Goal: Task Accomplishment & Management: Manage account settings

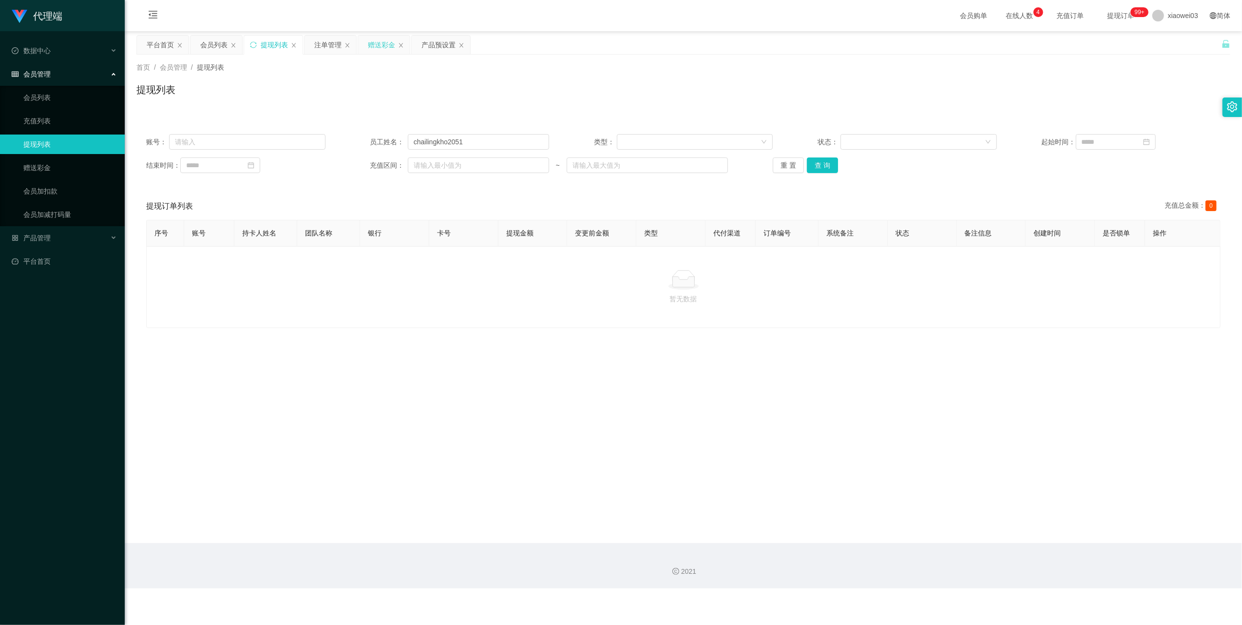
click at [379, 43] on div "赠送彩金" at bounding box center [381, 45] width 27 height 19
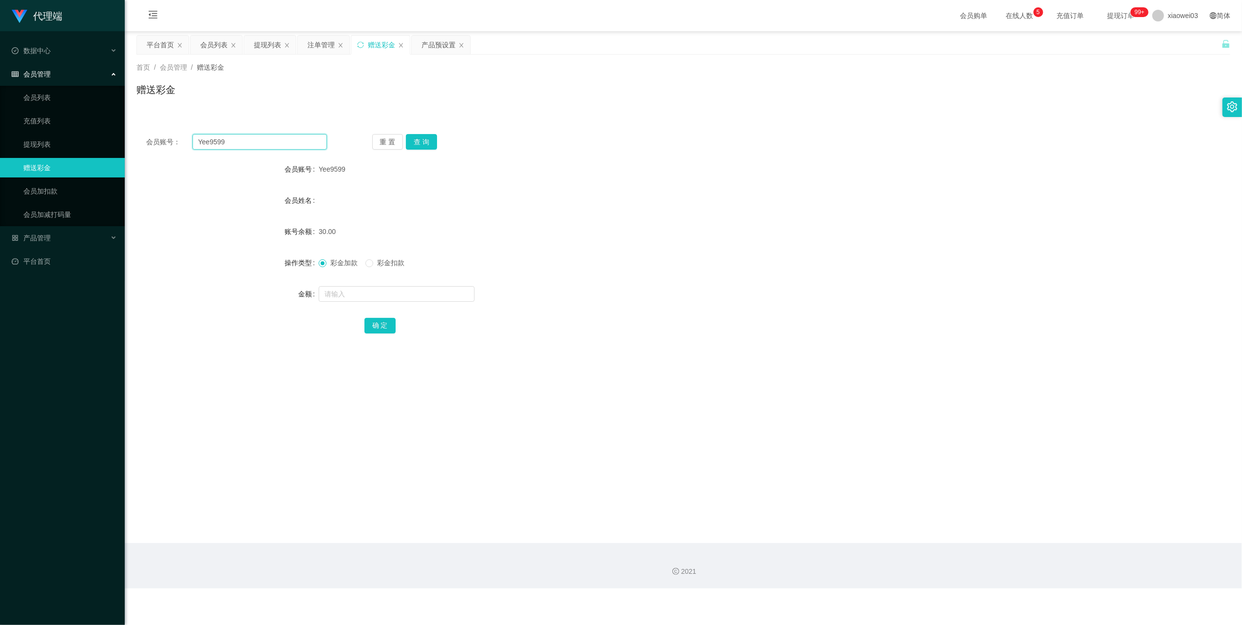
click at [289, 149] on input "Yee9599" at bounding box center [259, 142] width 134 height 16
click at [289, 145] on input "Yee9599" at bounding box center [259, 142] width 134 height 16
paste input "chinkhailin"
type input "chinkhailin"
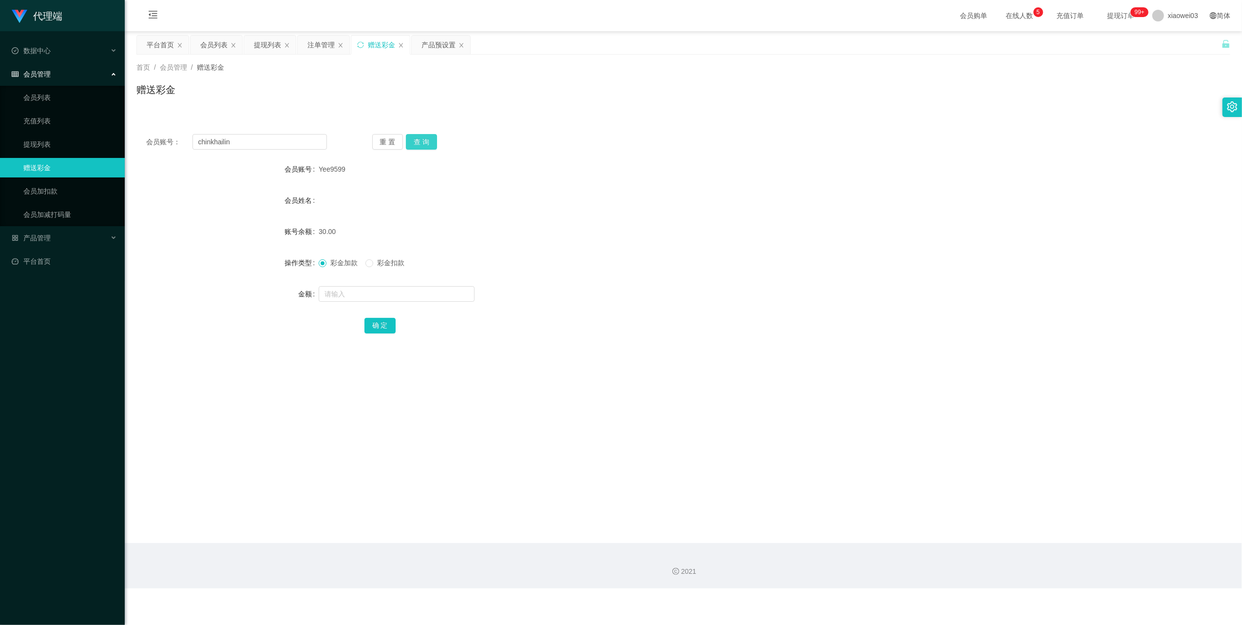
drag, startPoint x: 423, startPoint y: 147, endPoint x: 423, endPoint y: 156, distance: 9.3
click at [423, 147] on button "查 询" at bounding box center [421, 142] width 31 height 16
click at [373, 299] on input "text" at bounding box center [397, 294] width 156 height 16
type input "200"
click at [383, 321] on button "确 定" at bounding box center [380, 326] width 31 height 16
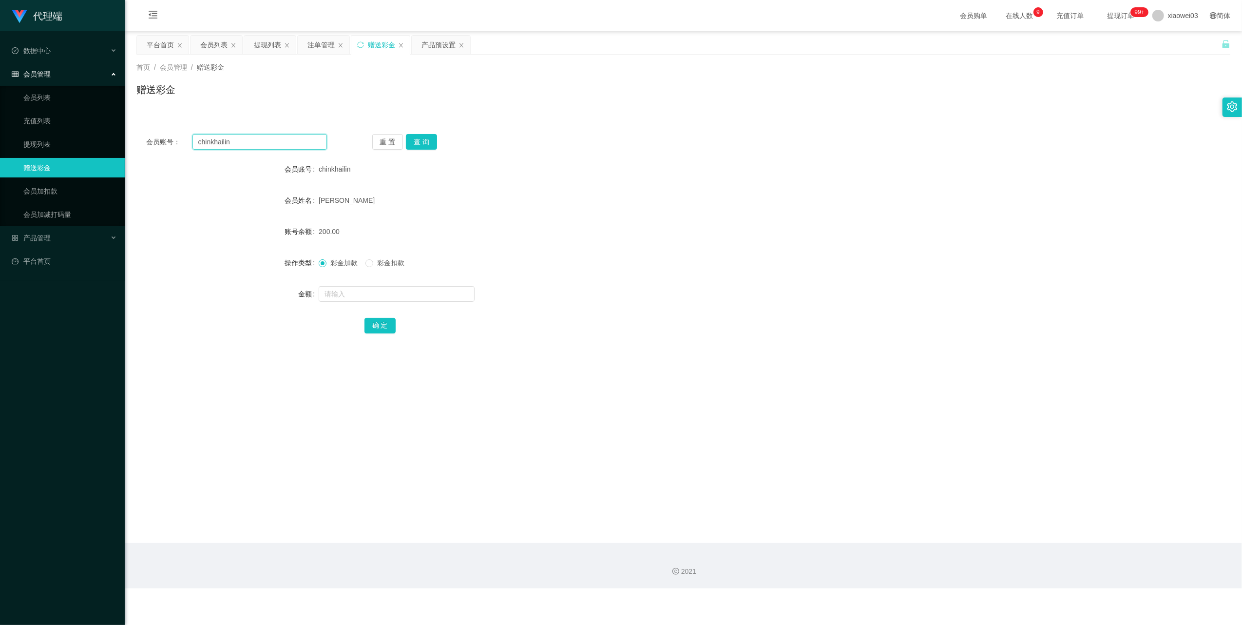
click at [276, 145] on input "chinkhailin" at bounding box center [259, 142] width 134 height 16
paste input "ailingkho2051"
type input "chailingkho2051"
drag, startPoint x: 422, startPoint y: 147, endPoint x: 421, endPoint y: 166, distance: 19.5
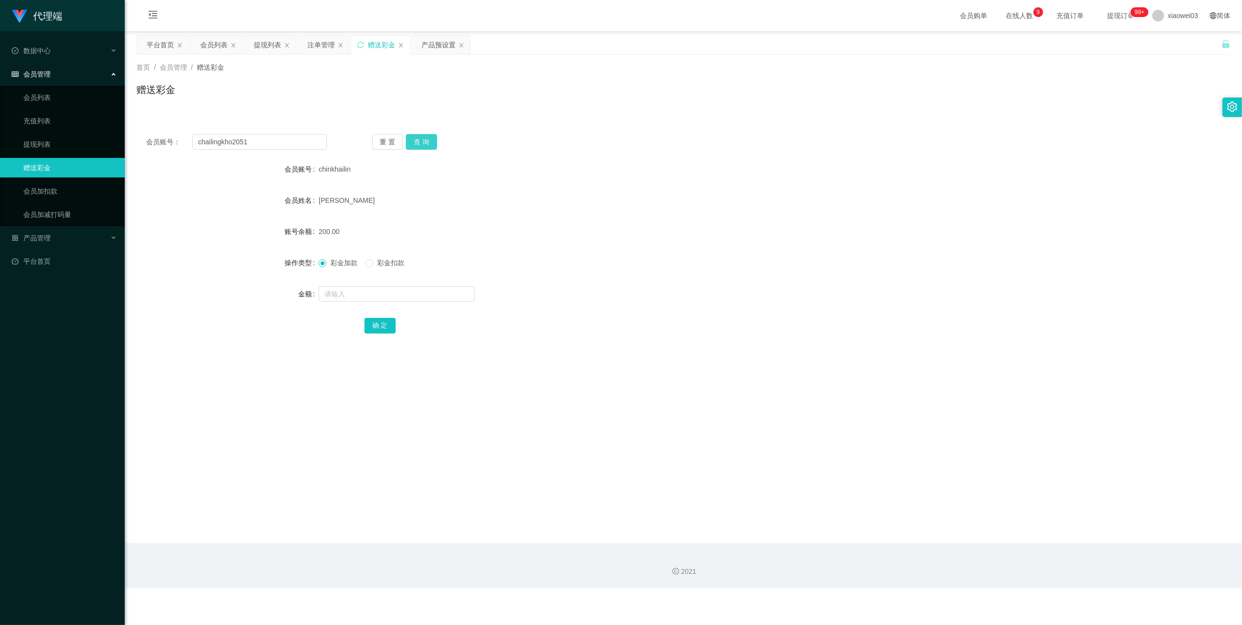
click at [422, 147] on button "查 询" at bounding box center [421, 142] width 31 height 16
click at [375, 293] on input "text" at bounding box center [397, 294] width 156 height 16
type input "200"
drag, startPoint x: 375, startPoint y: 321, endPoint x: 390, endPoint y: 322, distance: 15.1
click at [375, 321] on button "确 定" at bounding box center [380, 326] width 31 height 16
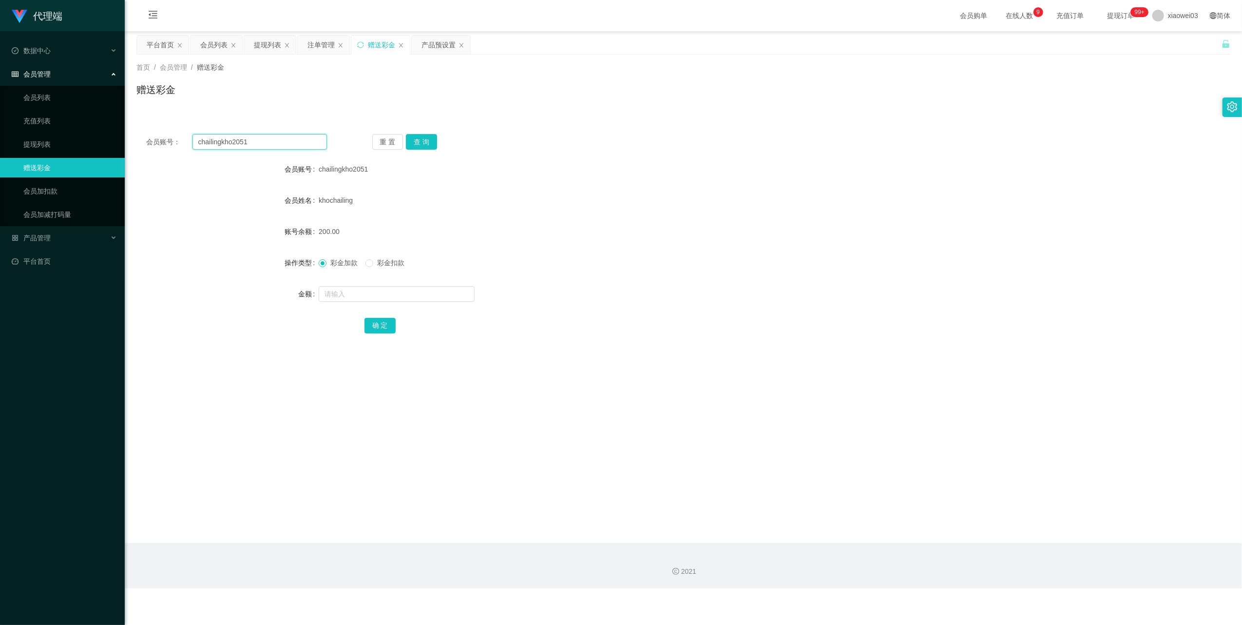
click at [285, 143] on input "chailingkho2051" at bounding box center [259, 142] width 134 height 16
paste input "blackpink"
type input "blackpink"
click at [425, 136] on button "查 询" at bounding box center [421, 142] width 31 height 16
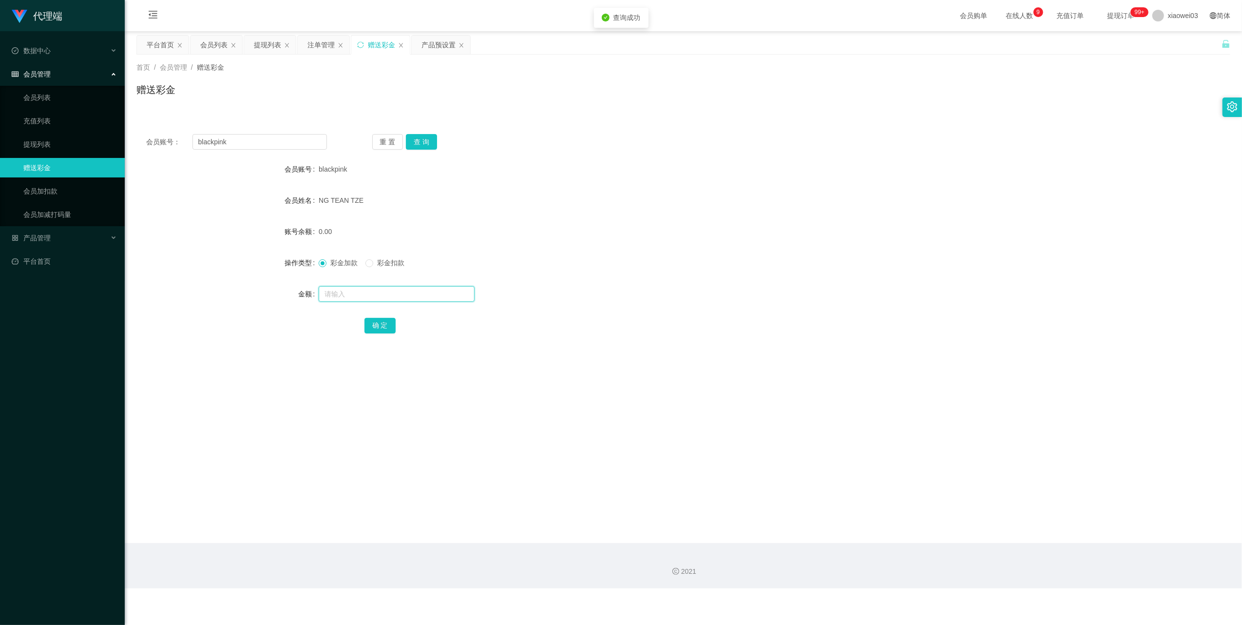
click at [400, 289] on input "text" at bounding box center [397, 294] width 156 height 16
type input "100"
click at [380, 330] on button "确 定" at bounding box center [380, 326] width 31 height 16
click at [266, 143] on input "blackpink" at bounding box center [259, 142] width 134 height 16
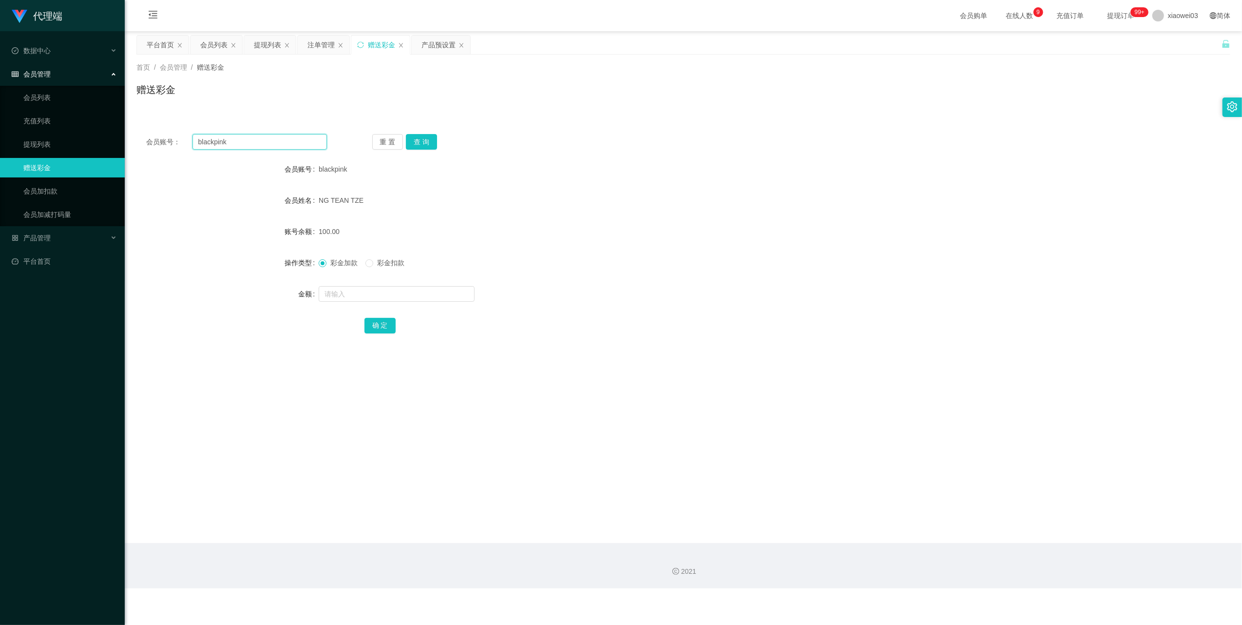
paste input "tzenyie01"
type input "tzenyie01"
click at [420, 138] on button "查 询" at bounding box center [421, 142] width 31 height 16
click at [388, 299] on input "text" at bounding box center [397, 294] width 156 height 16
type input "100"
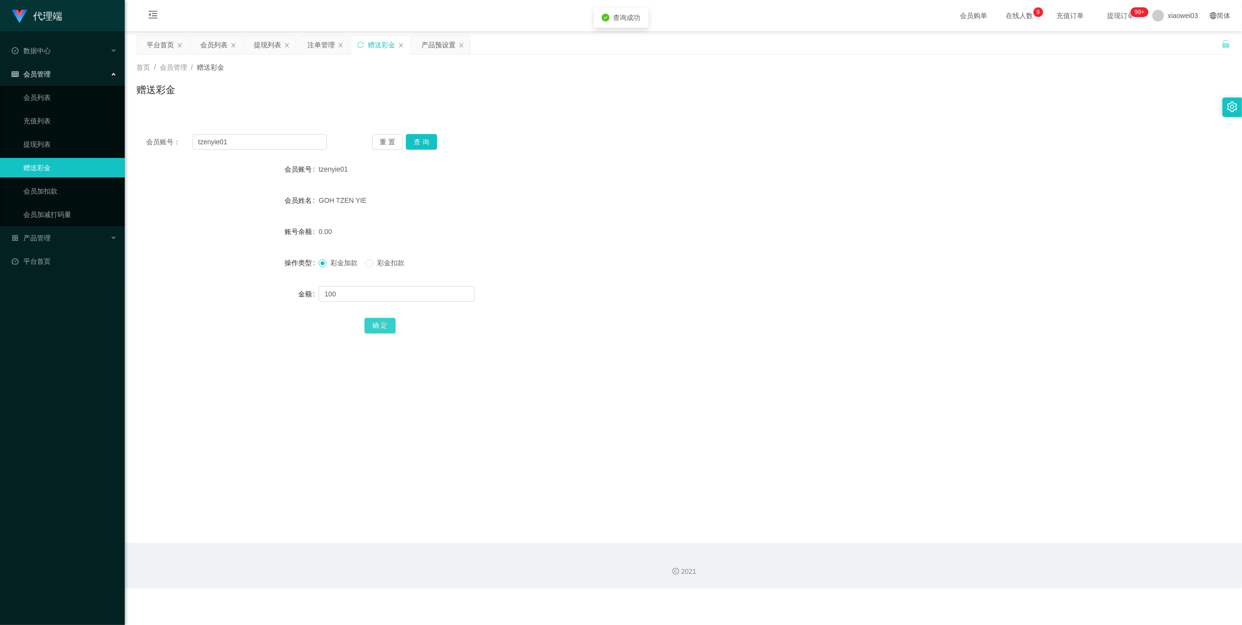
drag, startPoint x: 382, startPoint y: 330, endPoint x: 396, endPoint y: 330, distance: 13.7
click at [382, 331] on button "确 定" at bounding box center [380, 326] width 31 height 16
click at [248, 146] on input "tzenyie01" at bounding box center [259, 142] width 134 height 16
drag, startPoint x: 248, startPoint y: 146, endPoint x: 275, endPoint y: 162, distance: 31.4
click at [248, 146] on input "tzenyie01" at bounding box center [259, 142] width 134 height 16
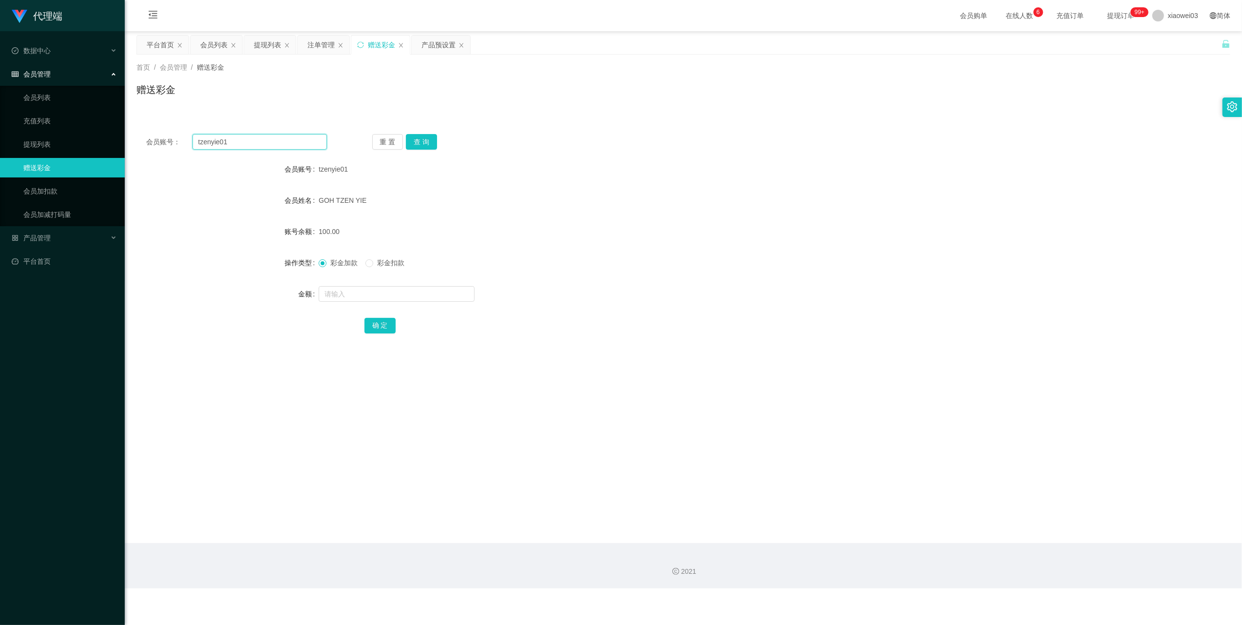
paste input "Gazett3"
type input "Gazett3"
click at [438, 138] on div "重 置 查 询" at bounding box center [462, 142] width 181 height 16
click at [428, 138] on button "查 询" at bounding box center [421, 142] width 31 height 16
click at [420, 290] on input "text" at bounding box center [397, 294] width 156 height 16
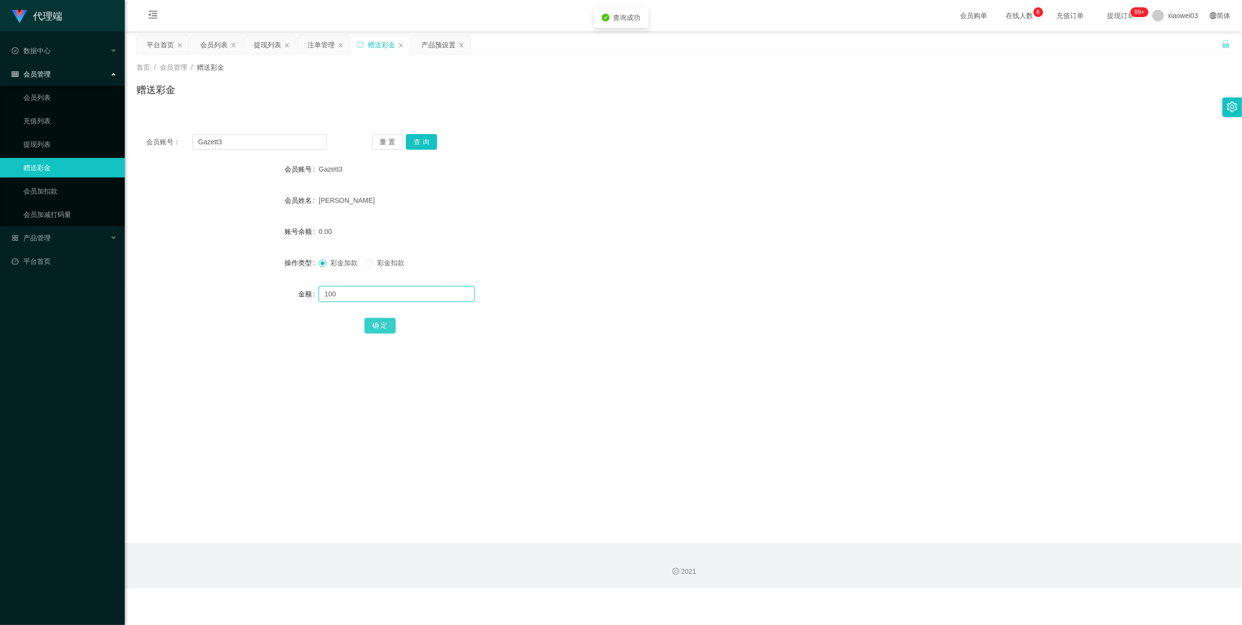
type input "100"
drag, startPoint x: 381, startPoint y: 332, endPoint x: 444, endPoint y: 316, distance: 66.0
click at [381, 332] on button "确 定" at bounding box center [380, 326] width 31 height 16
click at [260, 135] on input "Gazett3" at bounding box center [259, 142] width 134 height 16
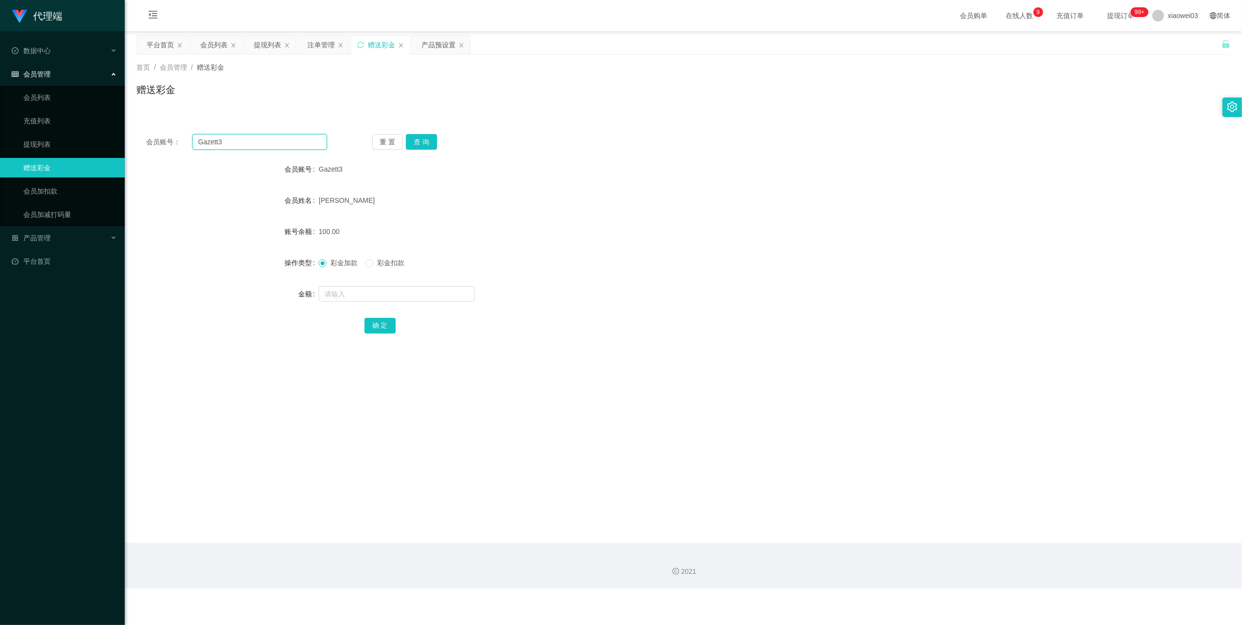
paste input "Ccmyoutube"
type input "Ccmyoutube"
click at [420, 132] on div "会员账号： Ccmyoutube 重 置 查 询 会员账号 Gazett3 会员姓名 [PERSON_NAME] meng 账号余额 100.00 操作类型 …" at bounding box center [683, 240] width 1094 height 232
drag, startPoint x: 420, startPoint y: 139, endPoint x: 428, endPoint y: 217, distance: 78.4
click at [420, 139] on button "查 询" at bounding box center [421, 142] width 31 height 16
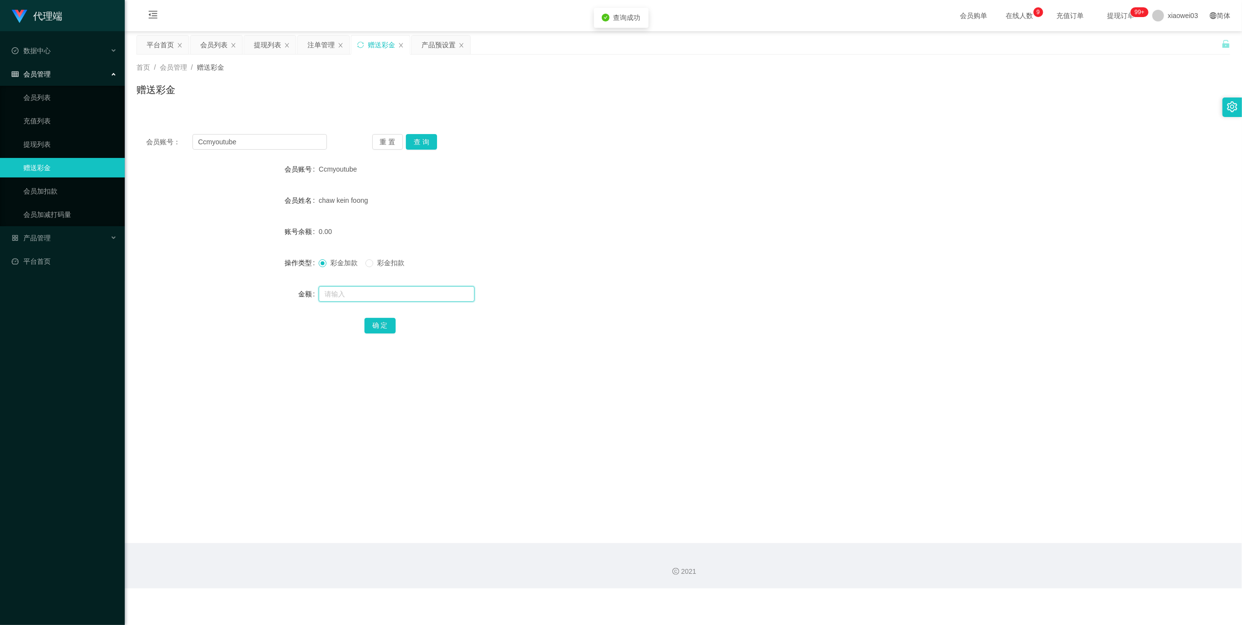
click at [414, 298] on input "text" at bounding box center [397, 294] width 156 height 16
type input "100"
click at [381, 329] on button "确 定" at bounding box center [380, 326] width 31 height 16
click at [273, 137] on input "Ccmyoutube" at bounding box center [259, 142] width 134 height 16
drag, startPoint x: 273, startPoint y: 137, endPoint x: 279, endPoint y: 145, distance: 9.4
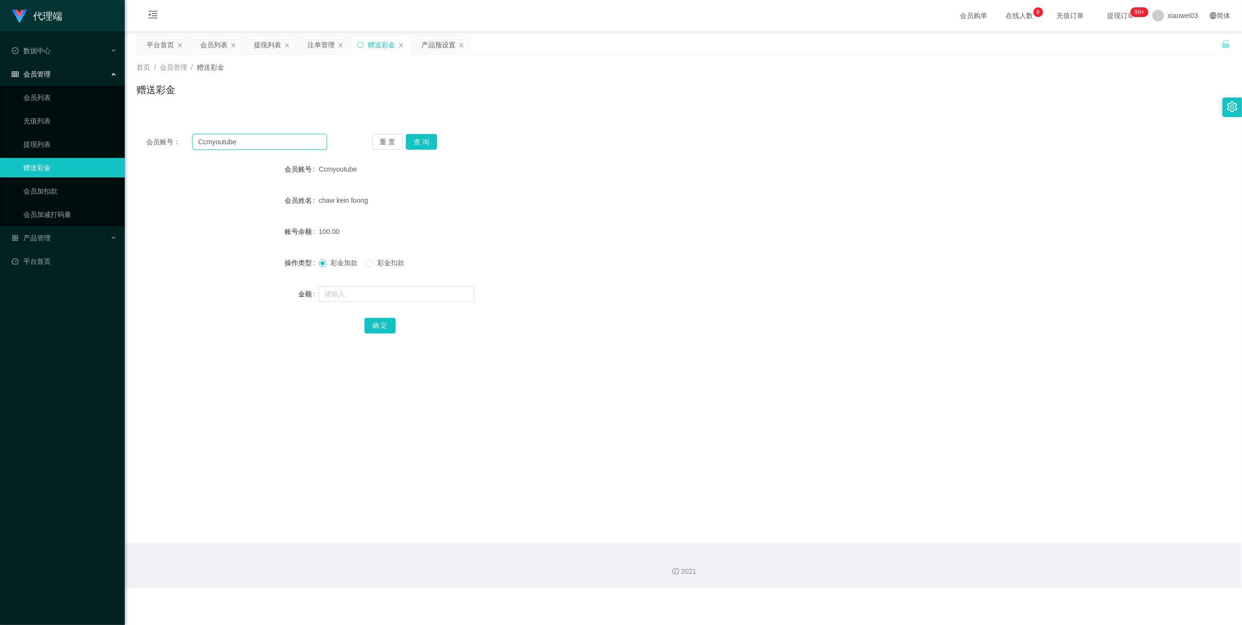
click at [272, 137] on input "Ccmyoutube" at bounding box center [259, 142] width 134 height 16
paste input "Yee9599"
type input "Yee9599"
click at [421, 144] on button "查 询" at bounding box center [421, 142] width 31 height 16
click at [390, 295] on input "text" at bounding box center [397, 294] width 156 height 16
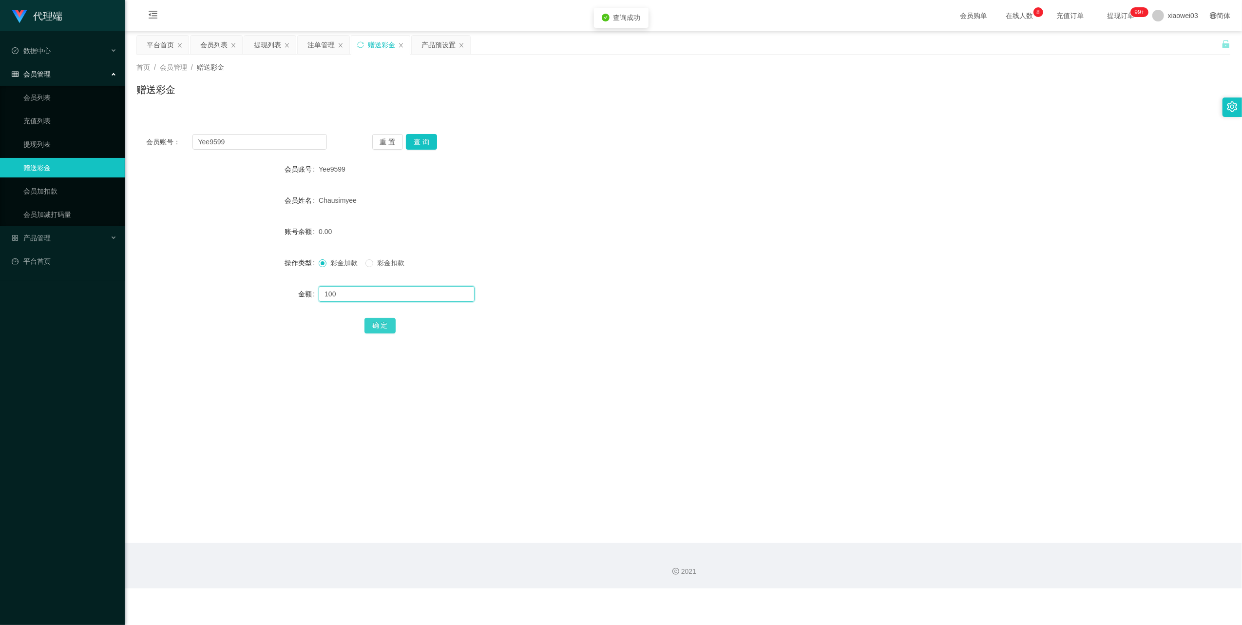
type input "100"
click at [377, 322] on button "确 定" at bounding box center [380, 326] width 31 height 16
click at [268, 141] on input "Yee9599" at bounding box center [259, 142] width 134 height 16
click at [401, 141] on button "重 置" at bounding box center [387, 142] width 31 height 16
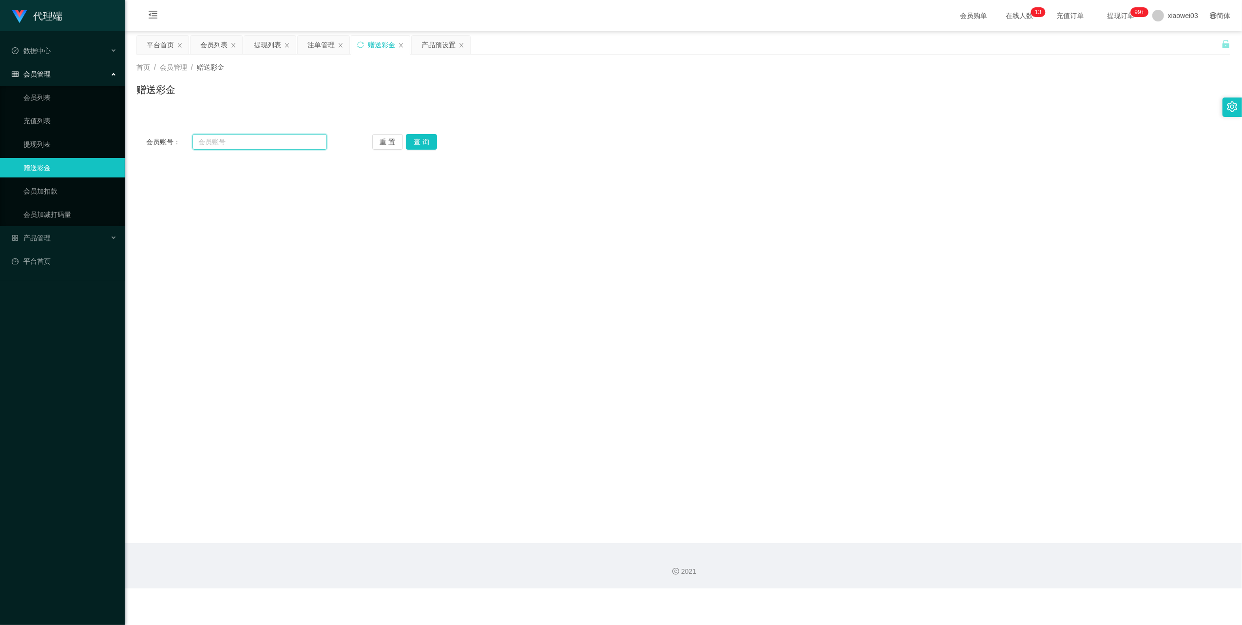
click at [289, 146] on input "text" at bounding box center [259, 142] width 134 height 16
click at [290, 147] on input "text" at bounding box center [259, 142] width 134 height 16
paste input "Yee9599"
click at [408, 149] on button "查 询" at bounding box center [421, 142] width 31 height 16
click at [279, 148] on input "Yee9599" at bounding box center [259, 142] width 134 height 16
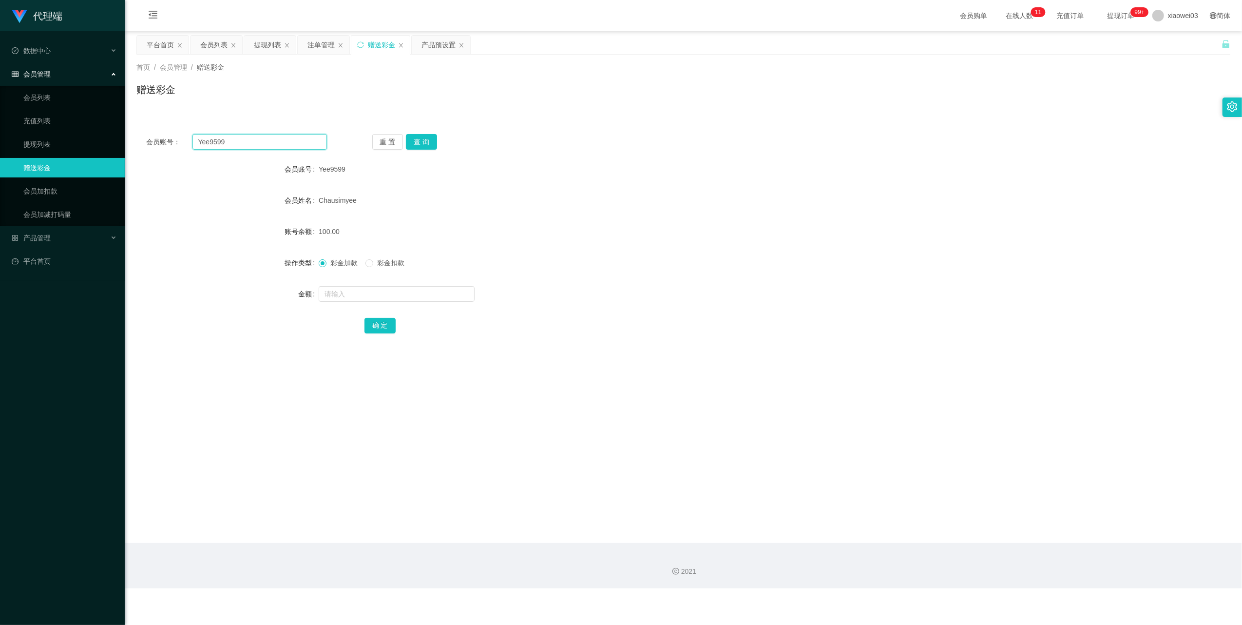
click at [279, 148] on input "Yee9599" at bounding box center [259, 142] width 134 height 16
paste input "您好，请认真填写你的收款信息告诉我，用于领取奖励 收款人全名【As Per IC】: [PERSON_NAME] Siang Yoong 性别：男 年龄: 3…"
type input "您好，请认真填写你的收款信息告诉我，用于领取奖励 收款人全名【As Per IC】: [PERSON_NAME] Siang Yoong 性别：男 年龄: 3…"
click at [281, 134] on input "text" at bounding box center [259, 142] width 134 height 16
paste input "Maygoh18"
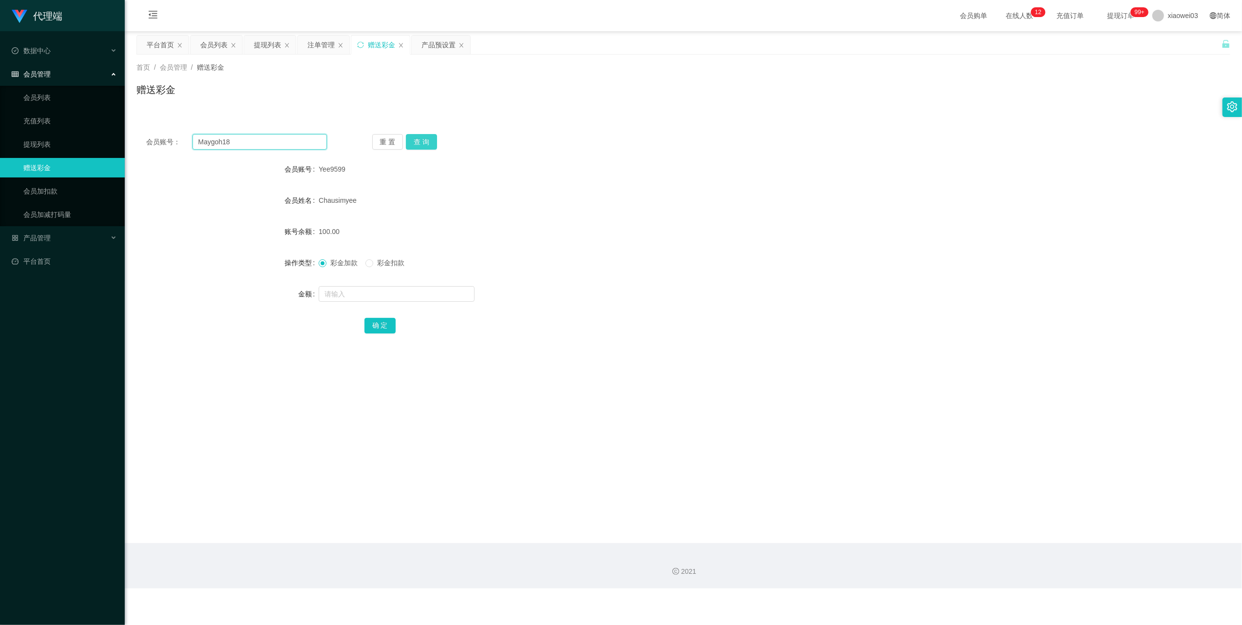
type input "Maygoh18"
click at [414, 141] on button "查 询" at bounding box center [421, 142] width 31 height 16
click at [399, 297] on input "text" at bounding box center [397, 294] width 156 height 16
type input "200"
click at [383, 323] on button "确 定" at bounding box center [380, 326] width 31 height 16
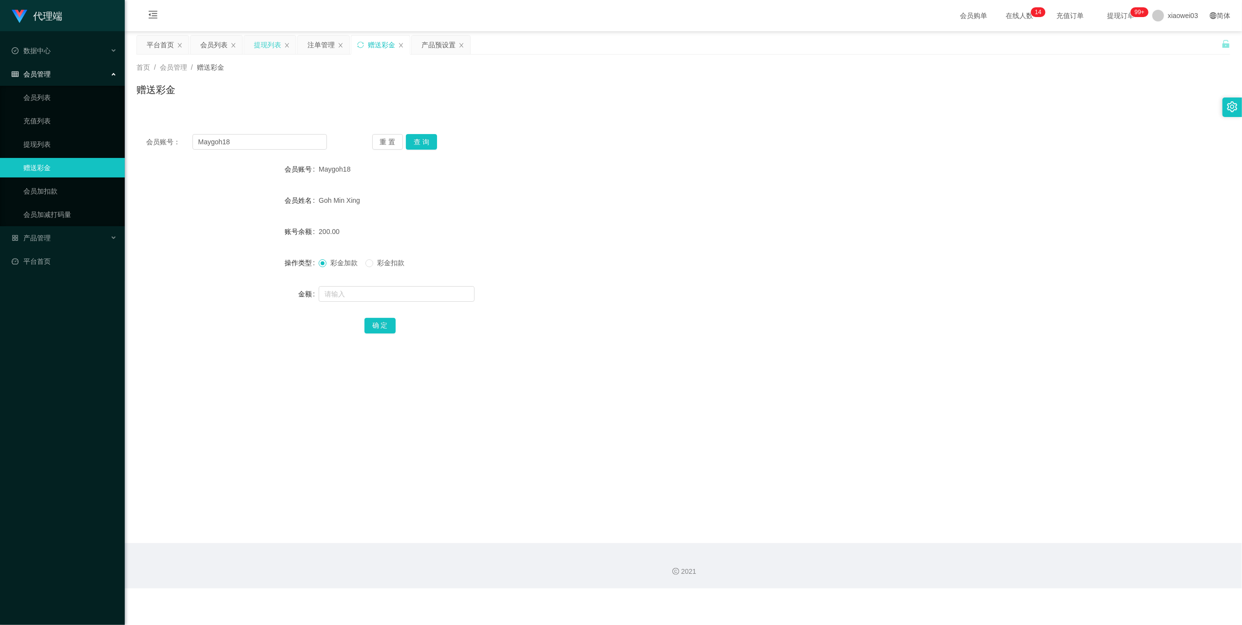
click at [269, 47] on div "提现列表" at bounding box center [267, 45] width 27 height 19
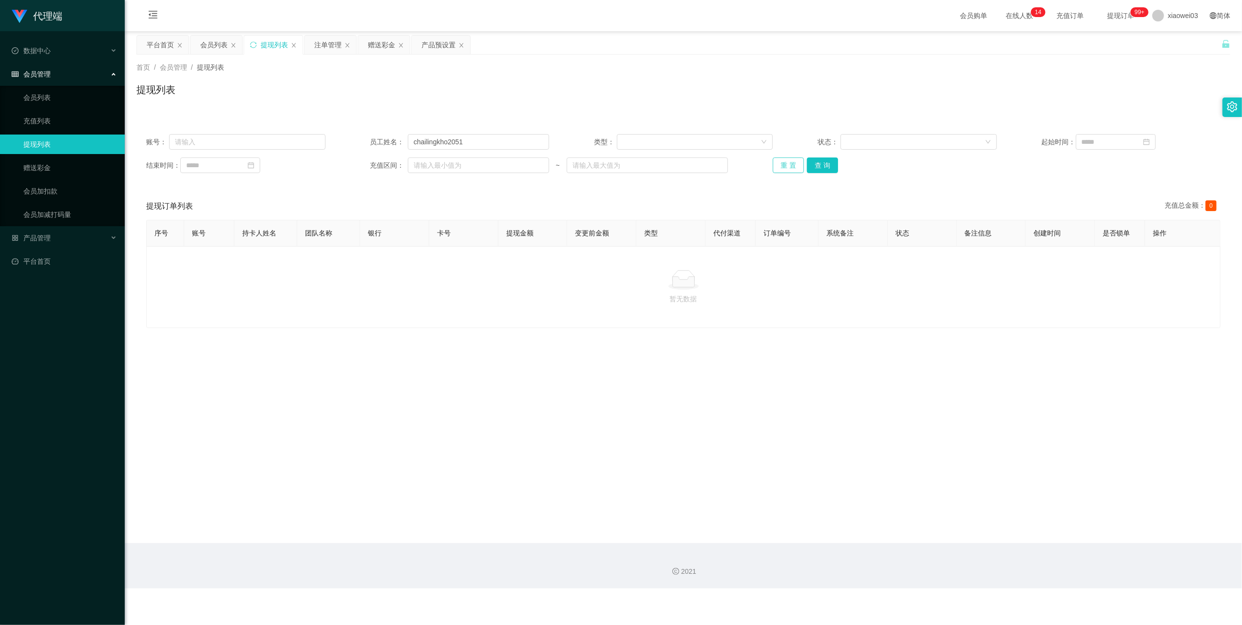
drag, startPoint x: 788, startPoint y: 166, endPoint x: 794, endPoint y: 174, distance: 10.4
click at [788, 167] on button "重 置" at bounding box center [788, 165] width 31 height 16
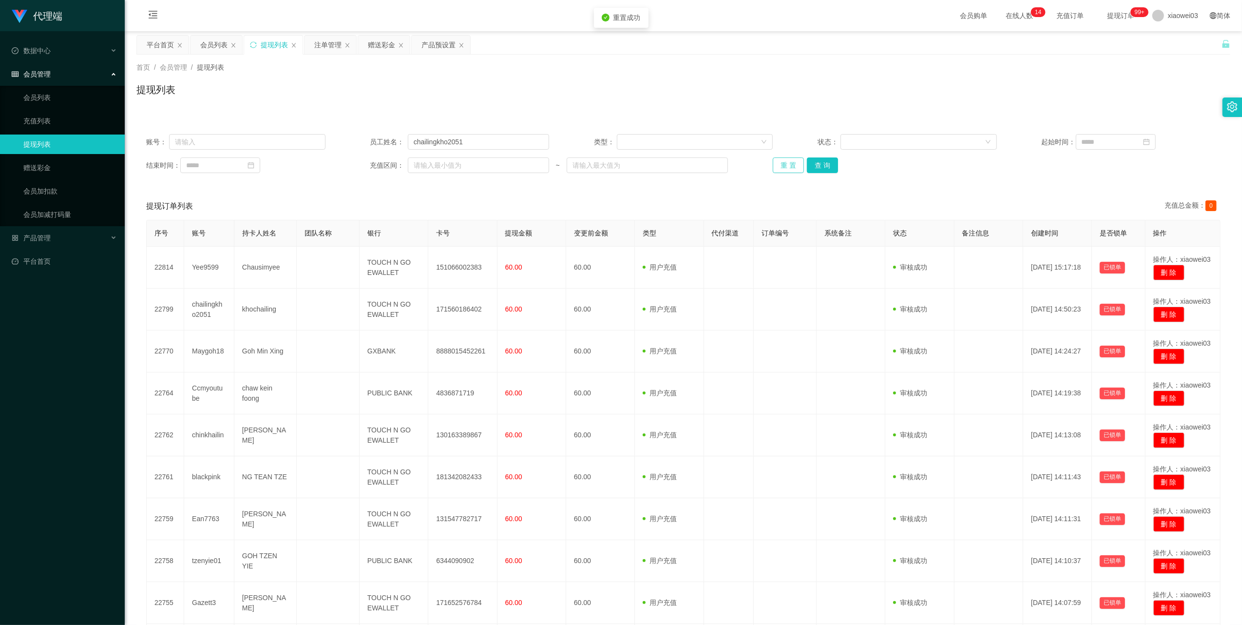
drag, startPoint x: 774, startPoint y: 166, endPoint x: 779, endPoint y: 173, distance: 8.9
click at [774, 166] on button "重 置" at bounding box center [788, 165] width 31 height 16
click at [470, 146] on input "chailingkho2051" at bounding box center [478, 142] width 141 height 16
drag, startPoint x: 470, startPoint y: 146, endPoint x: 542, endPoint y: 164, distance: 73.8
click at [470, 146] on input "chailingkho2051" at bounding box center [478, 142] width 141 height 16
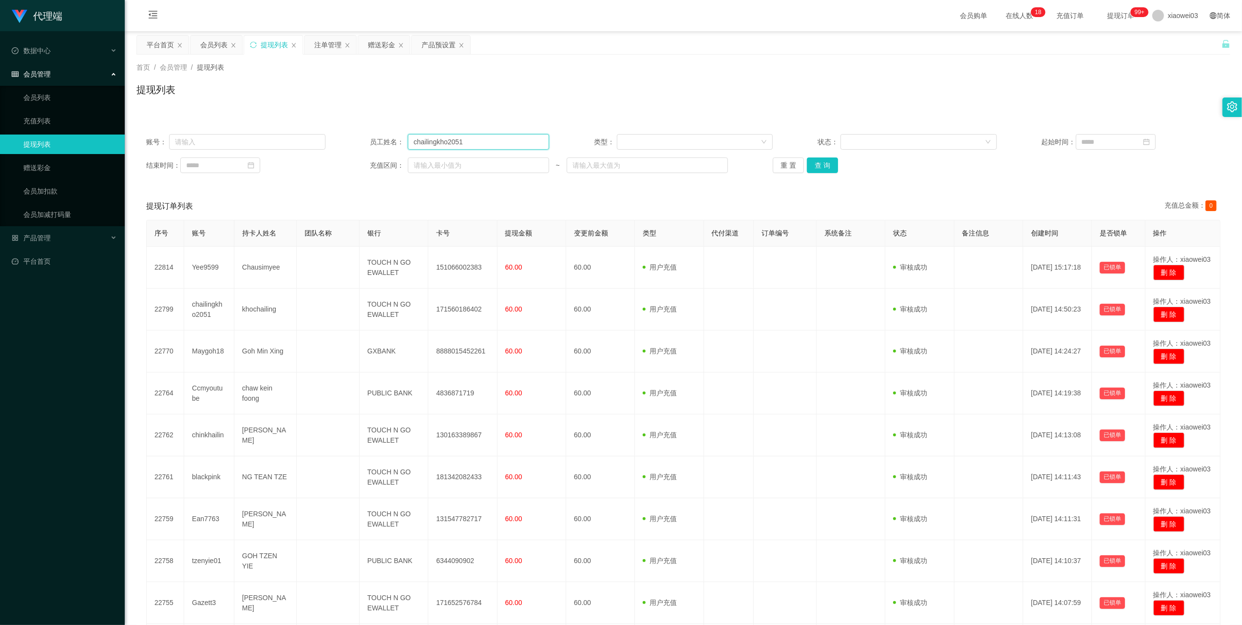
paste input "Yee9599"
type input "Yee9599"
click at [821, 168] on button "查 询" at bounding box center [822, 165] width 31 height 16
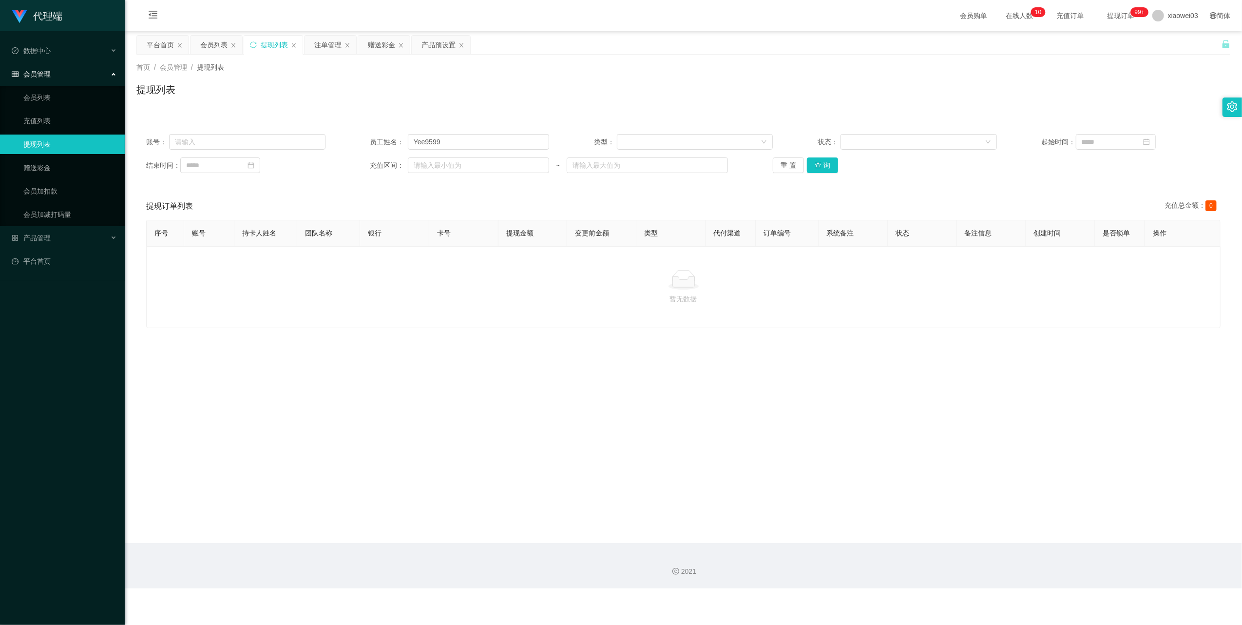
drag, startPoint x: 215, startPoint y: 49, endPoint x: 221, endPoint y: 61, distance: 13.3
click at [215, 49] on div "会员列表" at bounding box center [213, 45] width 27 height 19
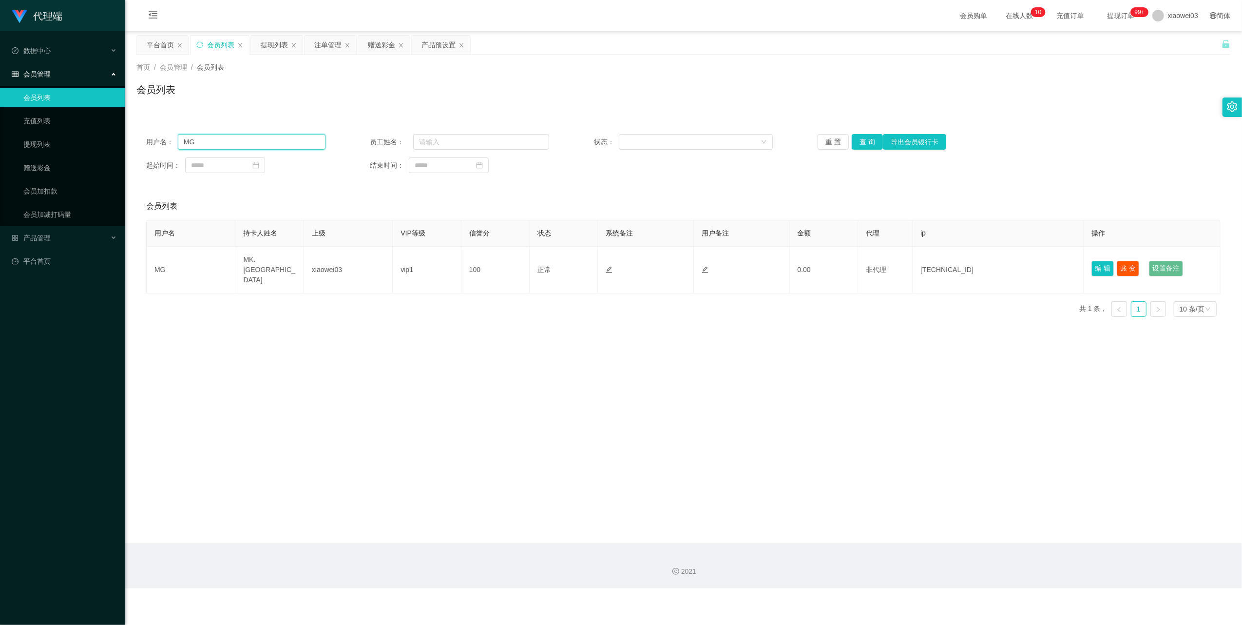
click at [268, 145] on input "MG" at bounding box center [252, 142] width 148 height 16
click at [266, 144] on input "MG" at bounding box center [252, 142] width 148 height 16
paste input "Yee9599"
type input "Yee9599"
click at [866, 145] on button "查 询" at bounding box center [867, 142] width 31 height 16
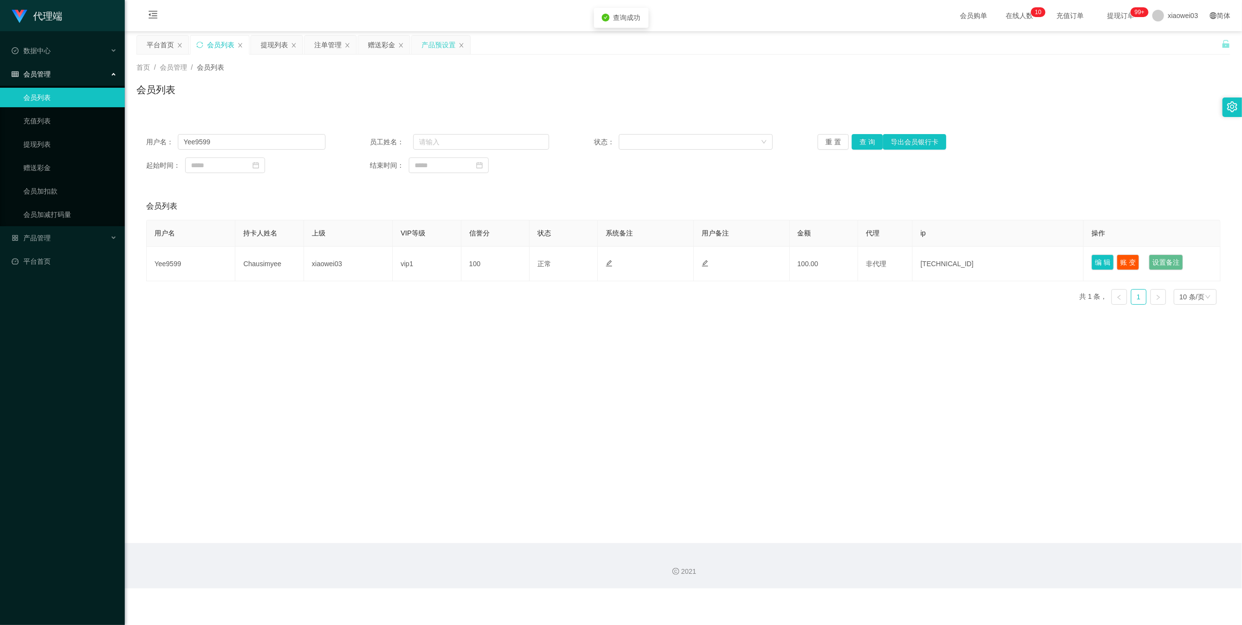
click at [425, 49] on div "产品预设置" at bounding box center [439, 45] width 34 height 19
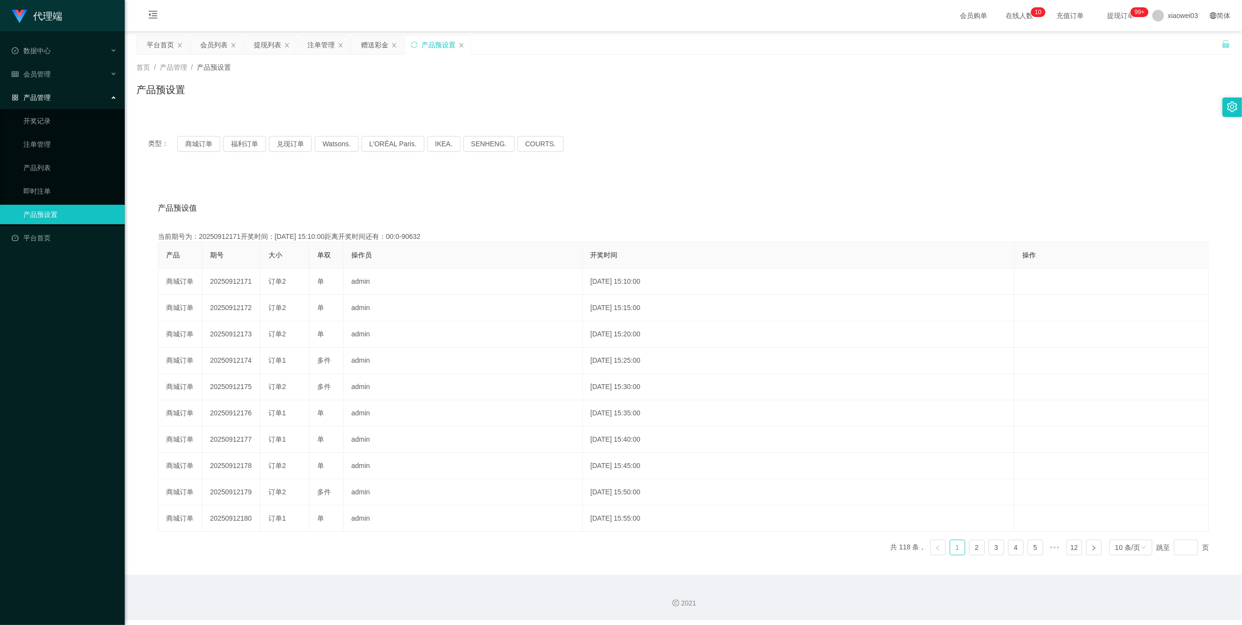
drag, startPoint x: 320, startPoint y: 45, endPoint x: 327, endPoint y: 55, distance: 12.0
click at [320, 45] on div "注单管理" at bounding box center [320, 45] width 27 height 19
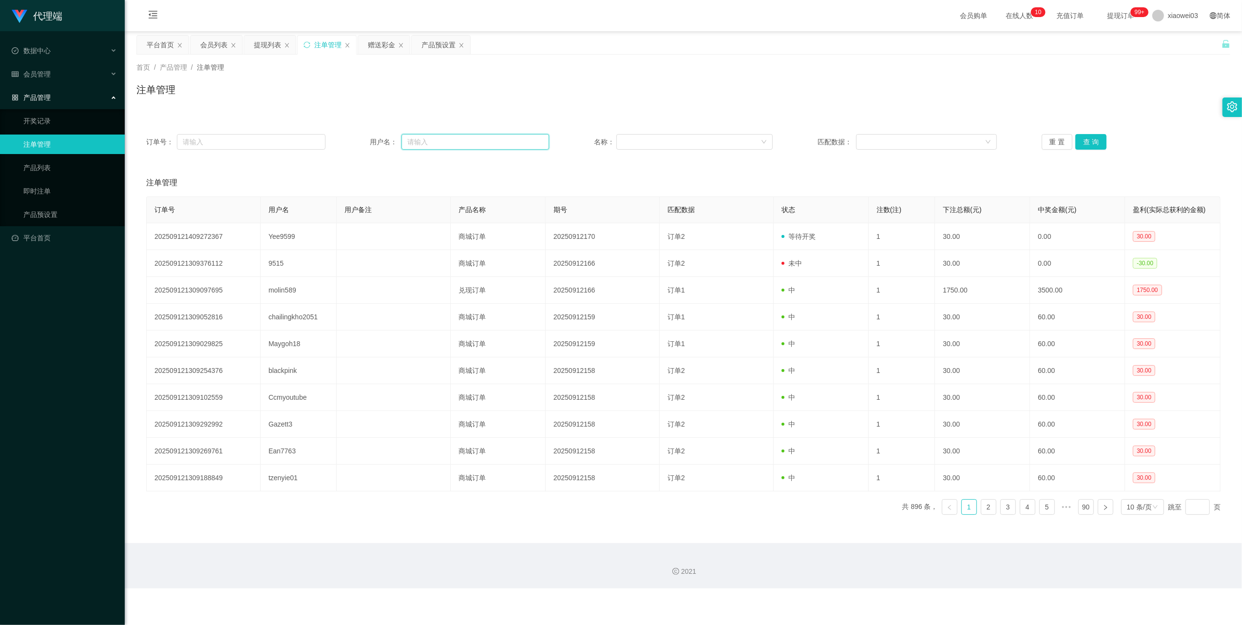
click at [446, 137] on input "text" at bounding box center [476, 142] width 148 height 16
paste input "Yee9599"
click at [1088, 141] on button "查 询" at bounding box center [1091, 142] width 31 height 16
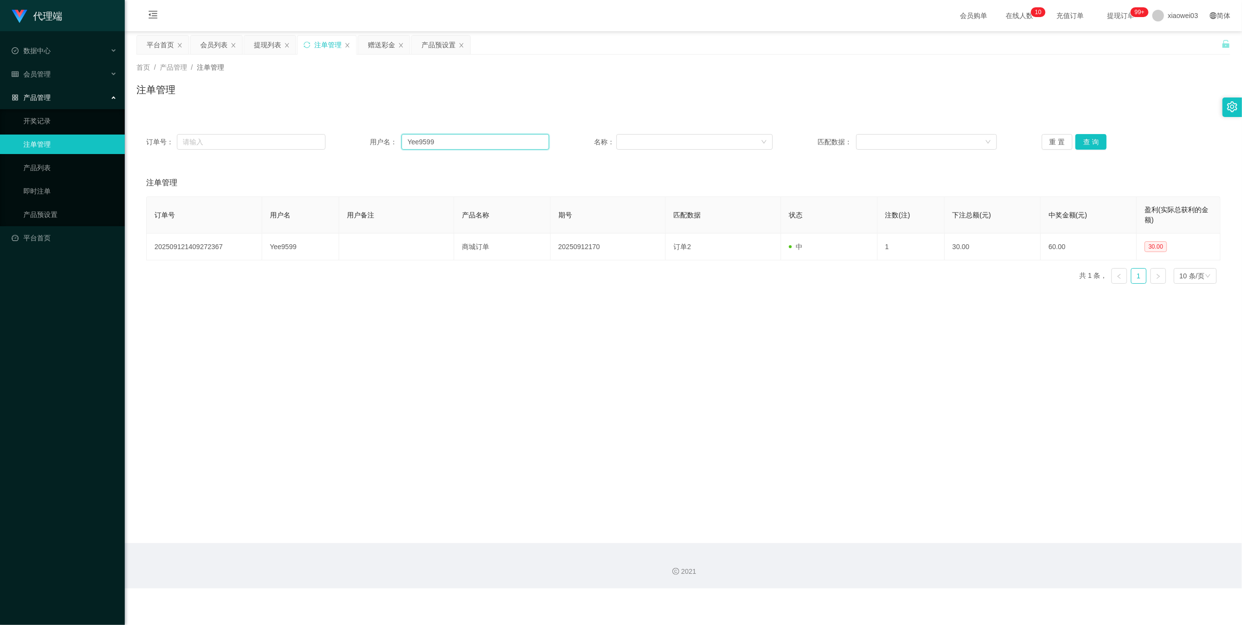
click at [438, 146] on input "Yee9599" at bounding box center [476, 142] width 148 height 16
drag, startPoint x: 438, startPoint y: 146, endPoint x: 537, endPoint y: 162, distance: 100.7
click at [439, 146] on input "Yee9599" at bounding box center [476, 142] width 148 height 16
paste input "Maygoh18"
type input "Maygoh18"
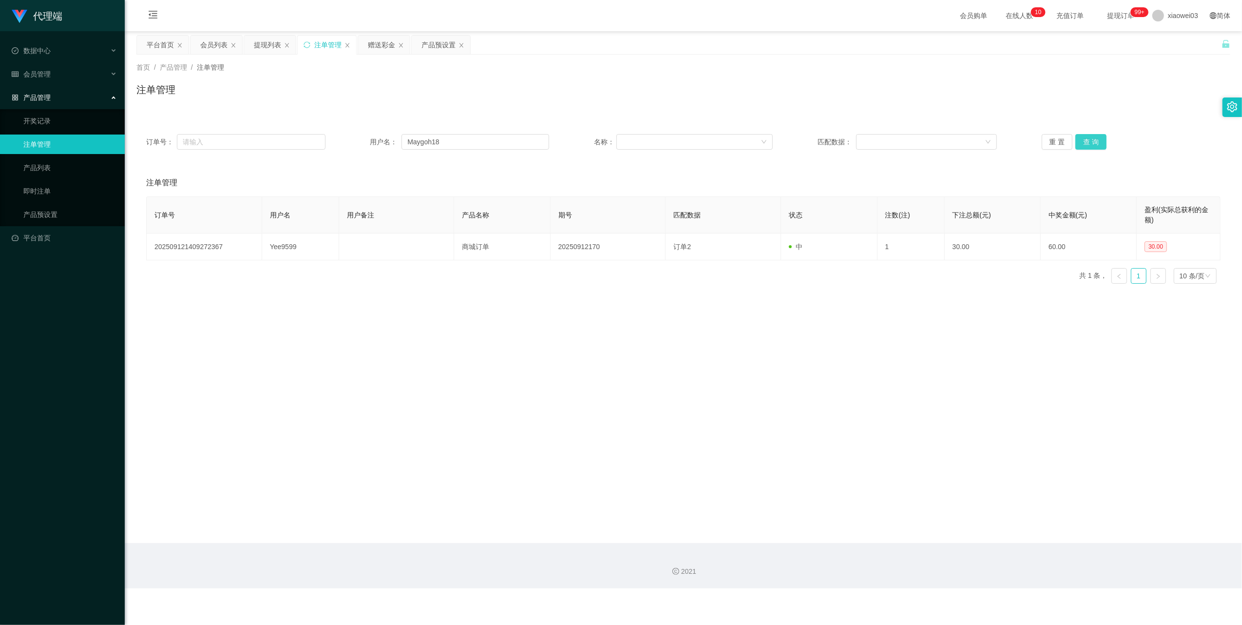
click at [1100, 143] on button "查 询" at bounding box center [1091, 142] width 31 height 16
click at [375, 49] on div "赠送彩金" at bounding box center [381, 45] width 27 height 19
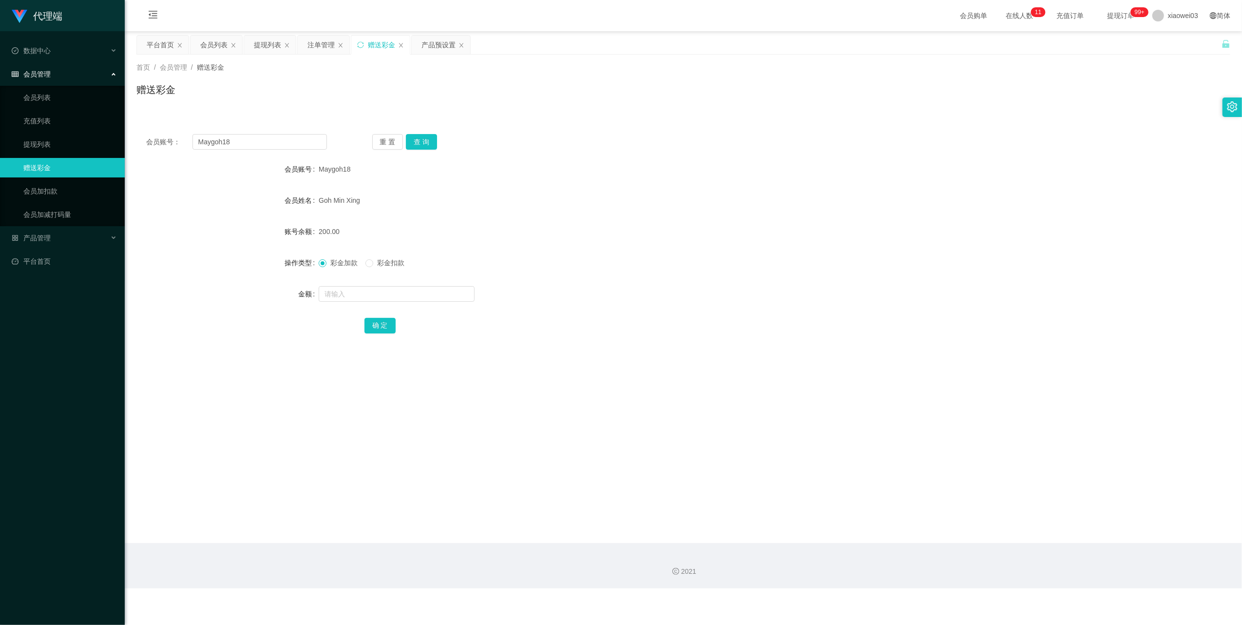
drag, startPoint x: 264, startPoint y: 49, endPoint x: 322, endPoint y: 97, distance: 75.4
click at [264, 49] on div "提现列表" at bounding box center [267, 45] width 27 height 19
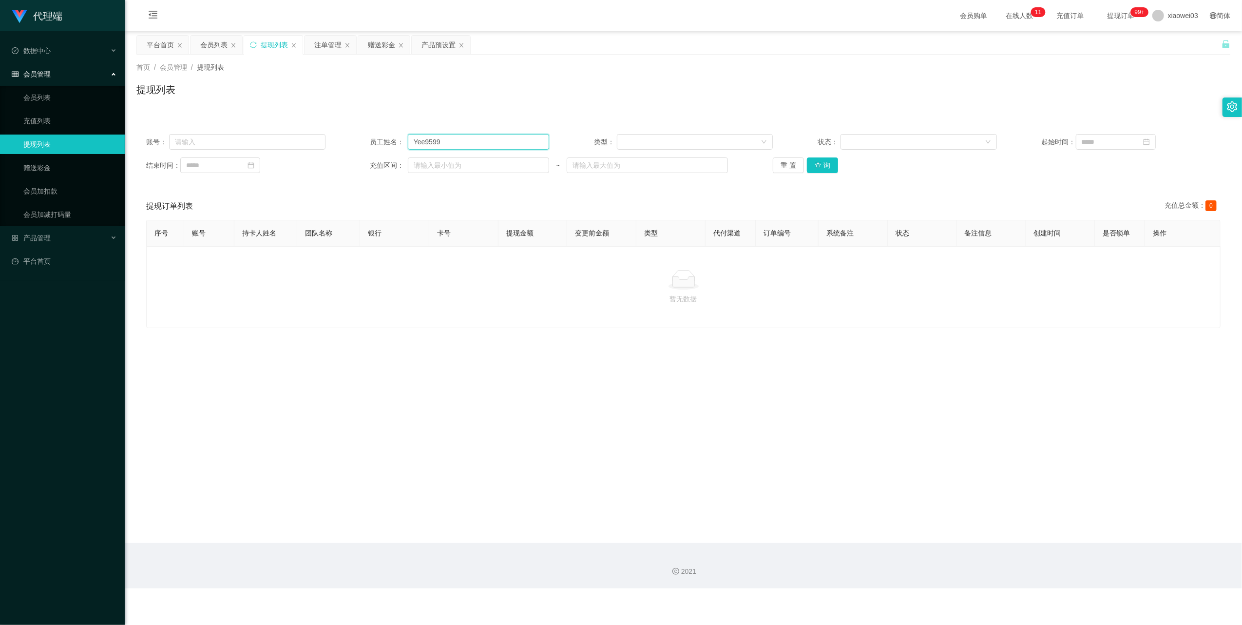
click at [449, 148] on input "Yee9599" at bounding box center [478, 142] width 141 height 16
drag, startPoint x: 449, startPoint y: 148, endPoint x: 698, endPoint y: 197, distance: 253.4
click at [450, 148] on input "Yee9599" at bounding box center [478, 142] width 141 height 16
paste input "Maygoh18"
type input "Maygoh18"
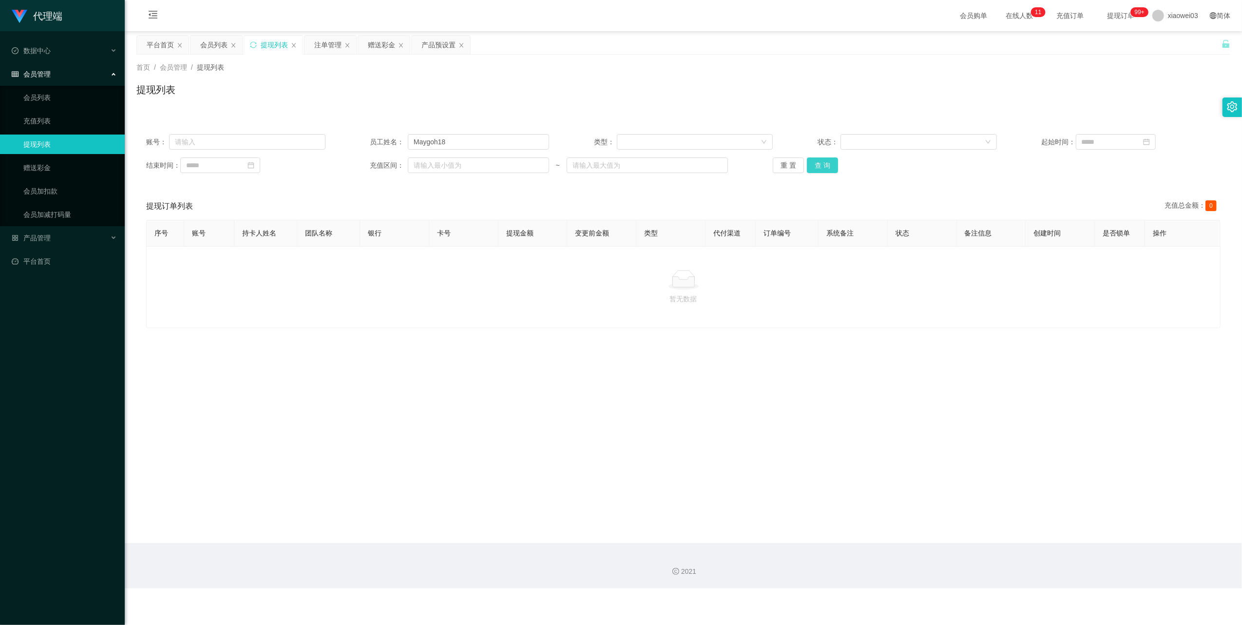
click at [821, 167] on button "查 询" at bounding box center [822, 165] width 31 height 16
click at [205, 50] on div "会员列表" at bounding box center [213, 45] width 27 height 19
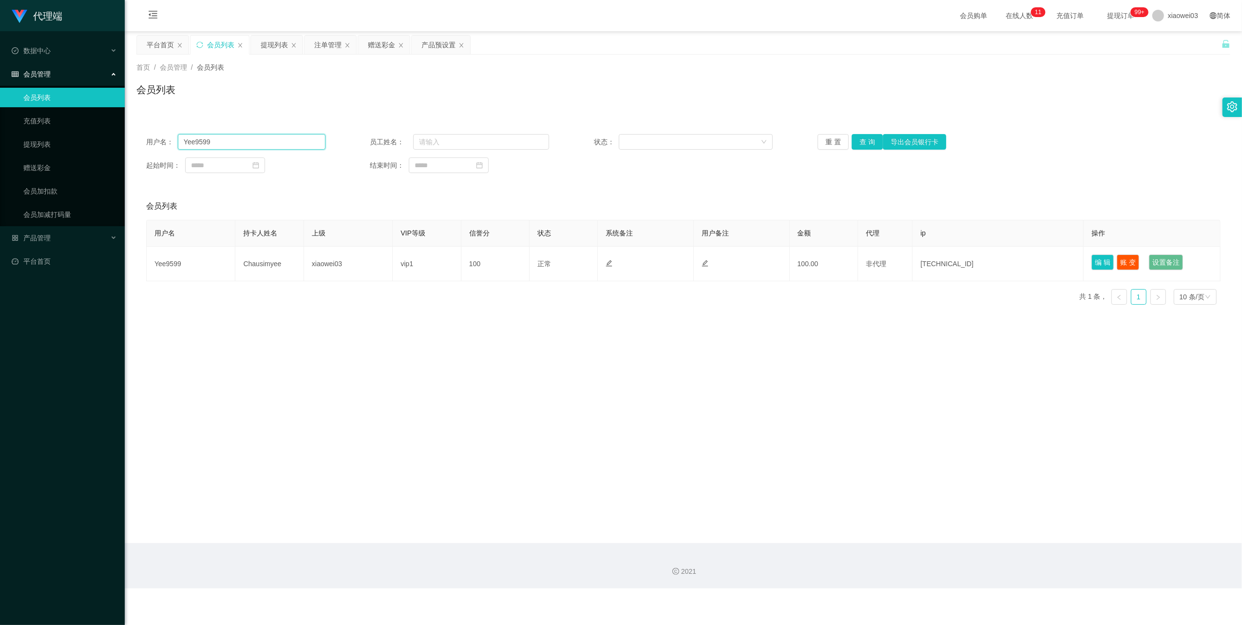
click at [284, 138] on input "Yee9599" at bounding box center [252, 142] width 148 height 16
click at [284, 139] on input "Yee9599" at bounding box center [252, 142] width 148 height 16
paste input "Maygoh18"
type input "Maygoh18"
click at [863, 139] on button "查 询" at bounding box center [867, 142] width 31 height 16
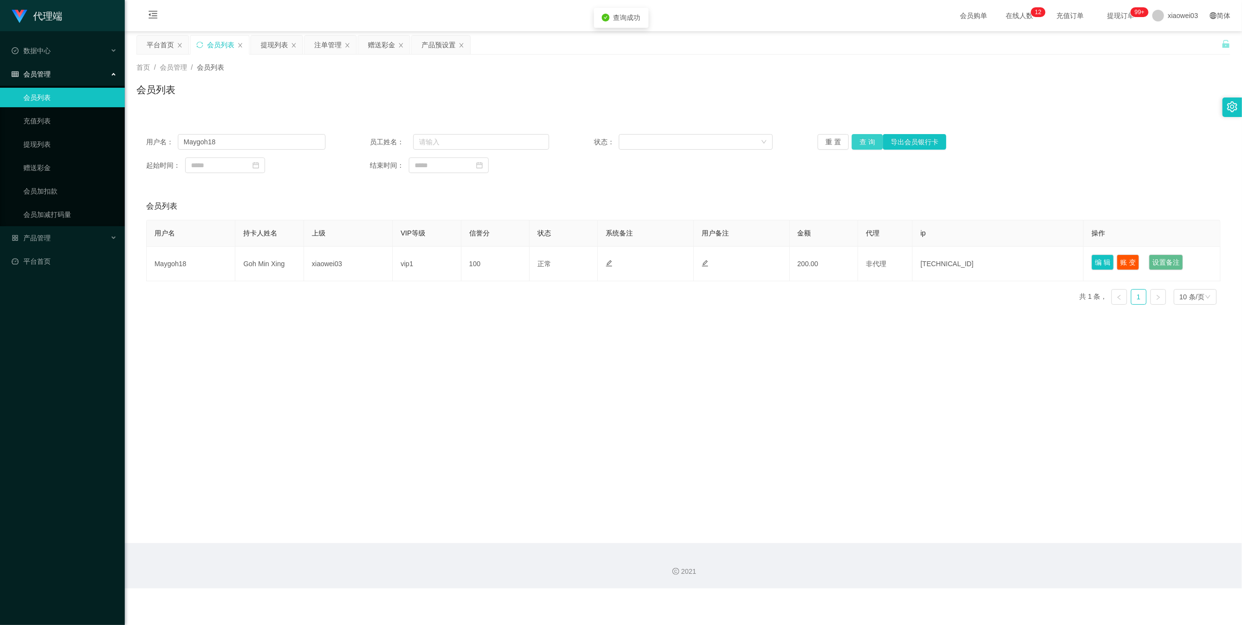
click at [863, 139] on button "查 询" at bounding box center [867, 142] width 31 height 16
click at [262, 42] on div "提现列表" at bounding box center [274, 45] width 27 height 19
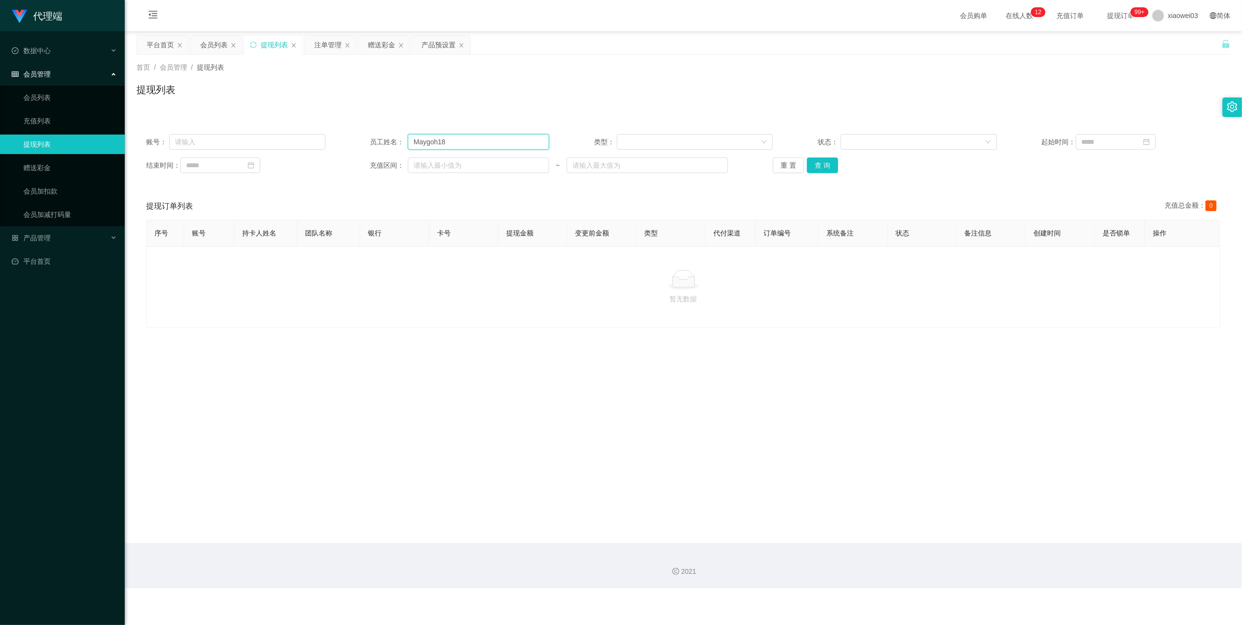
click at [480, 144] on input "Maygoh18" at bounding box center [478, 142] width 141 height 16
click at [830, 170] on button "查 询" at bounding box center [822, 165] width 31 height 16
click at [371, 47] on div "赠送彩金" at bounding box center [381, 45] width 27 height 19
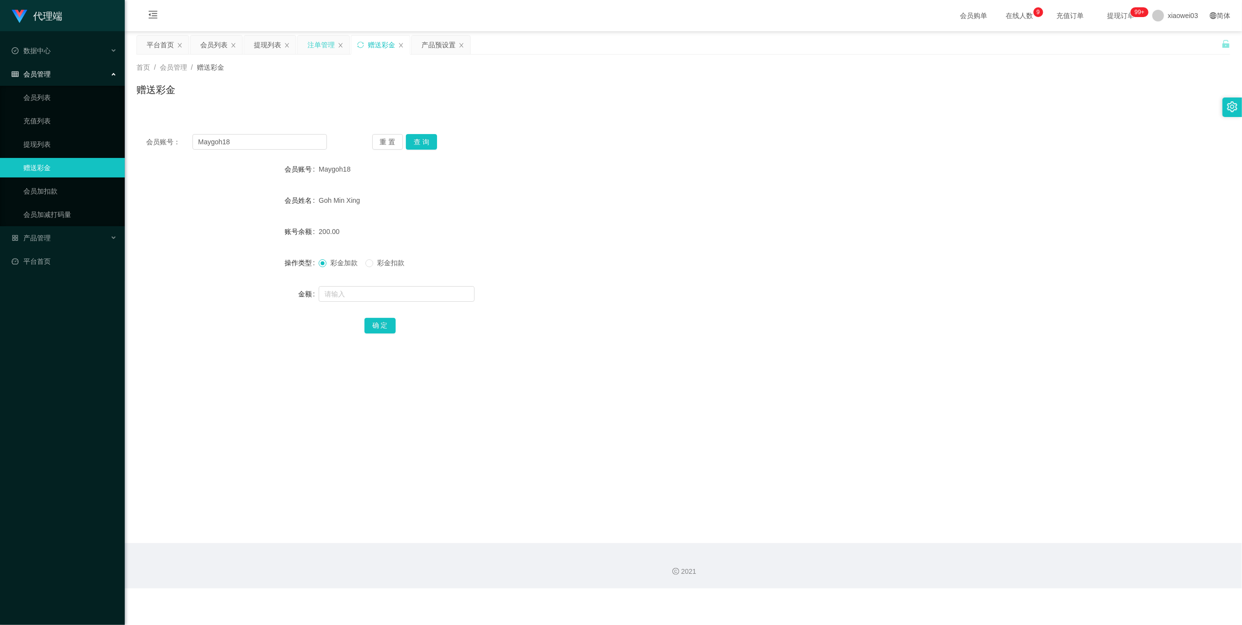
click at [331, 45] on div "注单管理" at bounding box center [320, 45] width 27 height 19
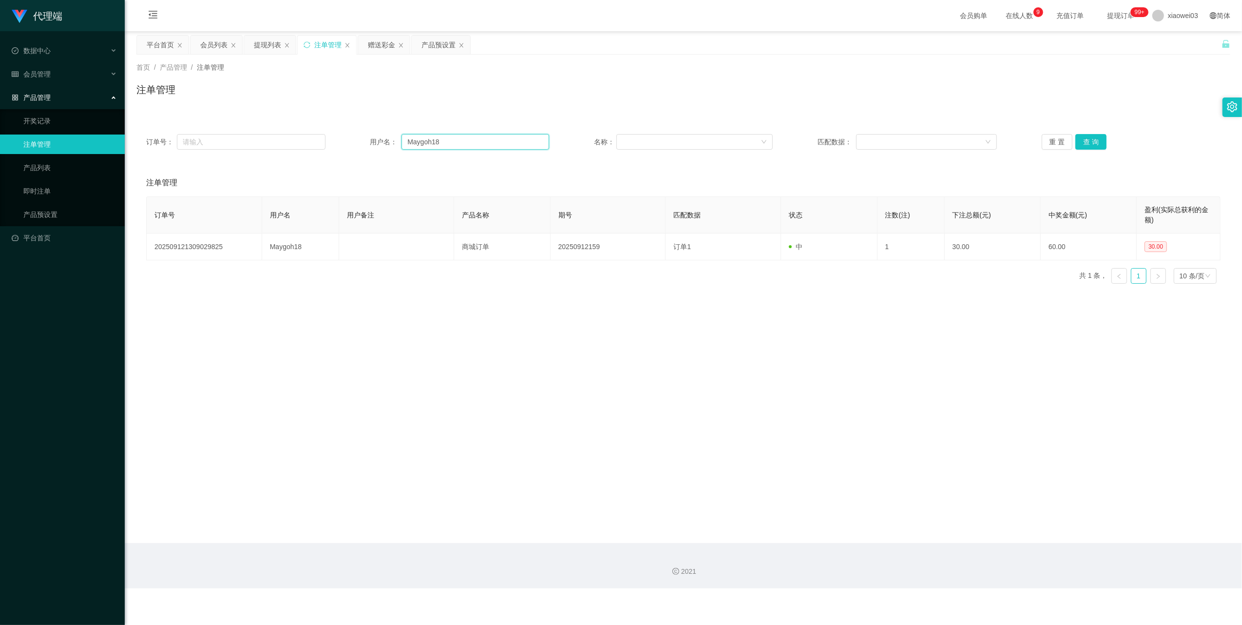
click at [458, 144] on input "Maygoh18" at bounding box center [476, 142] width 148 height 16
click at [1084, 145] on button "查 询" at bounding box center [1091, 142] width 31 height 16
click at [269, 45] on div "提现列表" at bounding box center [267, 45] width 27 height 19
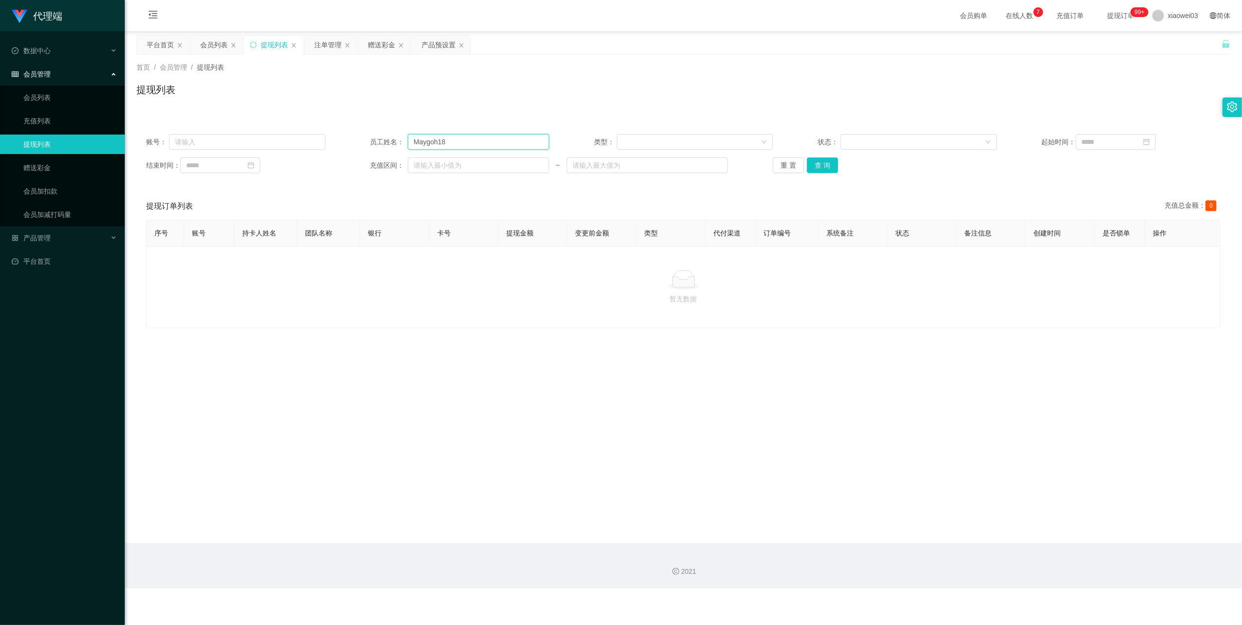
click at [474, 141] on input "Maygoh18" at bounding box center [478, 142] width 141 height 16
click at [819, 164] on button "查 询" at bounding box center [822, 165] width 31 height 16
click at [779, 162] on button "重 置" at bounding box center [788, 165] width 31 height 16
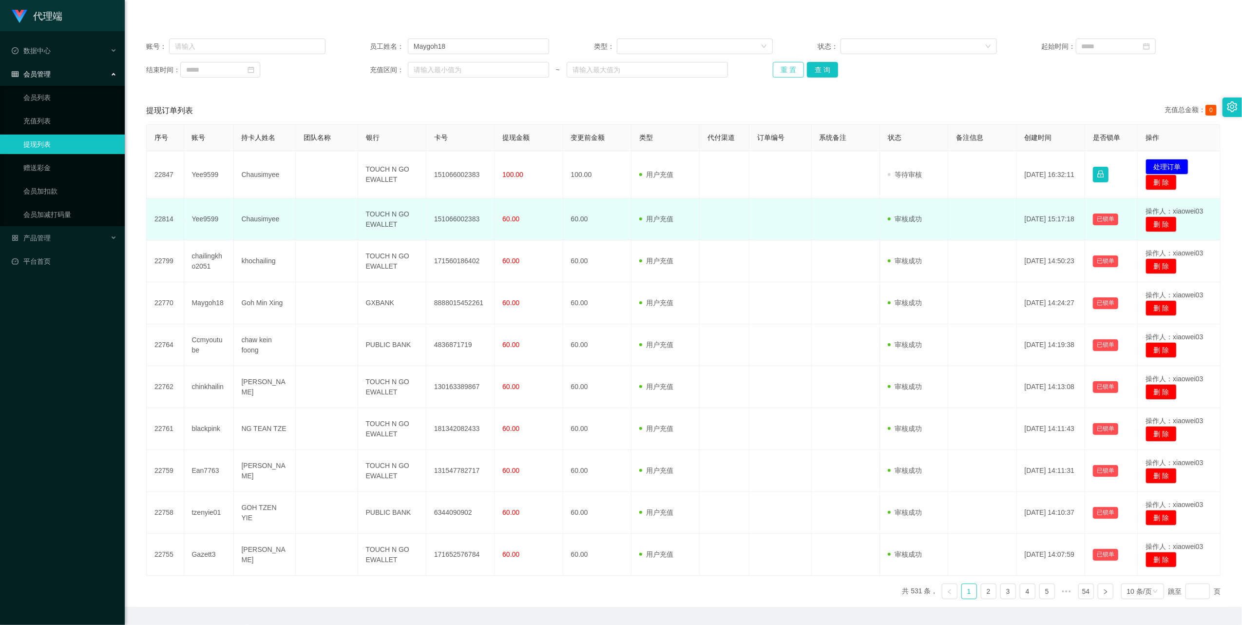
scroll to position [125, 0]
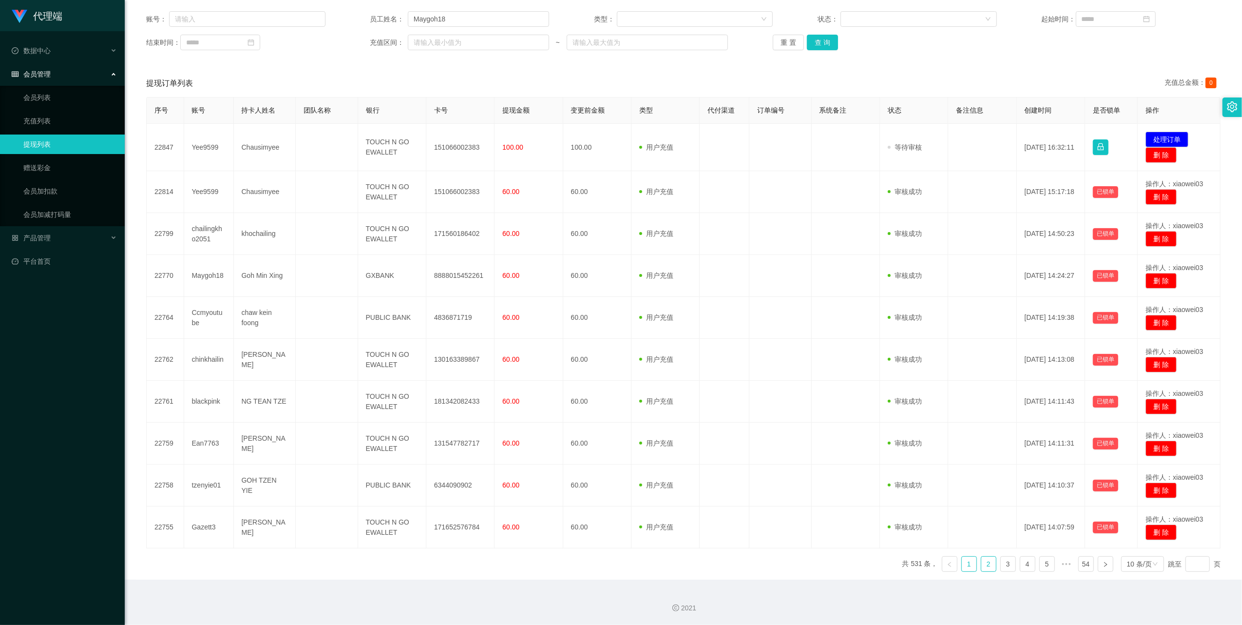
click at [983, 563] on link "2" at bounding box center [988, 564] width 15 height 15
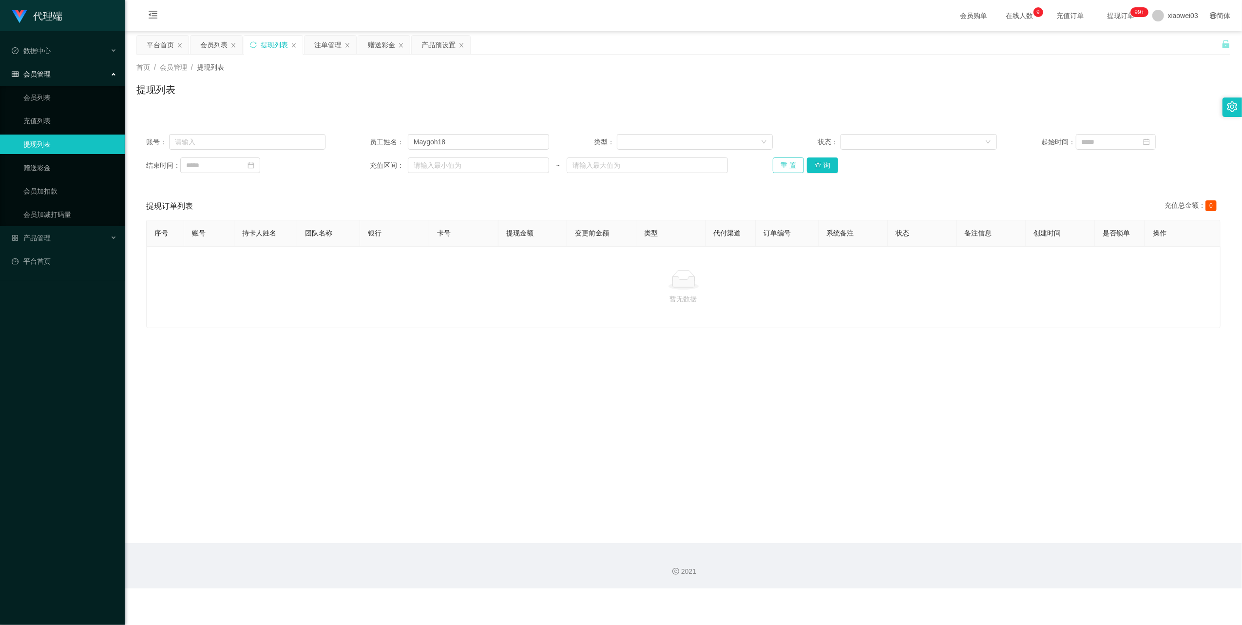
click at [784, 165] on button "重 置" at bounding box center [788, 165] width 31 height 16
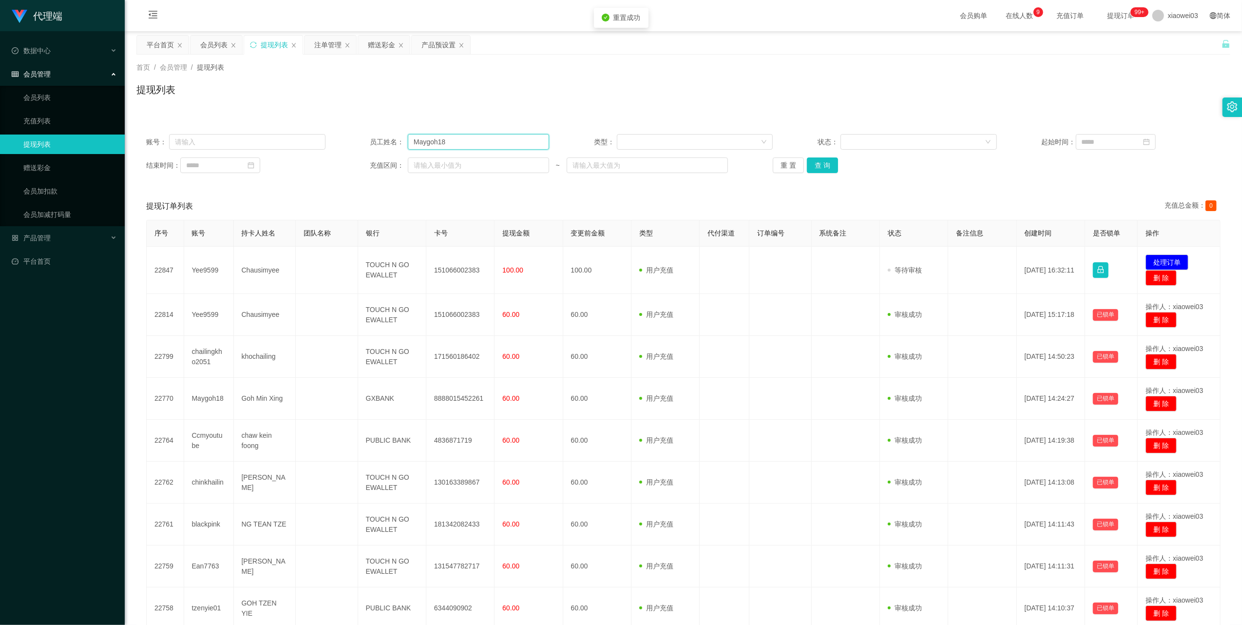
click at [468, 146] on input "Maygoh18" at bounding box center [478, 142] width 141 height 16
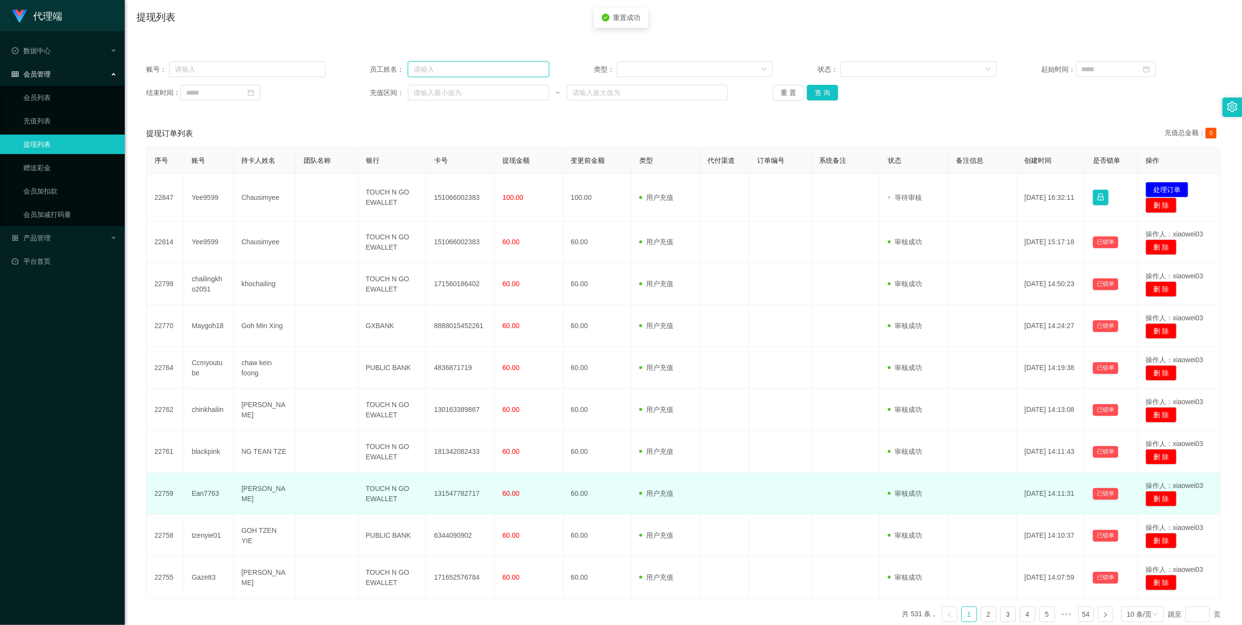
scroll to position [125, 0]
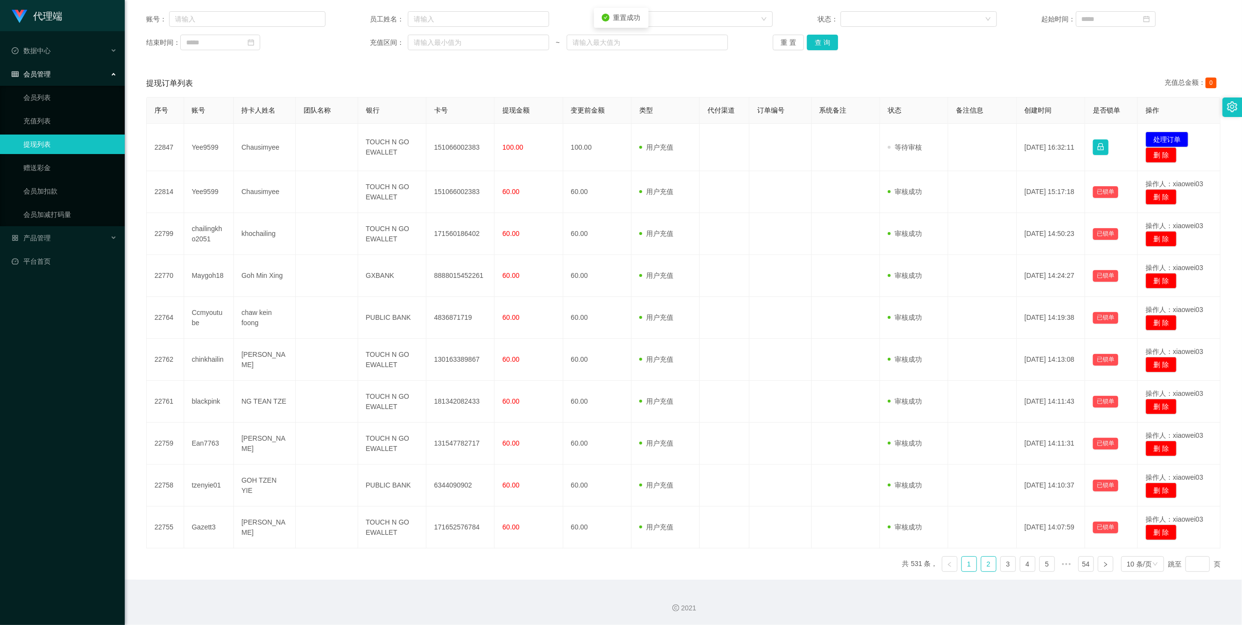
click at [981, 564] on link "2" at bounding box center [988, 564] width 15 height 15
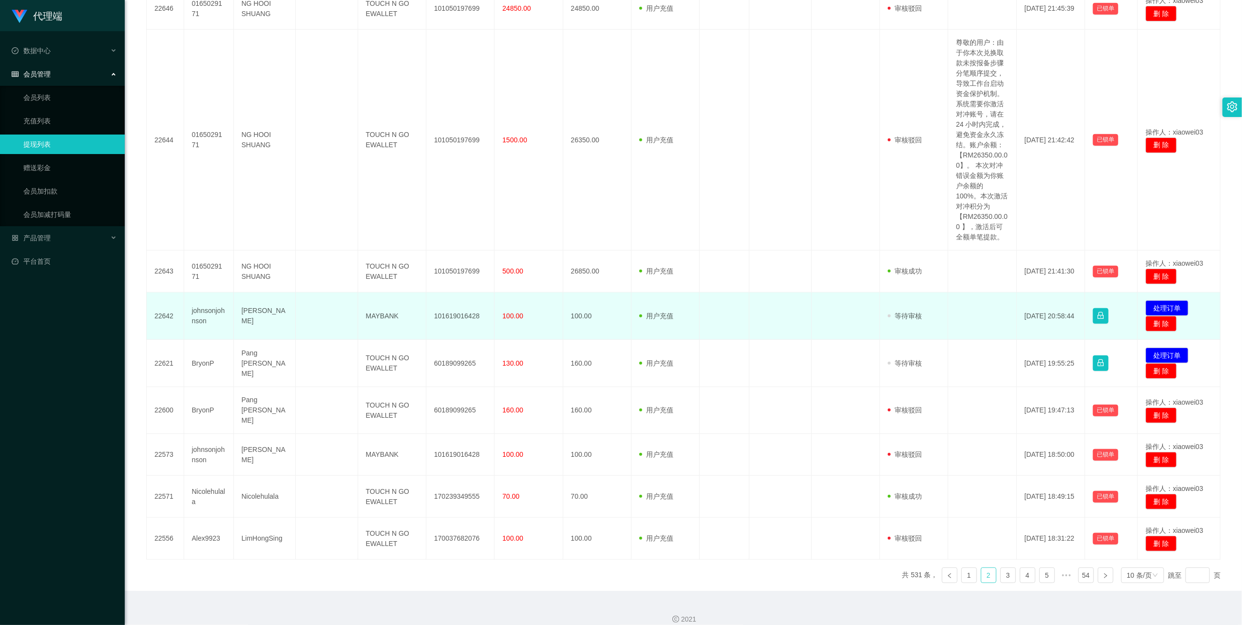
scroll to position [488, 0]
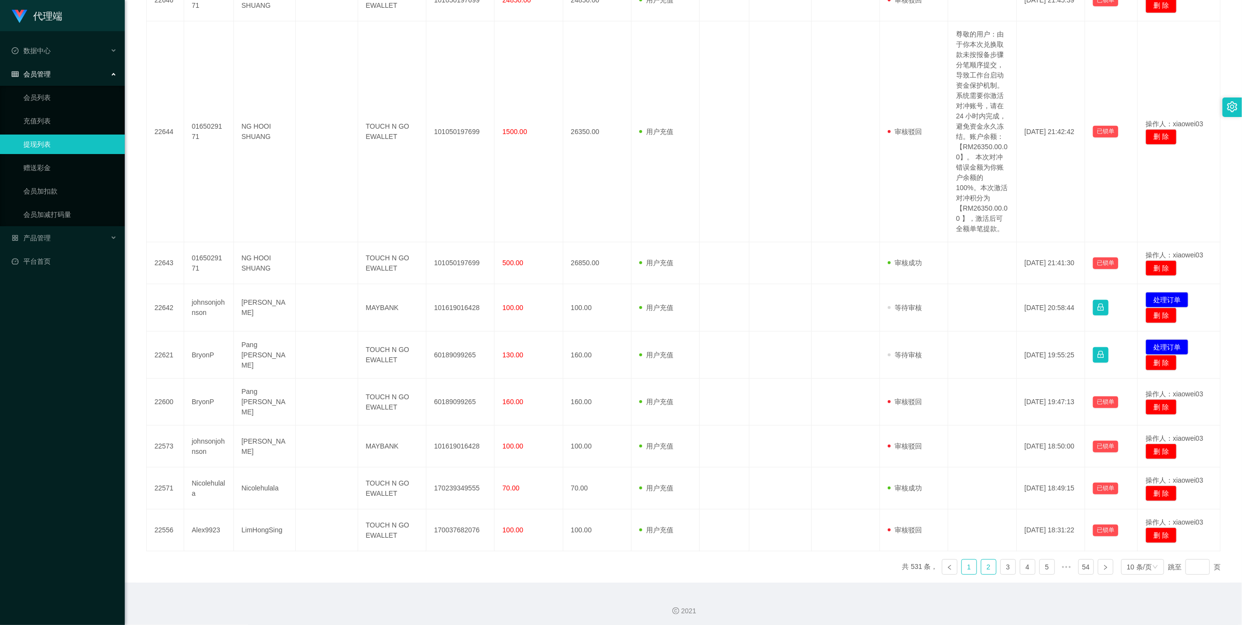
click at [962, 565] on link "1" at bounding box center [969, 566] width 15 height 15
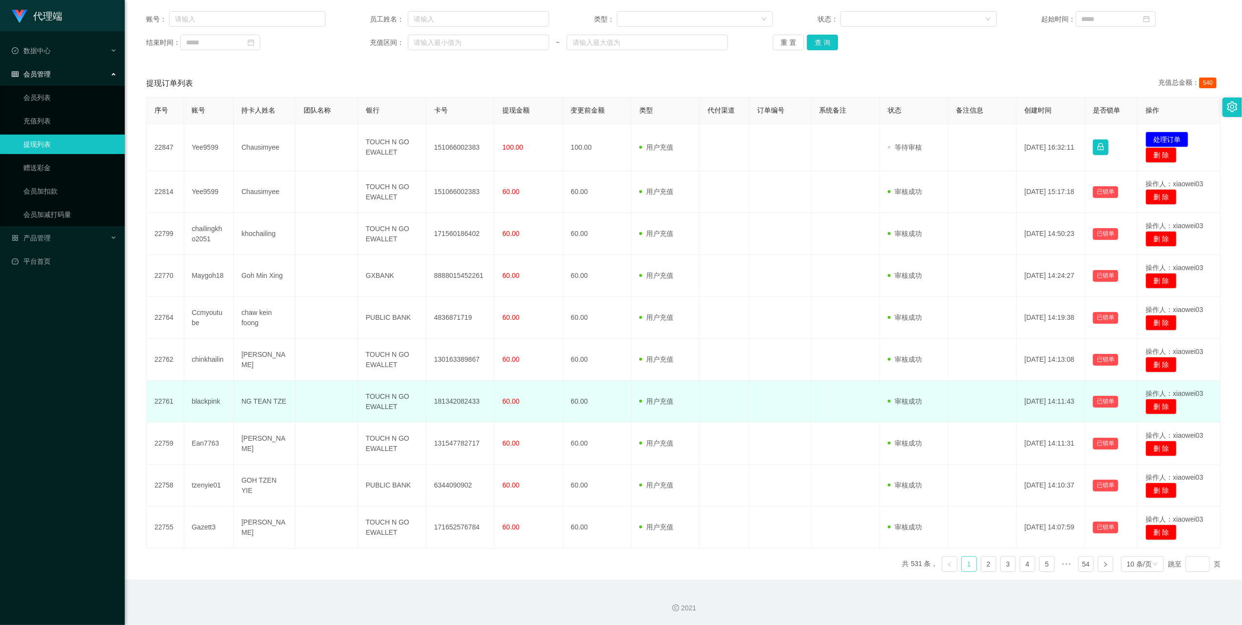
scroll to position [59, 0]
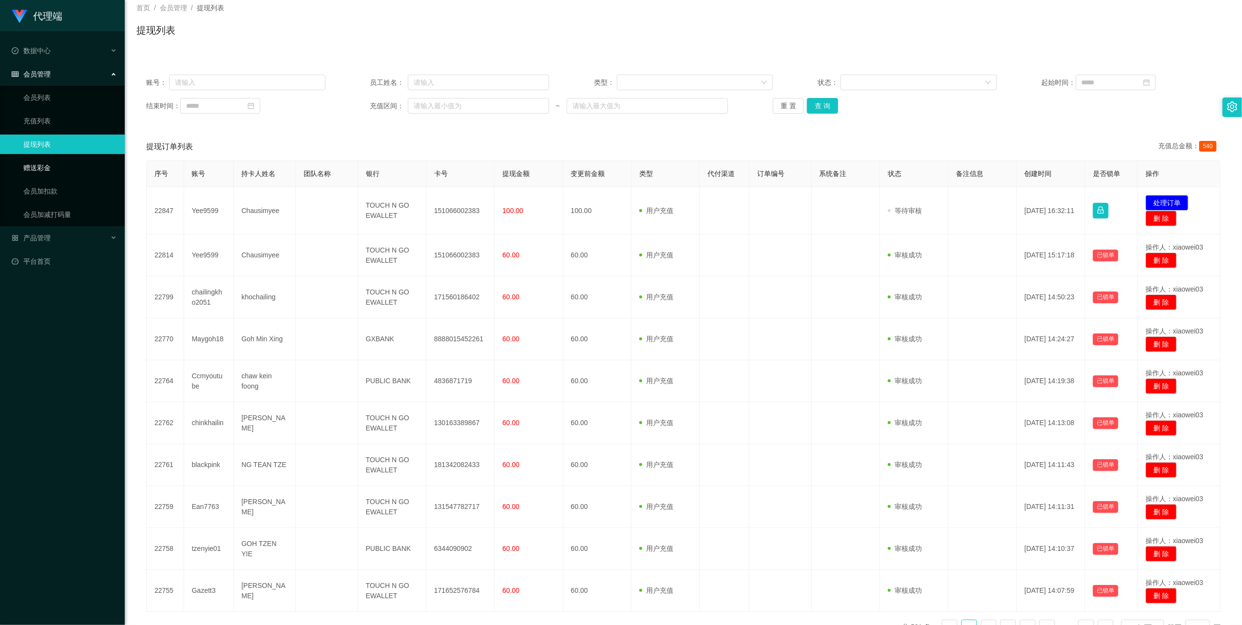
click at [42, 165] on link "赠送彩金" at bounding box center [70, 167] width 94 height 19
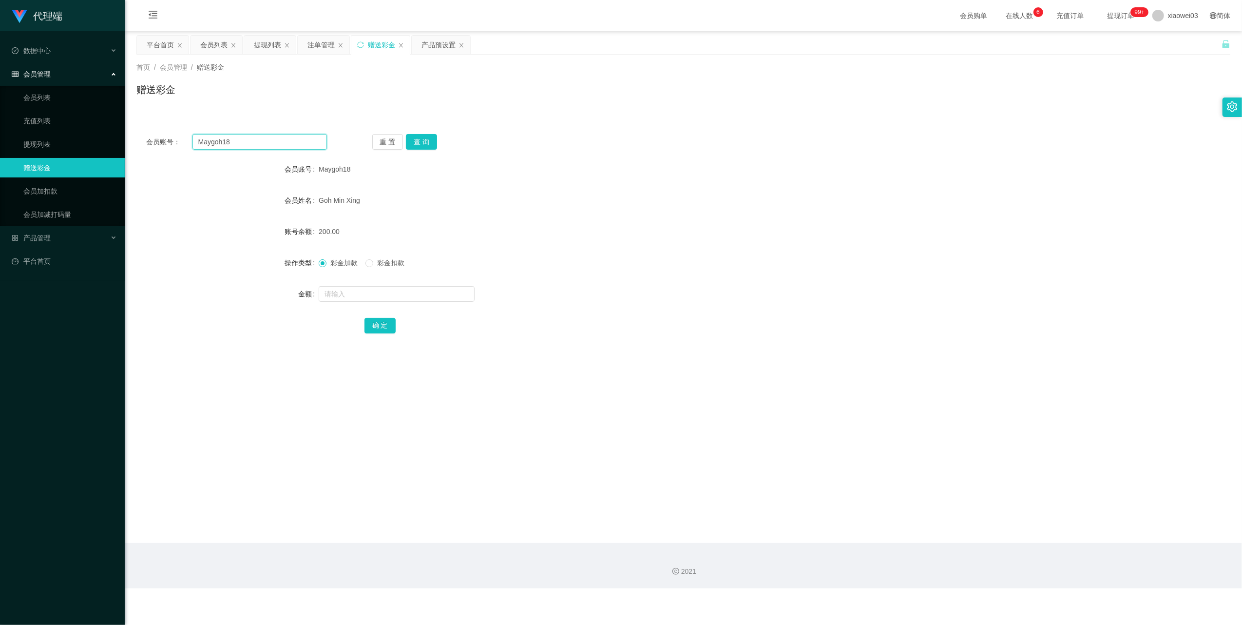
click at [250, 145] on input "Maygoh18" at bounding box center [259, 142] width 134 height 16
click at [433, 143] on button "查 询" at bounding box center [421, 142] width 31 height 16
click at [424, 137] on button "查 询" at bounding box center [421, 142] width 31 height 16
click at [400, 297] on input "text" at bounding box center [397, 294] width 156 height 16
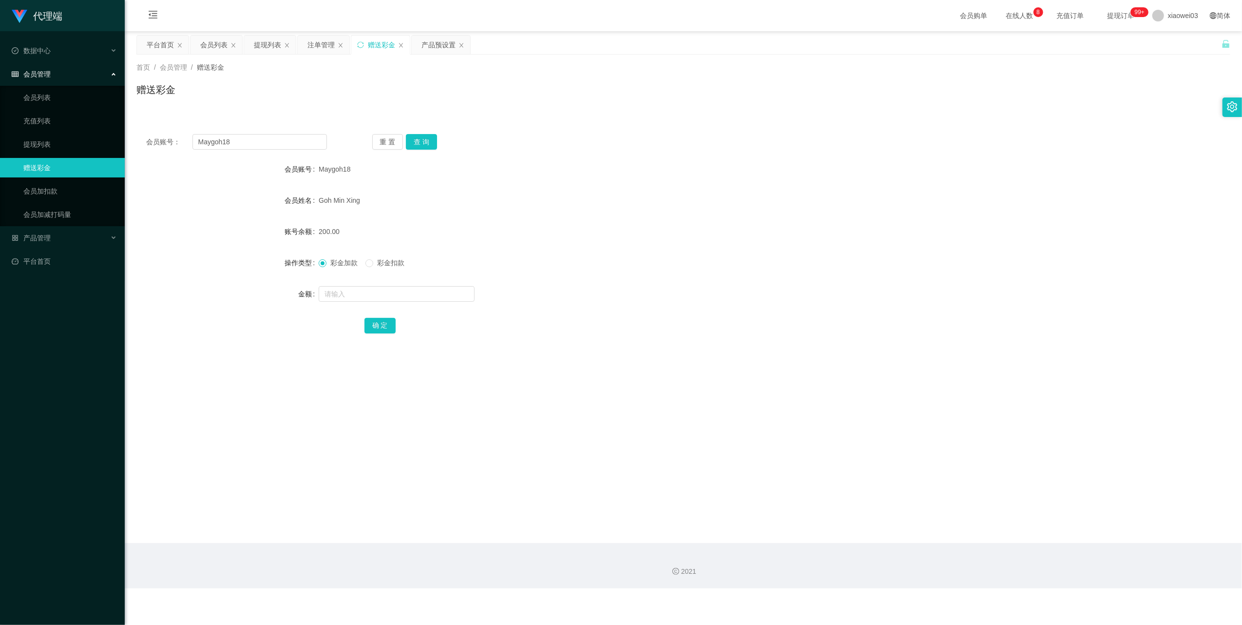
click at [352, 197] on span "Goh Min Xing" at bounding box center [339, 200] width 41 height 8
drag, startPoint x: 352, startPoint y: 197, endPoint x: 359, endPoint y: 197, distance: 6.8
click at [359, 197] on span "Goh Min Xing" at bounding box center [339, 200] width 41 height 8
click at [264, 46] on div "提现列表" at bounding box center [267, 45] width 27 height 19
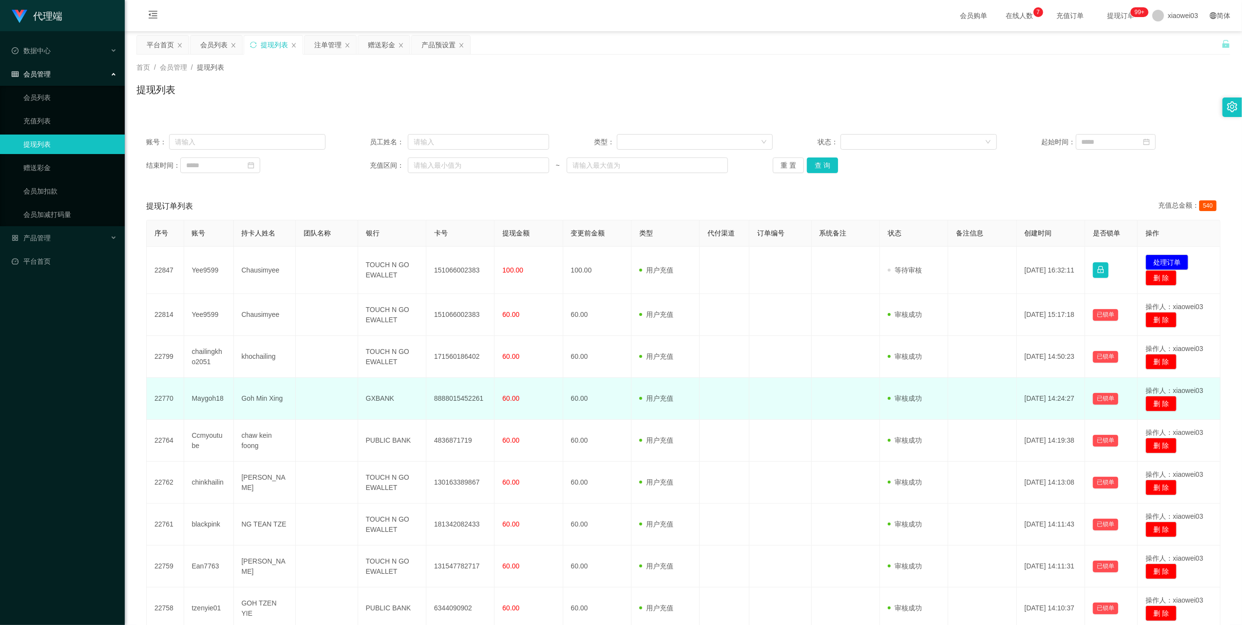
click at [215, 399] on td "Maygoh18" at bounding box center [209, 399] width 50 height 42
copy td "Maygoh18"
click at [452, 402] on td "8888015452261" at bounding box center [460, 399] width 68 height 42
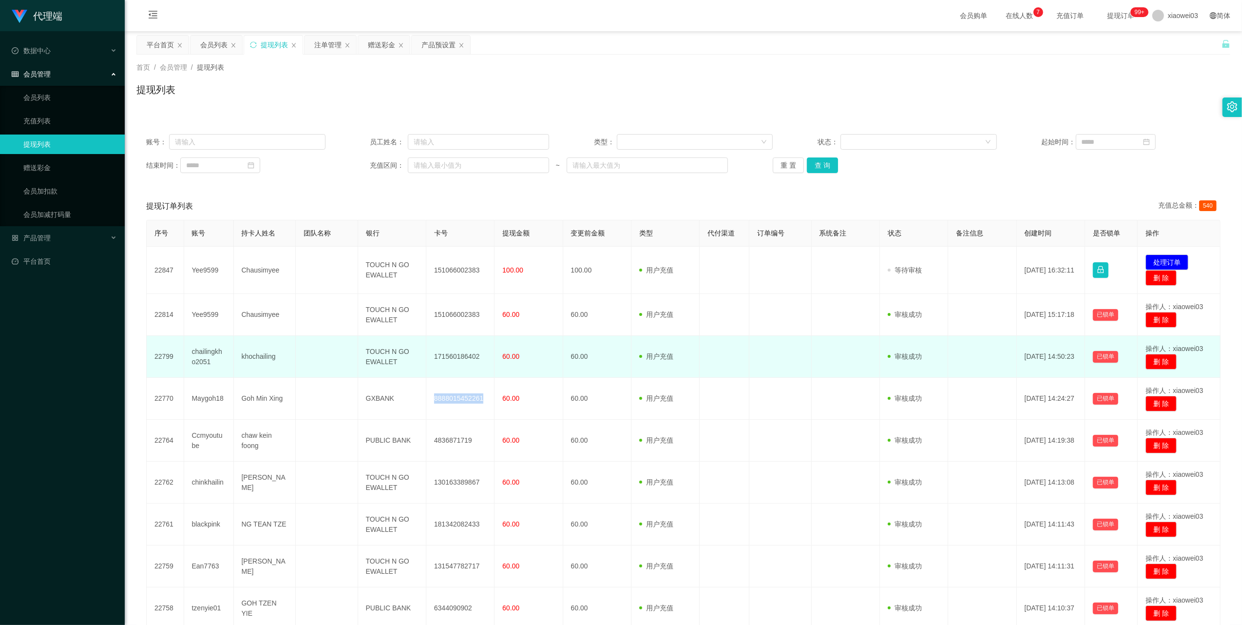
copy td "8888015452261"
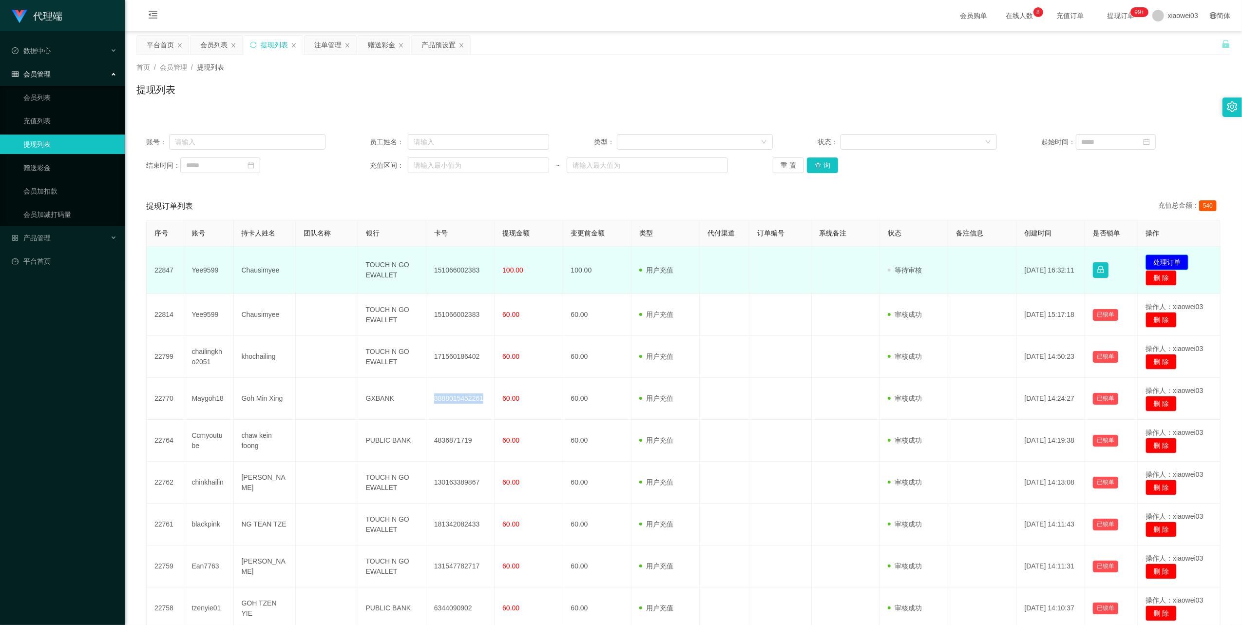
click at [1170, 260] on button "处理订单" at bounding box center [1167, 262] width 43 height 16
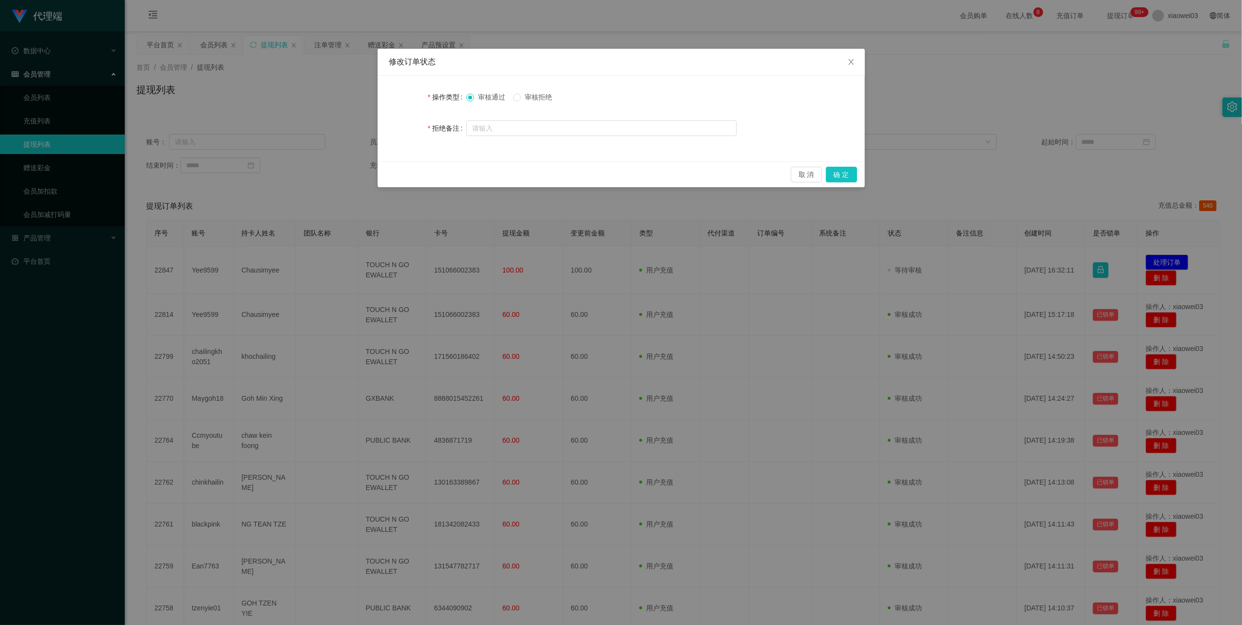
click at [549, 94] on span "审核拒绝" at bounding box center [538, 97] width 35 height 8
click at [618, 137] on div at bounding box center [601, 127] width 270 height 19
click at [613, 131] on input "text" at bounding box center [601, 128] width 270 height 16
type input "未按照晋升要求进行提现"
click at [840, 170] on button "确 定" at bounding box center [841, 175] width 31 height 16
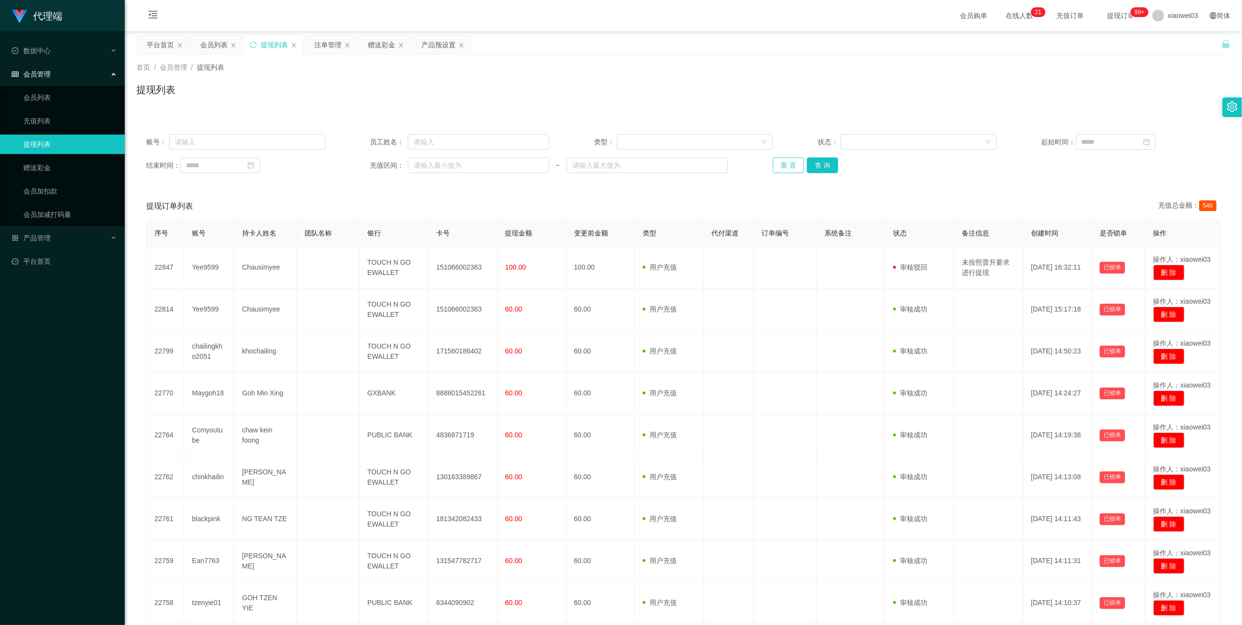
click at [774, 167] on button "重 置" at bounding box center [788, 165] width 31 height 16
click at [328, 39] on div "注单管理" at bounding box center [327, 45] width 27 height 19
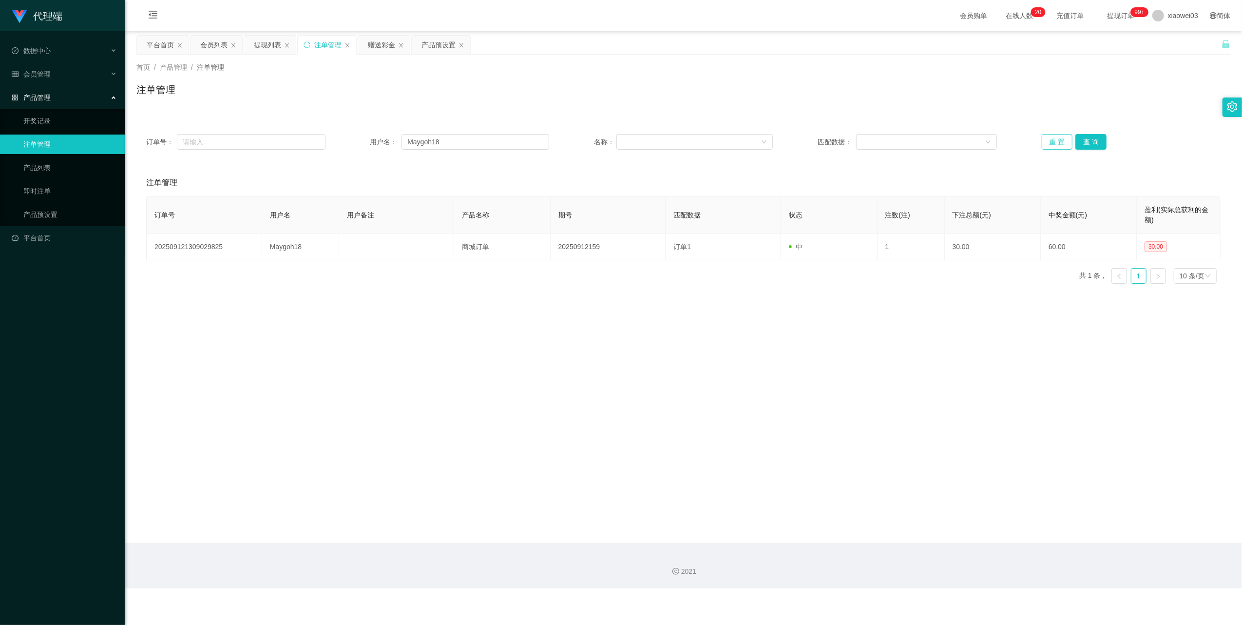
click at [1051, 144] on button "重 置" at bounding box center [1057, 142] width 31 height 16
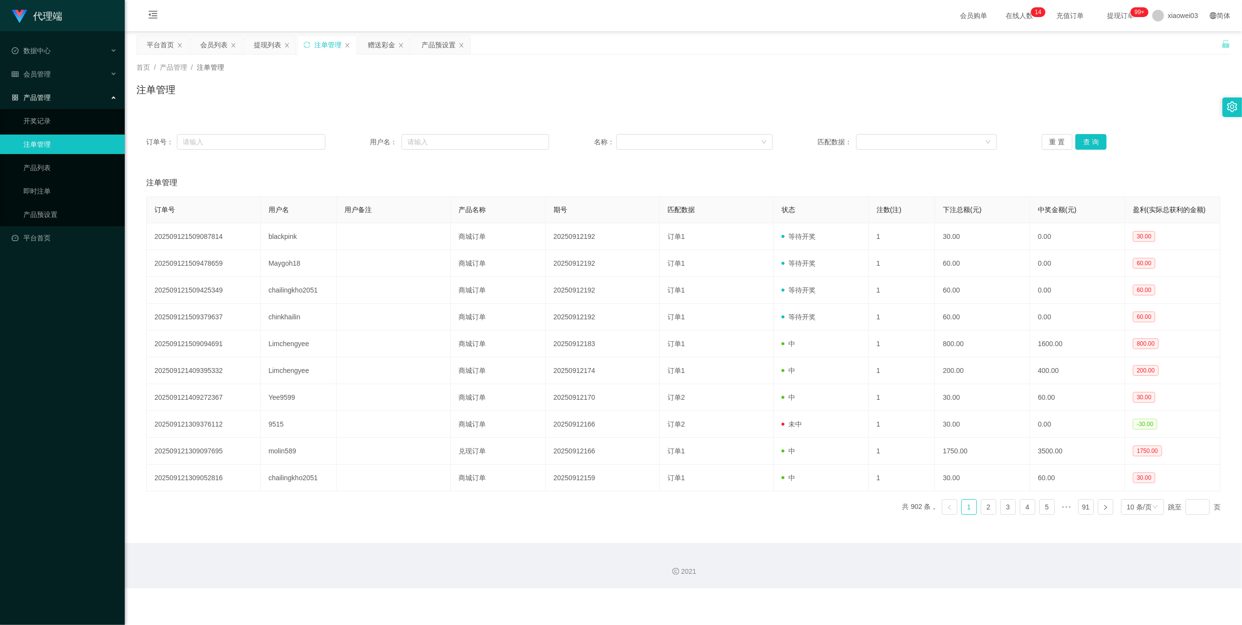
click at [263, 48] on div "提现列表" at bounding box center [267, 45] width 27 height 19
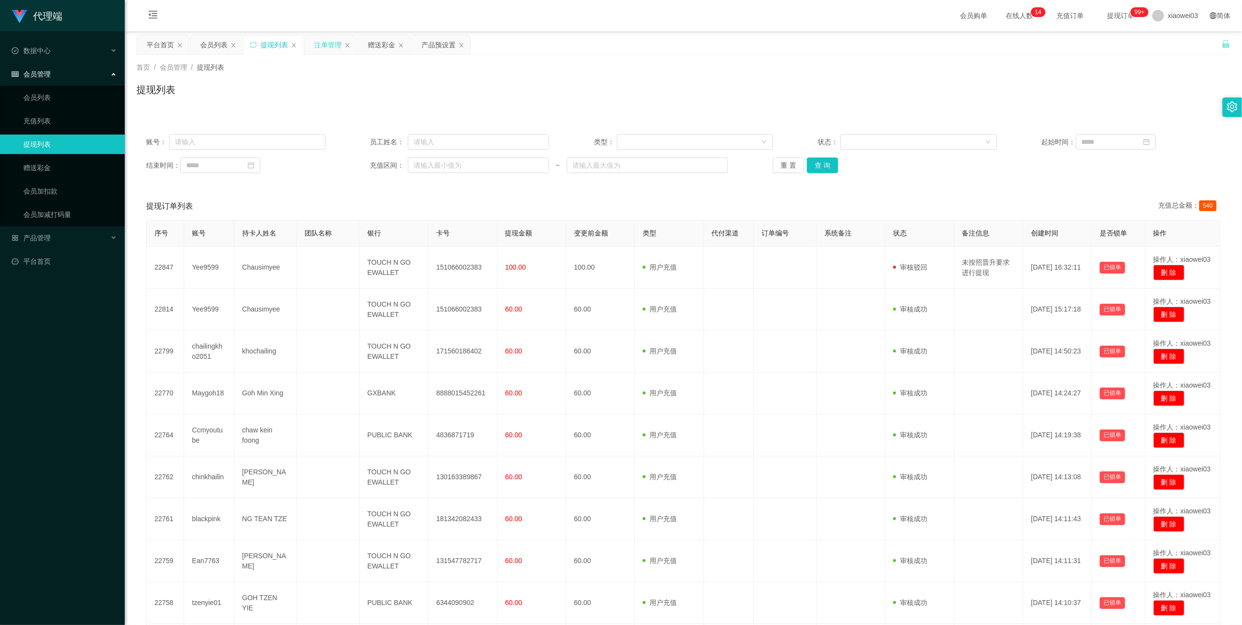
click at [323, 53] on div "注单管理" at bounding box center [327, 45] width 27 height 19
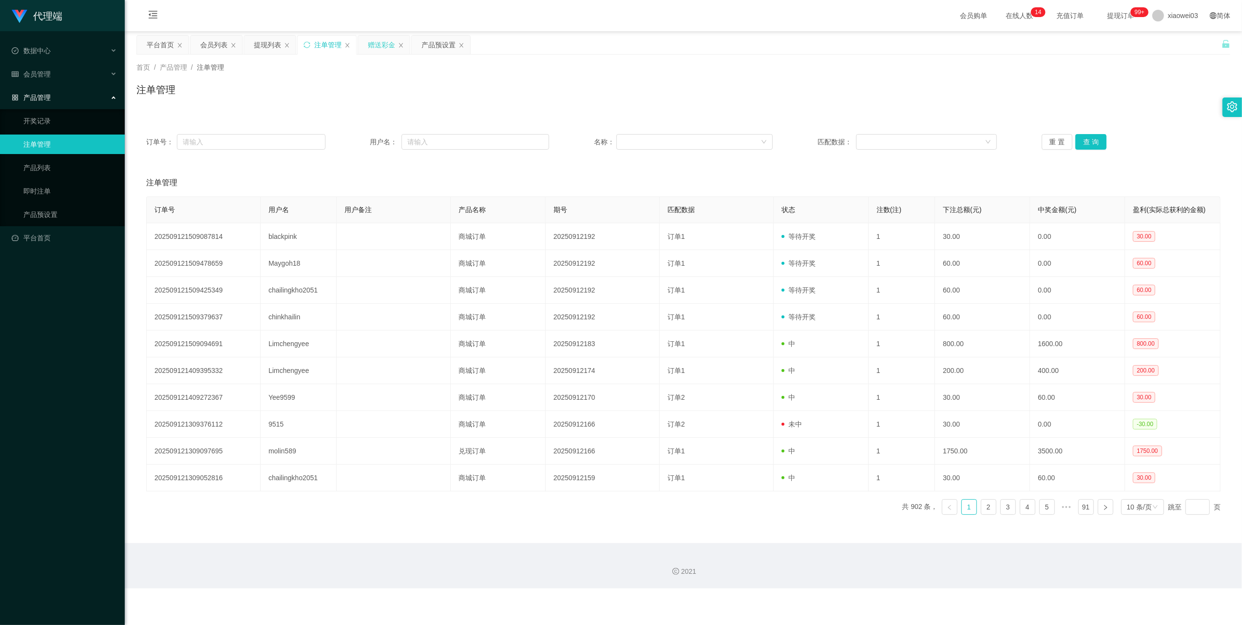
click at [387, 40] on div "赠送彩金" at bounding box center [381, 45] width 27 height 19
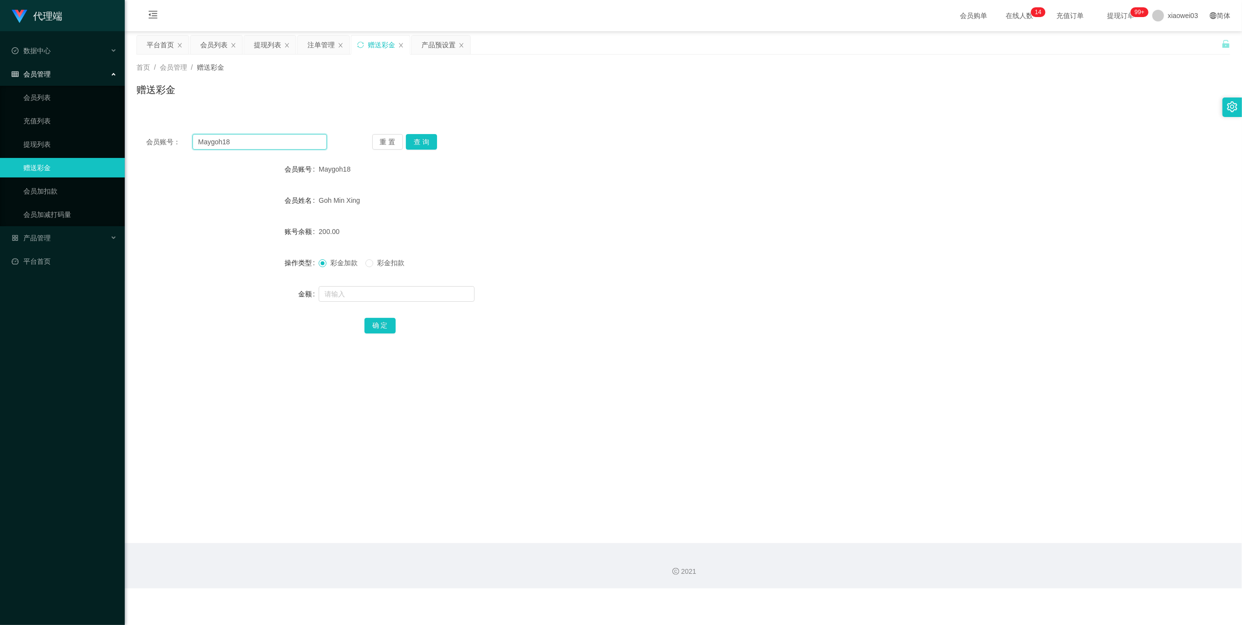
click at [291, 148] on input "Maygoh18" at bounding box center [259, 142] width 134 height 16
drag, startPoint x: 291, startPoint y: 148, endPoint x: 368, endPoint y: 203, distance: 94.8
click at [291, 149] on input "Maygoh18" at bounding box center [259, 142] width 134 height 16
paste input "tzenyie01"
click at [425, 148] on button "查 询" at bounding box center [421, 142] width 31 height 16
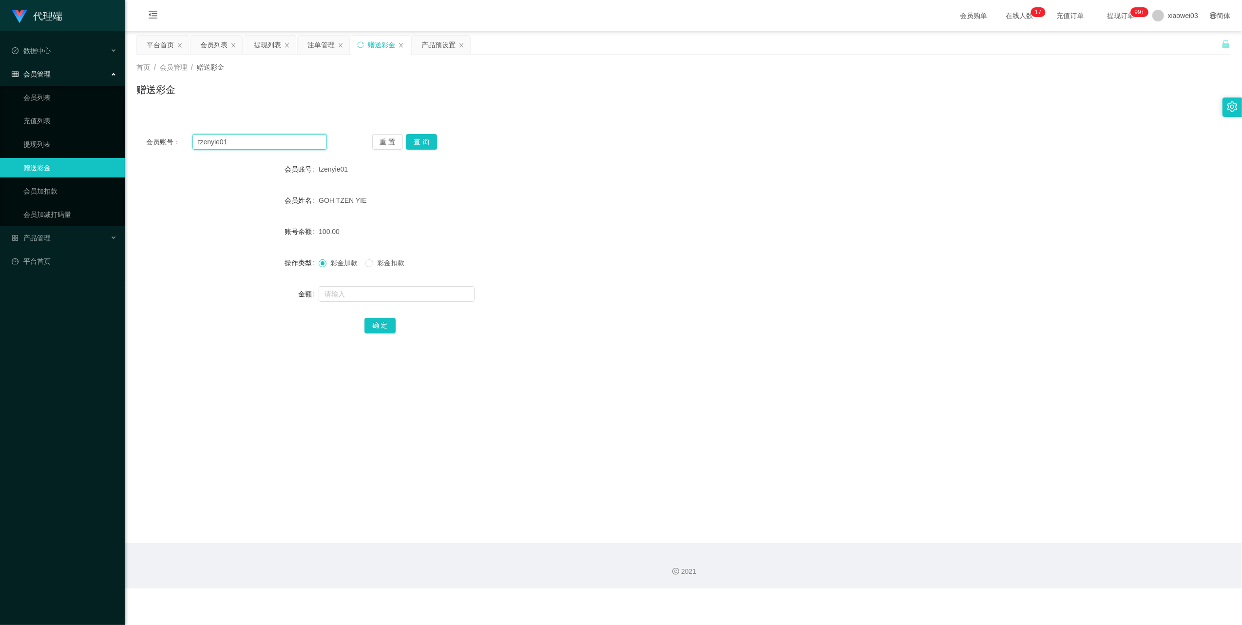
click at [271, 137] on input "tzenyie01" at bounding box center [259, 142] width 134 height 16
drag, startPoint x: 271, startPoint y: 137, endPoint x: 394, endPoint y: 182, distance: 131.2
click at [271, 139] on input "tzenyie01" at bounding box center [259, 142] width 134 height 16
paste input "Gazett3"
click at [434, 139] on button "查 询" at bounding box center [421, 142] width 31 height 16
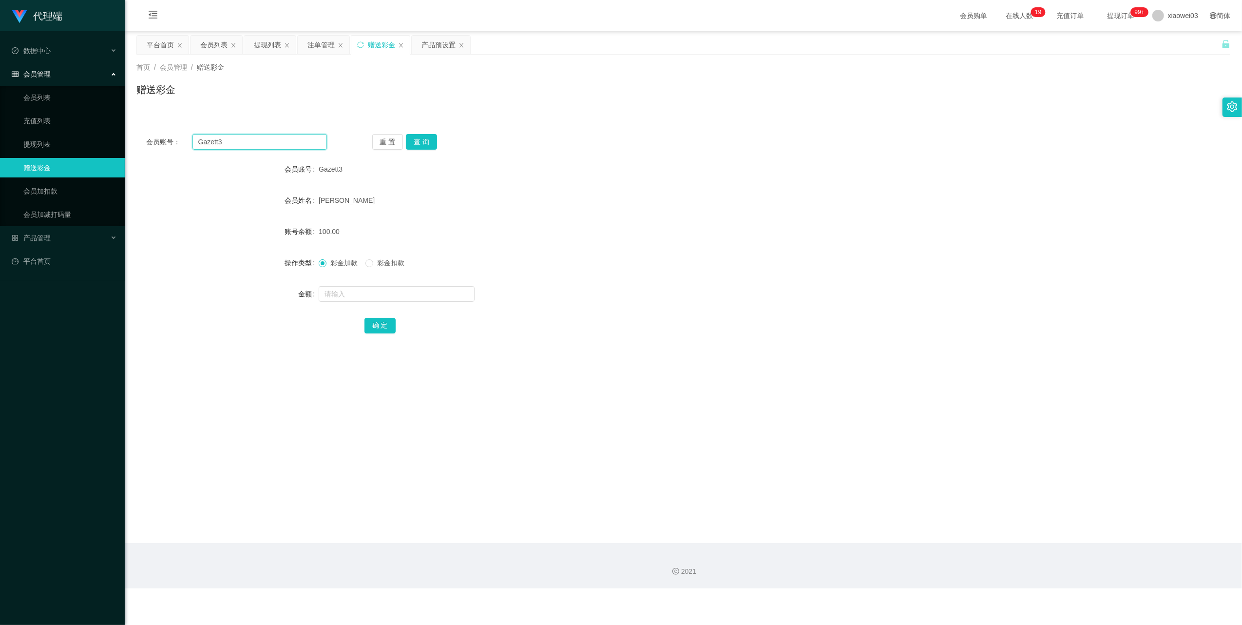
click at [296, 148] on input "Gazett3" at bounding box center [259, 142] width 134 height 16
drag, startPoint x: 296, startPoint y: 148, endPoint x: 399, endPoint y: 184, distance: 108.3
click at [298, 151] on div "会员账号： Gazett3 重 置 查 询 会员账号 Gazett3 会员姓名 [PERSON_NAME] meng 账号余额 100.00 操作类型 彩金加…" at bounding box center [683, 240] width 1094 height 232
paste input "Ccmyoutube"
click at [427, 131] on div "会员账号： Ccmyoutube 重 置 查 询 会员账号 Gazett3 会员姓名 [PERSON_NAME] meng 账号余额 100.00 操作类型 …" at bounding box center [683, 240] width 1094 height 232
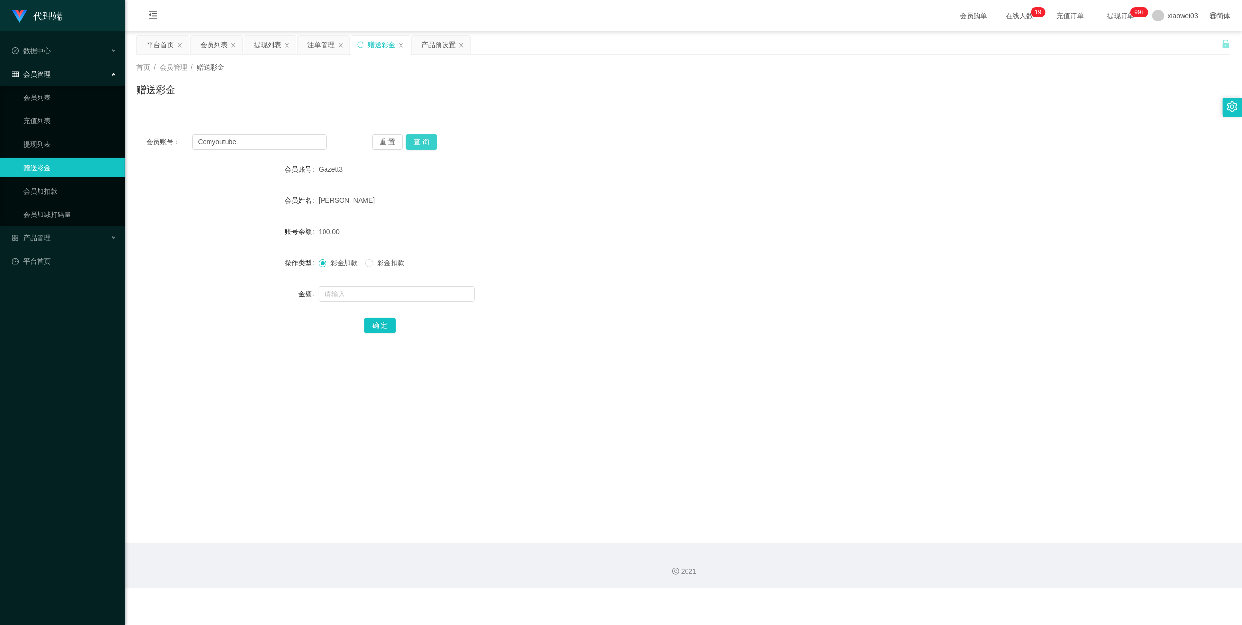
drag, startPoint x: 426, startPoint y: 137, endPoint x: 431, endPoint y: 139, distance: 5.7
click at [426, 137] on button "查 询" at bounding box center [421, 142] width 31 height 16
click at [272, 144] on input "Ccmyoutube" at bounding box center [259, 142] width 134 height 16
paste input "Yee9599"
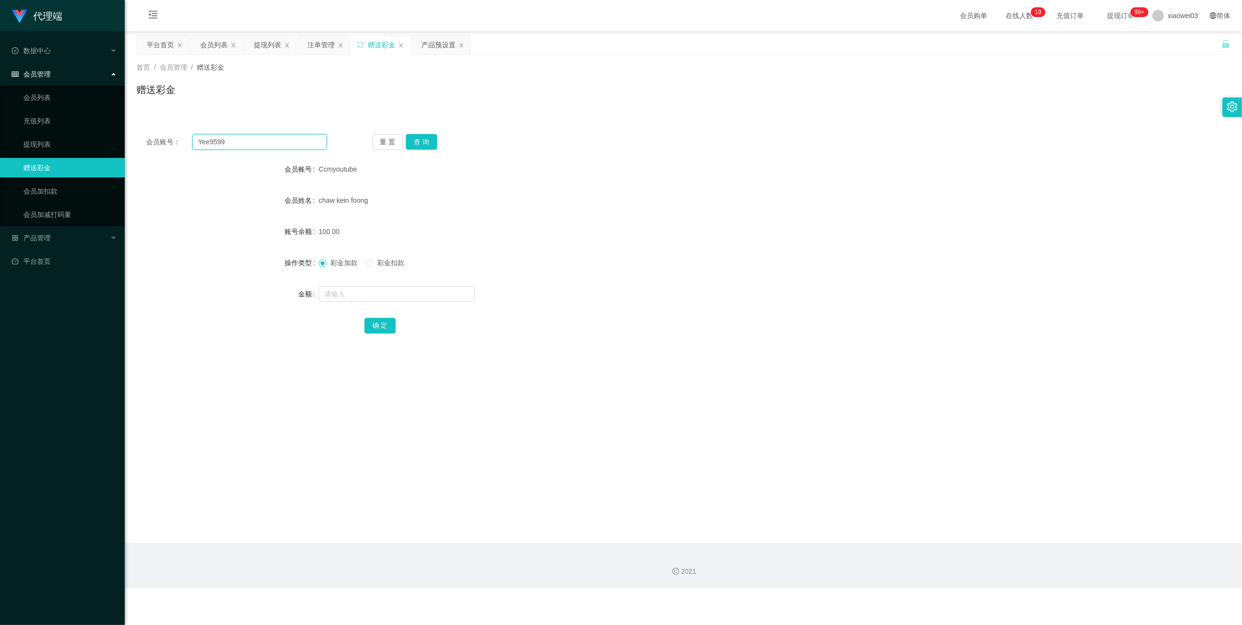
type input "Yee9599"
drag, startPoint x: 445, startPoint y: 140, endPoint x: 431, endPoint y: 141, distance: 13.7
click at [445, 140] on div "重 置 查 询" at bounding box center [462, 142] width 181 height 16
click at [429, 141] on button "查 询" at bounding box center [421, 142] width 31 height 16
click at [262, 43] on div "提现列表" at bounding box center [267, 45] width 27 height 19
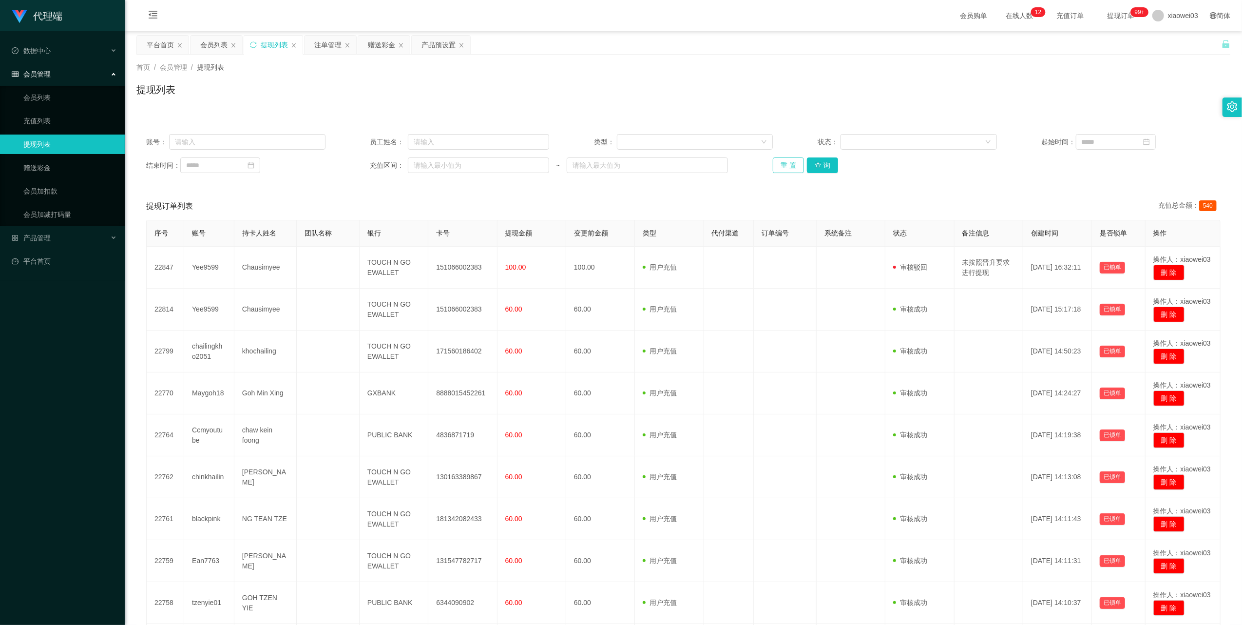
click at [787, 164] on button "重 置" at bounding box center [788, 165] width 31 height 16
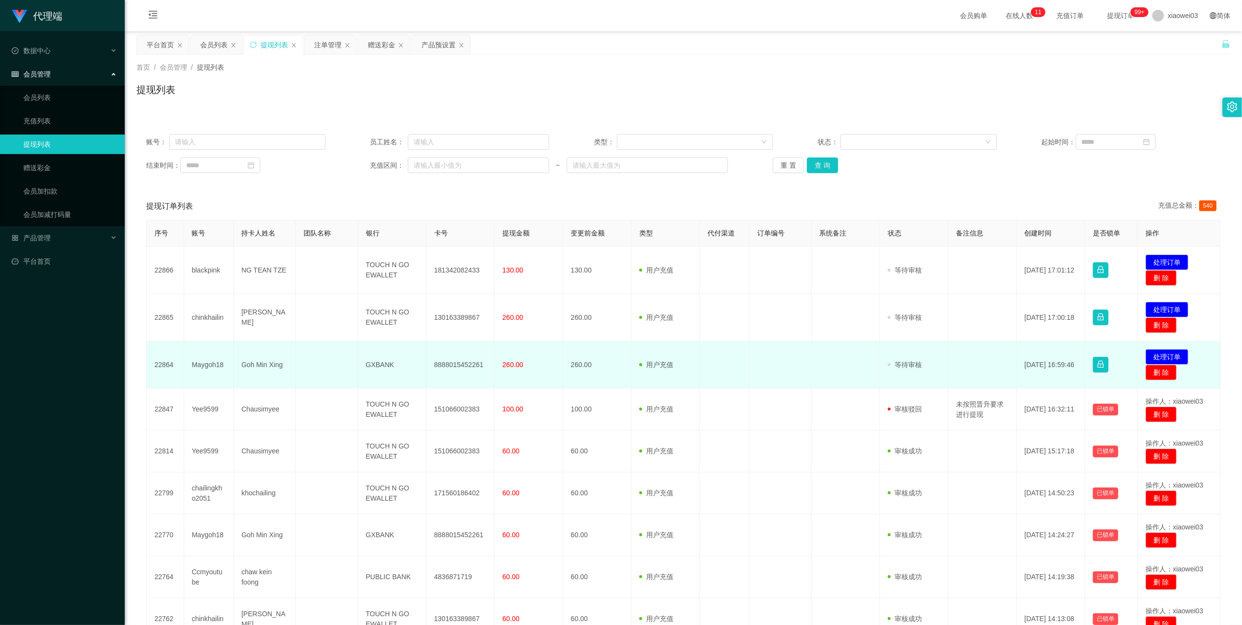
click at [468, 363] on td "8888015452261" at bounding box center [460, 364] width 68 height 47
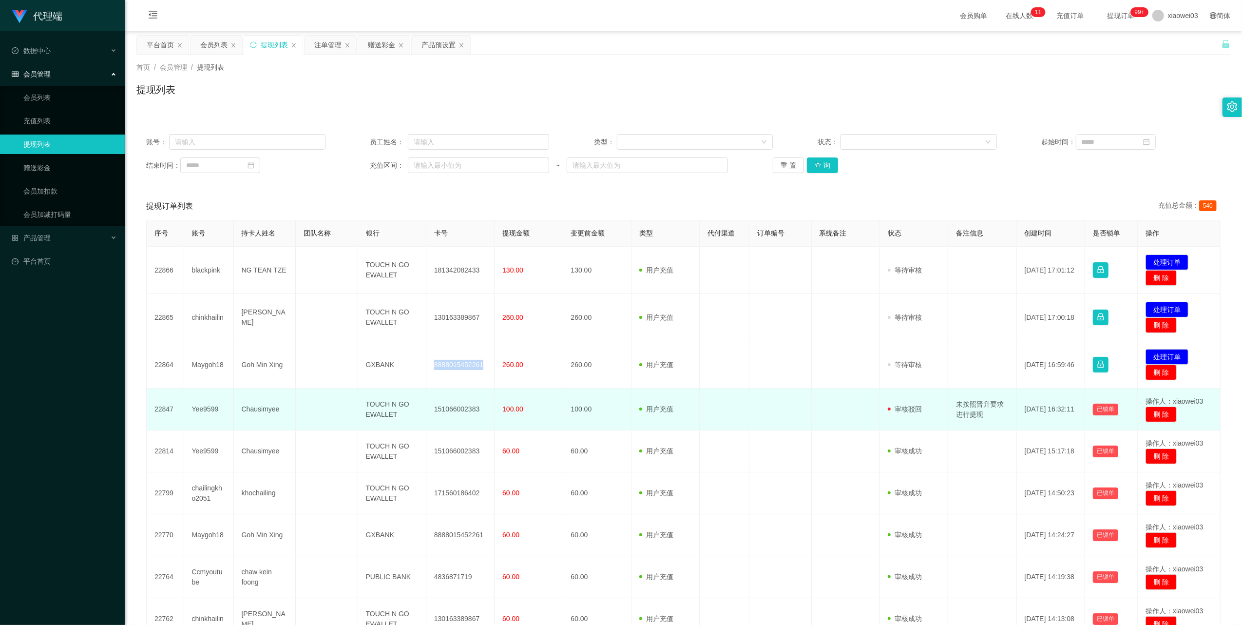
copy td "8888015452261"
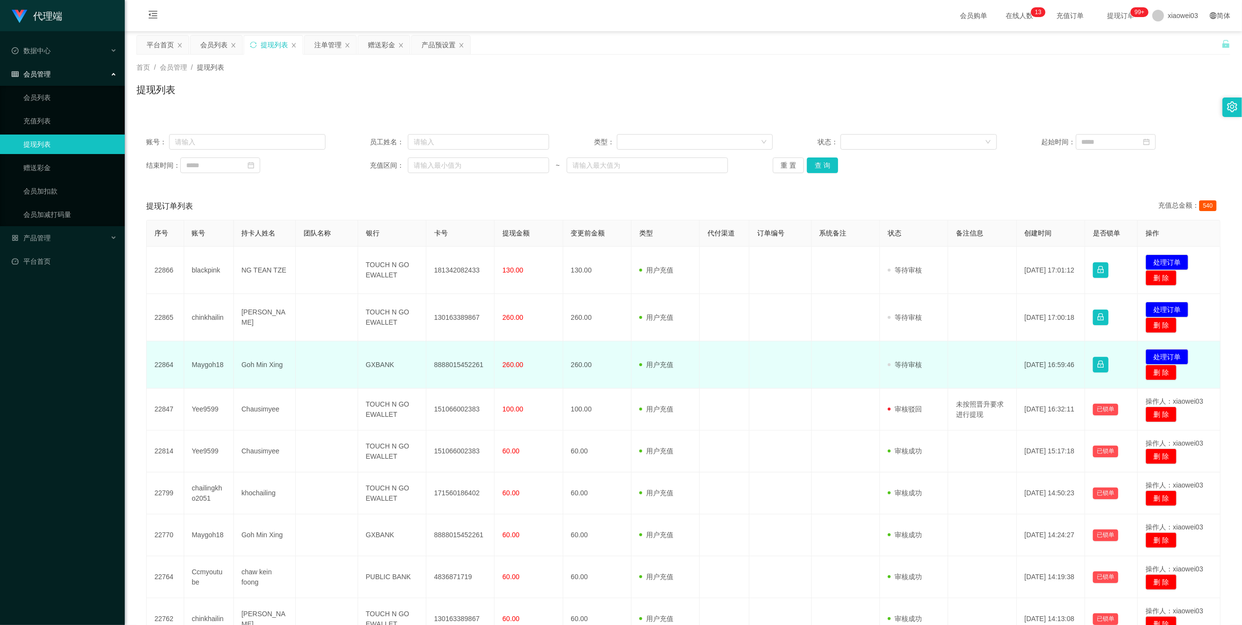
click at [375, 365] on td "GXBANK" at bounding box center [392, 364] width 68 height 47
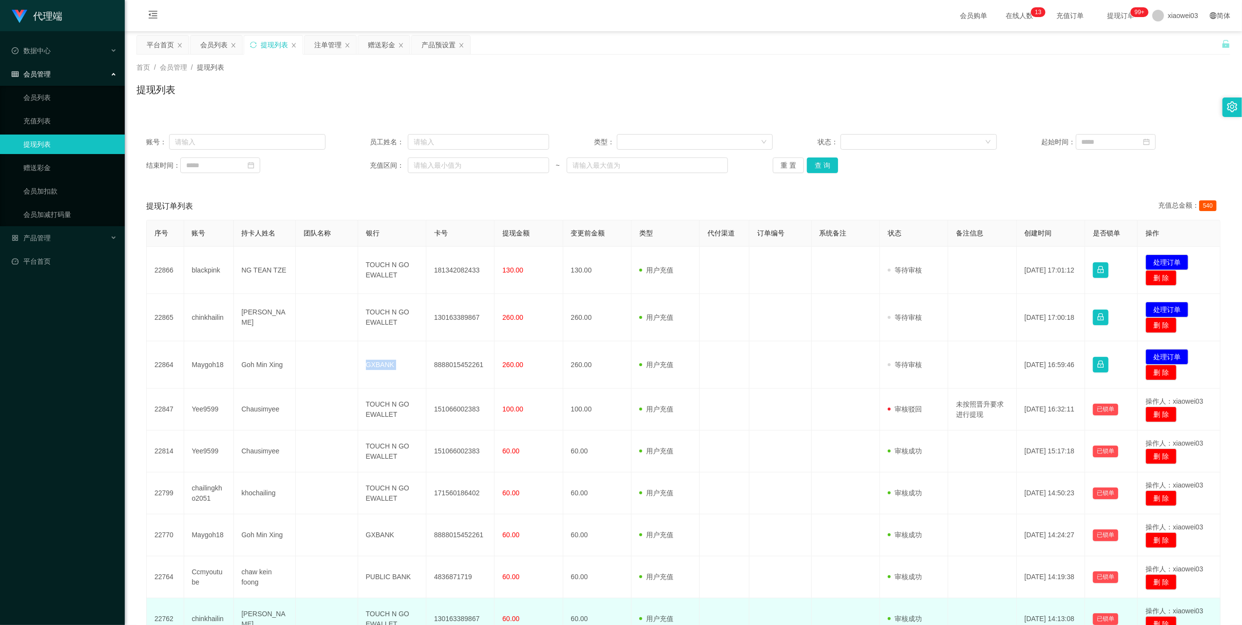
copy td "GXBANK"
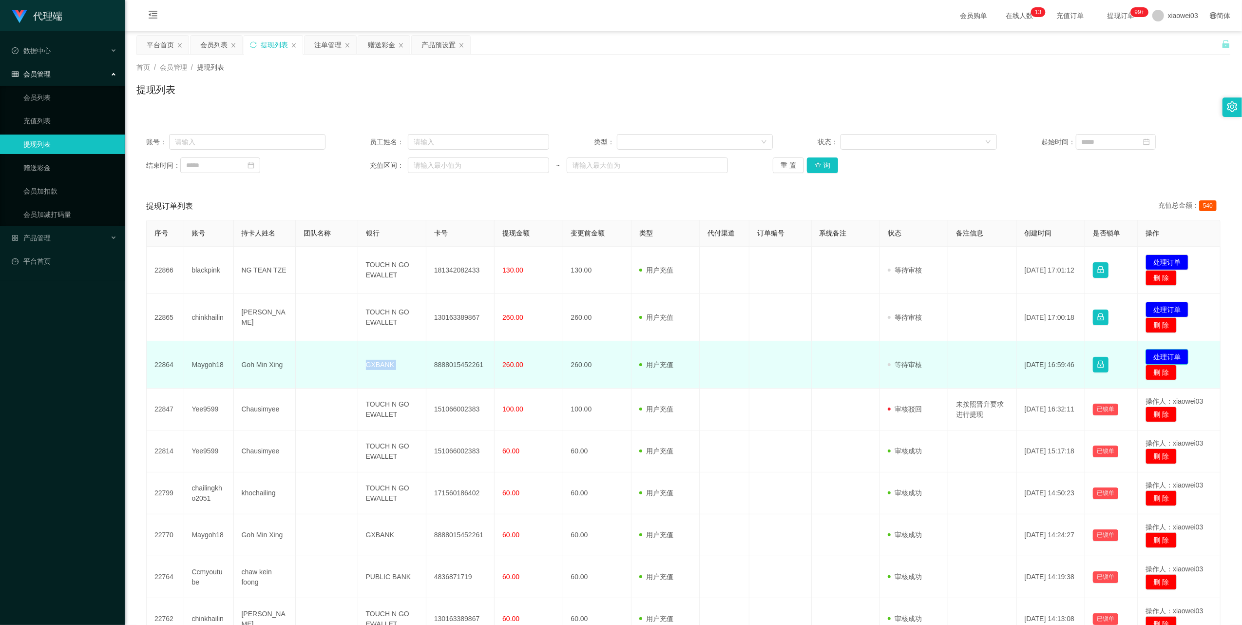
click at [1162, 356] on button "处理订单" at bounding box center [1167, 357] width 43 height 16
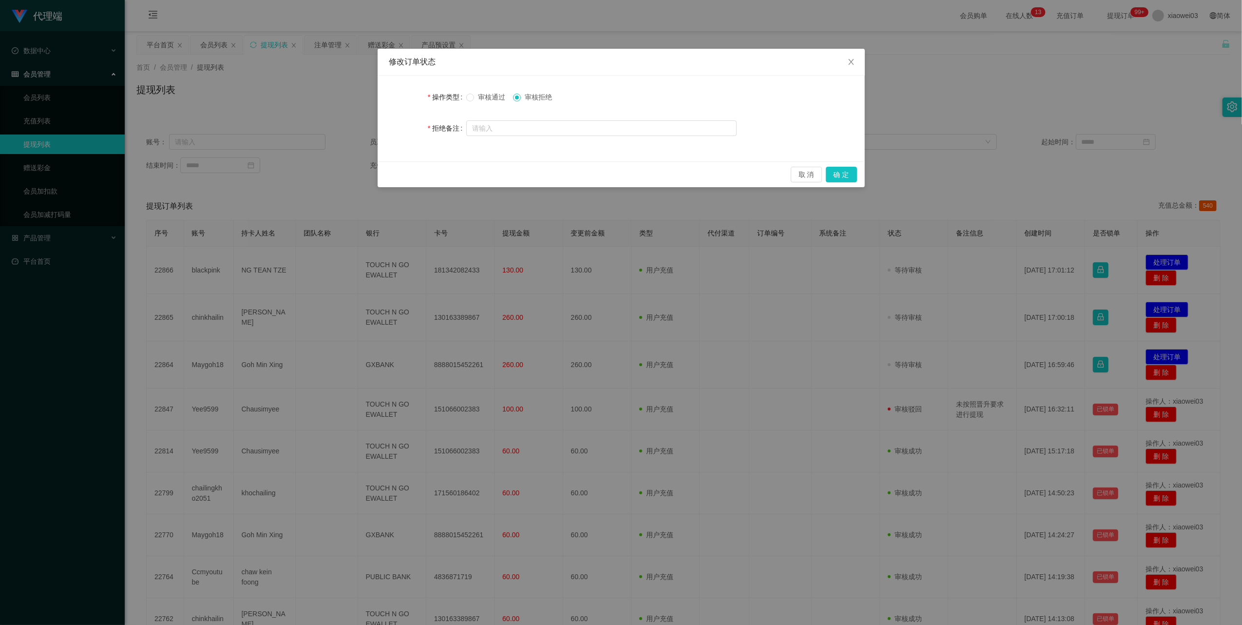
drag, startPoint x: 479, startPoint y: 98, endPoint x: 591, endPoint y: 146, distance: 122.5
click at [479, 98] on span "审核通过" at bounding box center [491, 97] width 35 height 8
drag, startPoint x: 840, startPoint y: 172, endPoint x: 833, endPoint y: 178, distance: 9.7
click at [840, 172] on button "确 定" at bounding box center [841, 175] width 31 height 16
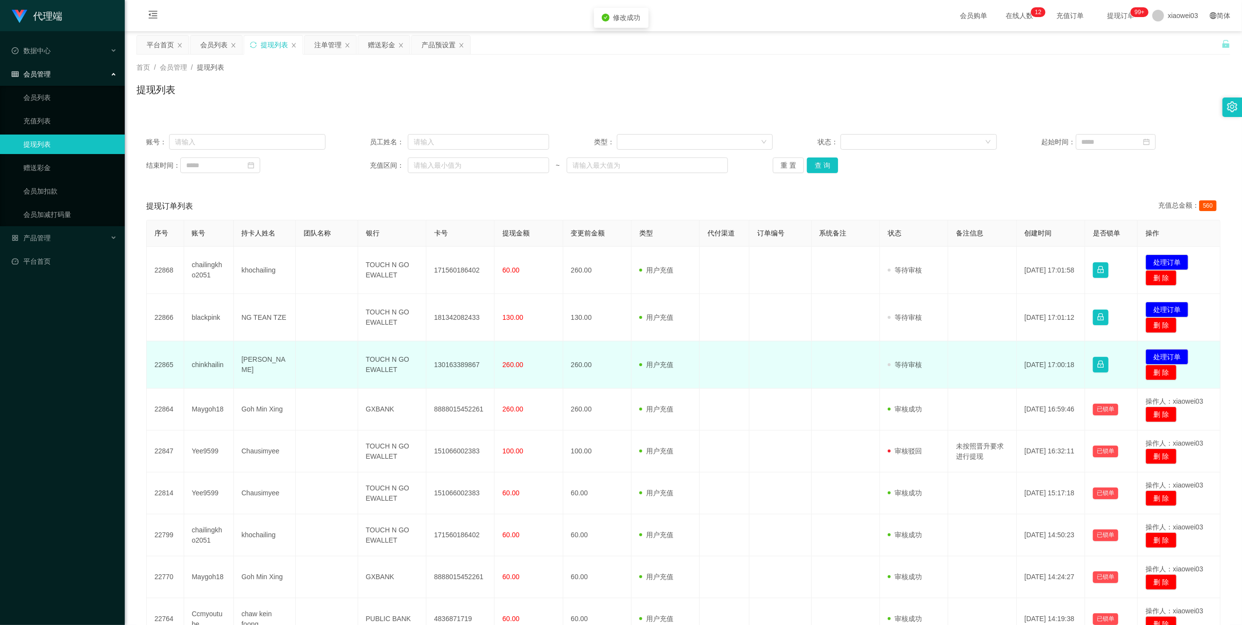
click at [459, 363] on td "130163389867" at bounding box center [460, 364] width 68 height 47
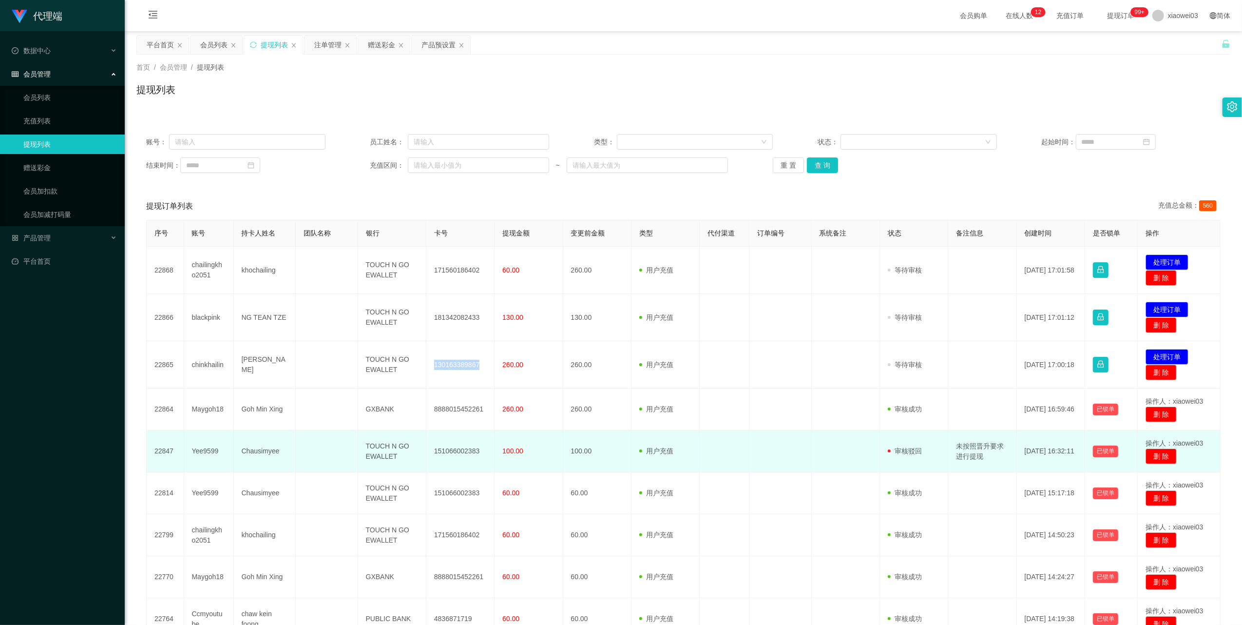
copy td "130163389867"
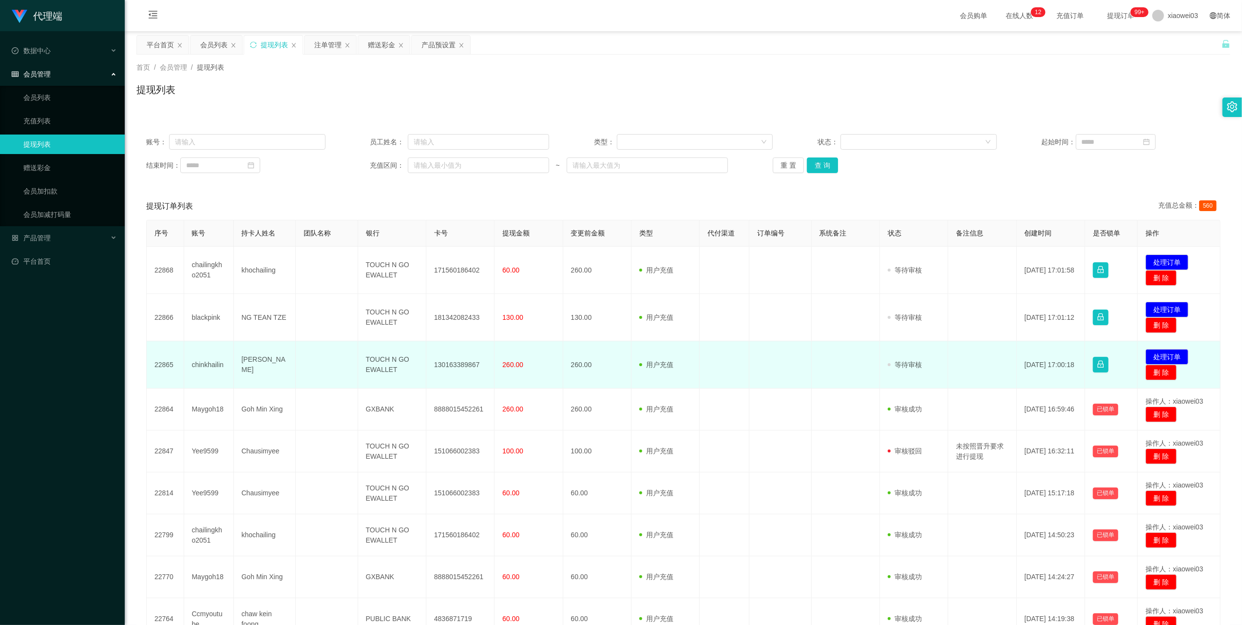
click at [381, 366] on td "TOUCH N GO EWALLET" at bounding box center [392, 364] width 68 height 47
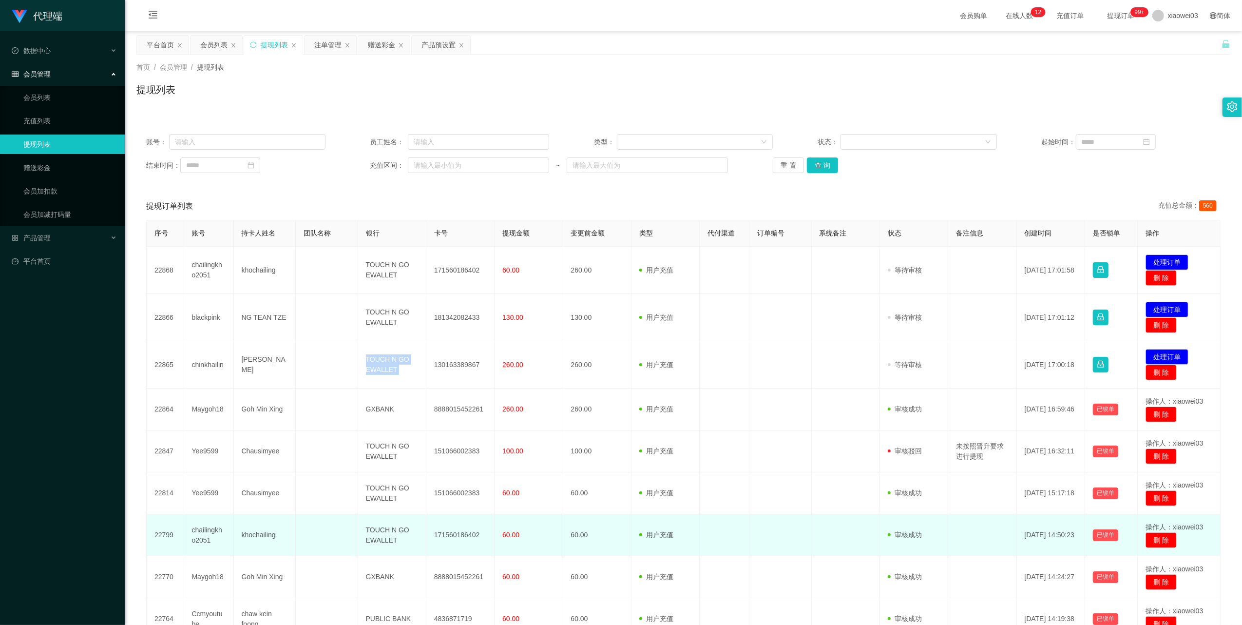
copy td "TOUCH N GO EWALLET"
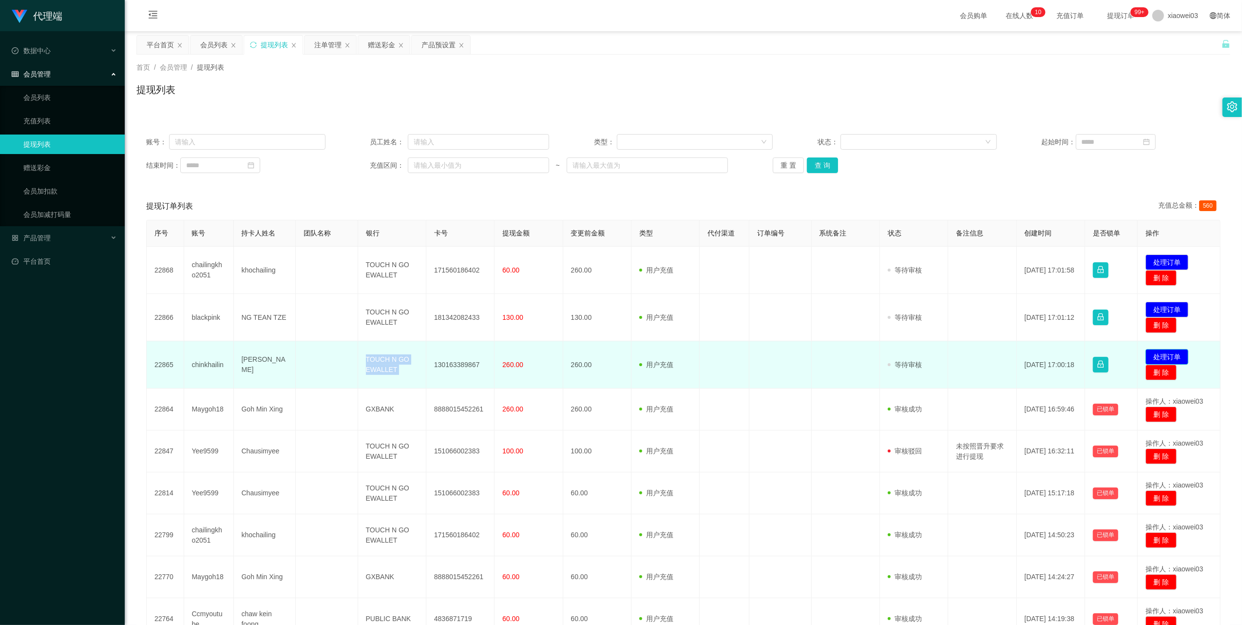
click at [1169, 352] on button "处理订单" at bounding box center [1167, 357] width 43 height 16
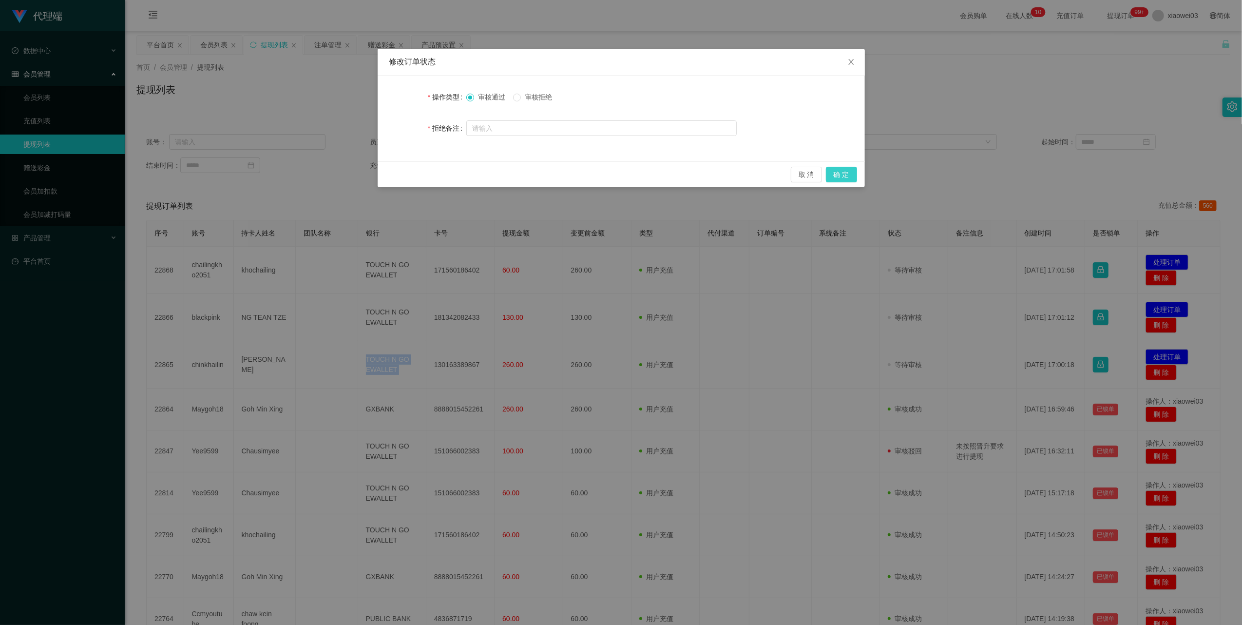
click at [844, 173] on button "确 定" at bounding box center [841, 175] width 31 height 16
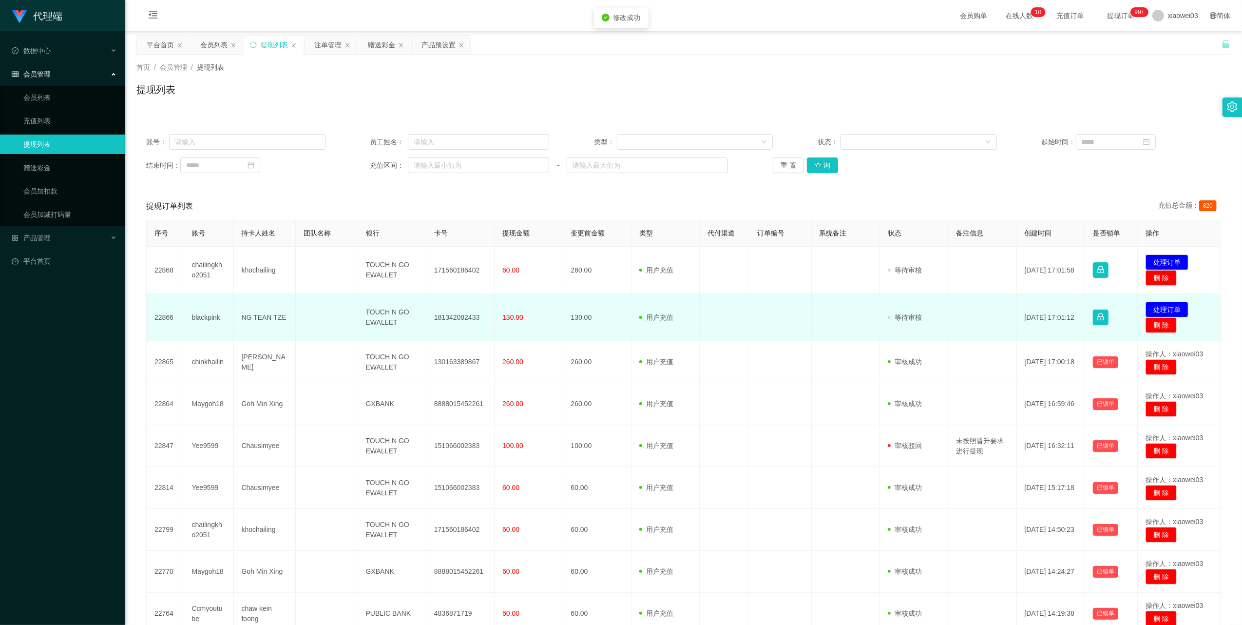
click at [457, 316] on td "181342082433" at bounding box center [460, 317] width 68 height 47
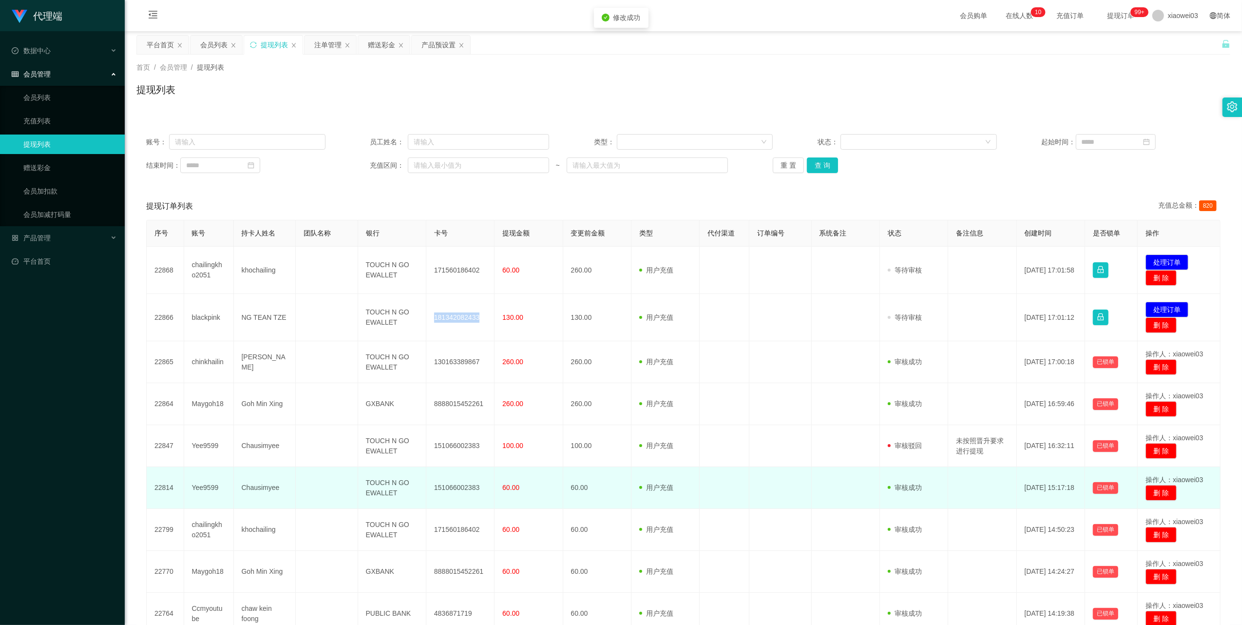
copy td "181342082433"
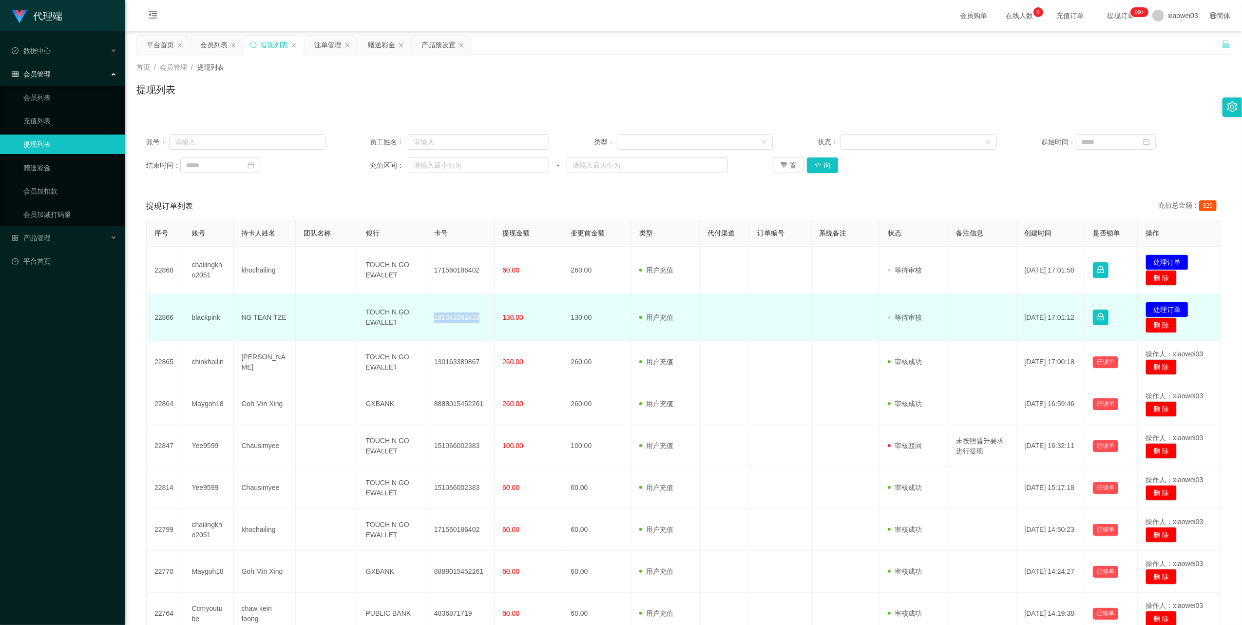
click at [384, 320] on td "TOUCH N GO EWALLET" at bounding box center [392, 317] width 68 height 47
drag, startPoint x: 384, startPoint y: 320, endPoint x: 392, endPoint y: 325, distance: 9.2
click at [384, 320] on td "TOUCH N GO EWALLET" at bounding box center [392, 317] width 68 height 47
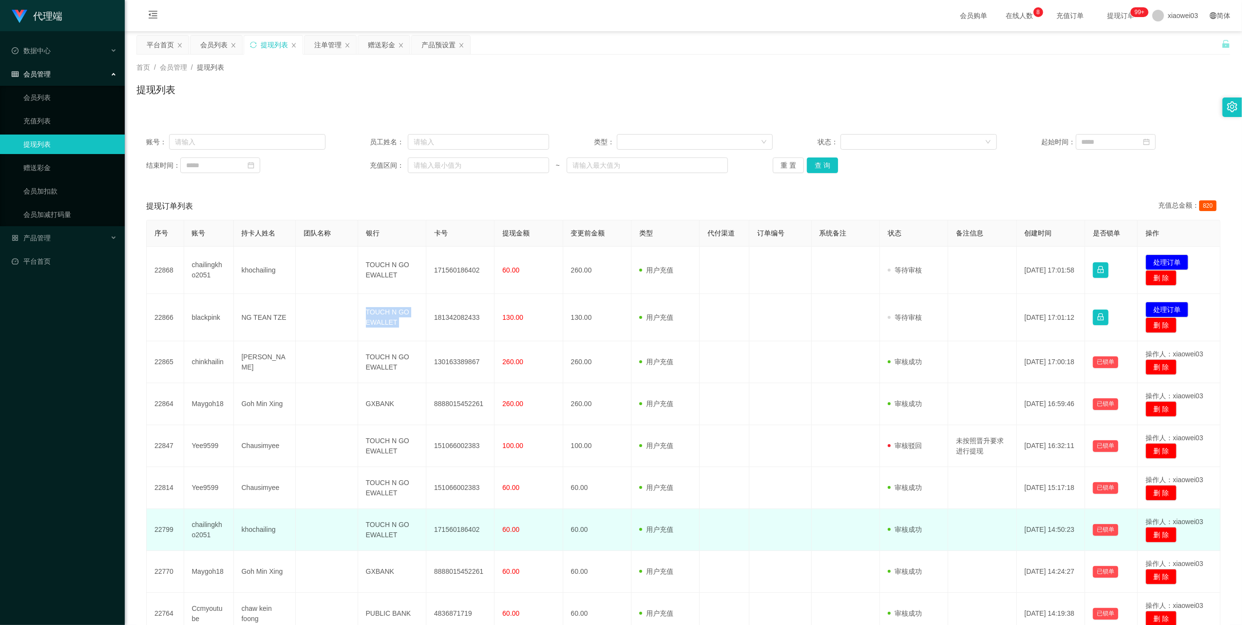
copy td "TOUCH N GO EWALLET"
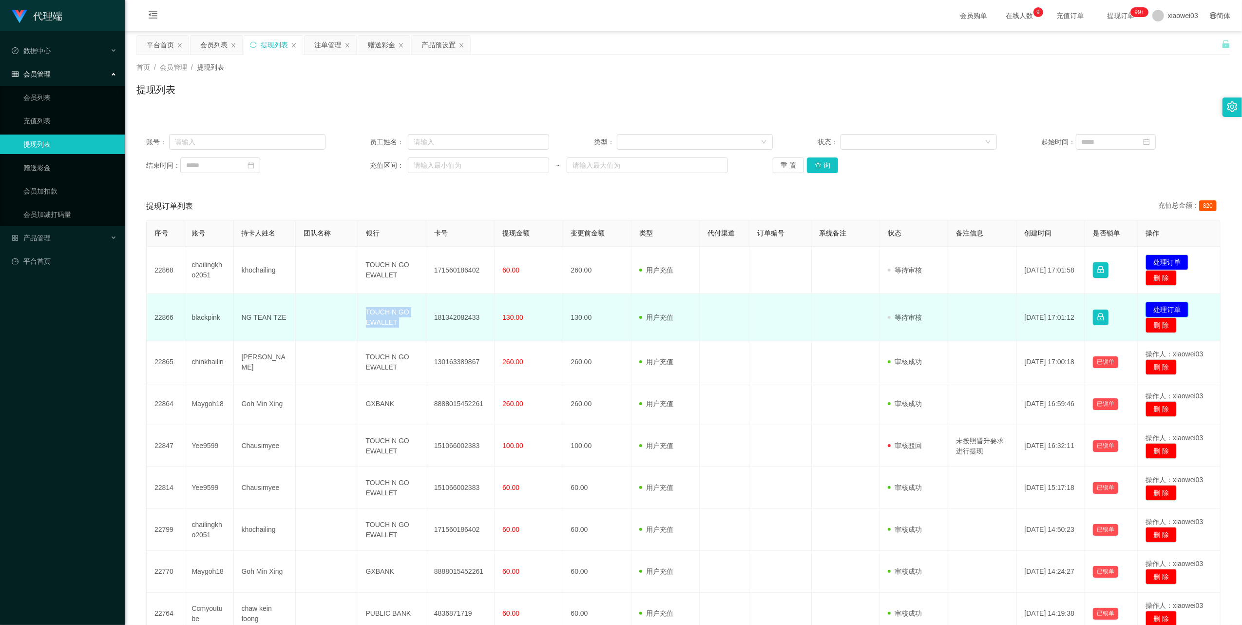
click at [1158, 305] on button "处理订单" at bounding box center [1167, 310] width 43 height 16
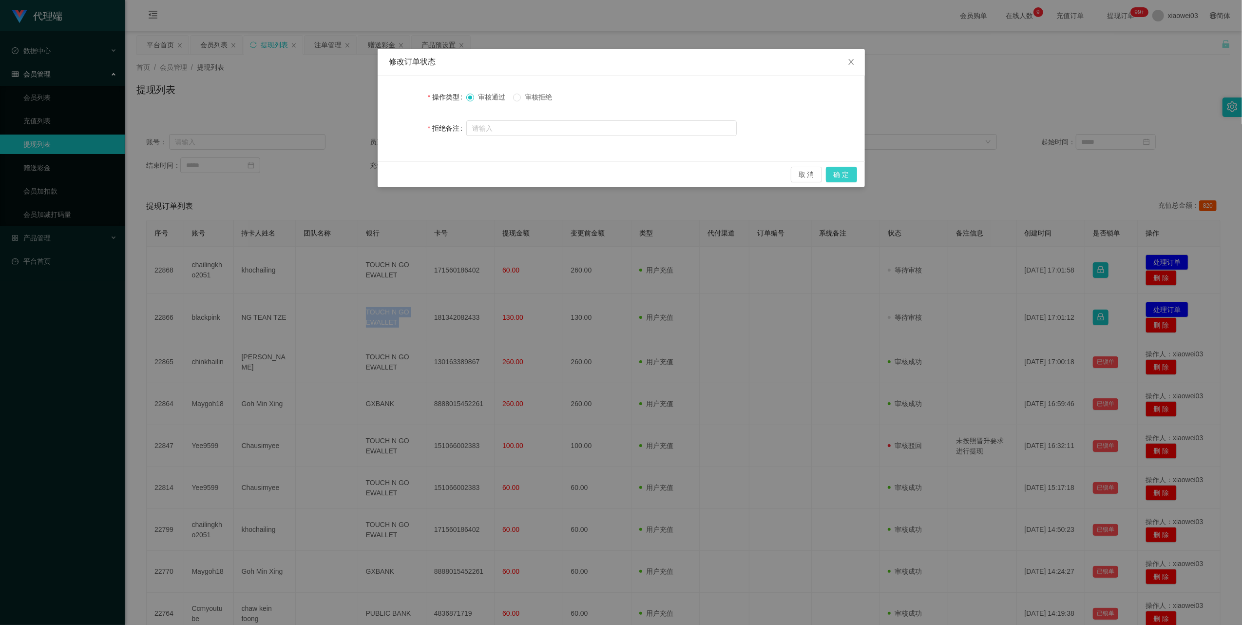
click at [836, 173] on button "确 定" at bounding box center [841, 175] width 31 height 16
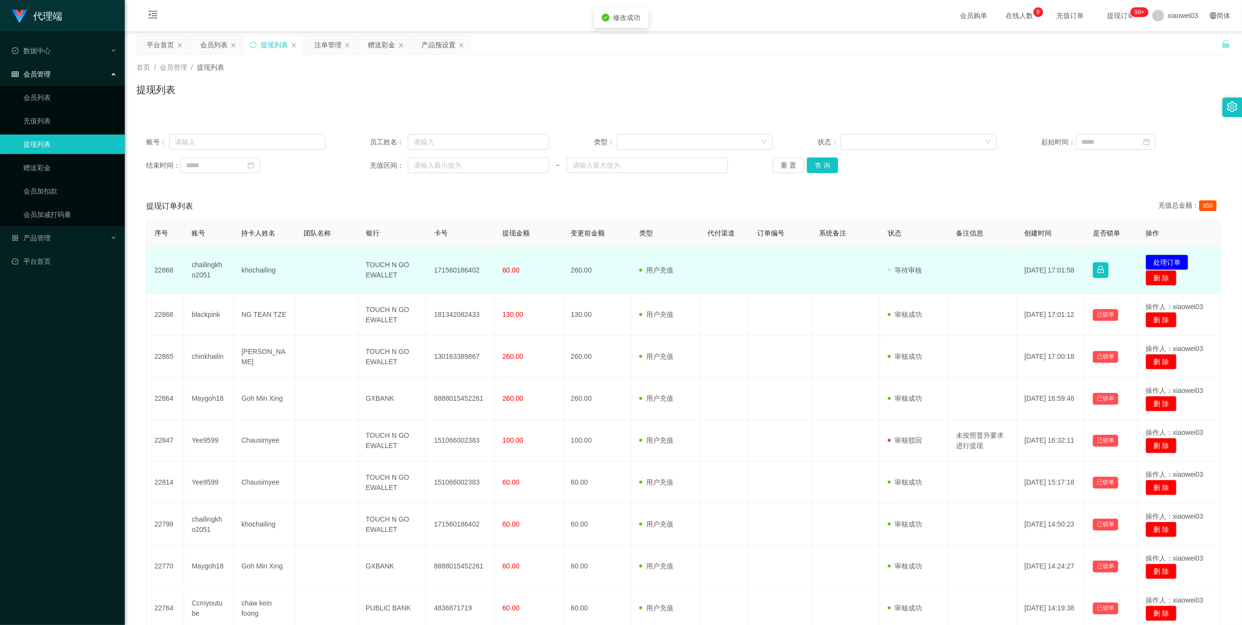
click at [463, 268] on td "171560186402" at bounding box center [460, 270] width 68 height 47
copy td "171560186402"
click at [390, 271] on td "TOUCH N GO EWALLET" at bounding box center [392, 270] width 68 height 47
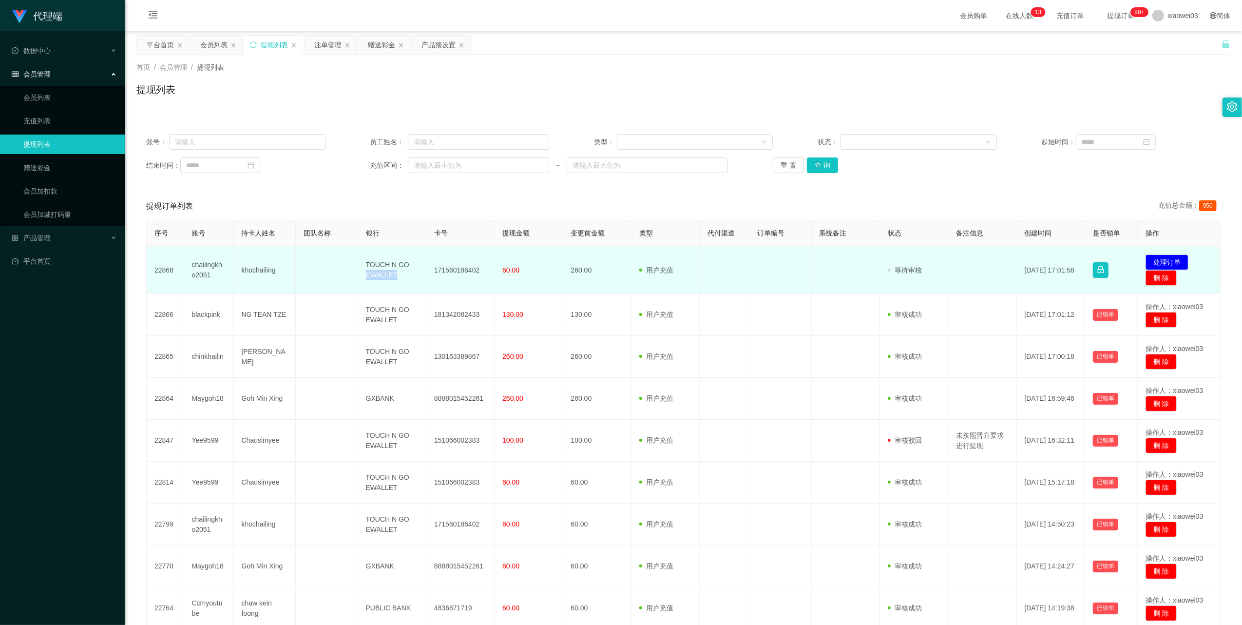
click at [390, 271] on td "TOUCH N GO EWALLET" at bounding box center [392, 270] width 68 height 47
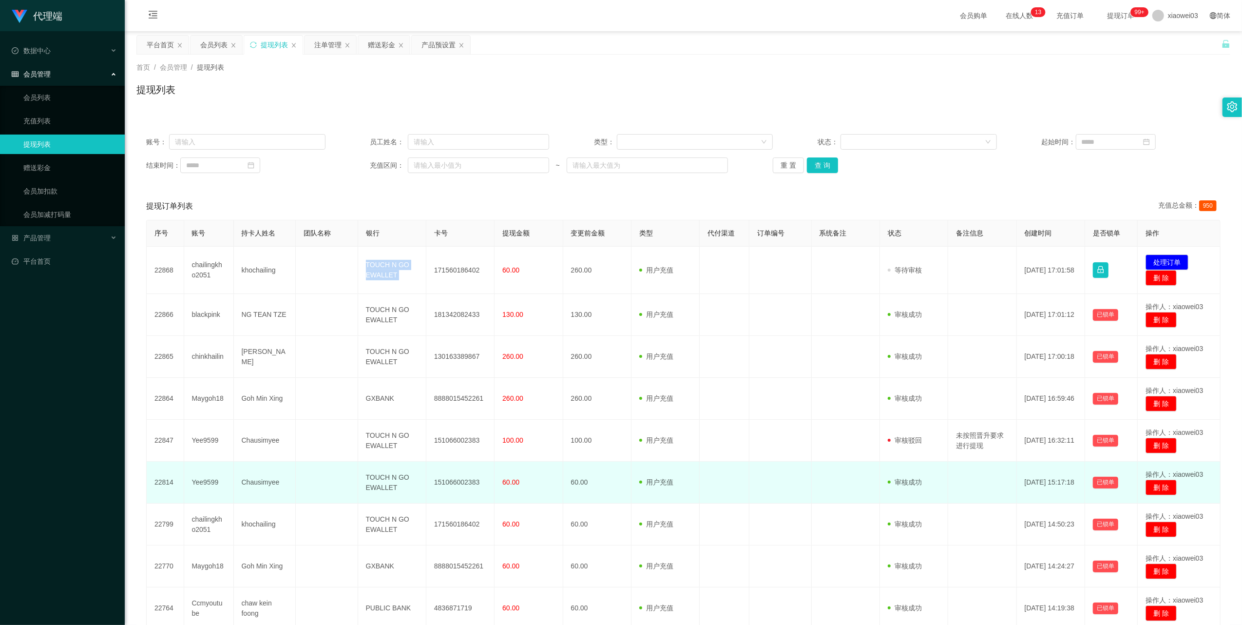
copy td "TOUCH N GO EWALLET"
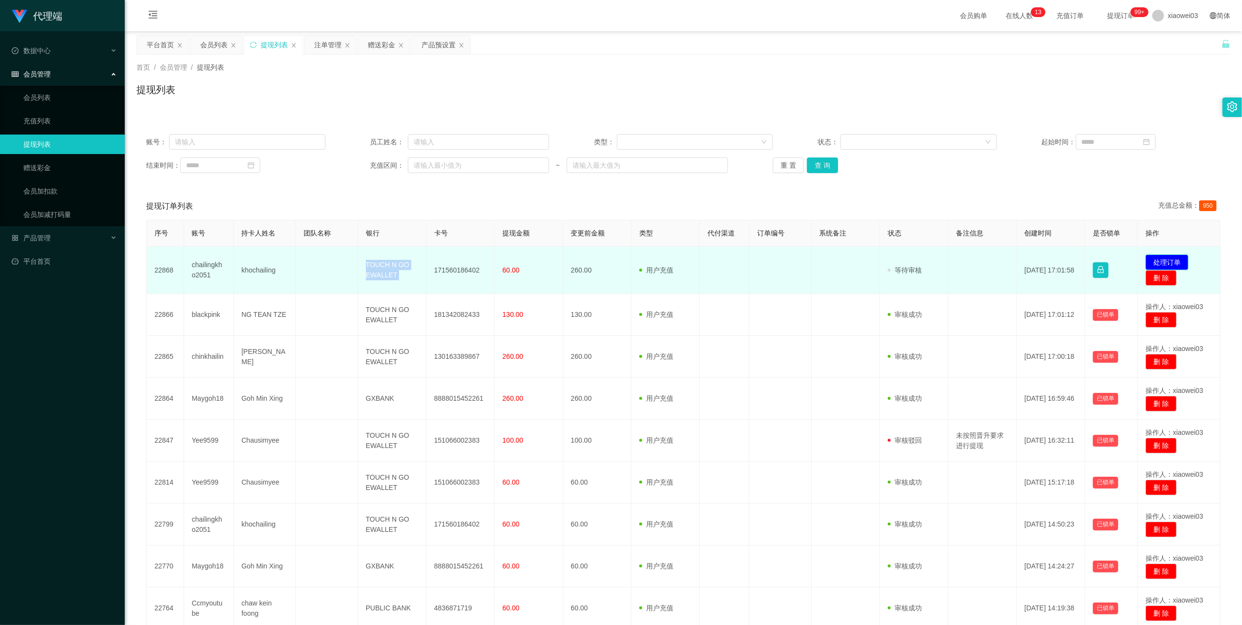
click at [1170, 259] on button "处理订单" at bounding box center [1167, 262] width 43 height 16
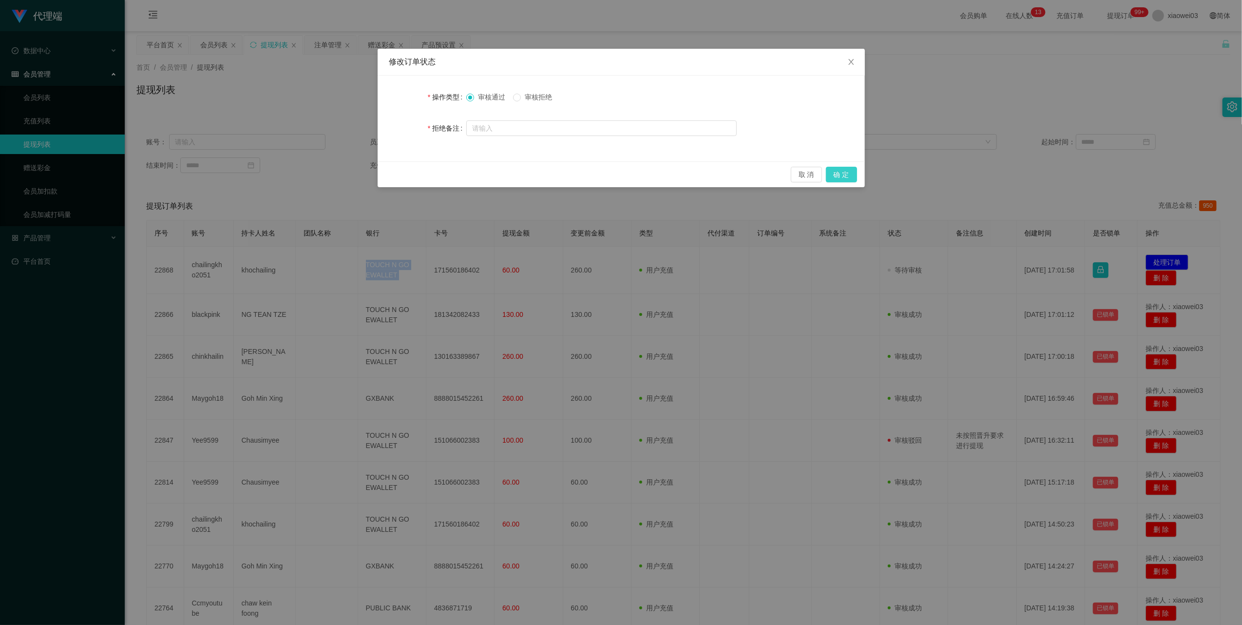
click at [851, 176] on button "确 定" at bounding box center [841, 175] width 31 height 16
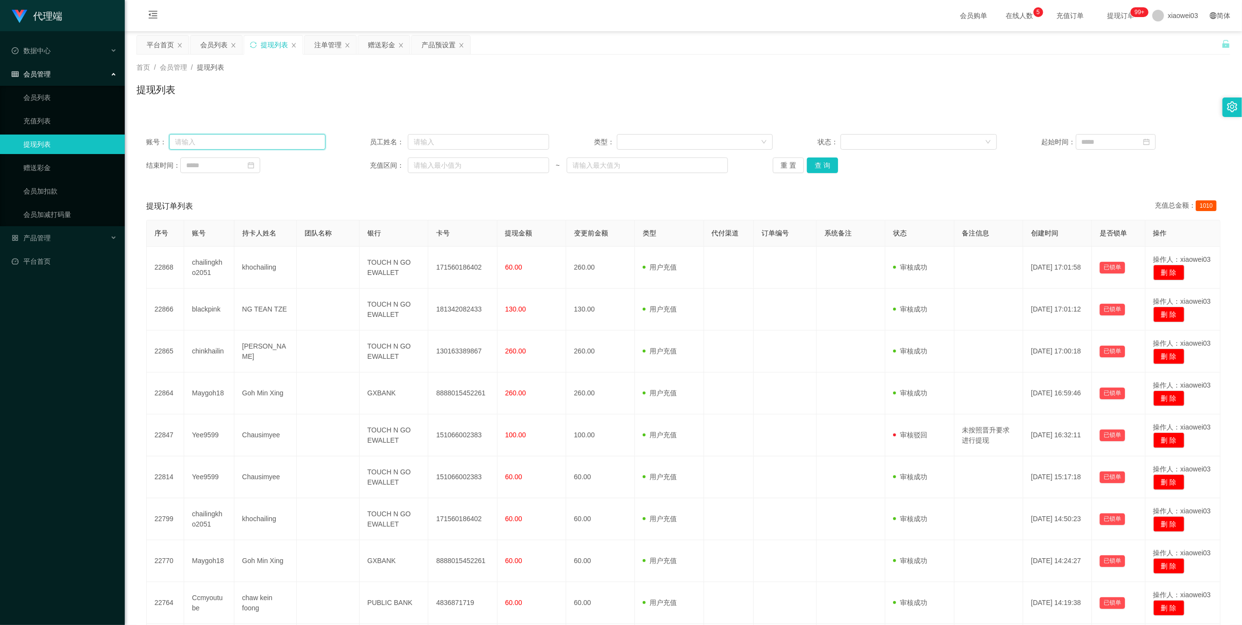
click at [269, 149] on input "text" at bounding box center [247, 142] width 156 height 16
click at [440, 143] on input "text" at bounding box center [478, 142] width 141 height 16
paste input "9515"
type input "9515"
click at [826, 163] on button "查 询" at bounding box center [822, 165] width 31 height 16
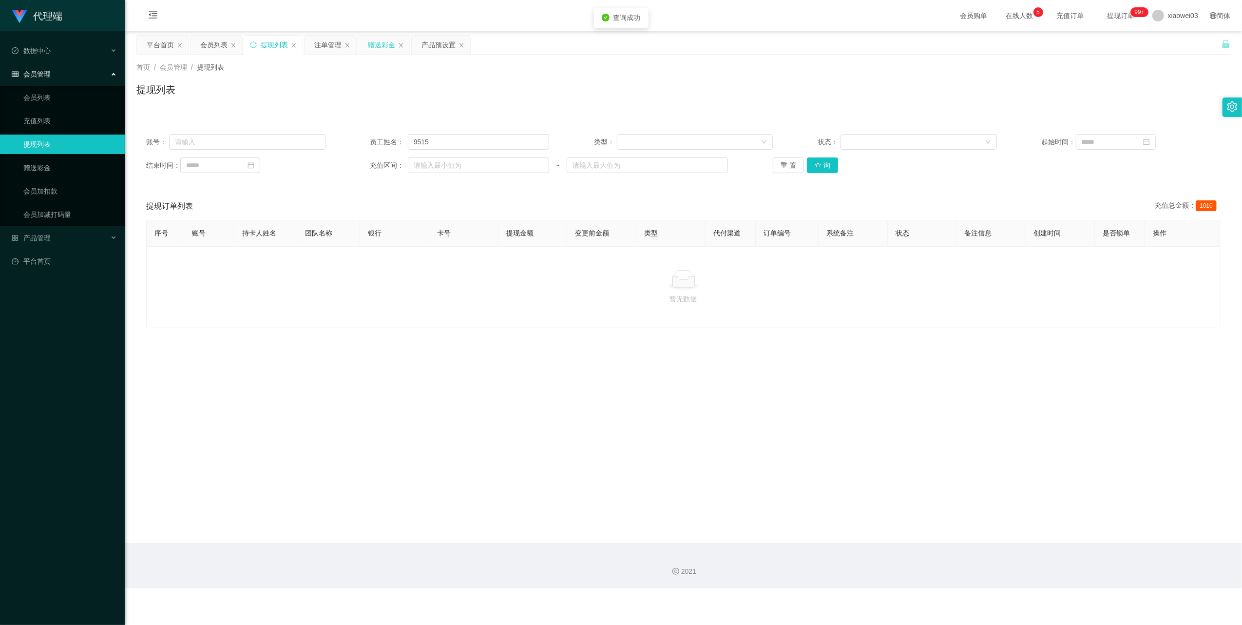
click at [375, 41] on div "赠送彩金" at bounding box center [381, 45] width 27 height 19
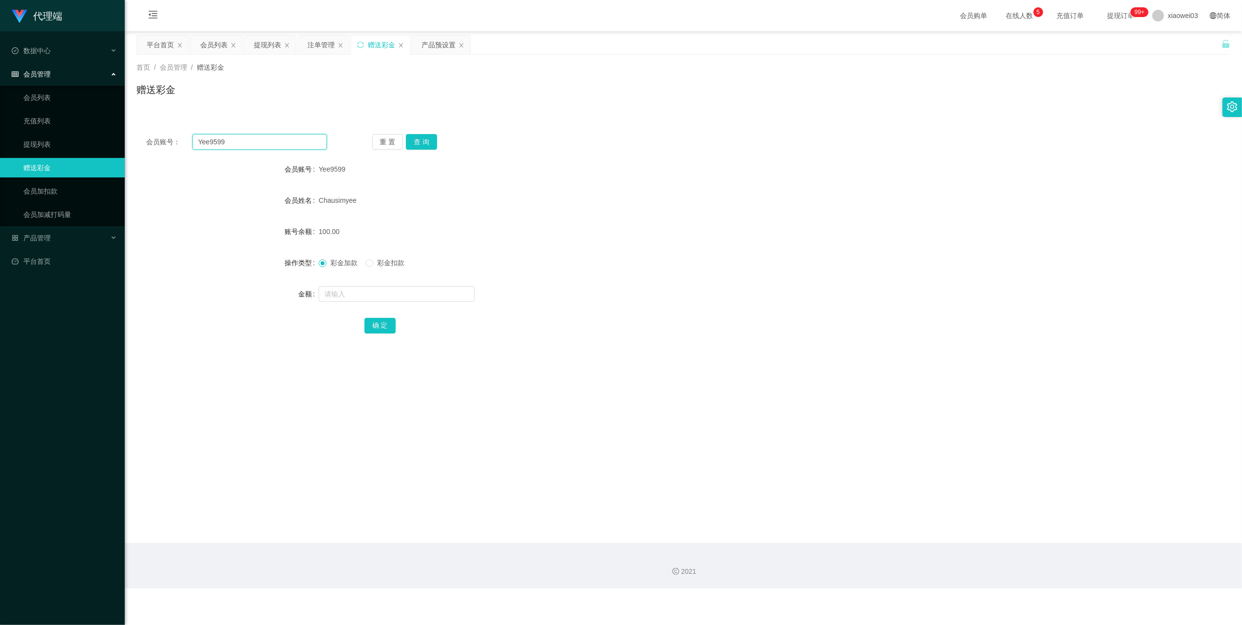
drag, startPoint x: 287, startPoint y: 139, endPoint x: 301, endPoint y: 161, distance: 26.4
click at [287, 139] on input "Yee9599" at bounding box center [259, 142] width 134 height 16
paste input "9515"
click at [281, 147] on input "Yee95999515" at bounding box center [259, 142] width 134 height 16
drag, startPoint x: 281, startPoint y: 147, endPoint x: 322, endPoint y: 168, distance: 46.4
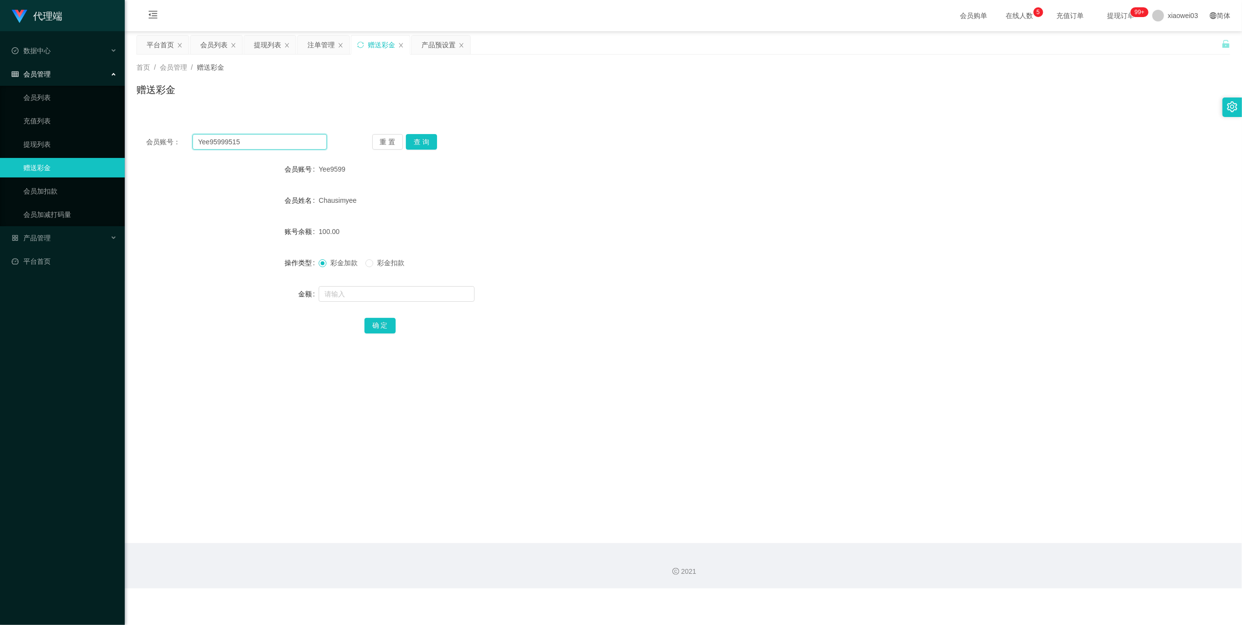
click at [281, 147] on input "Yee95999515" at bounding box center [259, 142] width 134 height 16
paste input "text"
click at [412, 149] on button "查 询" at bounding box center [421, 142] width 31 height 16
click at [415, 144] on button "查 询" at bounding box center [427, 142] width 42 height 16
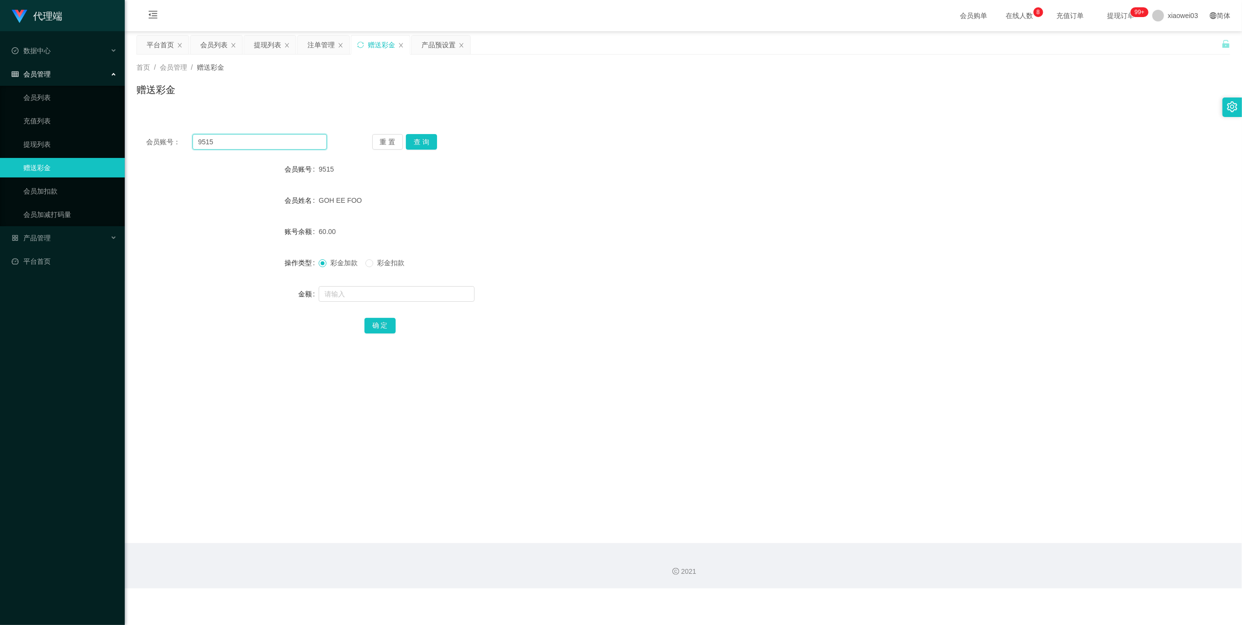
click at [263, 144] on input "9515" at bounding box center [259, 142] width 134 height 16
click at [262, 145] on input "9515" at bounding box center [259, 142] width 134 height 16
paste input "Yee9599"
type input "Yee9599"
click at [426, 141] on button "查 询" at bounding box center [421, 142] width 31 height 16
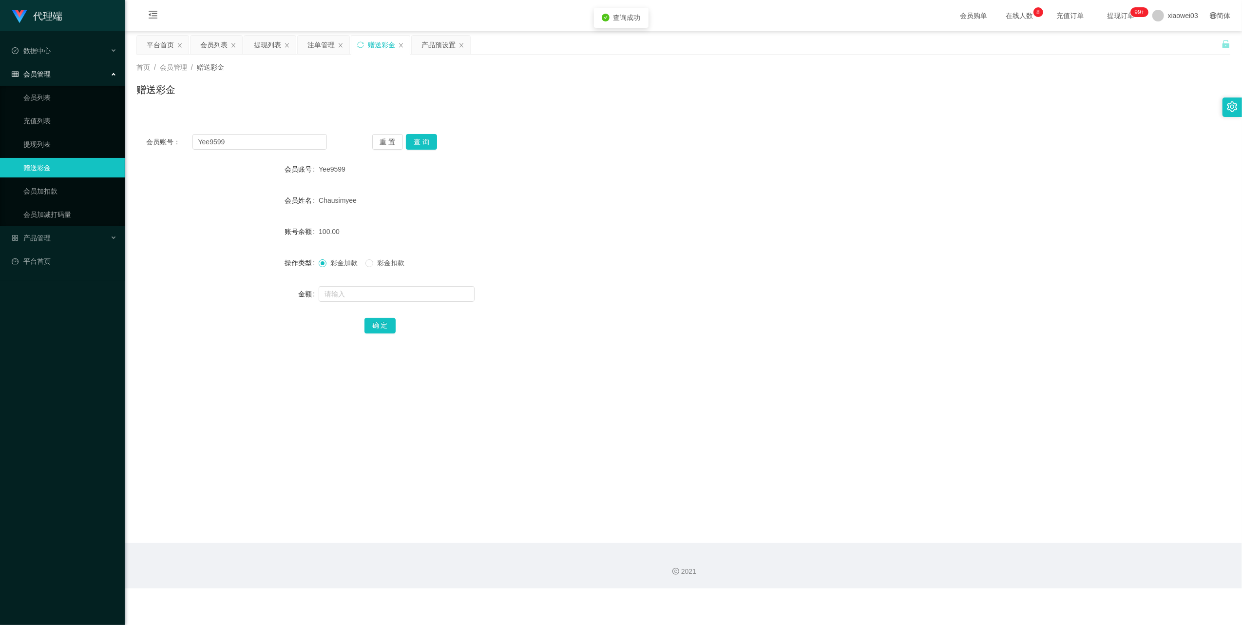
drag, startPoint x: 320, startPoint y: 47, endPoint x: 405, endPoint y: 96, distance: 98.7
click at [320, 47] on div "注单管理" at bounding box center [320, 45] width 27 height 19
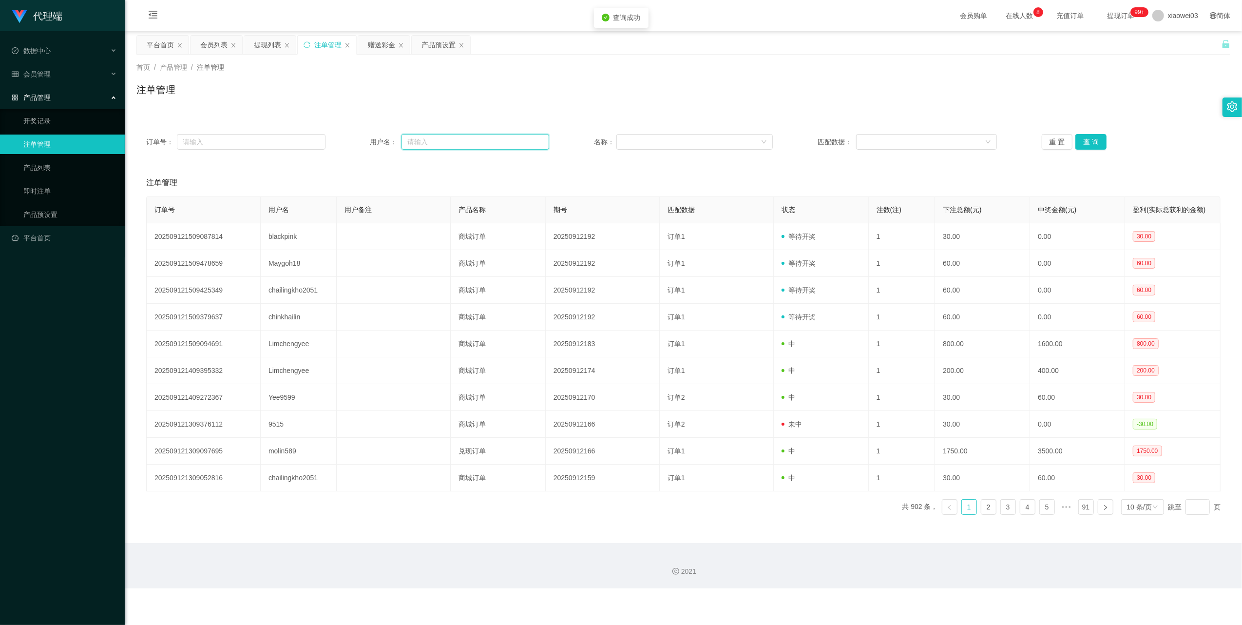
drag, startPoint x: 461, startPoint y: 141, endPoint x: 688, endPoint y: 206, distance: 236.0
click at [461, 141] on input "text" at bounding box center [476, 142] width 148 height 16
paste input "Yee9599"
type input "Yee9599"
click at [1089, 141] on button "查 询" at bounding box center [1091, 142] width 31 height 16
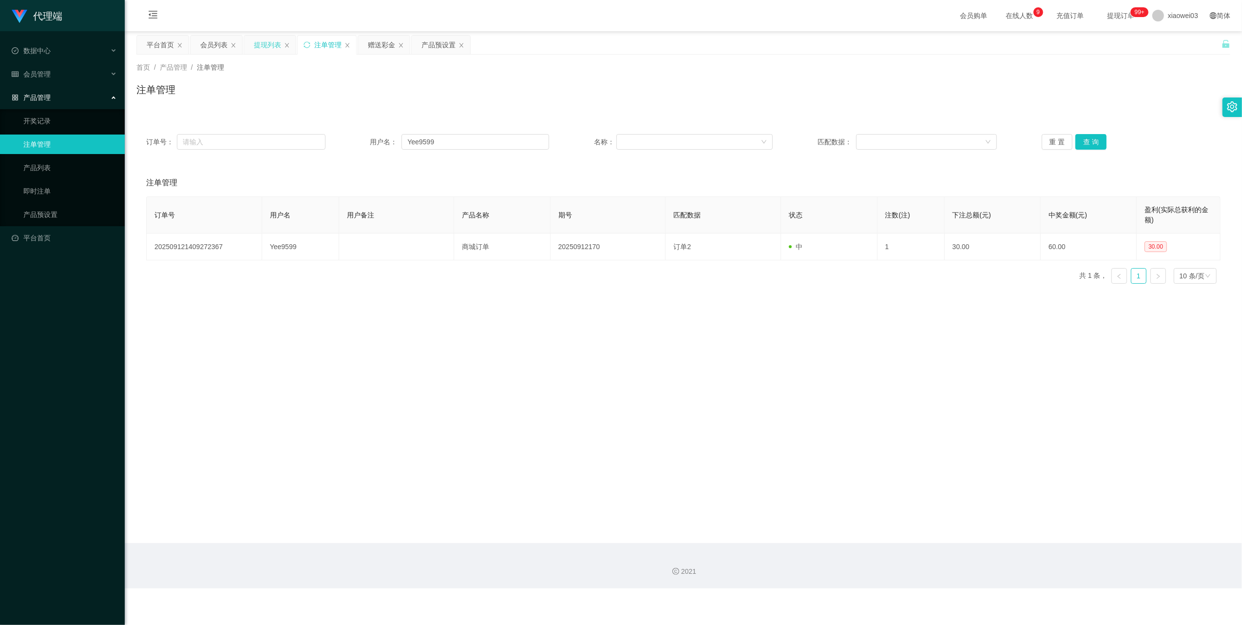
click at [262, 43] on div "提现列表" at bounding box center [267, 45] width 27 height 19
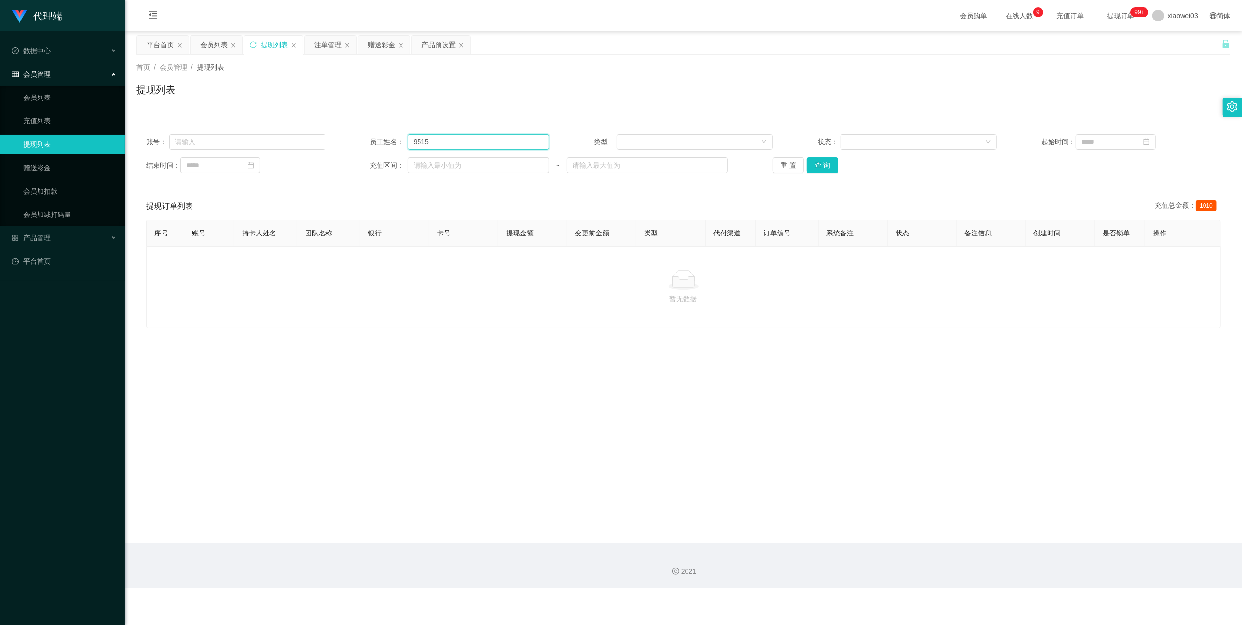
click at [468, 145] on input "9515" at bounding box center [478, 142] width 141 height 16
paste input "Yee9599"
type input "Yee9599"
click at [809, 166] on button "查 询" at bounding box center [822, 165] width 31 height 16
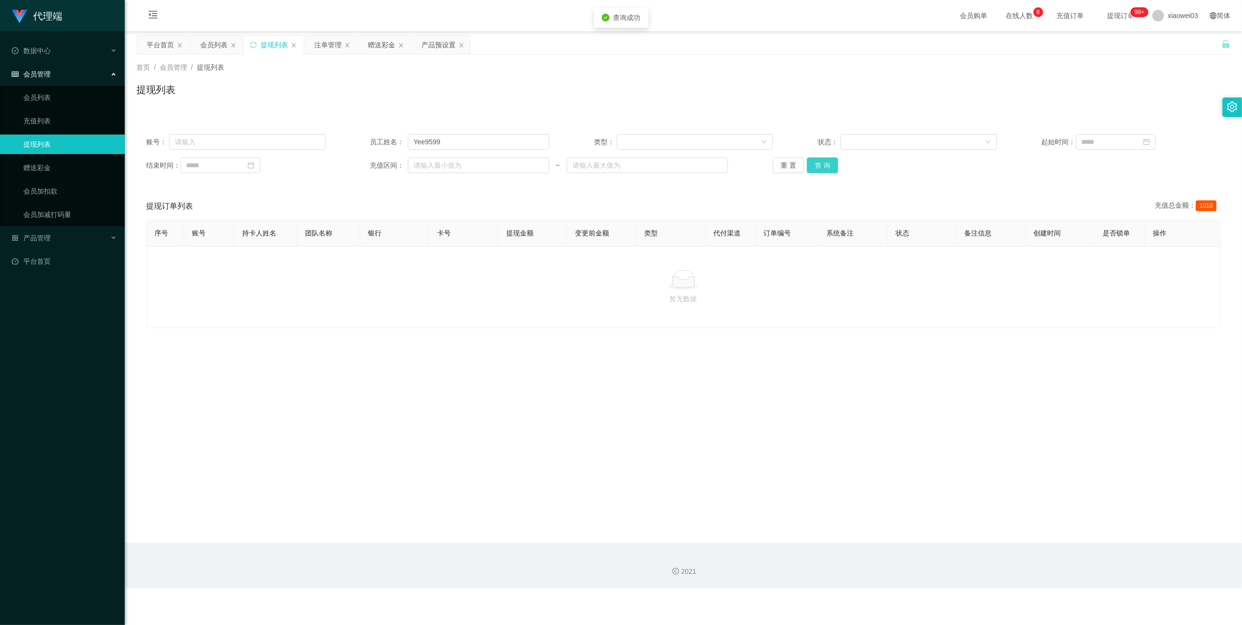
click at [809, 166] on button "查 询" at bounding box center [822, 165] width 31 height 16
click at [455, 143] on input "Yee9599" at bounding box center [478, 142] width 141 height 16
click at [295, 135] on input "text" at bounding box center [247, 142] width 156 height 16
paste input "Yee9599"
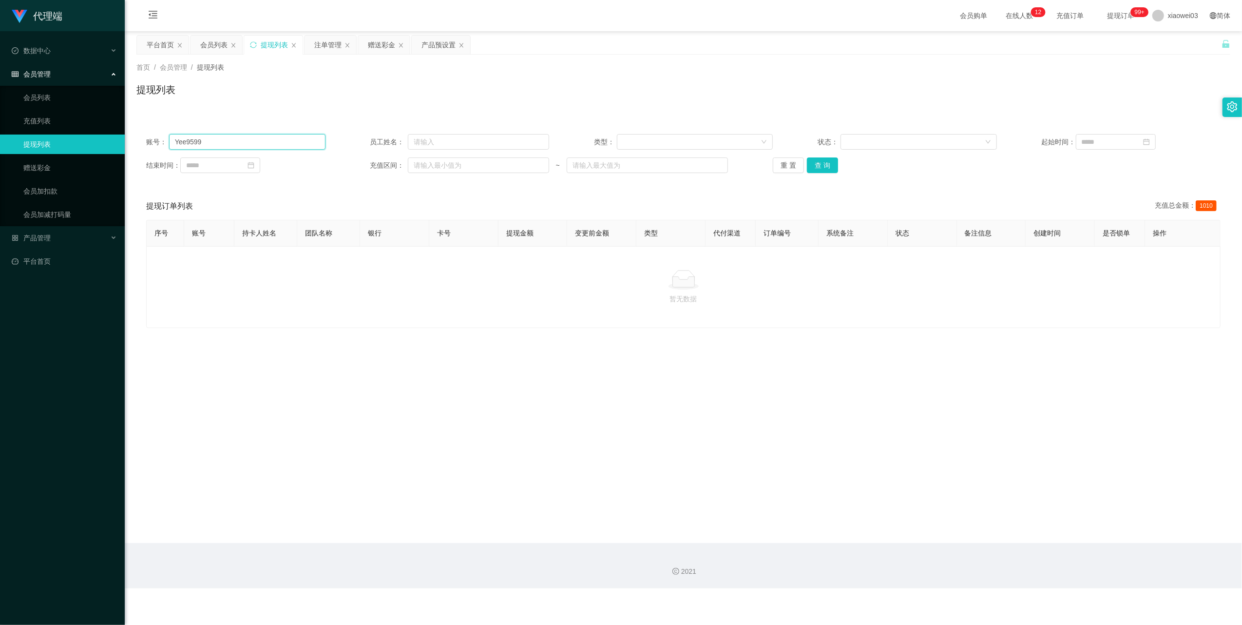
type input "Yee9599"
click at [823, 155] on div "账号： Yee9599 员工姓名： 类型： 状态： 起始时间： 结束时间： 充值区间： ~ 重 置 查 询" at bounding box center [683, 153] width 1094 height 58
click at [824, 166] on button "查 询" at bounding box center [822, 165] width 31 height 16
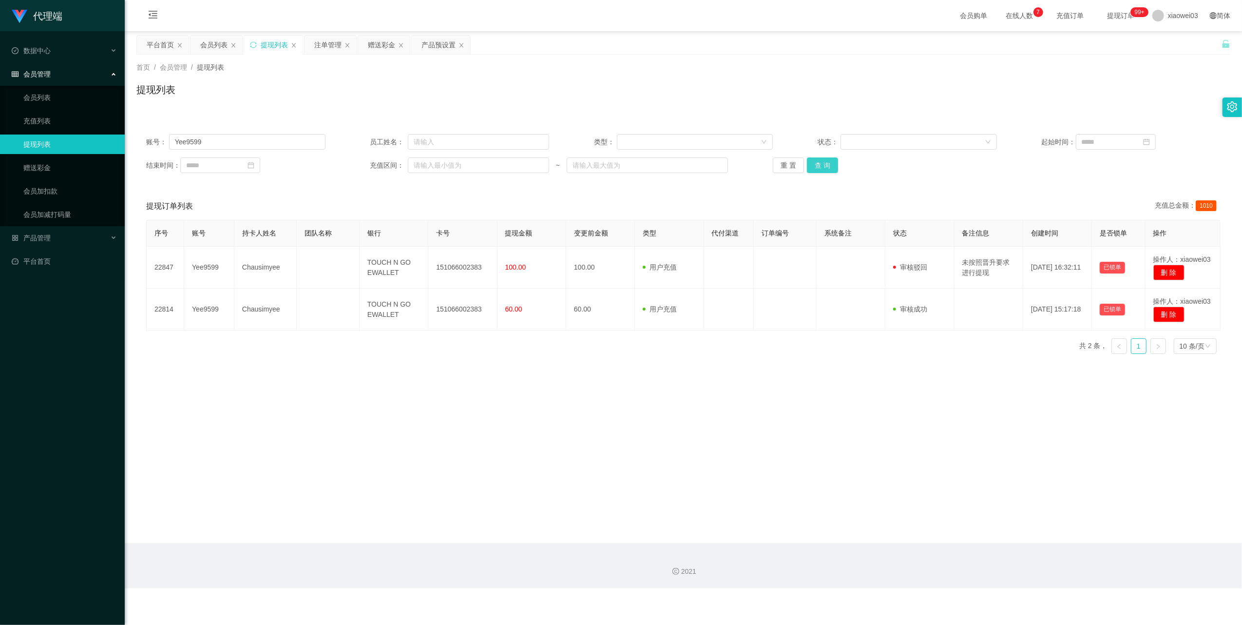
click at [821, 165] on button "查 询" at bounding box center [822, 165] width 31 height 16
click at [158, 50] on div "平台首页" at bounding box center [160, 45] width 27 height 19
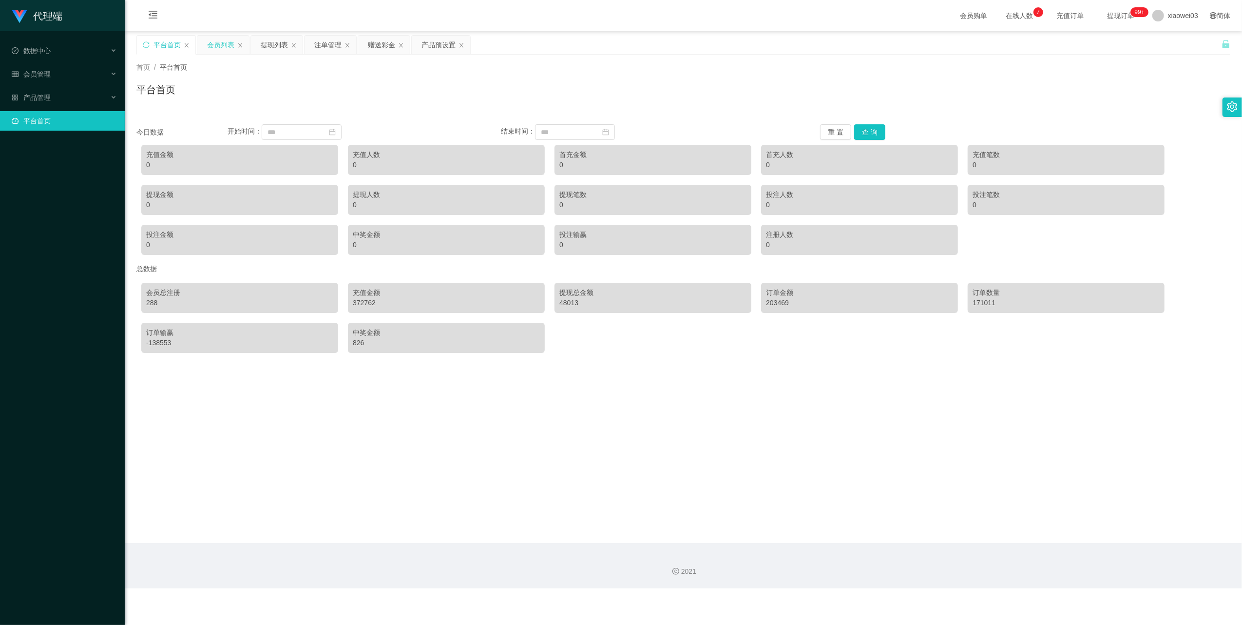
click at [224, 46] on div "会员列表" at bounding box center [220, 45] width 27 height 19
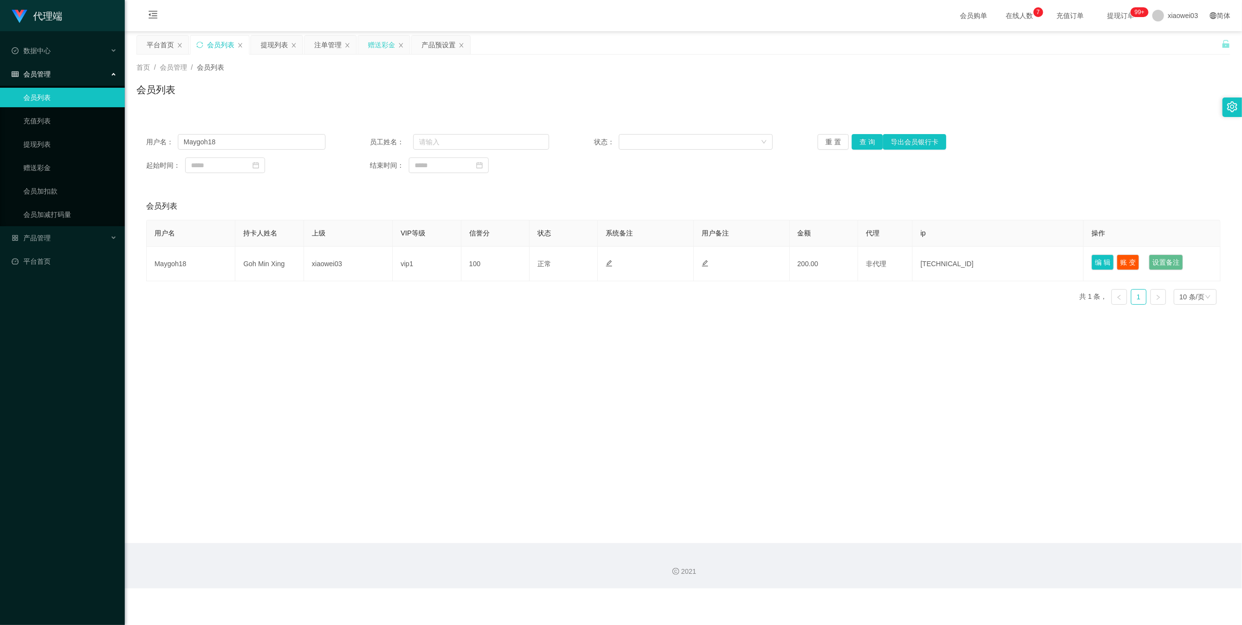
click at [377, 43] on div "赠送彩金" at bounding box center [381, 45] width 27 height 19
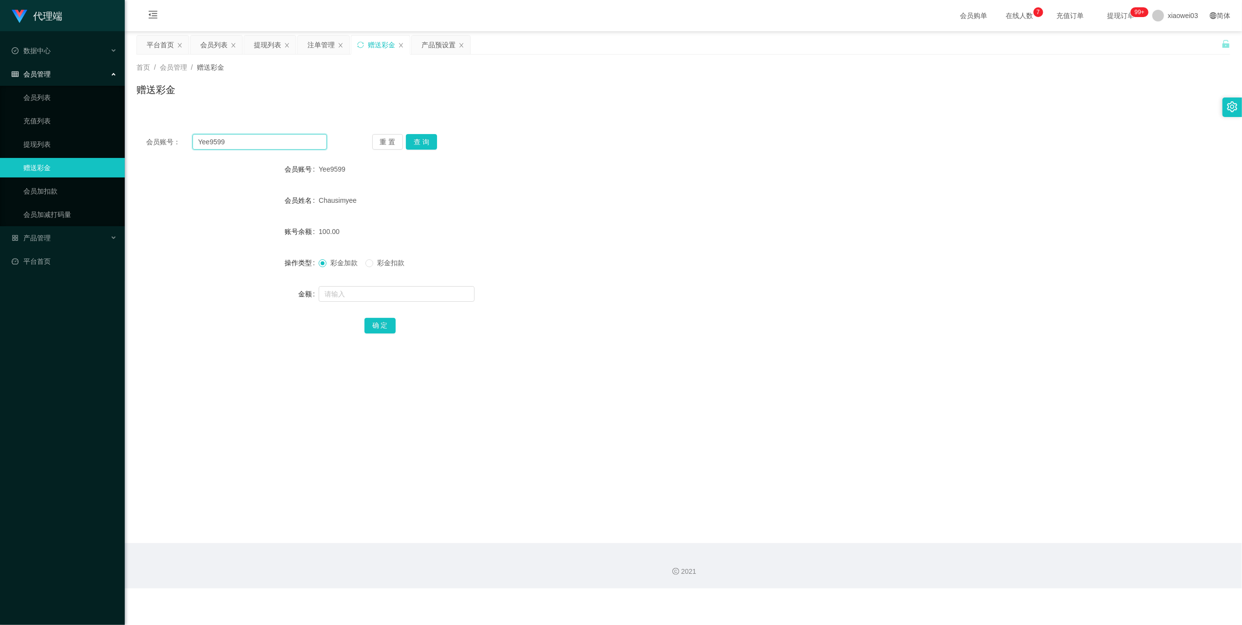
click at [253, 140] on input "Yee9599" at bounding box center [259, 142] width 134 height 16
drag, startPoint x: 422, startPoint y: 144, endPoint x: 425, endPoint y: 160, distance: 16.0
click at [422, 144] on button "查 询" at bounding box center [421, 142] width 31 height 16
click at [389, 302] on div at bounding box center [638, 293] width 638 height 19
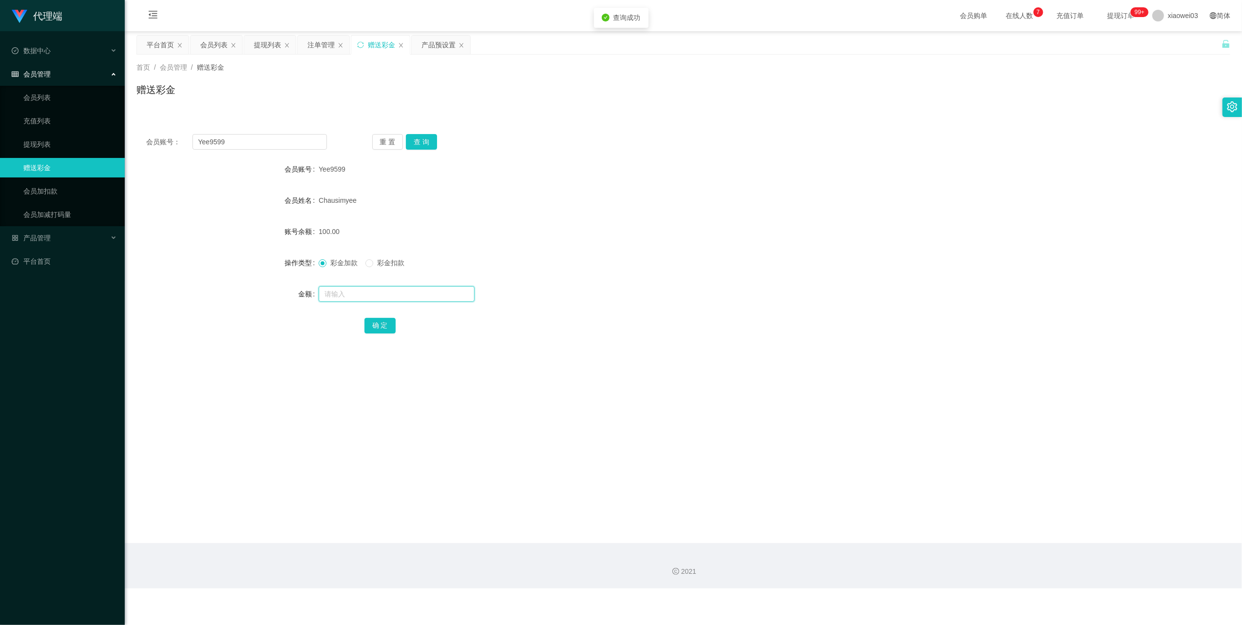
click at [386, 298] on input "text" at bounding box center [397, 294] width 156 height 16
type input "30"
click at [384, 320] on button "确 定" at bounding box center [380, 326] width 31 height 16
click at [283, 141] on input "Yee9599" at bounding box center [259, 142] width 134 height 16
drag, startPoint x: 283, startPoint y: 141, endPoint x: 394, endPoint y: 186, distance: 120.3
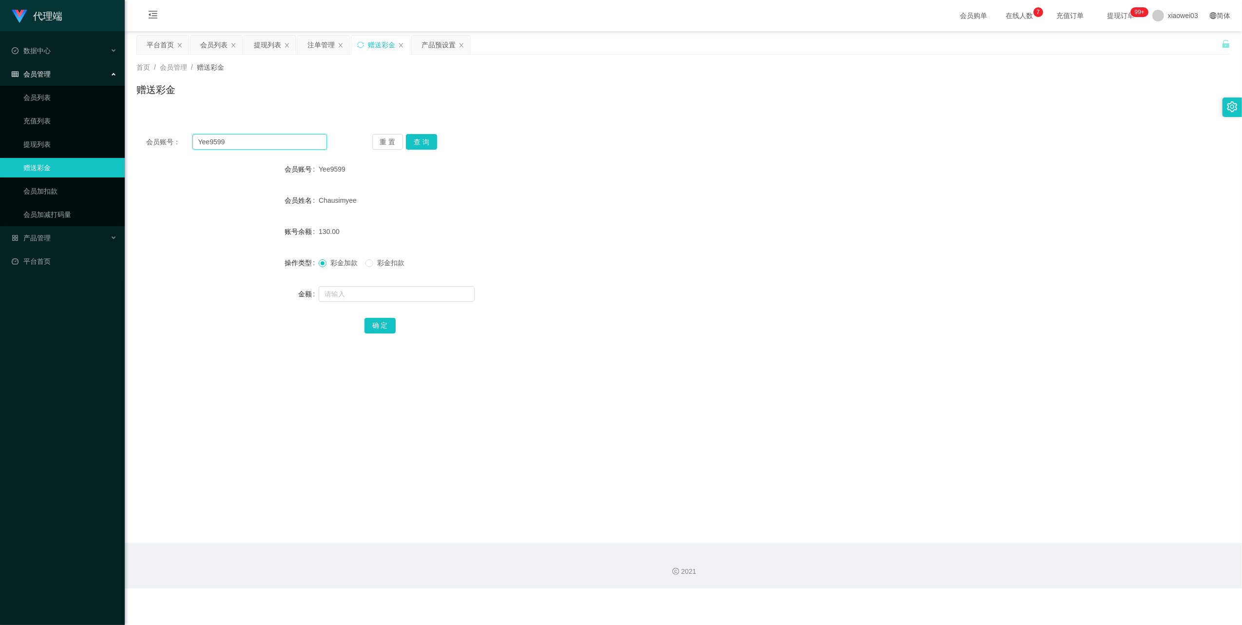
click at [283, 141] on input "Yee9599" at bounding box center [259, 142] width 134 height 16
click at [421, 141] on button "查 询" at bounding box center [421, 142] width 31 height 16
click at [263, 44] on div "提现列表" at bounding box center [267, 45] width 27 height 19
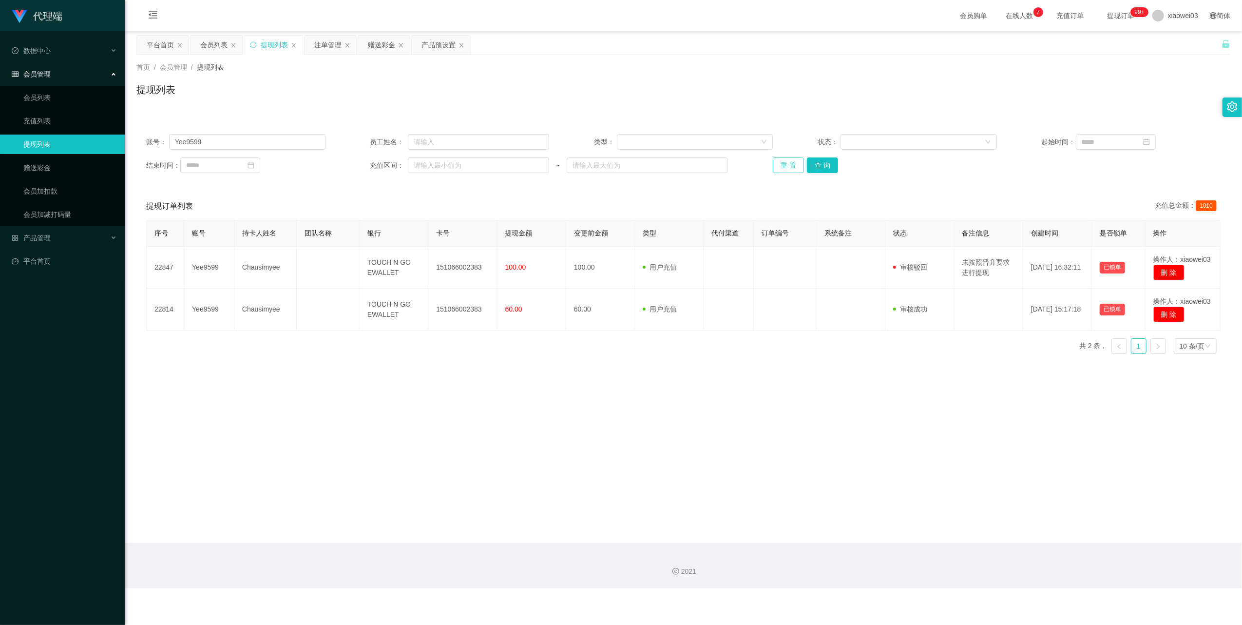
click at [788, 164] on button "重 置" at bounding box center [788, 165] width 31 height 16
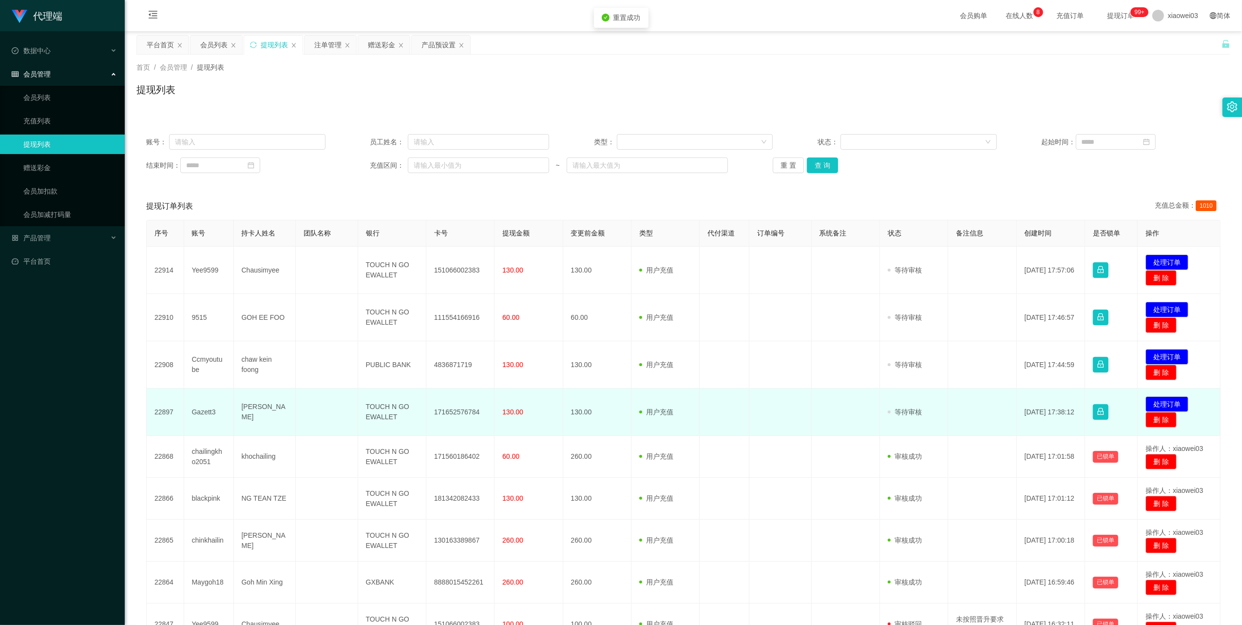
click at [447, 411] on td "171652576784" at bounding box center [460, 411] width 68 height 47
click at [386, 412] on td "TOUCH N GO EWALLET" at bounding box center [392, 411] width 68 height 47
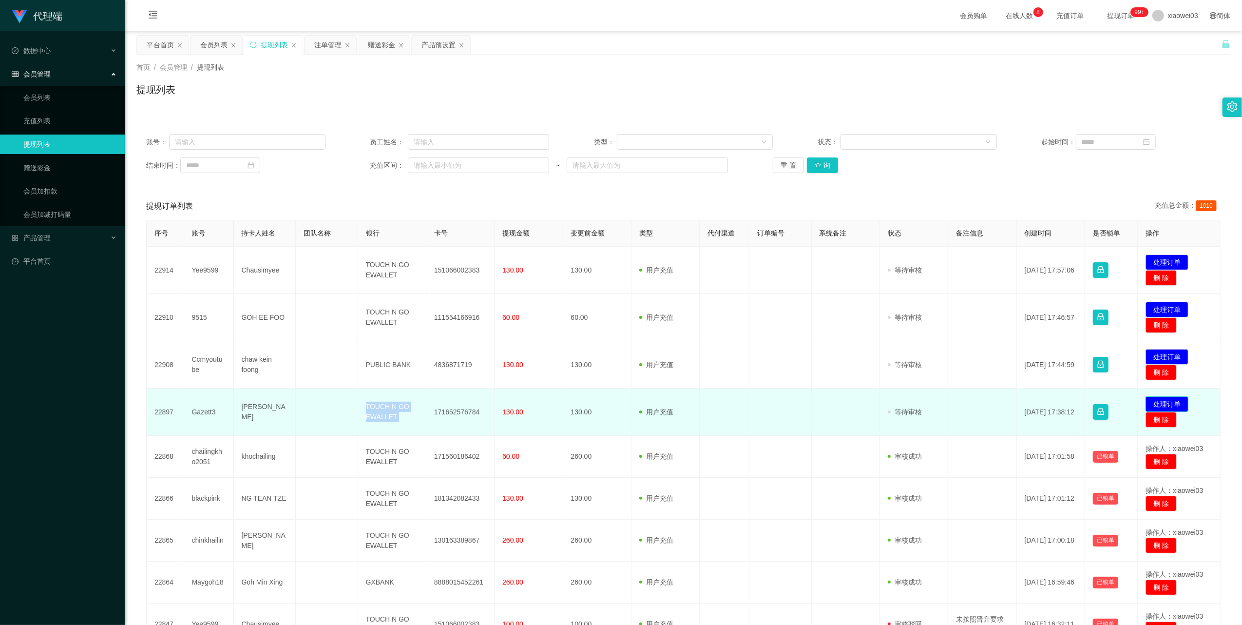
click at [1168, 398] on button "处理订单" at bounding box center [1167, 404] width 43 height 16
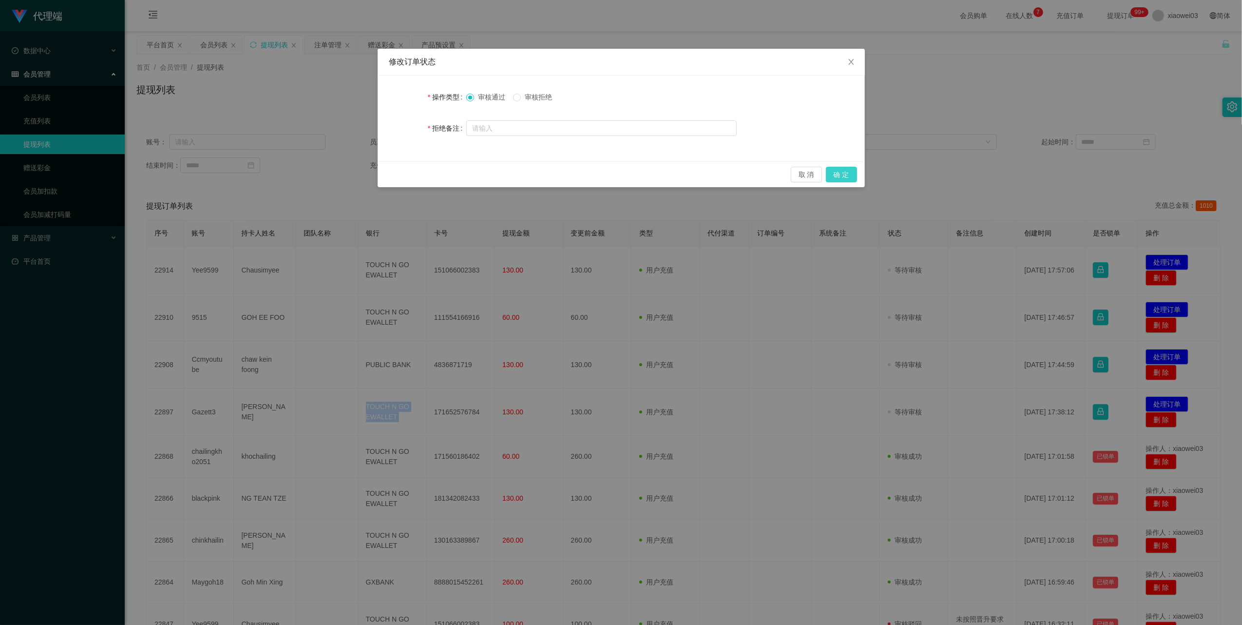
drag, startPoint x: 850, startPoint y: 175, endPoint x: 519, endPoint y: 307, distance: 355.9
click at [850, 174] on button "确 定" at bounding box center [841, 175] width 31 height 16
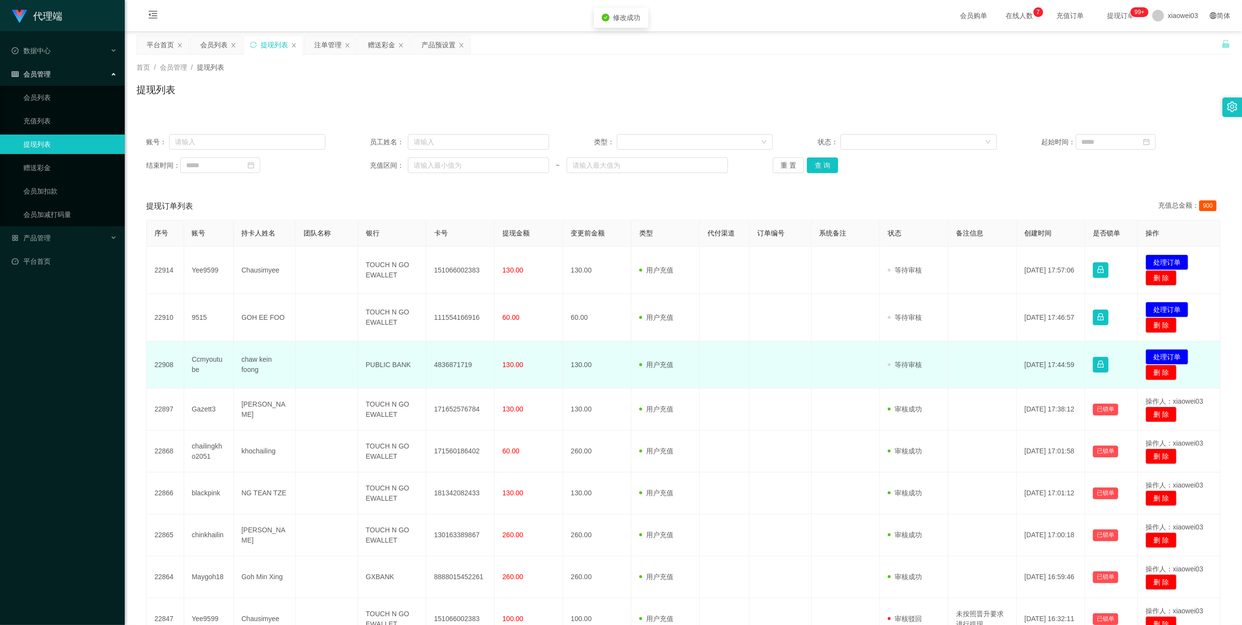
click at [451, 362] on td "4836871719" at bounding box center [460, 364] width 68 height 47
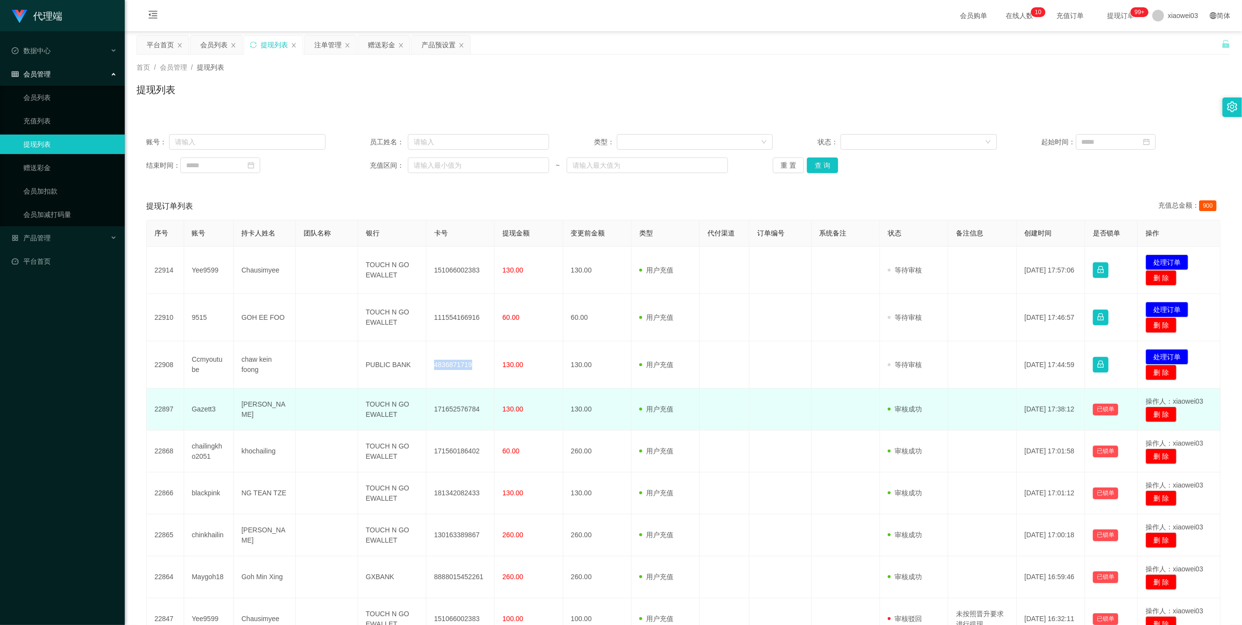
click at [449, 411] on td "171652576784" at bounding box center [460, 409] width 68 height 42
drag, startPoint x: 449, startPoint y: 411, endPoint x: 468, endPoint y: 418, distance: 20.0
click at [449, 411] on td "171652576784" at bounding box center [460, 409] width 68 height 42
click at [375, 405] on td "TOUCH N GO EWALLET" at bounding box center [392, 409] width 68 height 42
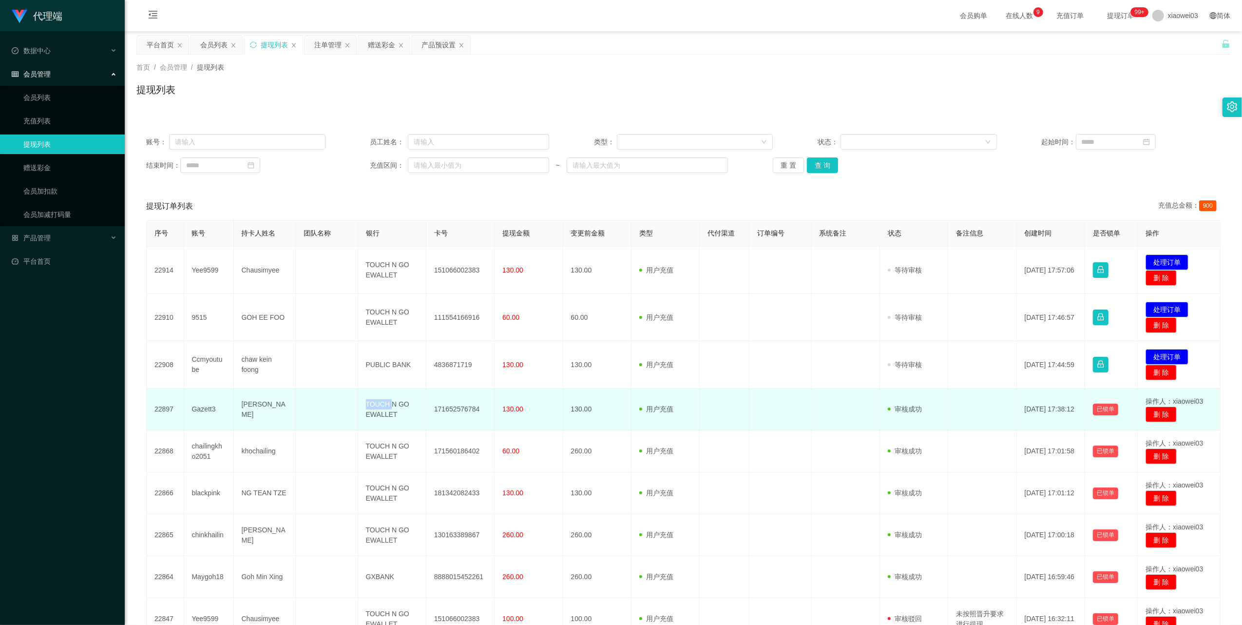
click at [375, 405] on td "TOUCH N GO EWALLET" at bounding box center [392, 409] width 68 height 42
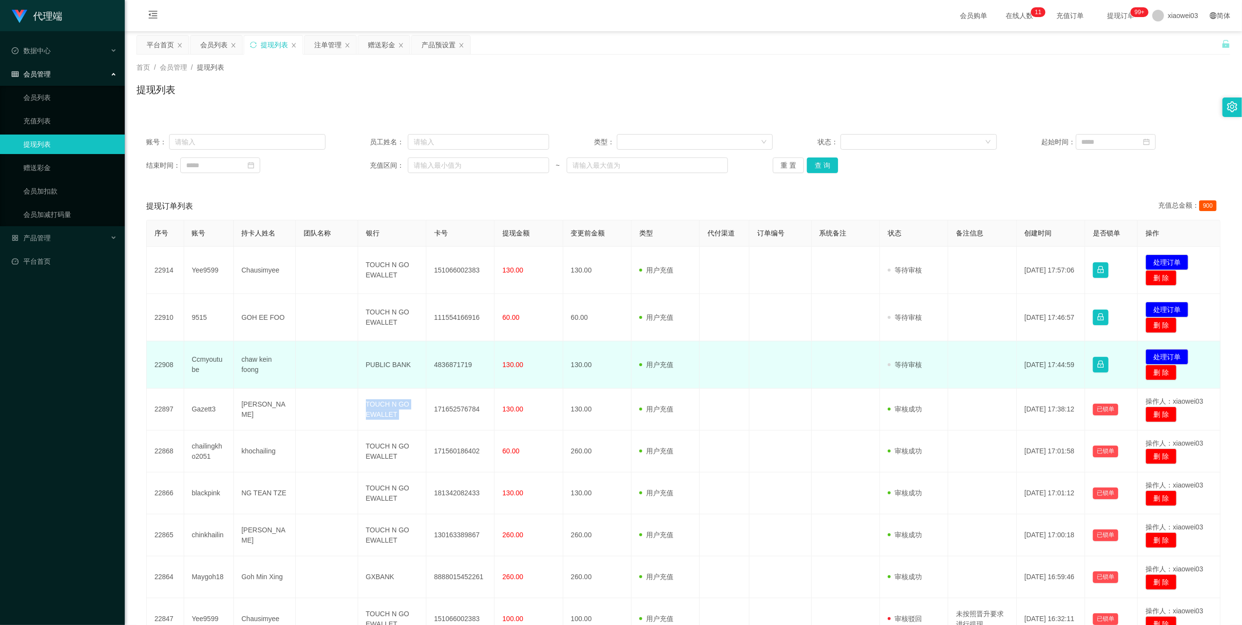
click at [452, 364] on td "4836871719" at bounding box center [460, 364] width 68 height 47
click at [452, 365] on td "4836871719" at bounding box center [460, 364] width 68 height 47
click at [374, 360] on td "PUBLIC BANK" at bounding box center [392, 364] width 68 height 47
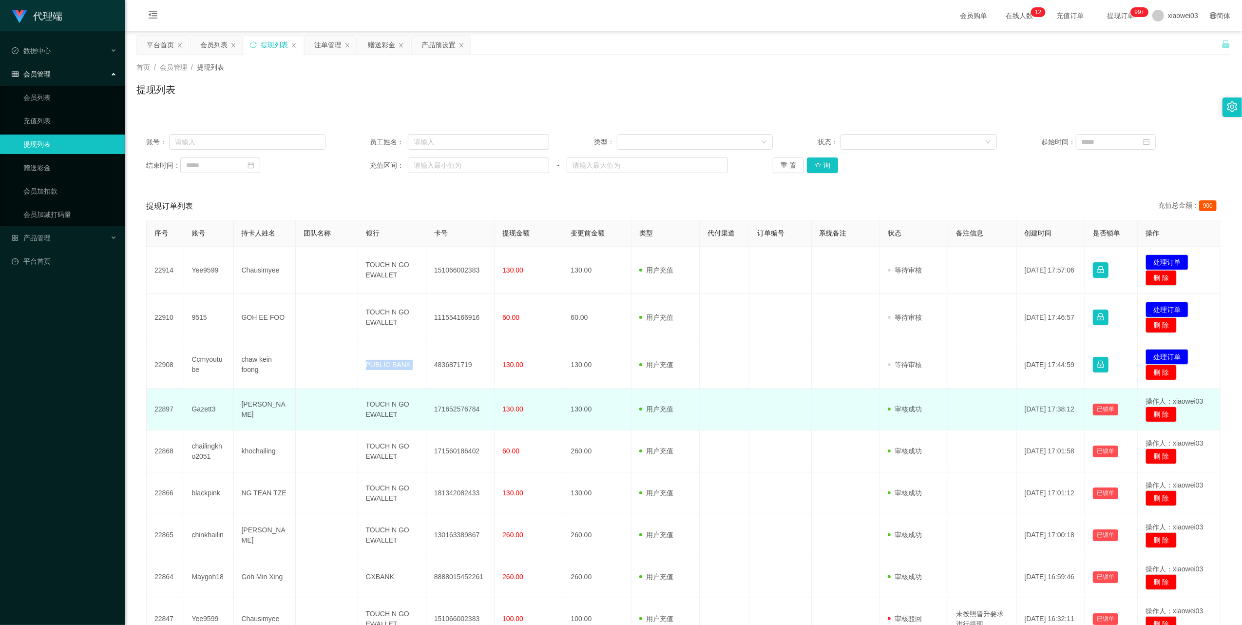
drag, startPoint x: 374, startPoint y: 360, endPoint x: 429, endPoint y: 404, distance: 70.7
click at [375, 363] on td "PUBLIC BANK" at bounding box center [392, 364] width 68 height 47
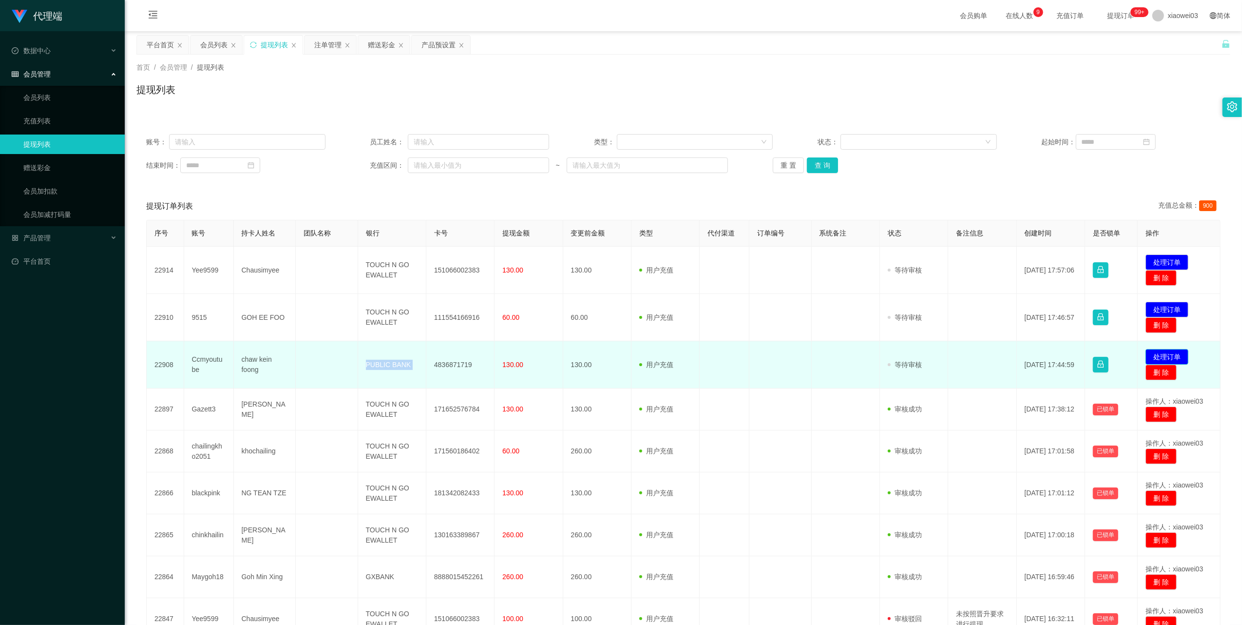
click at [1164, 359] on button "处理订单" at bounding box center [1167, 357] width 43 height 16
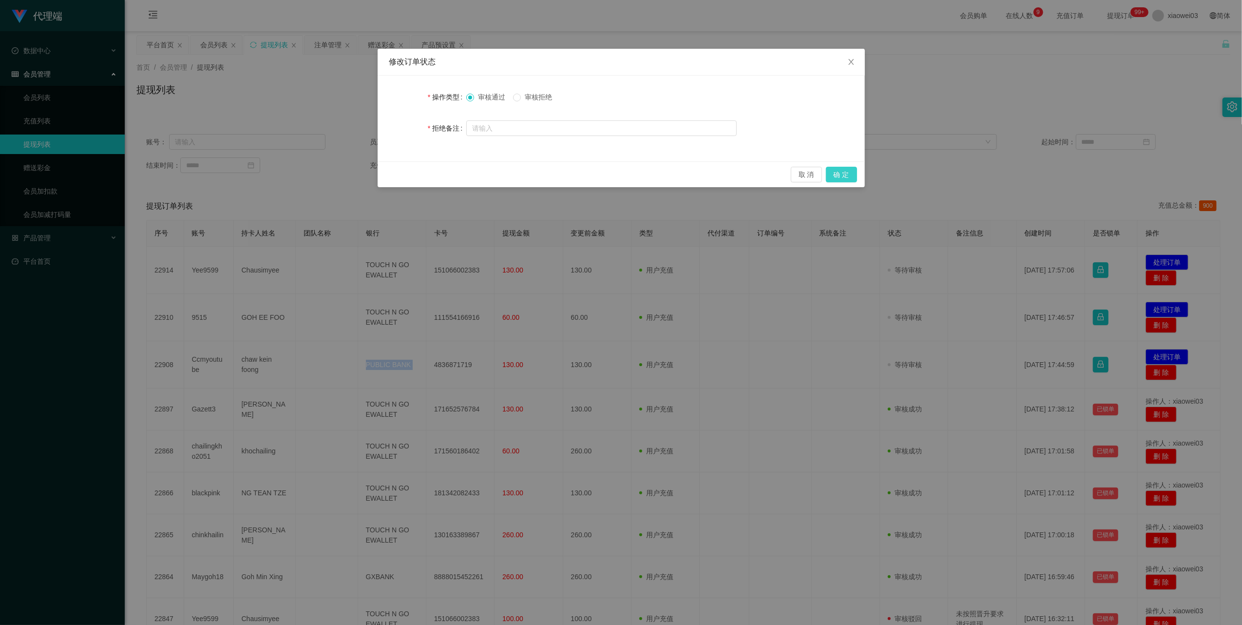
drag, startPoint x: 841, startPoint y: 174, endPoint x: 804, endPoint y: 223, distance: 61.6
click at [840, 174] on button "确 定" at bounding box center [841, 175] width 31 height 16
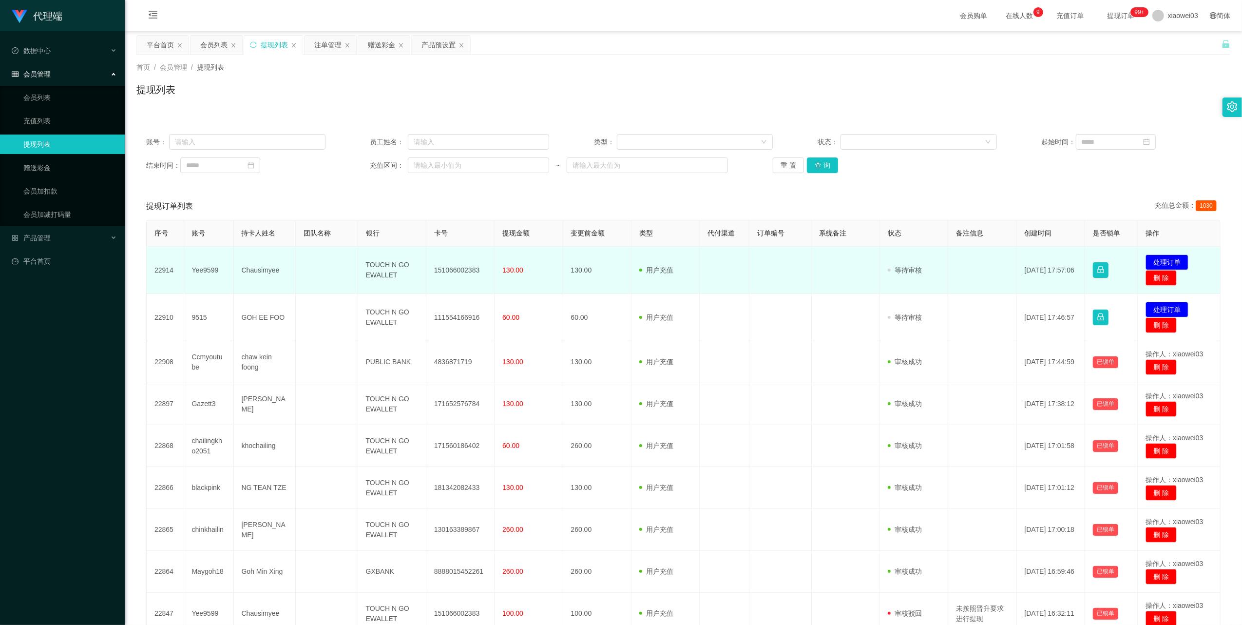
click at [461, 271] on td "151066002383" at bounding box center [460, 270] width 68 height 47
click at [461, 270] on td "151066002383" at bounding box center [460, 270] width 68 height 47
click at [377, 266] on td "TOUCH N GO EWALLET" at bounding box center [392, 270] width 68 height 47
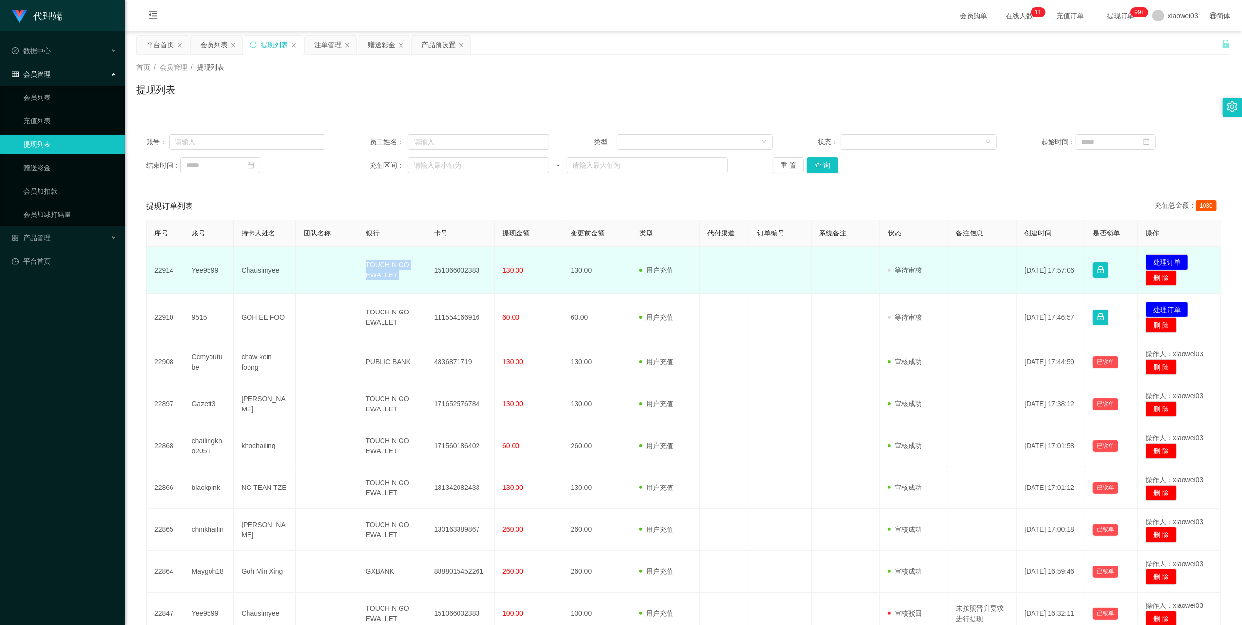
drag, startPoint x: 377, startPoint y: 266, endPoint x: 396, endPoint y: 279, distance: 23.8
click at [375, 266] on td "TOUCH N GO EWALLET" at bounding box center [392, 270] width 68 height 47
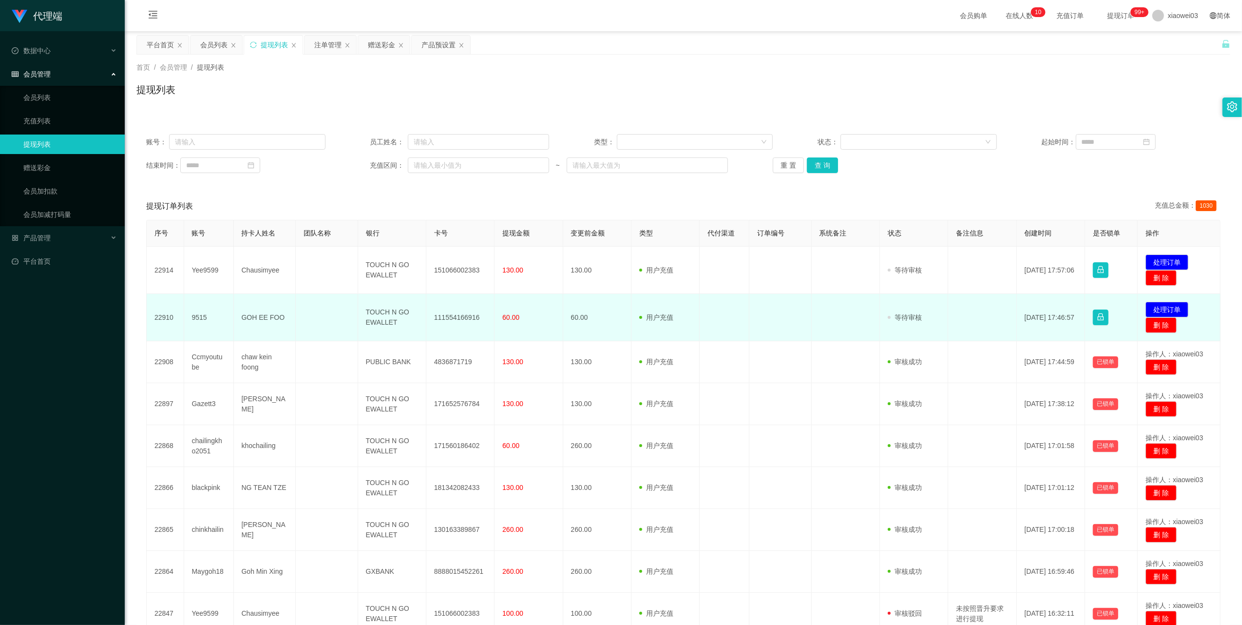
click at [390, 314] on td "TOUCH N GO EWALLET" at bounding box center [392, 317] width 68 height 47
click at [457, 316] on td "111554166916" at bounding box center [460, 317] width 68 height 47
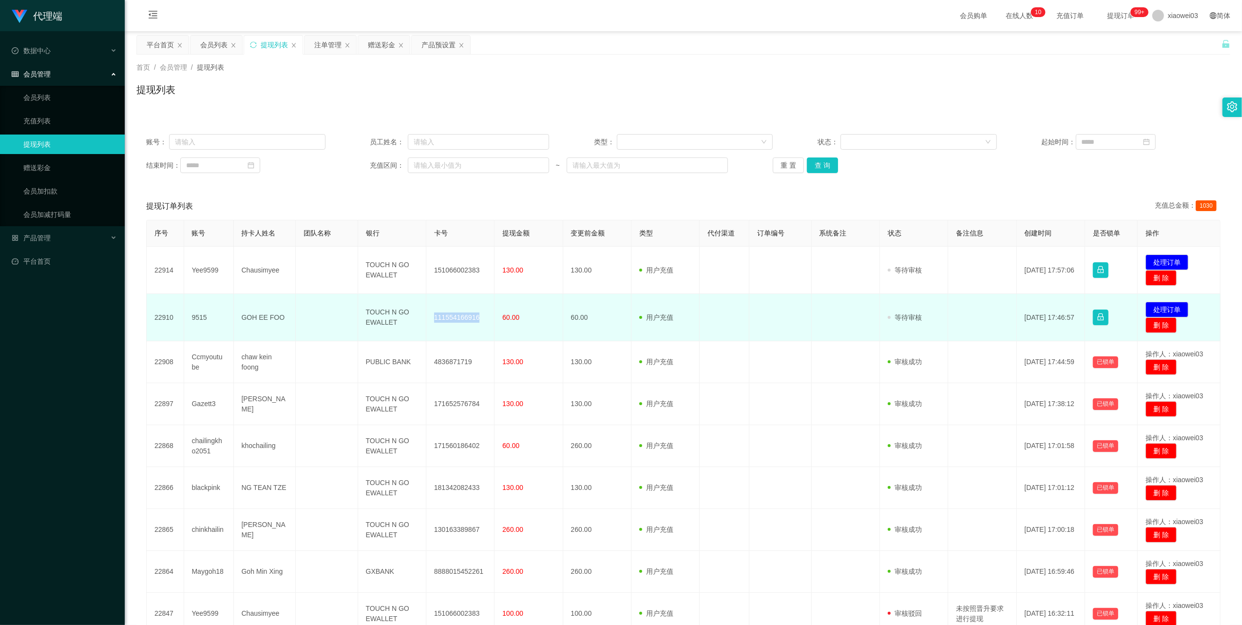
click at [456, 316] on td "111554166916" at bounding box center [460, 317] width 68 height 47
click at [1163, 305] on button "处理订单" at bounding box center [1167, 310] width 43 height 16
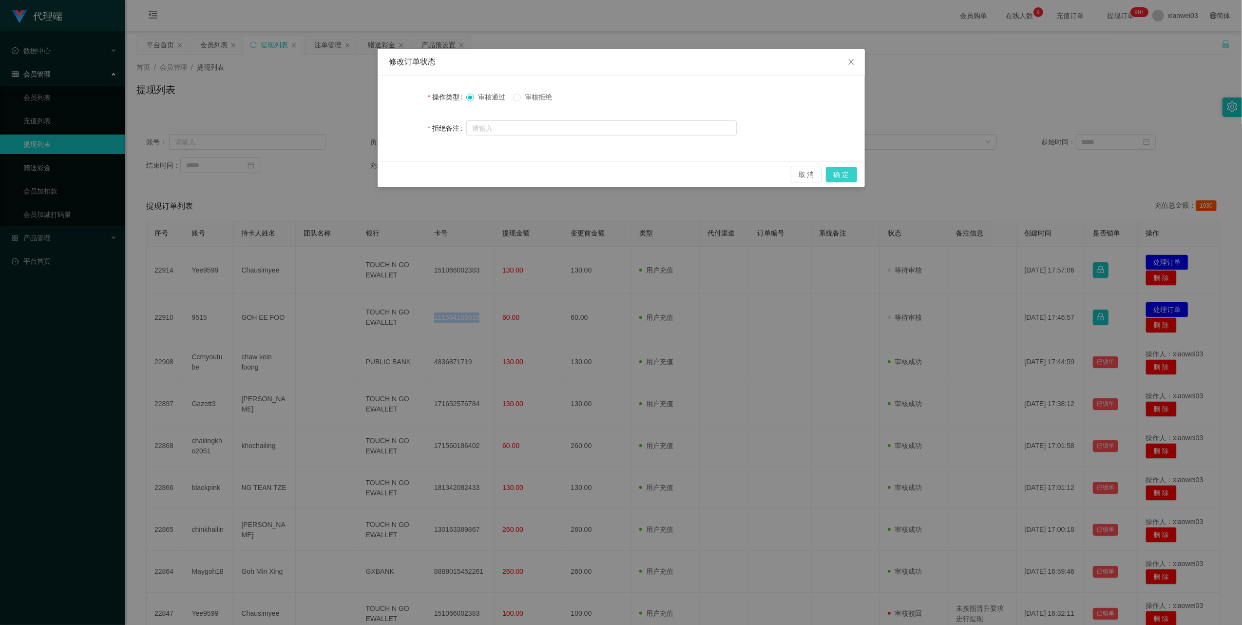
drag, startPoint x: 843, startPoint y: 172, endPoint x: 1038, endPoint y: 209, distance: 198.4
click at [843, 172] on button "确 定" at bounding box center [841, 175] width 31 height 16
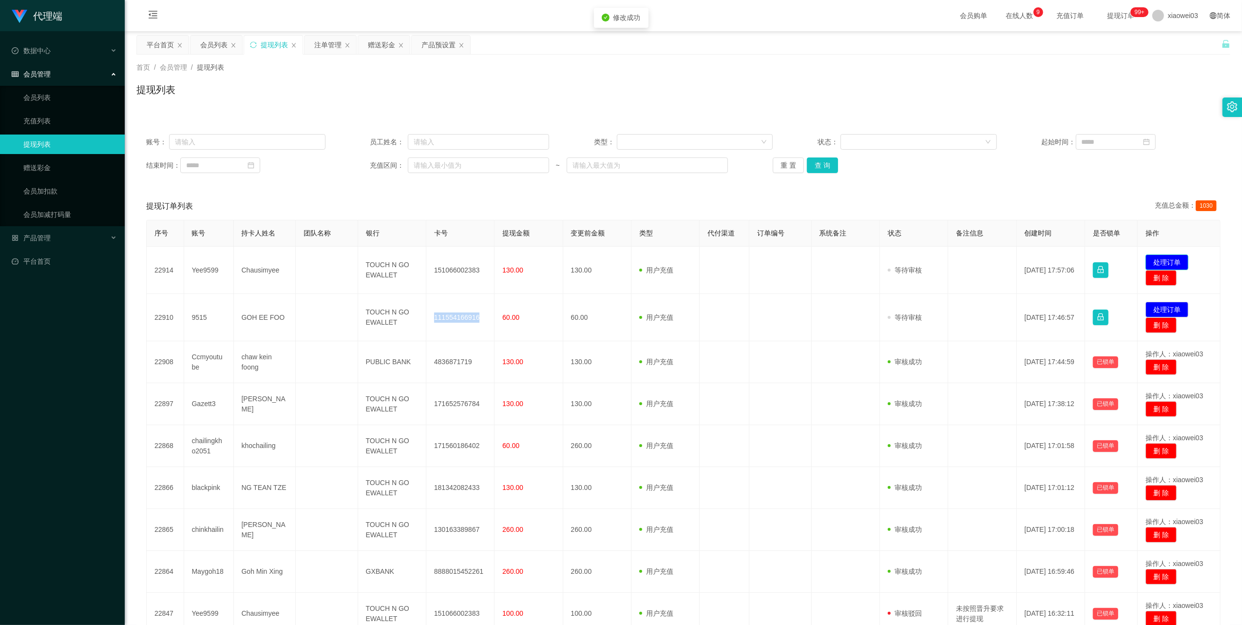
click at [1168, 258] on button "处理订单" at bounding box center [1167, 262] width 43 height 16
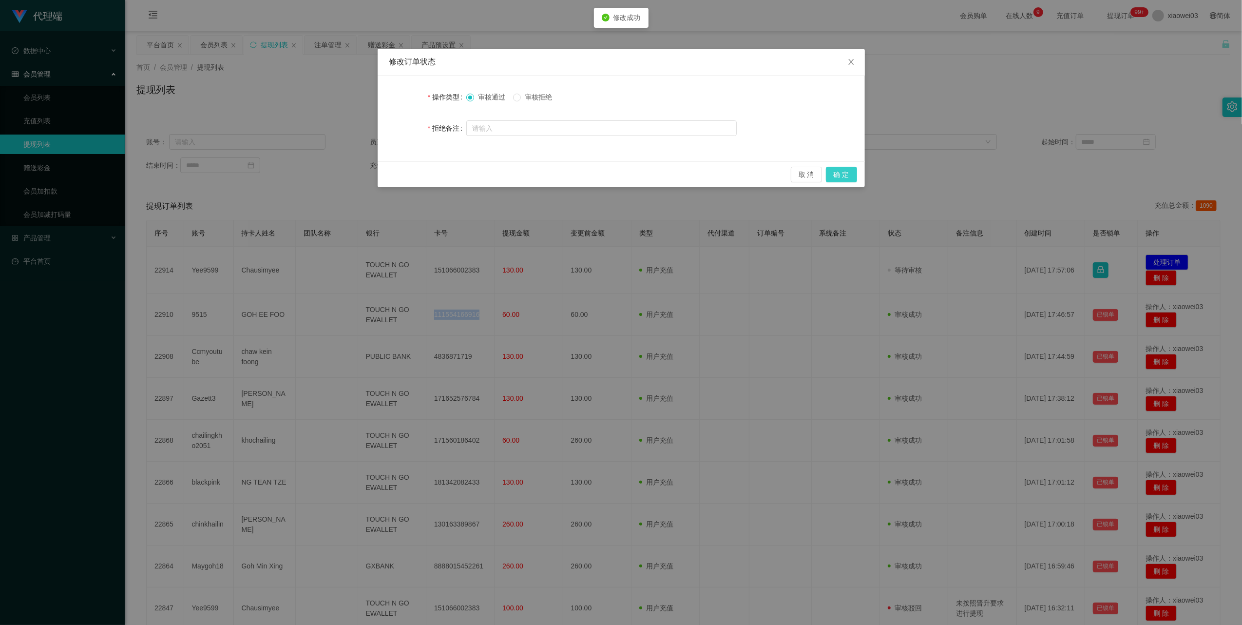
click at [848, 172] on button "确 定" at bounding box center [841, 175] width 31 height 16
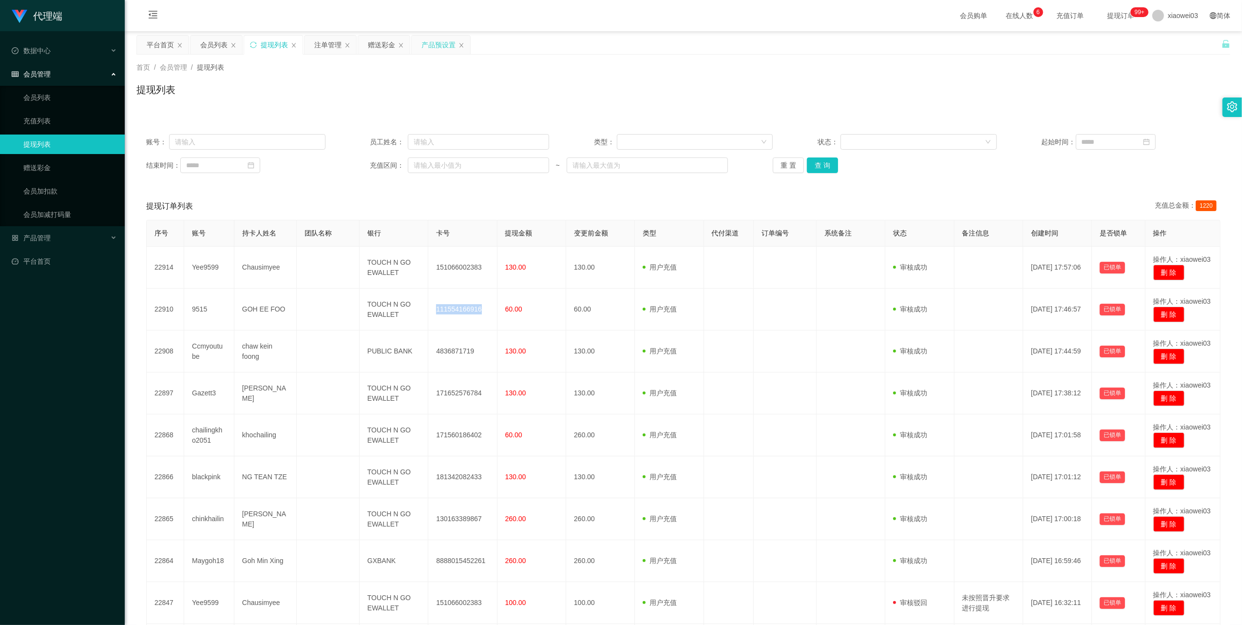
click at [430, 45] on div "产品预设置" at bounding box center [439, 45] width 34 height 19
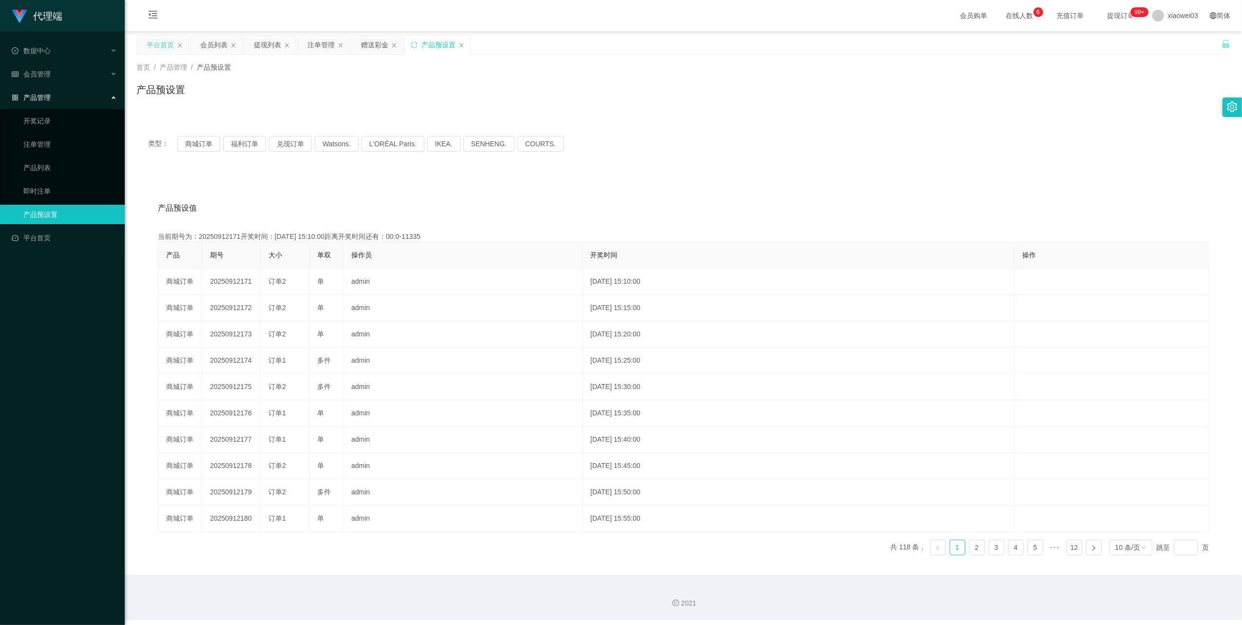
click at [148, 45] on div "平台首页" at bounding box center [160, 45] width 27 height 19
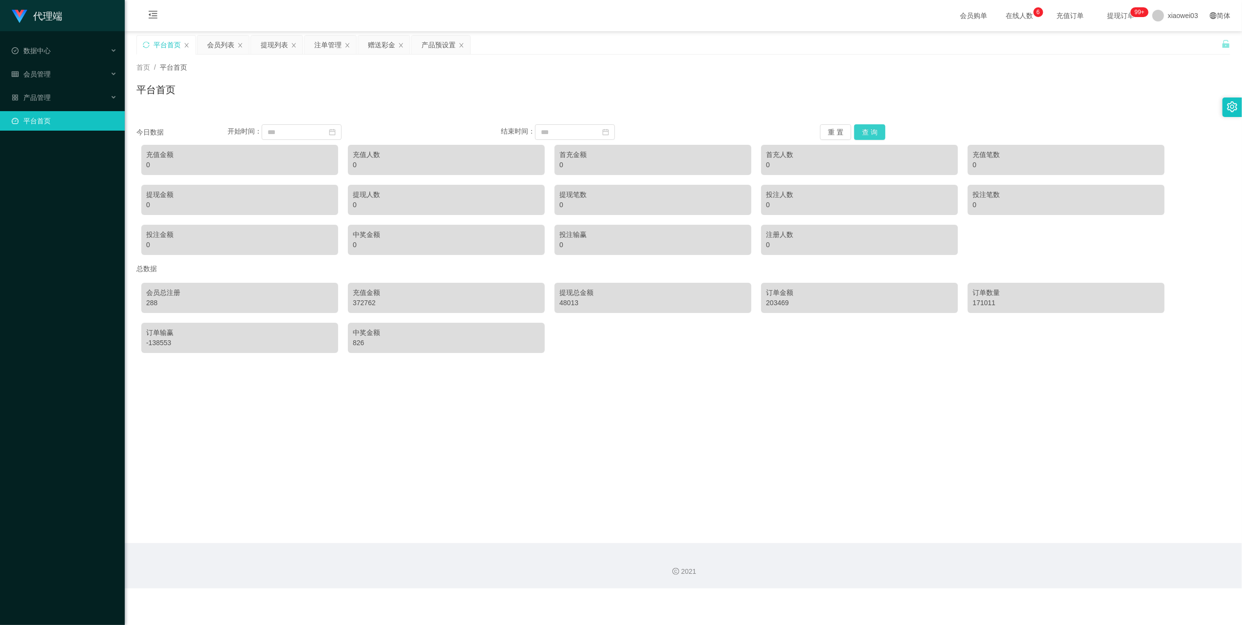
click at [865, 133] on button "查 询" at bounding box center [869, 132] width 31 height 16
click at [837, 130] on button "重 置" at bounding box center [835, 132] width 31 height 16
click at [159, 162] on div "53550" at bounding box center [239, 165] width 187 height 10
click at [379, 47] on div "赠送彩金" at bounding box center [381, 45] width 27 height 19
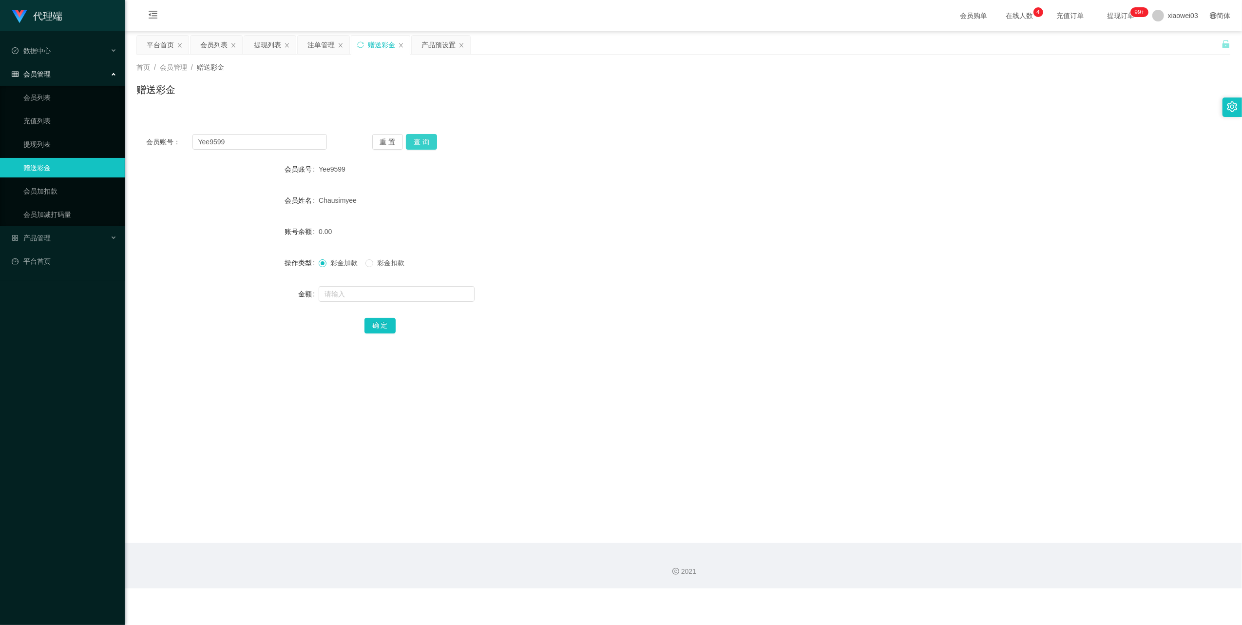
click at [423, 146] on button "查 询" at bounding box center [421, 142] width 31 height 16
click at [423, 146] on button "查 询" at bounding box center [427, 142] width 42 height 16
click at [377, 294] on input "text" at bounding box center [397, 294] width 156 height 16
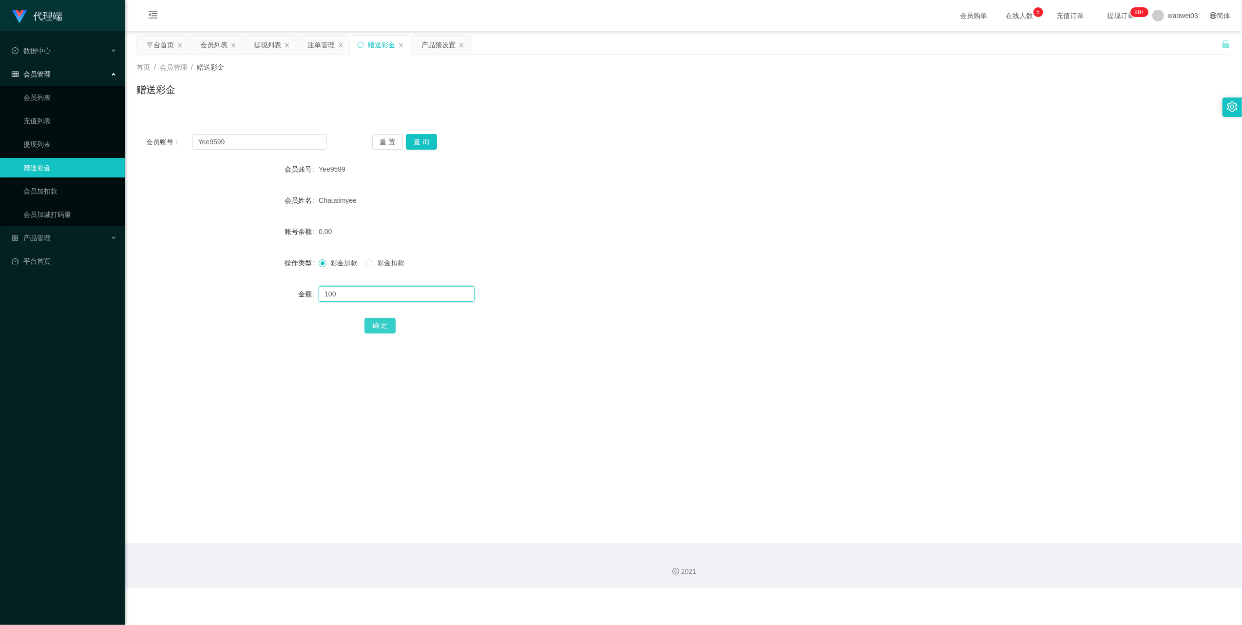
type input "100"
click at [384, 324] on button "确 定" at bounding box center [380, 326] width 31 height 16
click at [275, 44] on div "提现列表" at bounding box center [267, 45] width 27 height 19
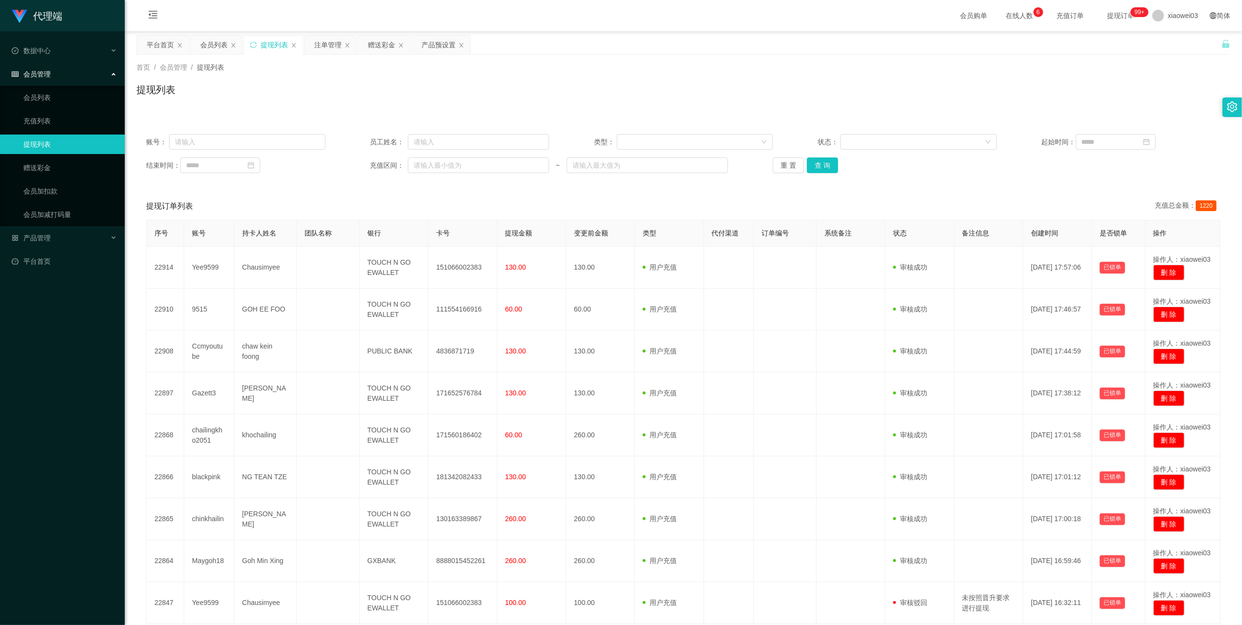
click at [209, 43] on div "会员列表" at bounding box center [213, 45] width 27 height 19
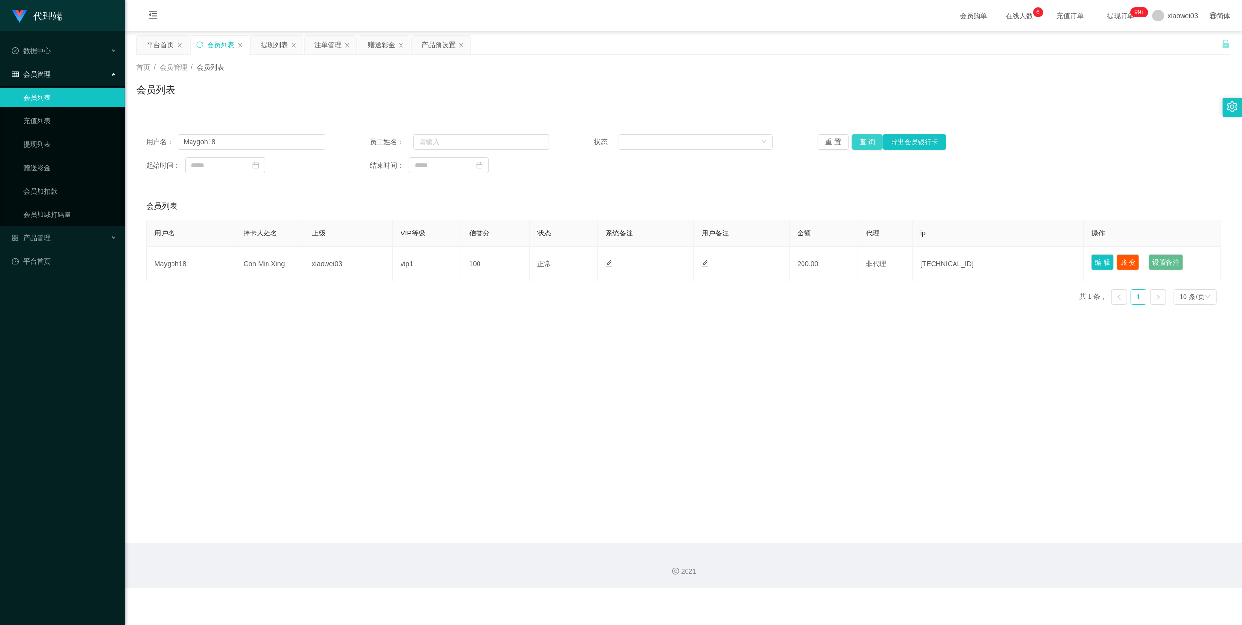
click at [869, 139] on button "查 询" at bounding box center [867, 142] width 31 height 16
click at [271, 140] on input "Maygoh18" at bounding box center [252, 142] width 148 height 16
paste input "tzenyie01"
type input "tzenyie01"
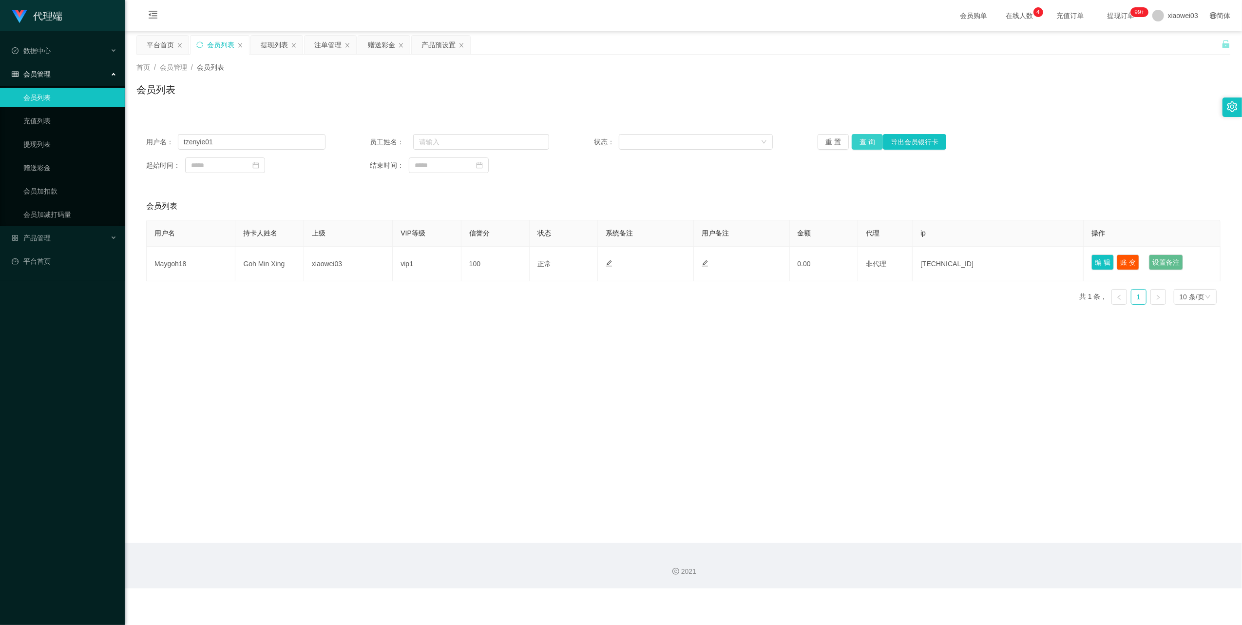
click at [861, 145] on button "查 询" at bounding box center [867, 142] width 31 height 16
click at [866, 143] on button "查 询" at bounding box center [867, 142] width 31 height 16
click at [434, 46] on div "产品预设置" at bounding box center [439, 45] width 34 height 19
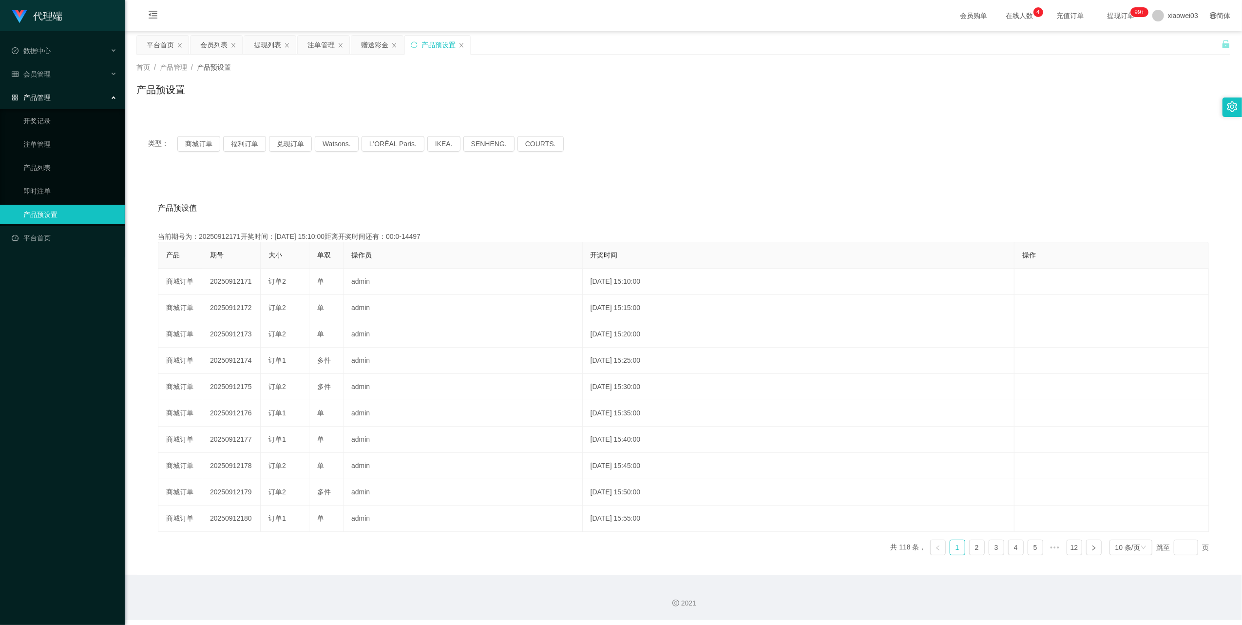
click at [221, 136] on div "类型： 商城订单 福利订单 兑现订单 Watsons. L'ORÉAL Paris. IKEA. [GEOGRAPHIC_DATA]. COURTS." at bounding box center [683, 144] width 1071 height 16
click at [311, 51] on div "注单管理" at bounding box center [320, 45] width 27 height 19
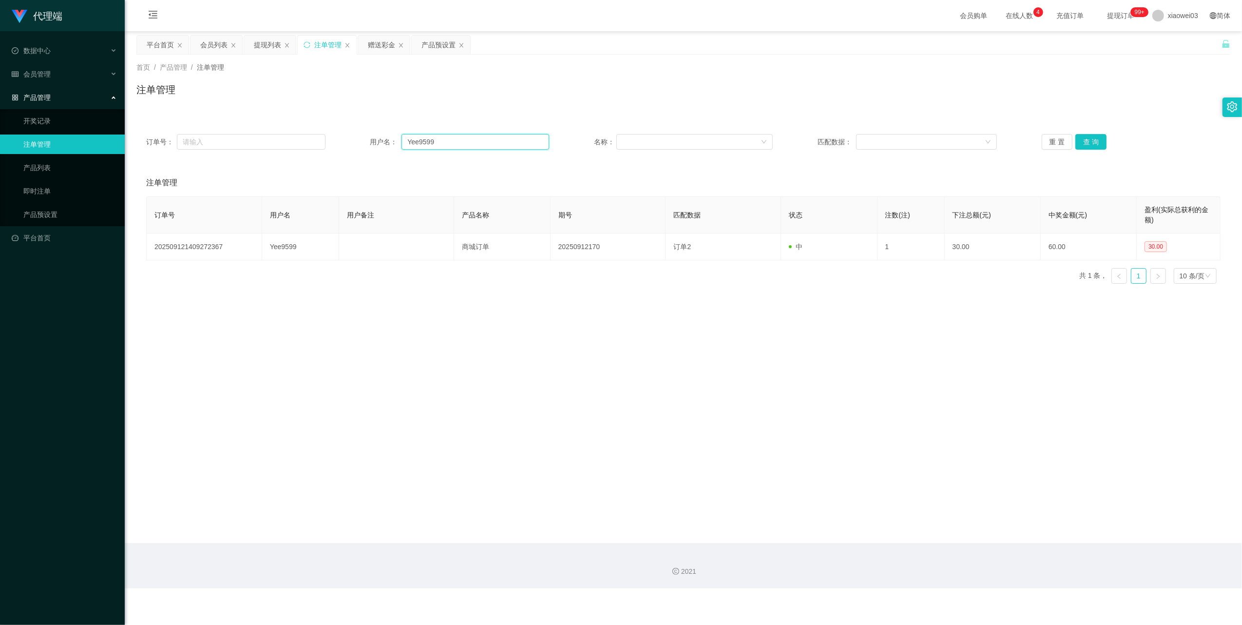
click at [460, 147] on input "Yee9599" at bounding box center [476, 142] width 148 height 16
paste input "tzenyie01"
type input "tzenyie01"
click at [1080, 145] on button "查 询" at bounding box center [1091, 142] width 31 height 16
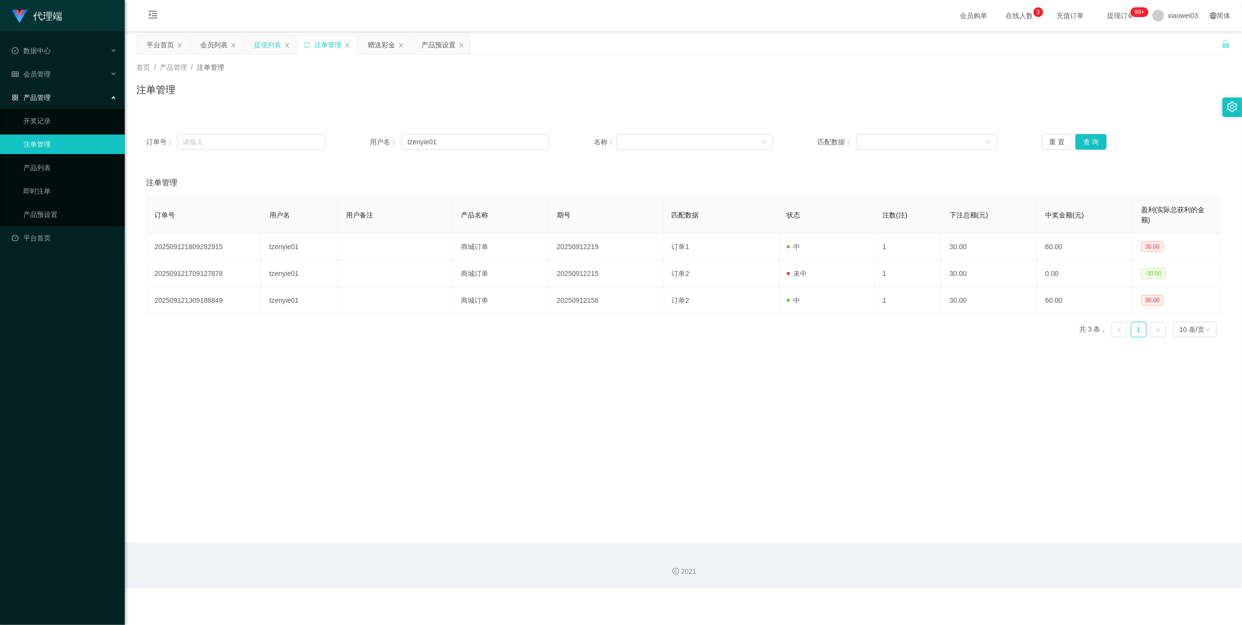
click at [268, 42] on div "提现列表" at bounding box center [267, 45] width 27 height 19
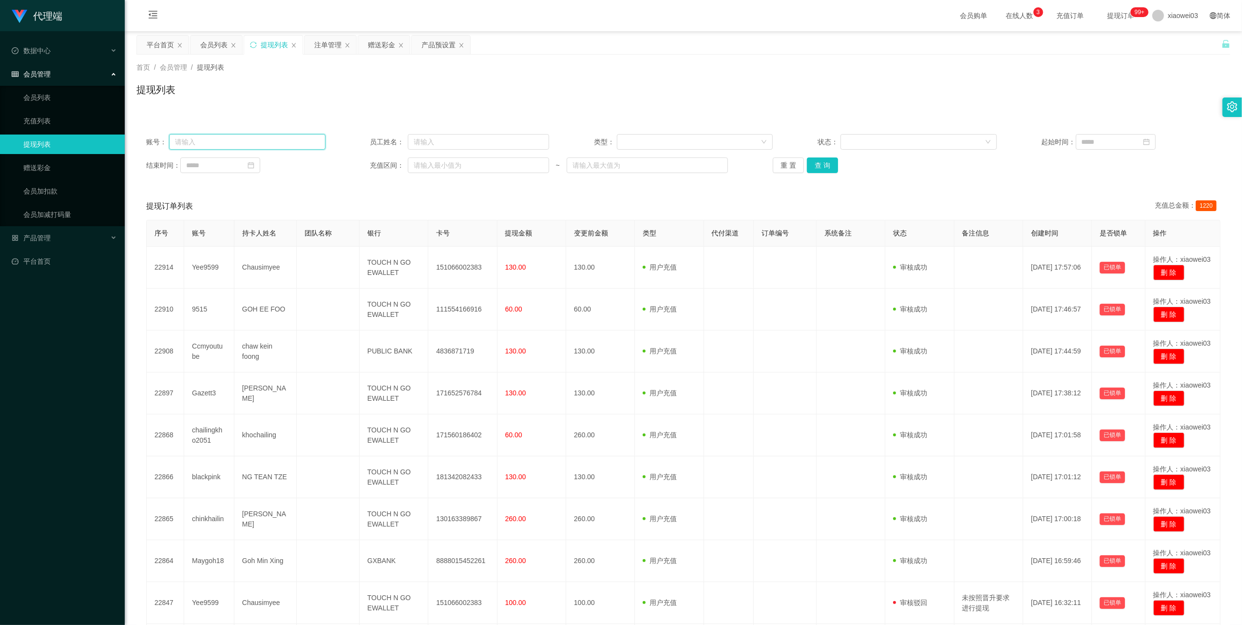
click at [298, 138] on input "text" at bounding box center [247, 142] width 156 height 16
paste input "tzenyie01"
type input "tzenyie01"
click at [825, 168] on button "查 询" at bounding box center [822, 165] width 31 height 16
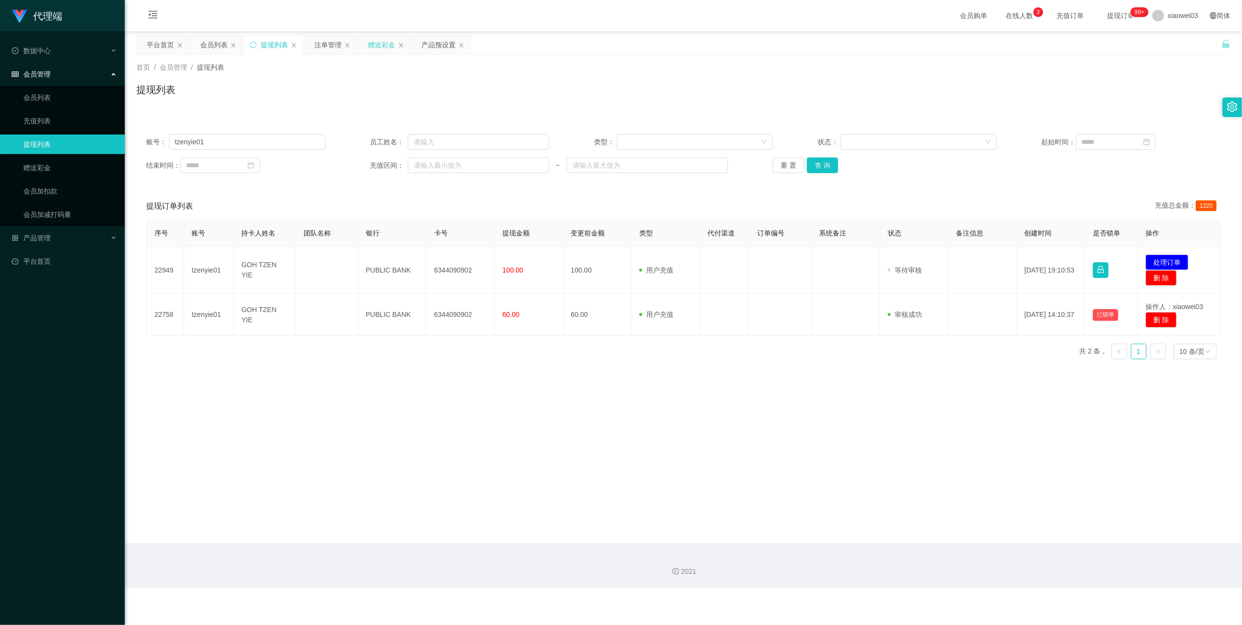
click at [365, 45] on div "赠送彩金" at bounding box center [384, 45] width 52 height 19
drag, startPoint x: 376, startPoint y: 43, endPoint x: 347, endPoint y: 129, distance: 90.2
click at [375, 43] on div "赠送彩金" at bounding box center [381, 45] width 27 height 19
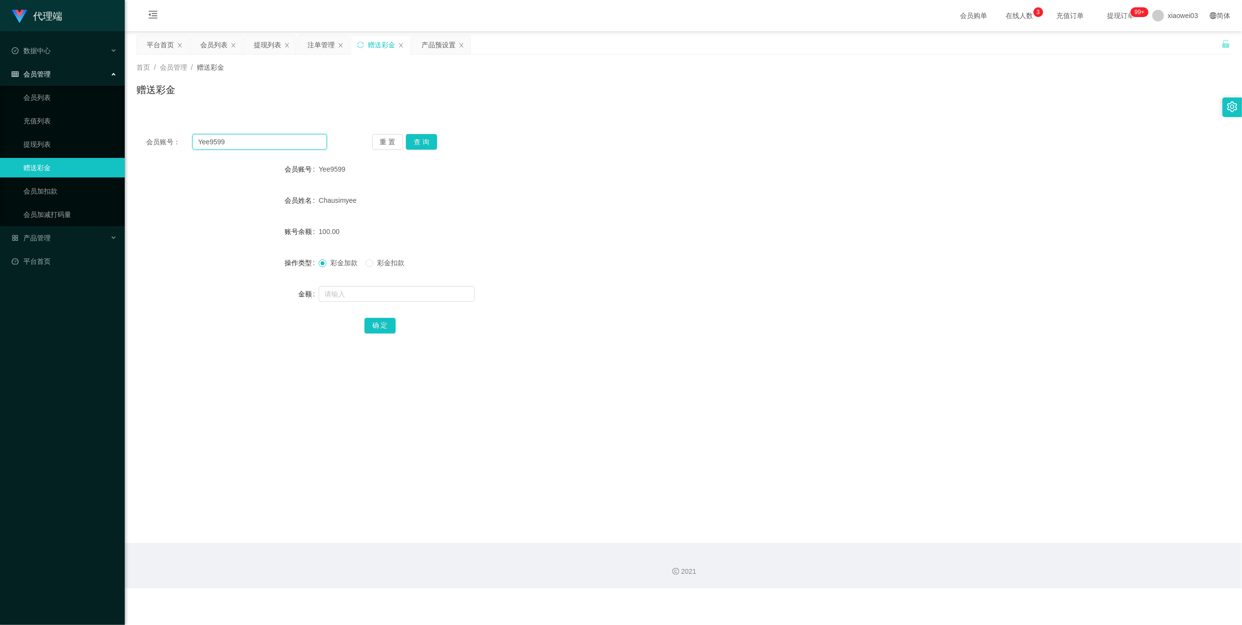
click at [260, 145] on input "Yee9599" at bounding box center [259, 142] width 134 height 16
drag, startPoint x: 260, startPoint y: 145, endPoint x: 331, endPoint y: 177, distance: 78.5
click at [260, 146] on input "Yee9599" at bounding box center [259, 142] width 134 height 16
paste input "tzenyie01"
type input "tzenyie01"
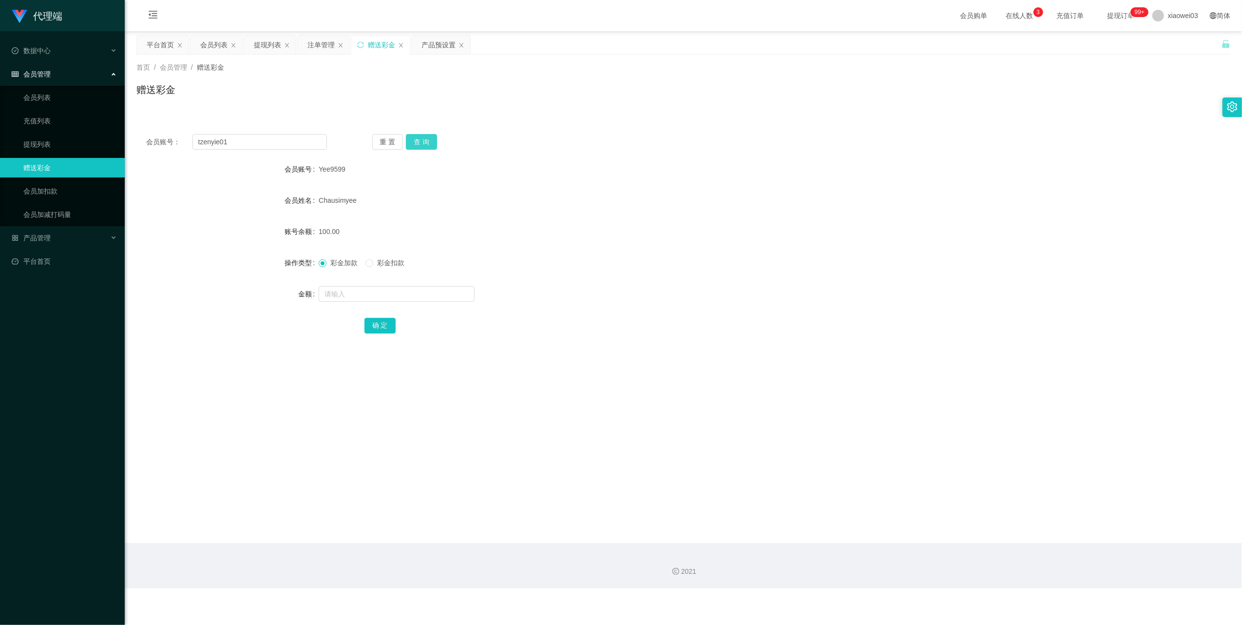
click at [421, 135] on button "查 询" at bounding box center [421, 142] width 31 height 16
click at [413, 292] on input "text" at bounding box center [397, 294] width 156 height 16
type input "30"
click at [384, 326] on button "确 定" at bounding box center [380, 326] width 31 height 16
click at [267, 43] on div "提现列表" at bounding box center [267, 45] width 27 height 19
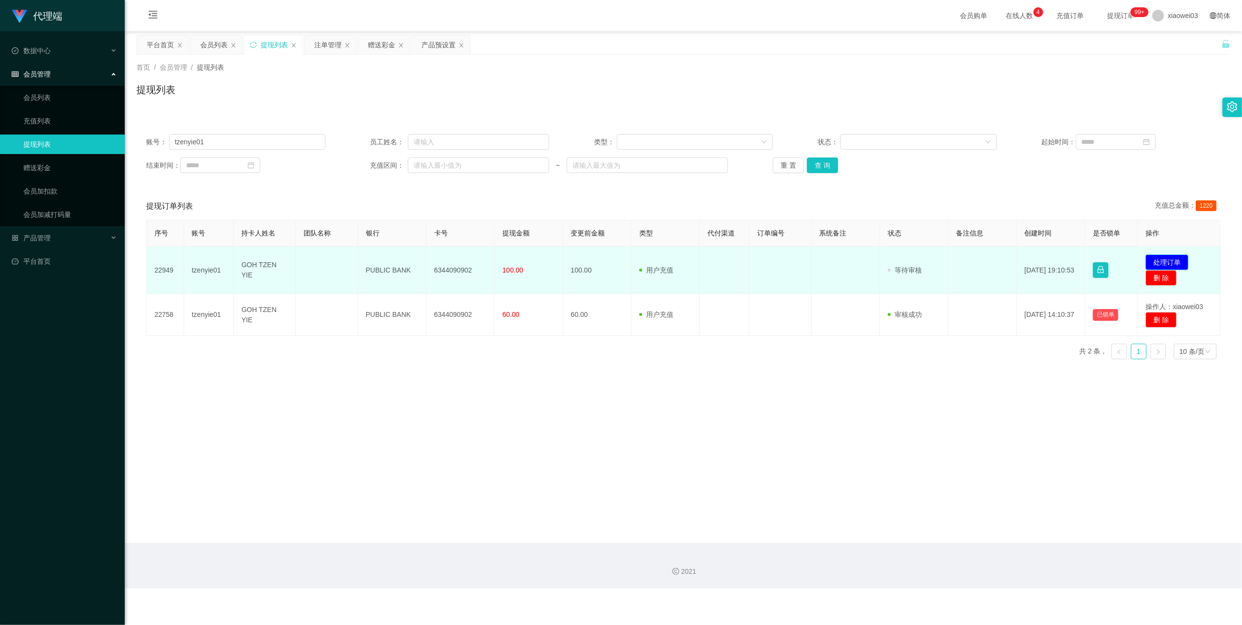
click at [1160, 260] on button "处理订单" at bounding box center [1167, 262] width 43 height 16
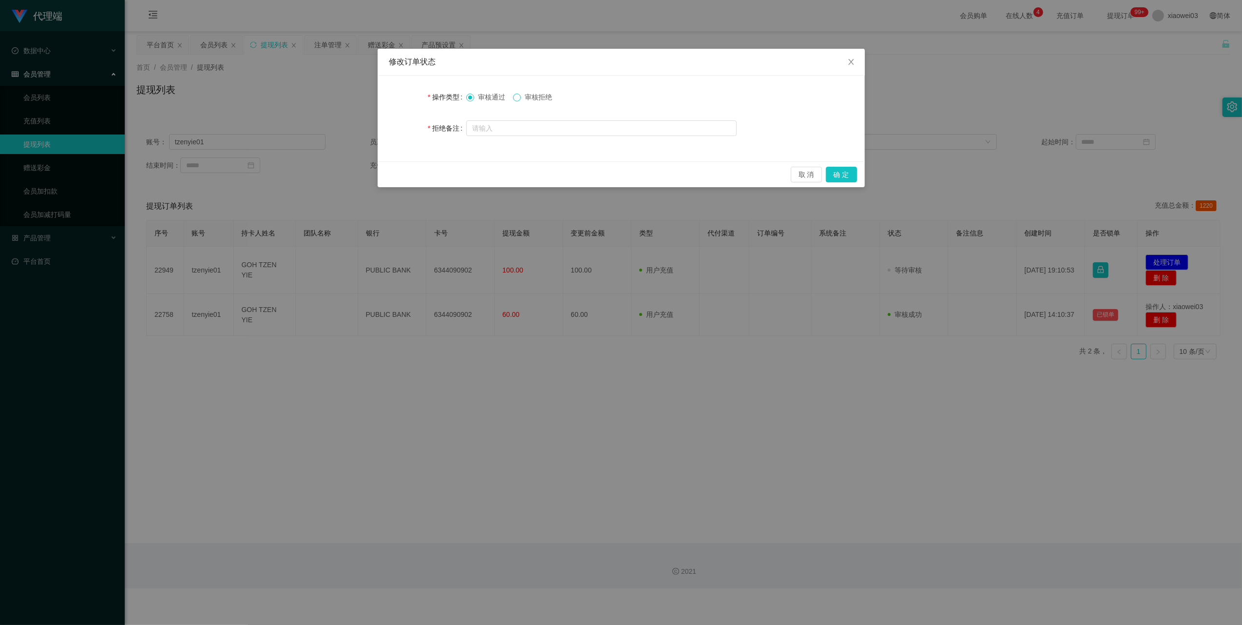
click at [521, 94] on span at bounding box center [517, 98] width 8 height 8
click at [853, 177] on button "确 定" at bounding box center [841, 175] width 31 height 16
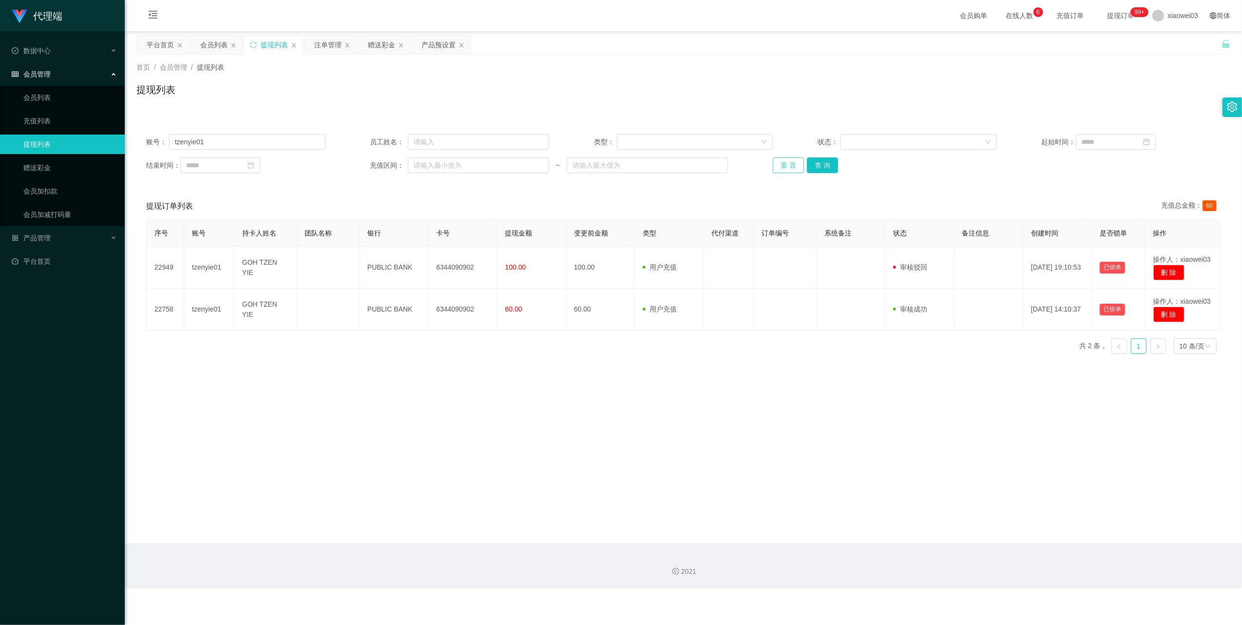
click at [783, 162] on button "重 置" at bounding box center [788, 165] width 31 height 16
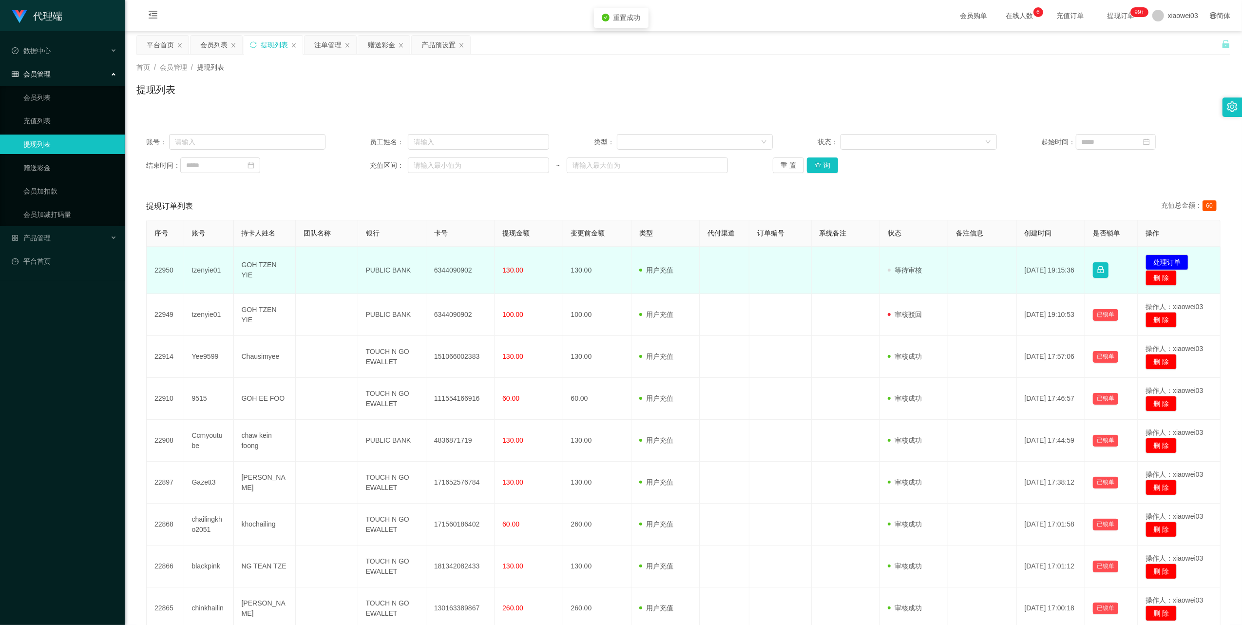
click at [456, 270] on td "6344090902" at bounding box center [460, 270] width 68 height 47
drag, startPoint x: 456, startPoint y: 270, endPoint x: 483, endPoint y: 275, distance: 27.7
click at [455, 271] on td "6344090902" at bounding box center [460, 270] width 68 height 47
click at [450, 269] on td "6344090902" at bounding box center [460, 270] width 68 height 47
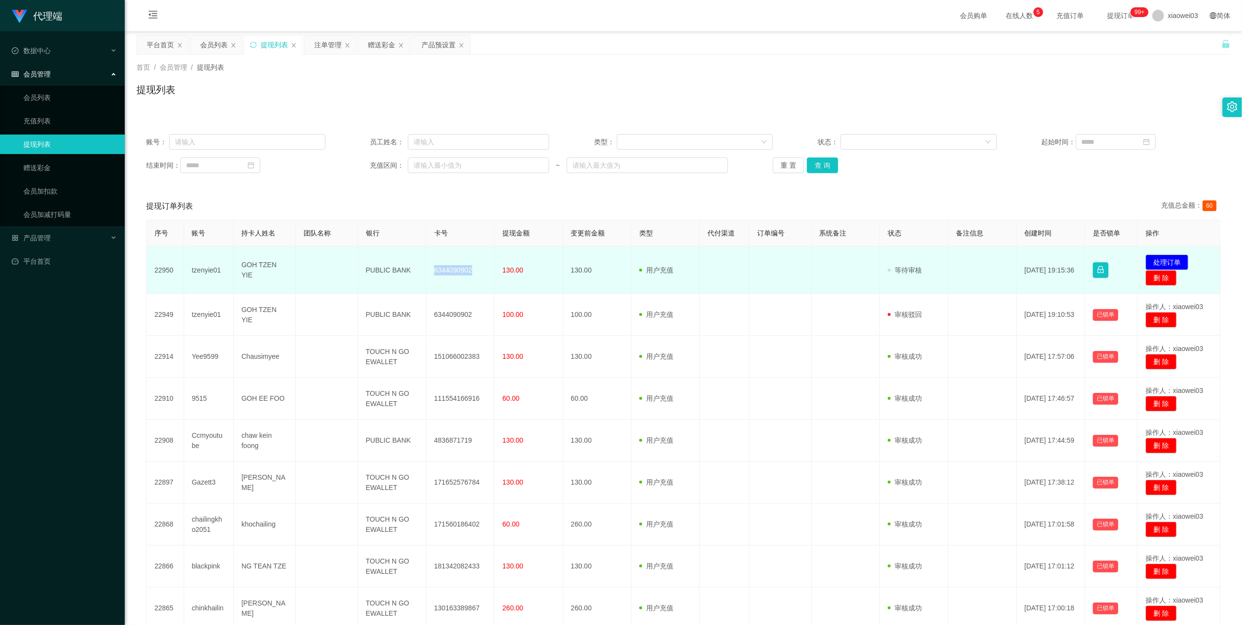
click at [450, 269] on td "6344090902" at bounding box center [460, 270] width 68 height 47
click at [382, 268] on td "PUBLIC BANK" at bounding box center [392, 270] width 68 height 47
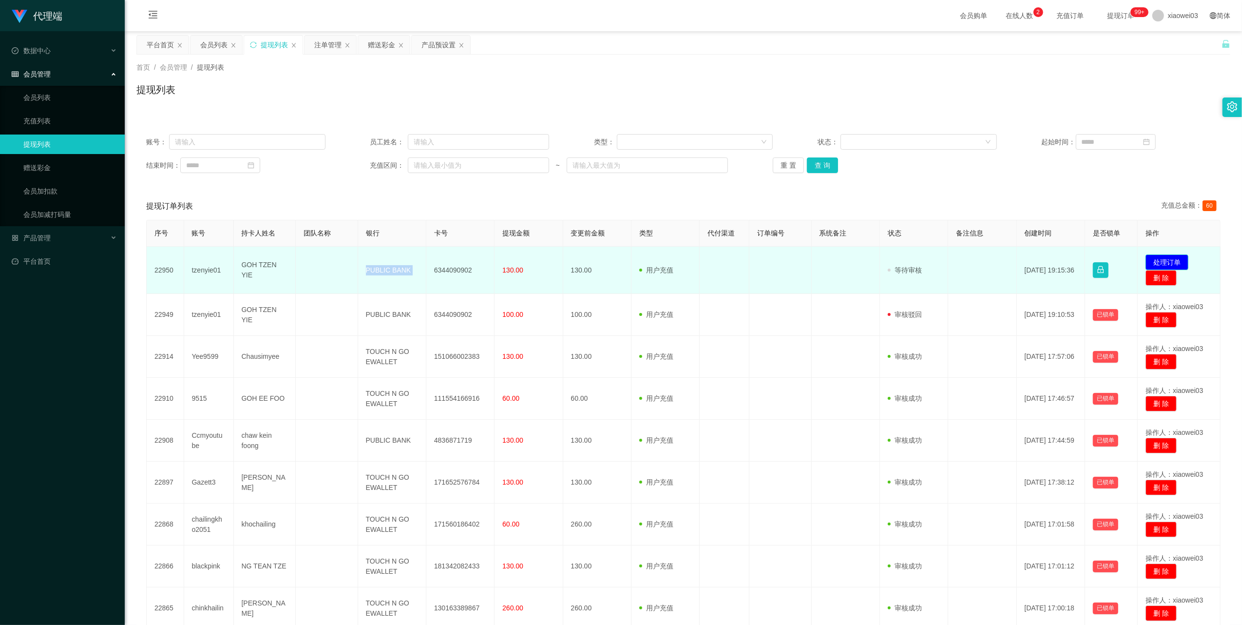
click at [1164, 256] on button "处理订单" at bounding box center [1167, 262] width 43 height 16
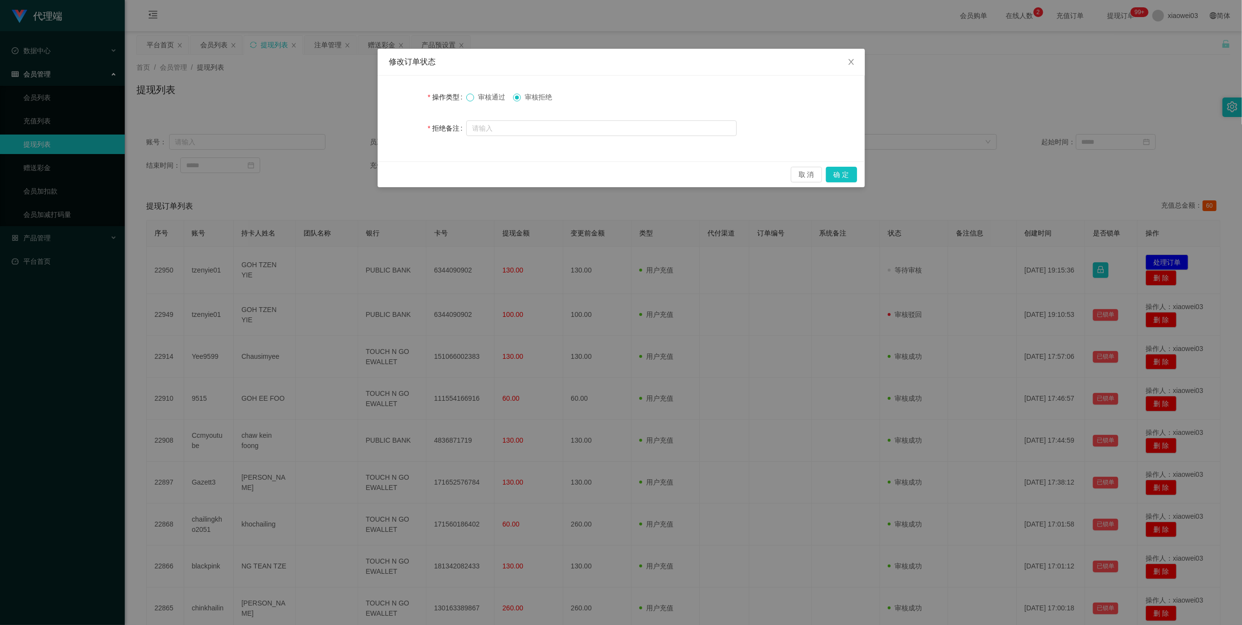
click at [474, 96] on span at bounding box center [470, 98] width 8 height 8
click at [846, 174] on button "确 定" at bounding box center [841, 175] width 31 height 16
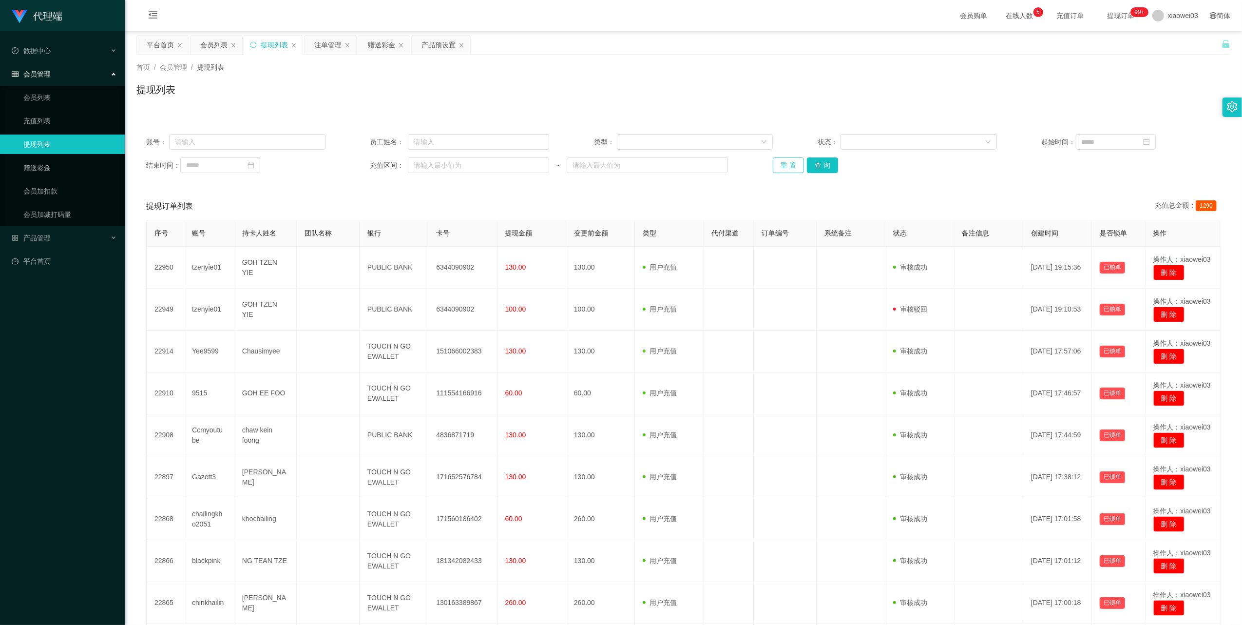
click at [786, 168] on button "重 置" at bounding box center [788, 165] width 31 height 16
click at [45, 124] on link "充值列表" at bounding box center [70, 120] width 94 height 19
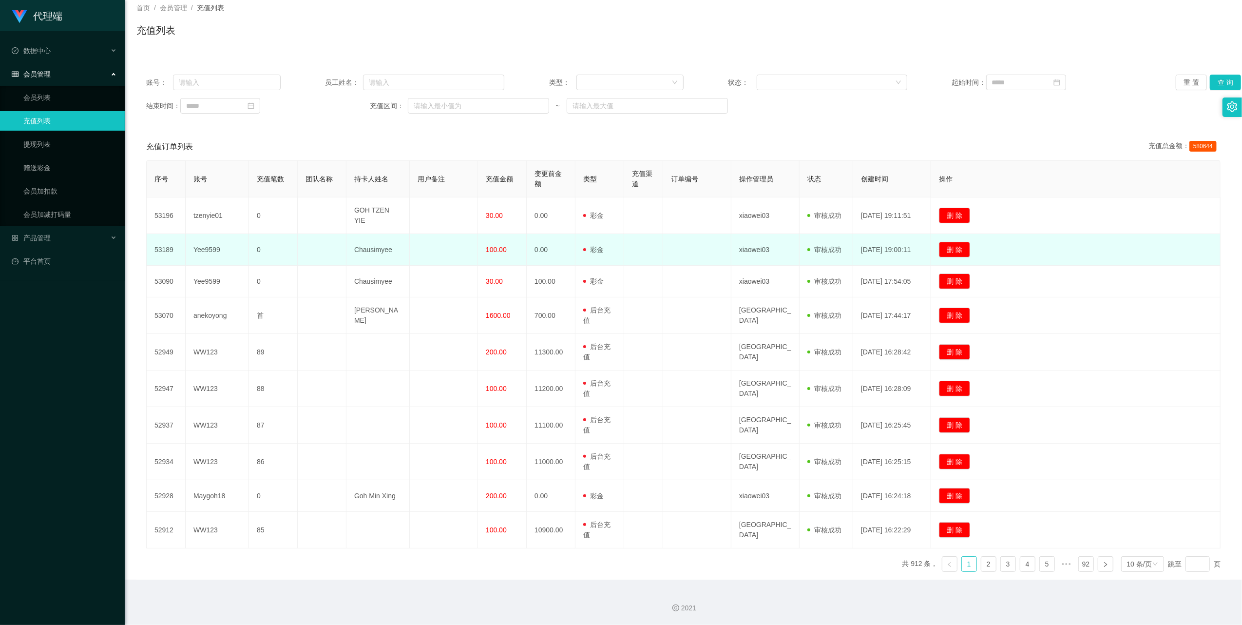
scroll to position [76, 0]
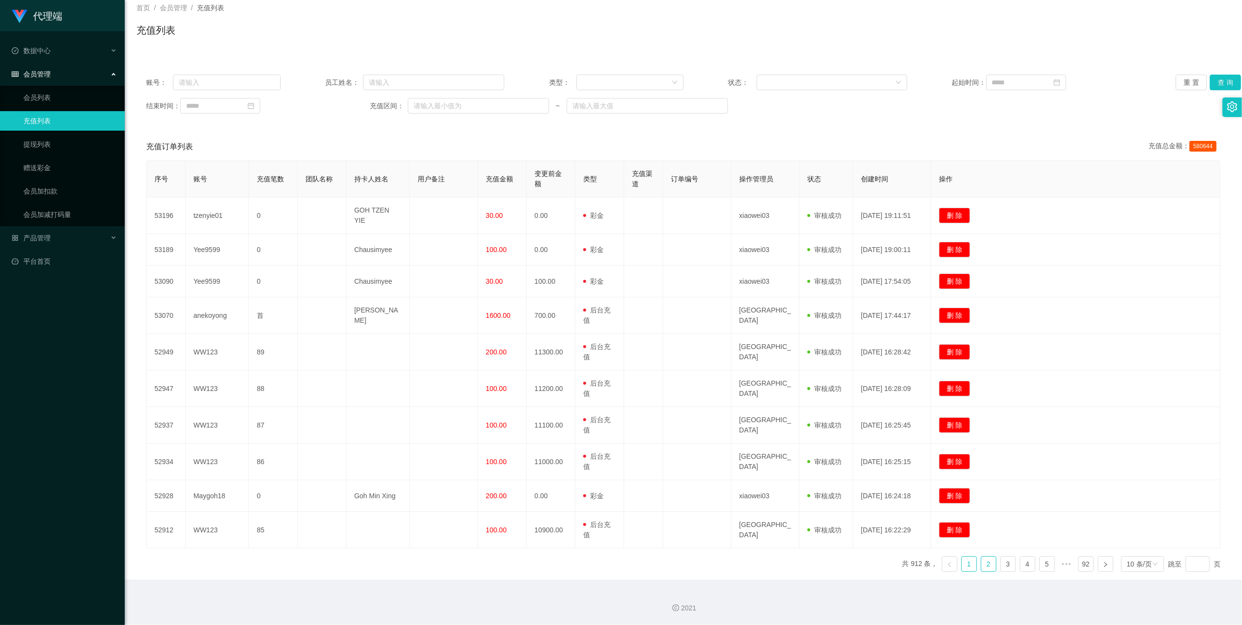
click at [981, 566] on link "2" at bounding box center [988, 564] width 15 height 15
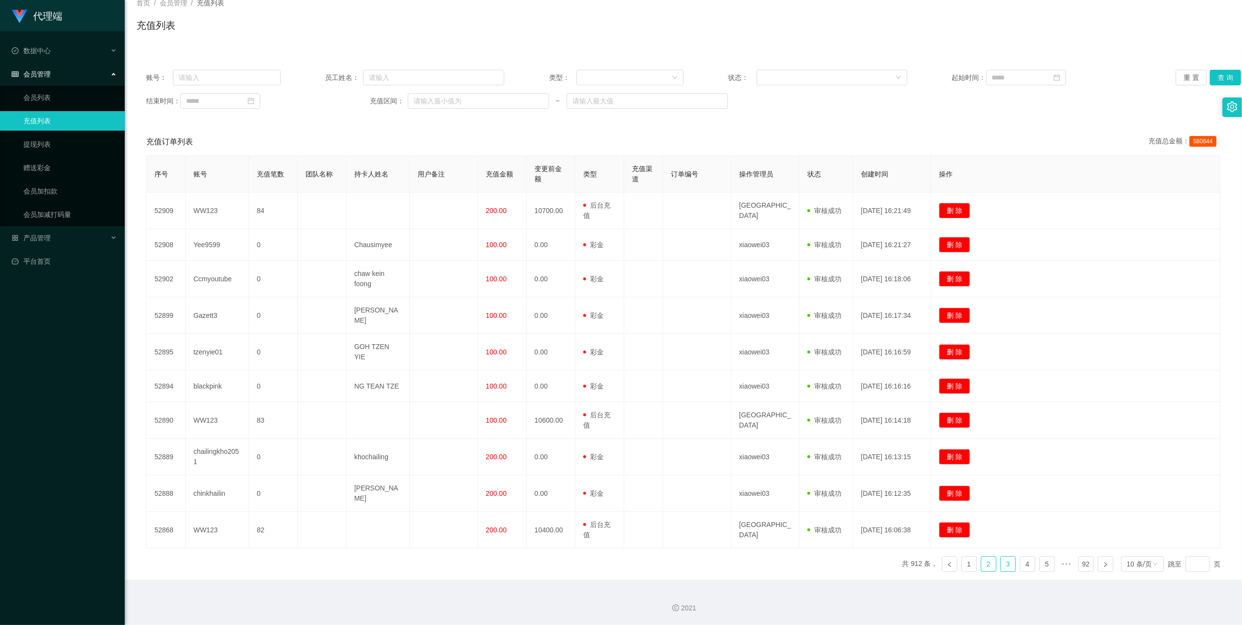
click at [1002, 565] on link "3" at bounding box center [1008, 564] width 15 height 15
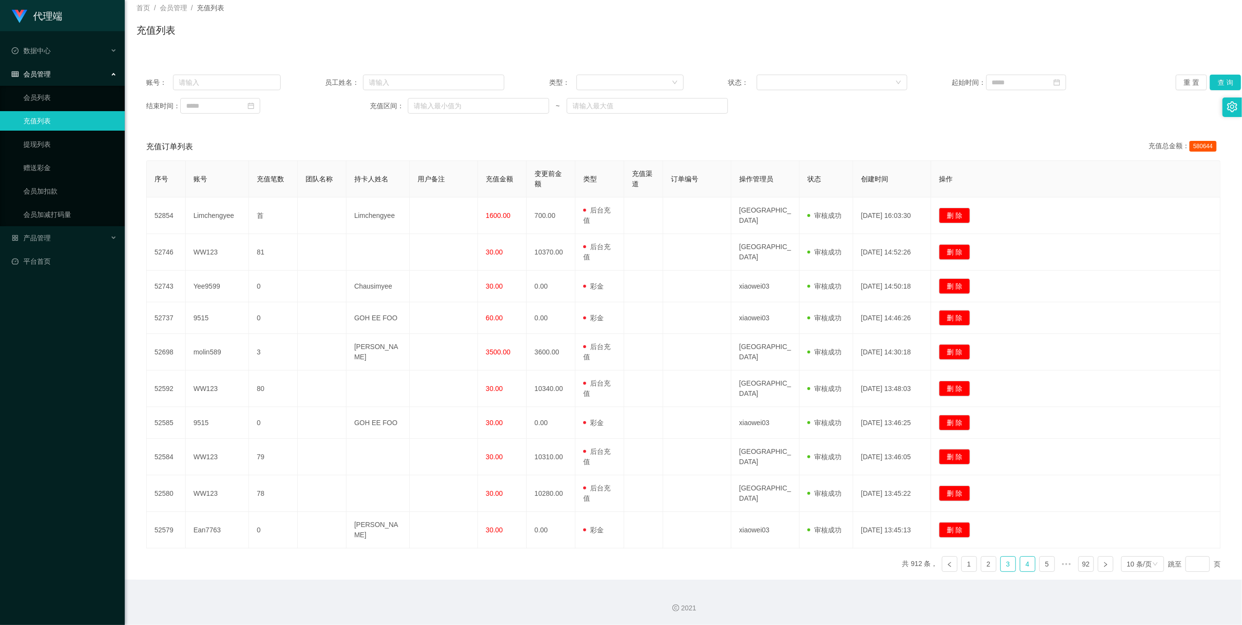
click at [1020, 564] on link "4" at bounding box center [1027, 564] width 15 height 15
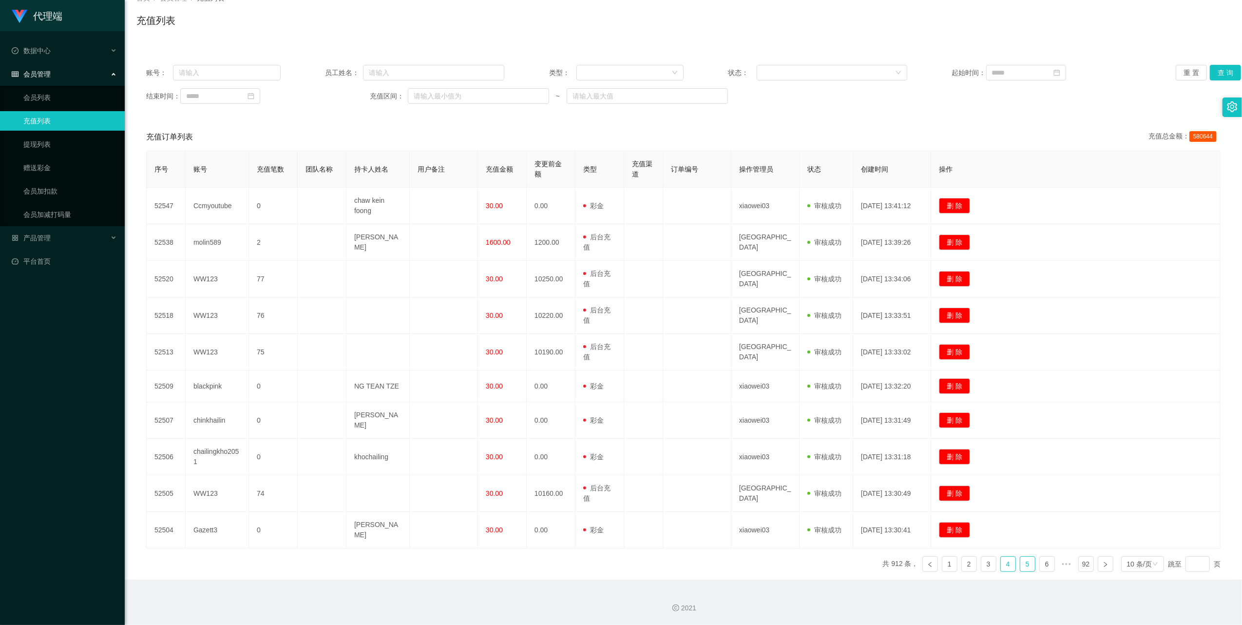
click at [1020, 565] on link "5" at bounding box center [1027, 564] width 15 height 15
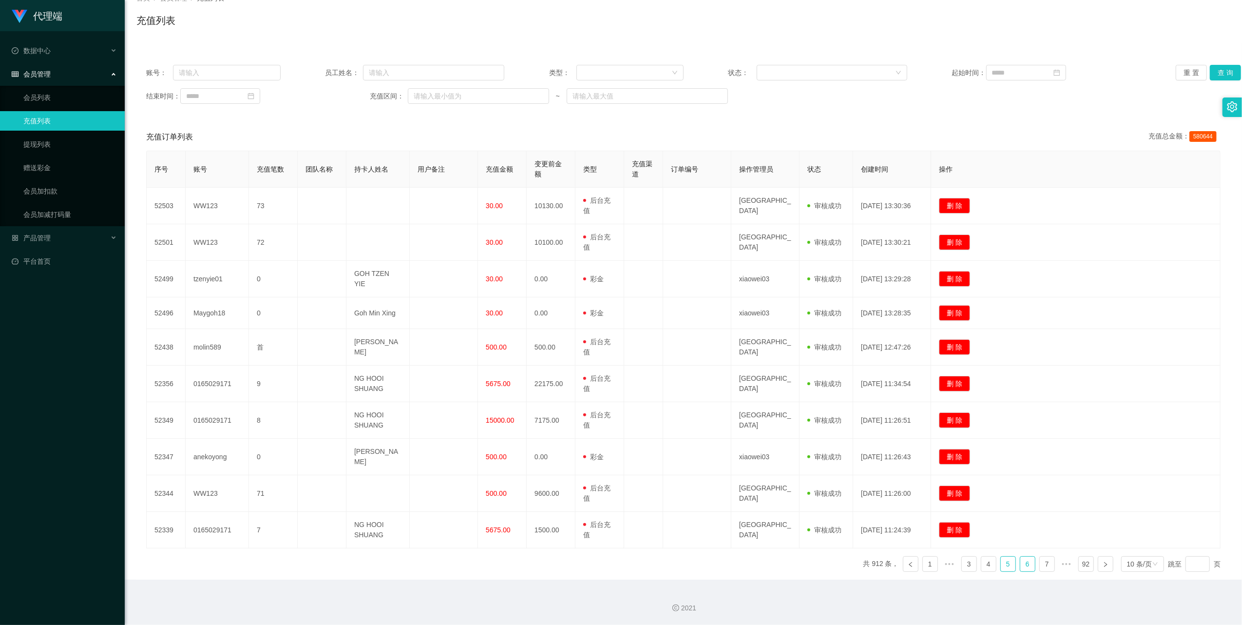
click at [1020, 562] on link "6" at bounding box center [1027, 564] width 15 height 15
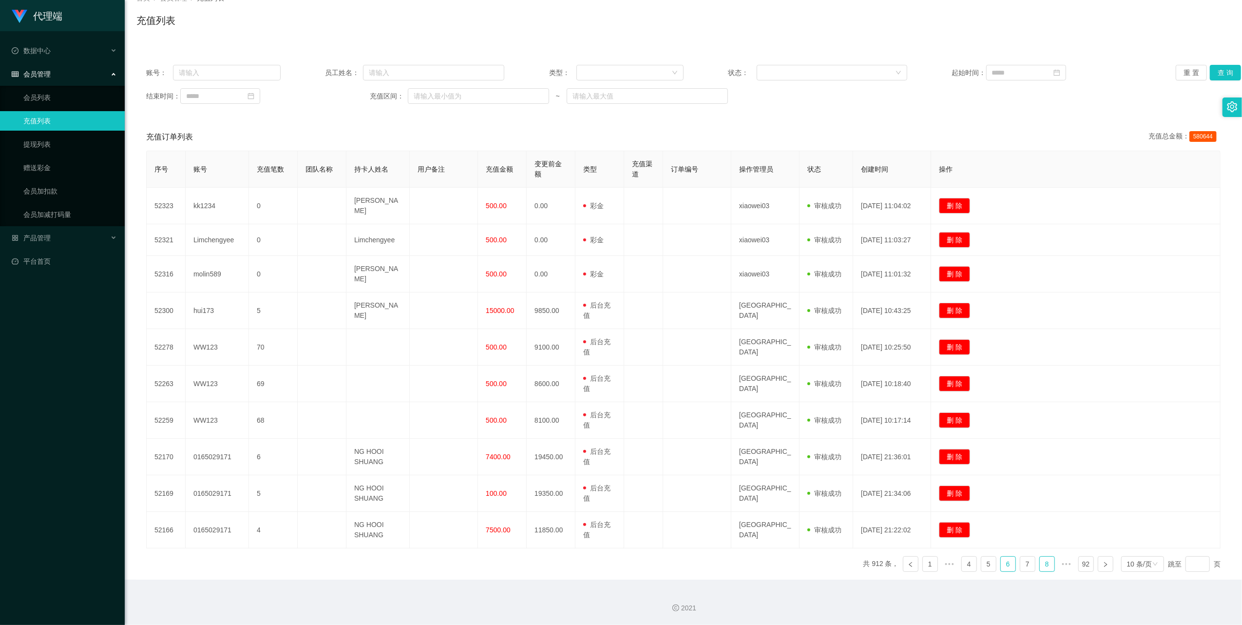
click at [1040, 562] on link "8" at bounding box center [1047, 564] width 15 height 15
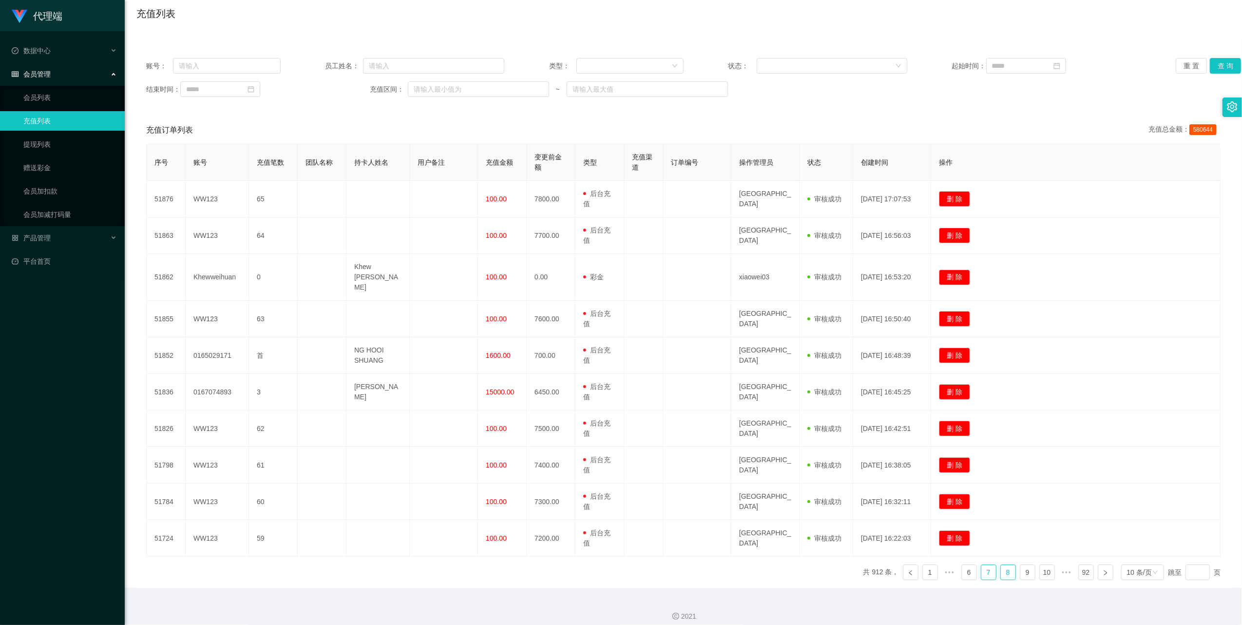
click at [981, 566] on link "7" at bounding box center [988, 572] width 15 height 15
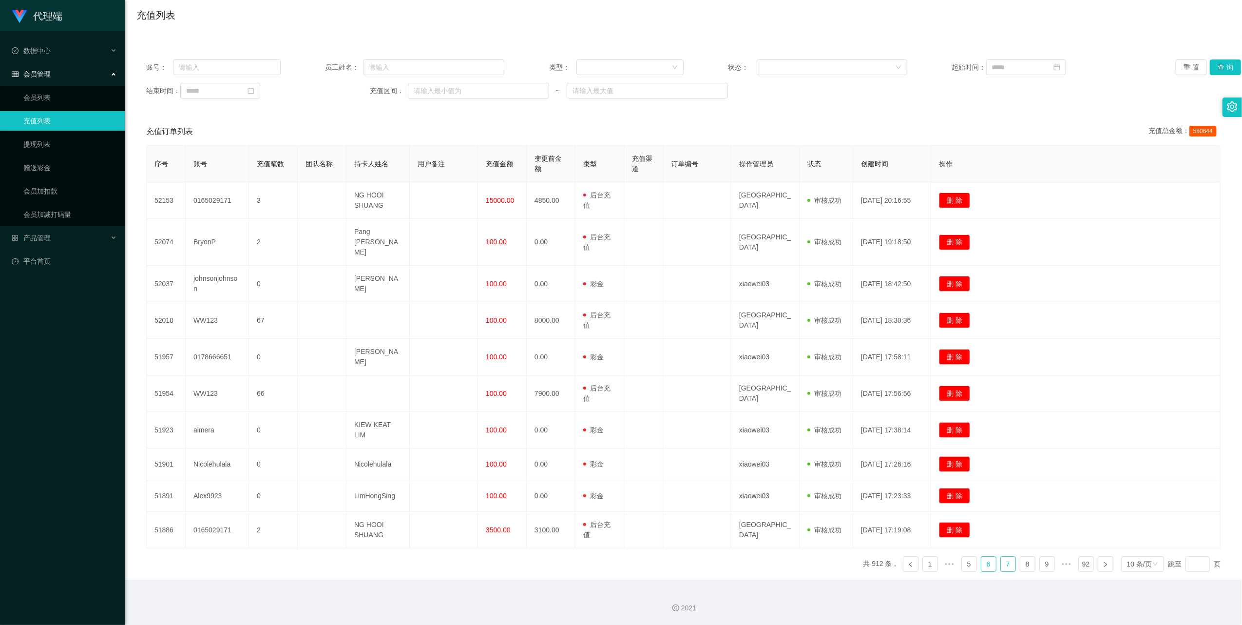
click at [982, 568] on link "6" at bounding box center [988, 564] width 15 height 15
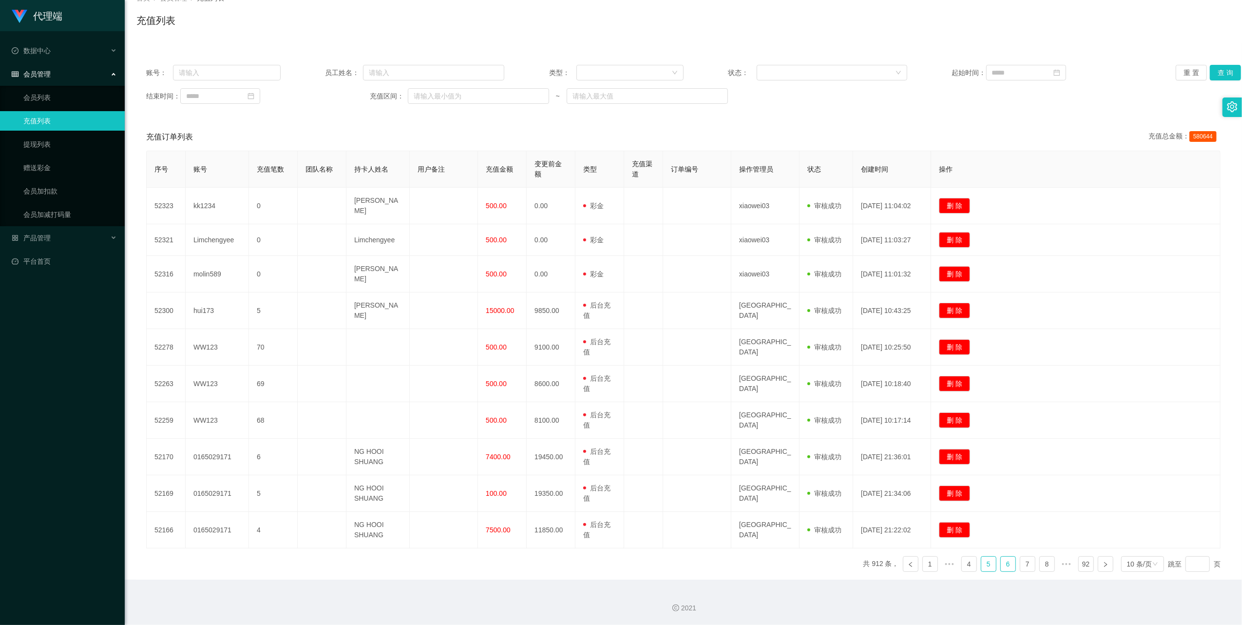
click at [983, 562] on link "5" at bounding box center [988, 564] width 15 height 15
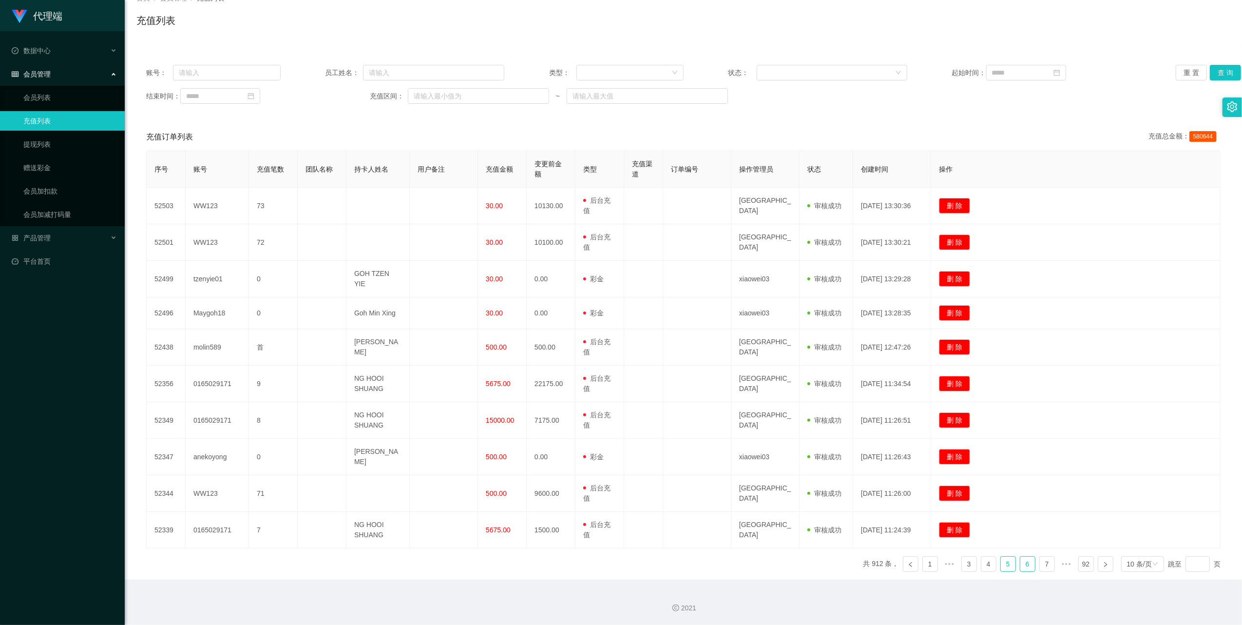
click at [1020, 564] on link "6" at bounding box center [1027, 564] width 15 height 15
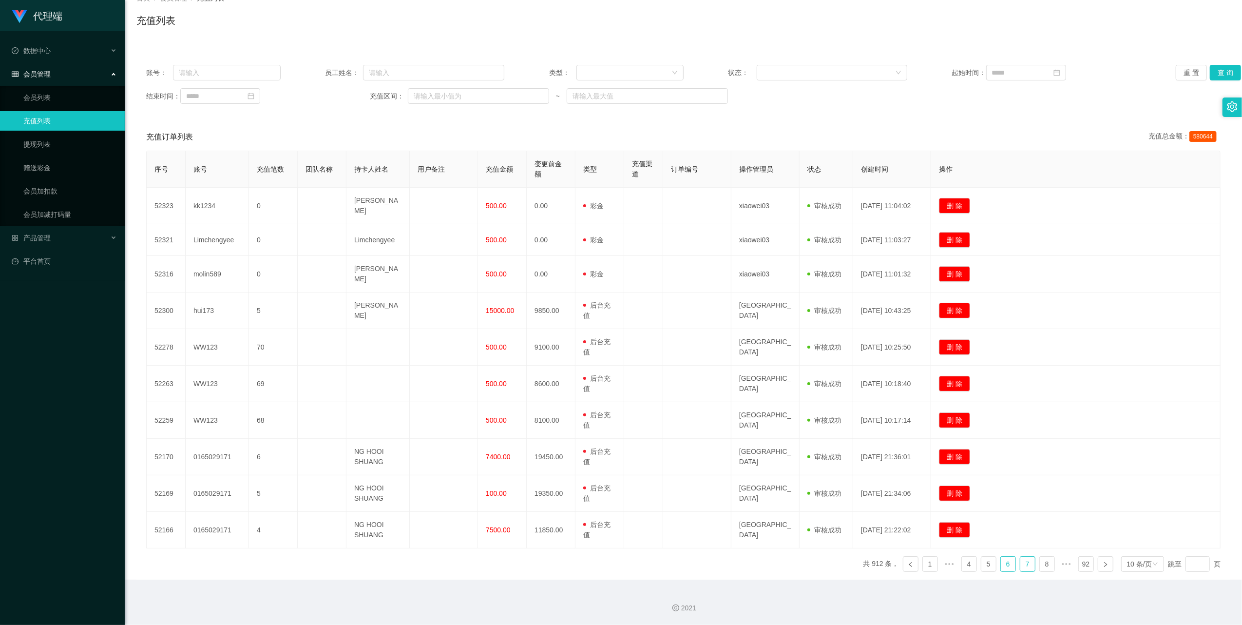
click at [1020, 564] on link "7" at bounding box center [1027, 564] width 15 height 15
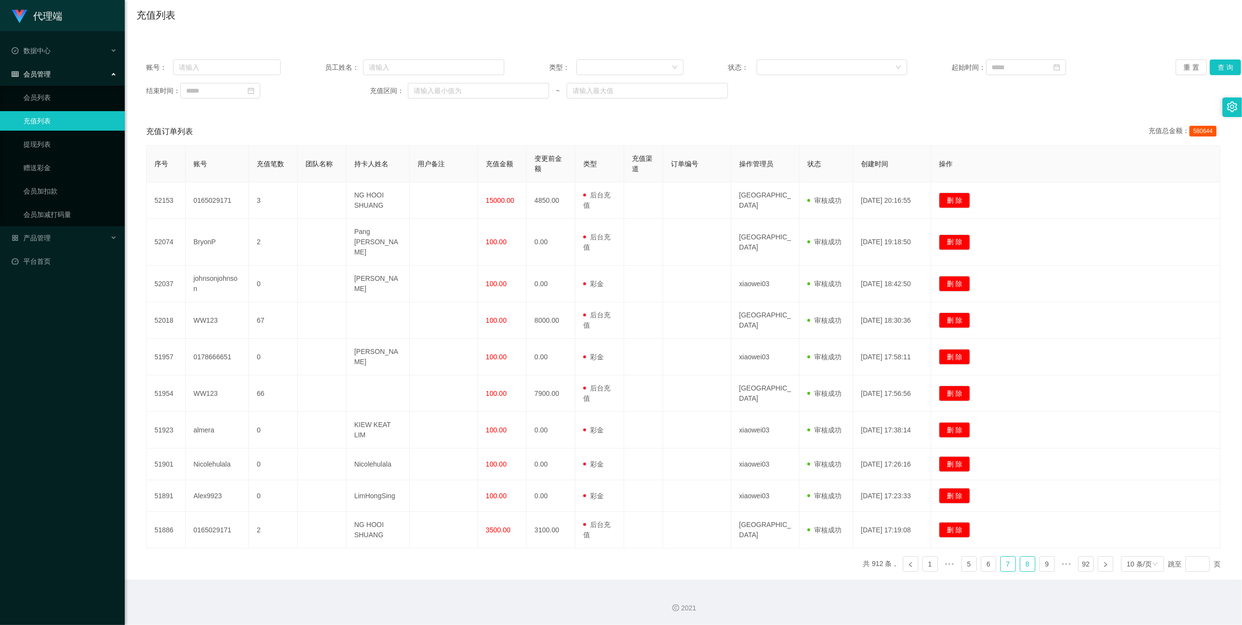
click at [1022, 566] on link "8" at bounding box center [1027, 564] width 15 height 15
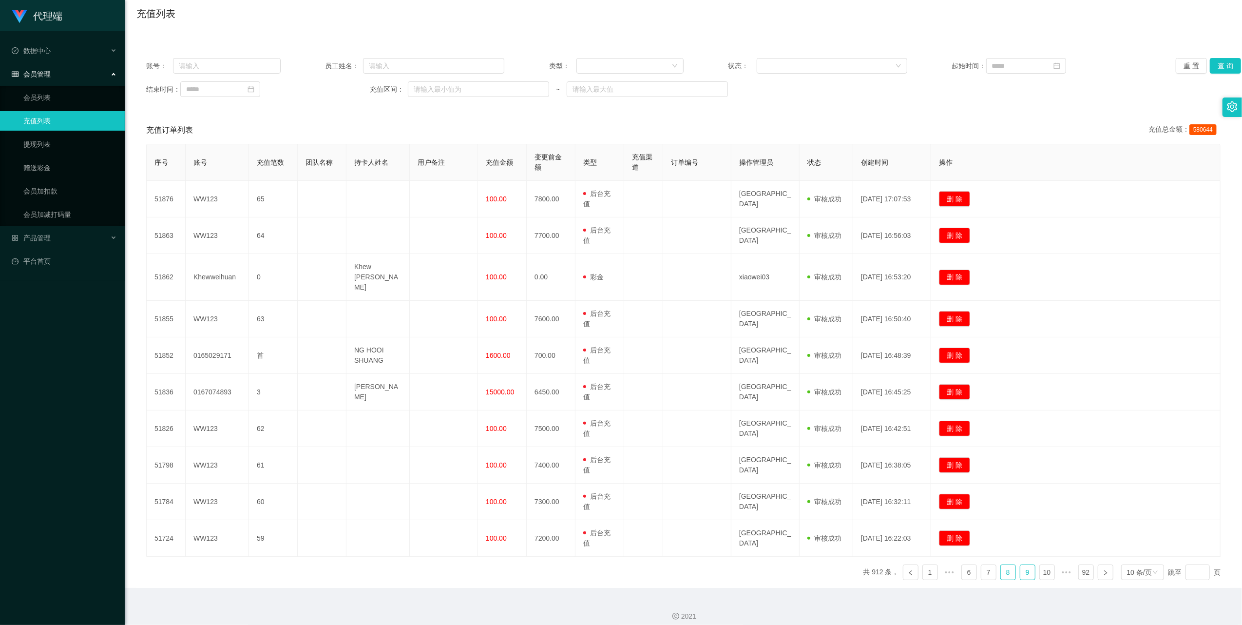
click at [1022, 566] on link "9" at bounding box center [1027, 572] width 15 height 15
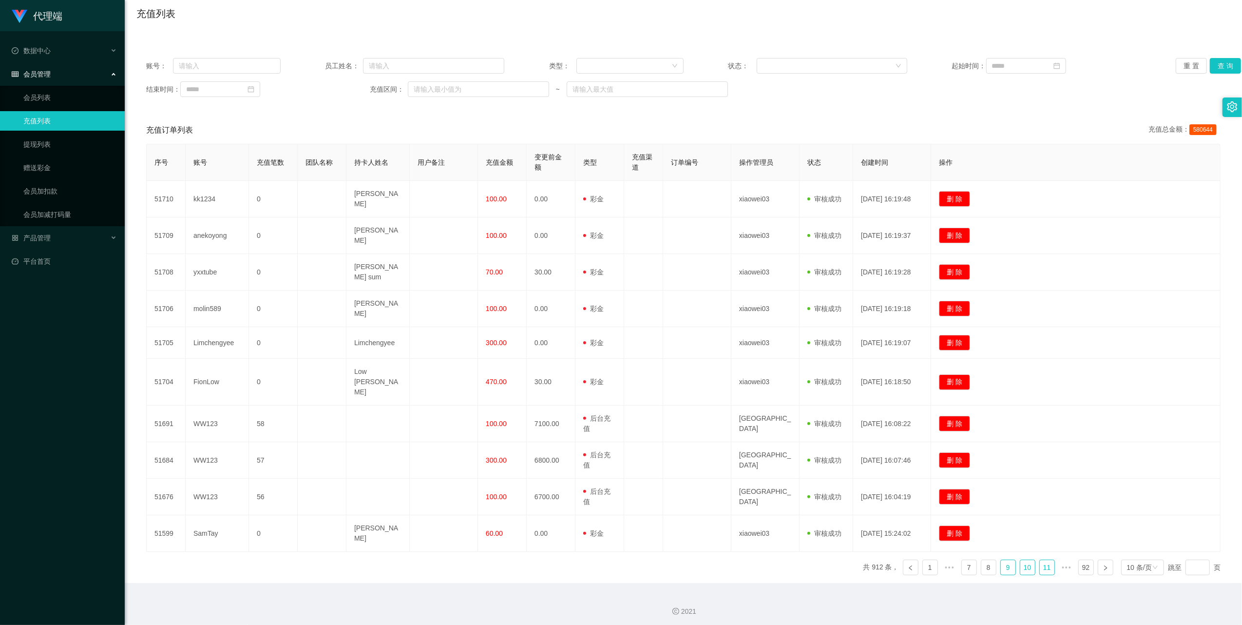
drag, startPoint x: 1018, startPoint y: 557, endPoint x: 1013, endPoint y: 559, distance: 5.2
click at [1020, 560] on link "10" at bounding box center [1027, 567] width 15 height 15
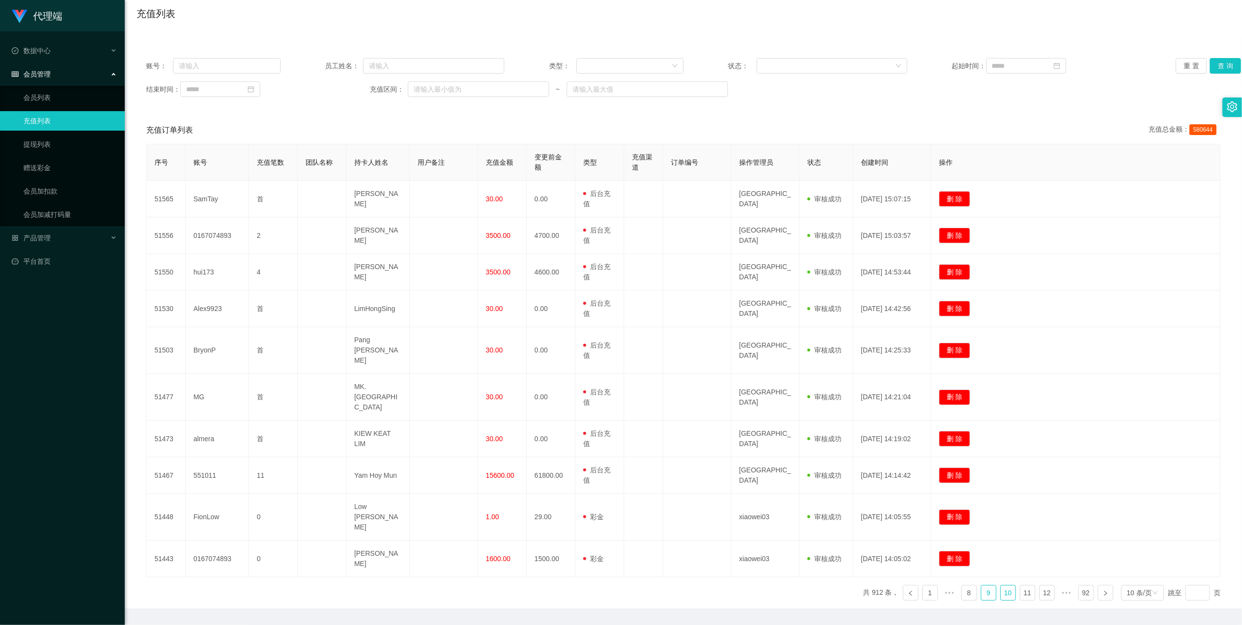
click at [982, 585] on link "9" at bounding box center [988, 592] width 15 height 15
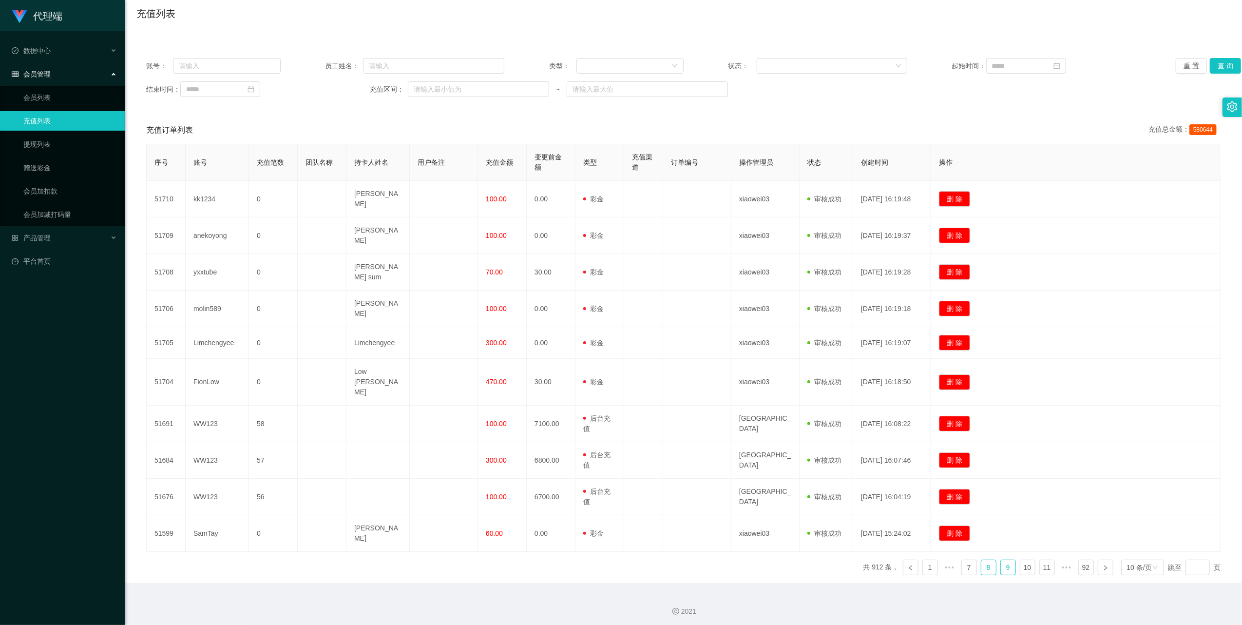
click at [981, 562] on link "8" at bounding box center [988, 567] width 15 height 15
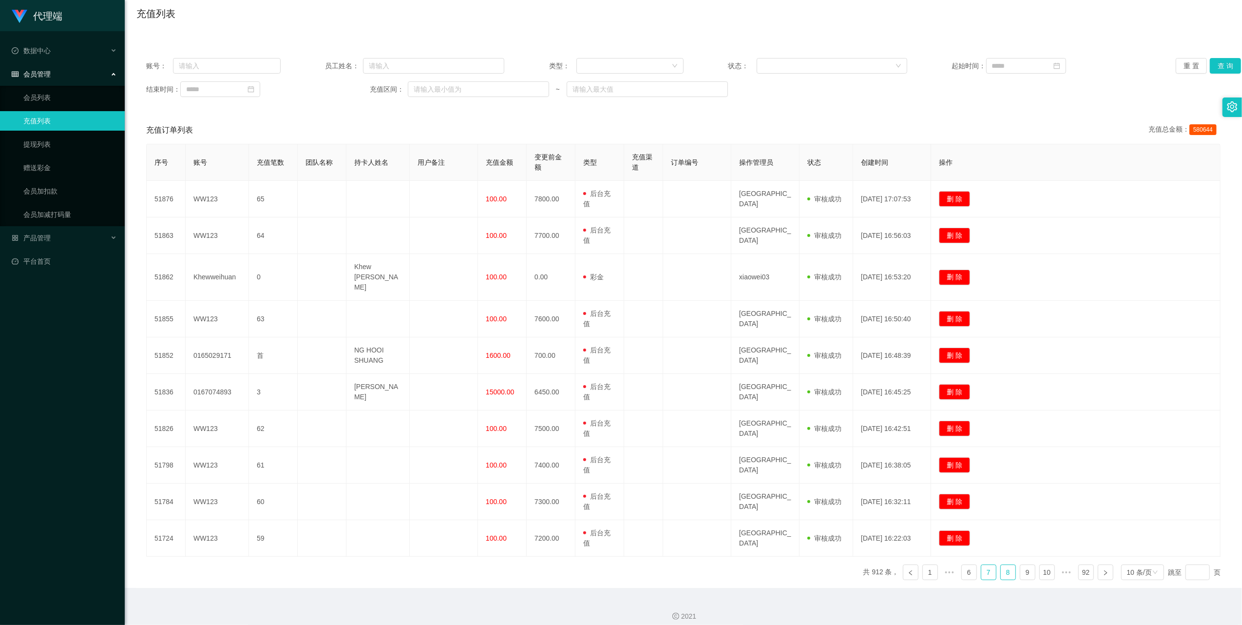
click at [981, 565] on link "7" at bounding box center [988, 572] width 15 height 15
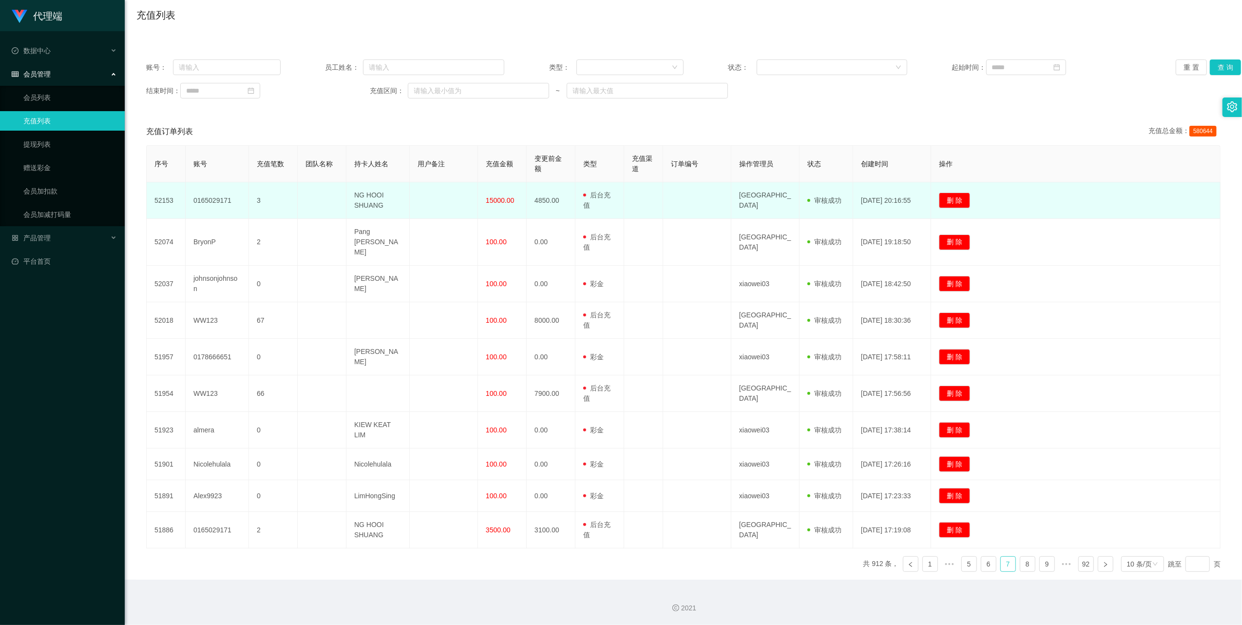
scroll to position [0, 0]
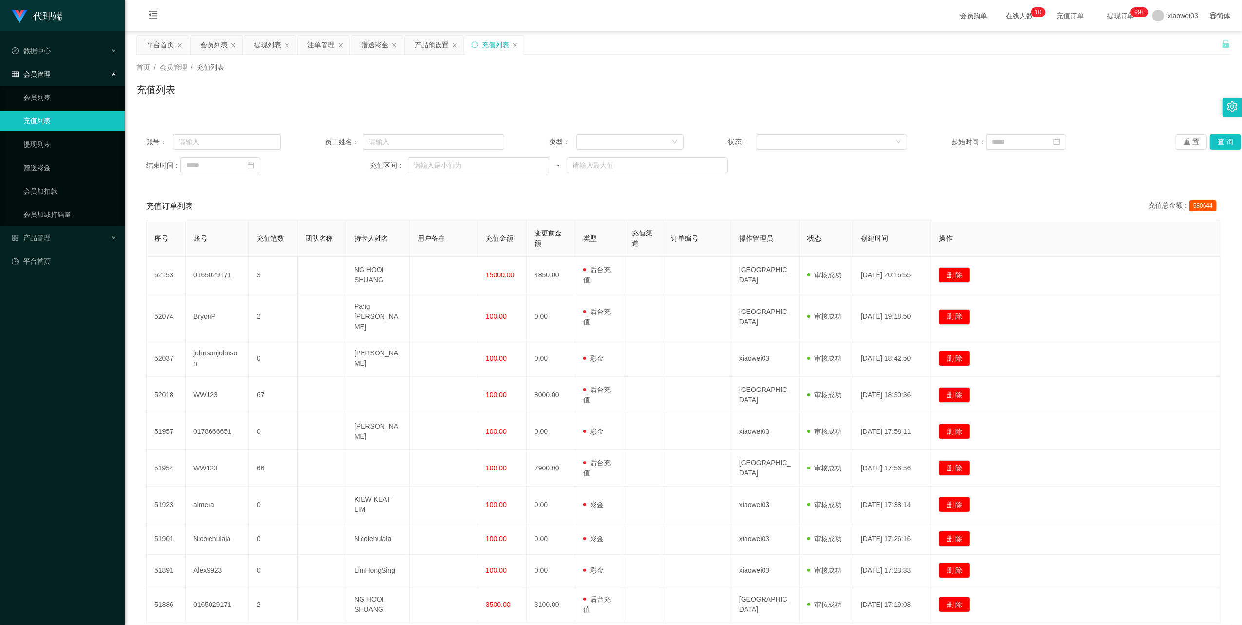
drag, startPoint x: 424, startPoint y: 38, endPoint x: 430, endPoint y: 114, distance: 75.8
click at [424, 38] on div "产品预设置" at bounding box center [432, 45] width 34 height 19
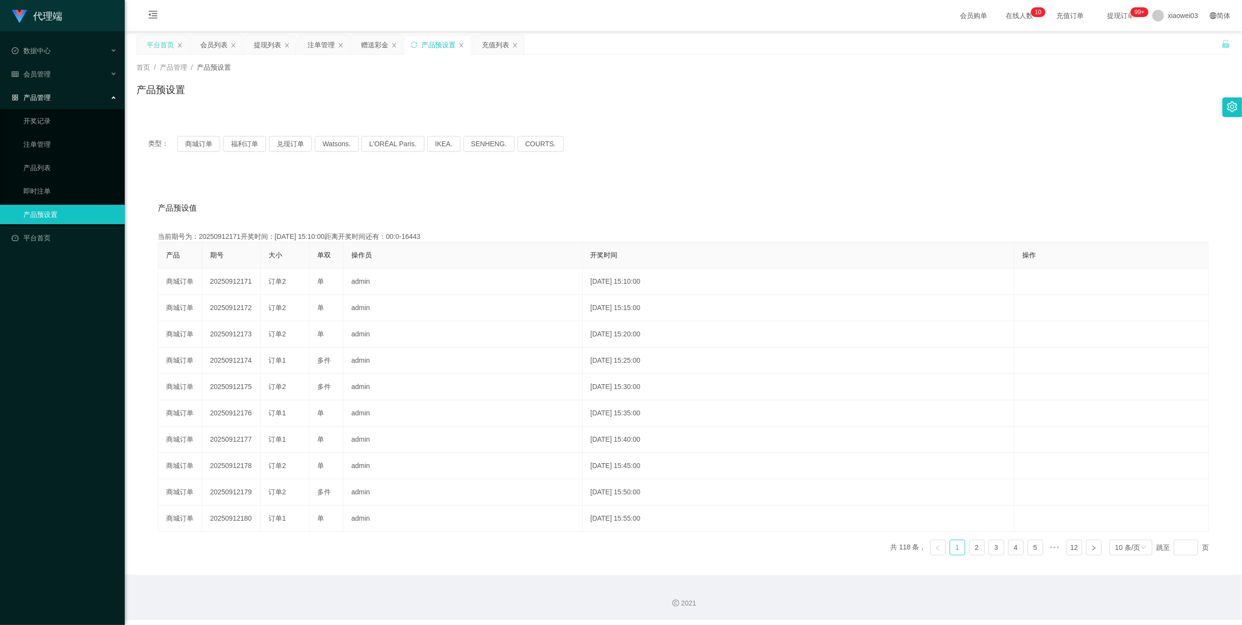
click at [139, 43] on div "平台首页" at bounding box center [163, 45] width 52 height 19
click at [149, 43] on div "平台首页" at bounding box center [160, 45] width 27 height 19
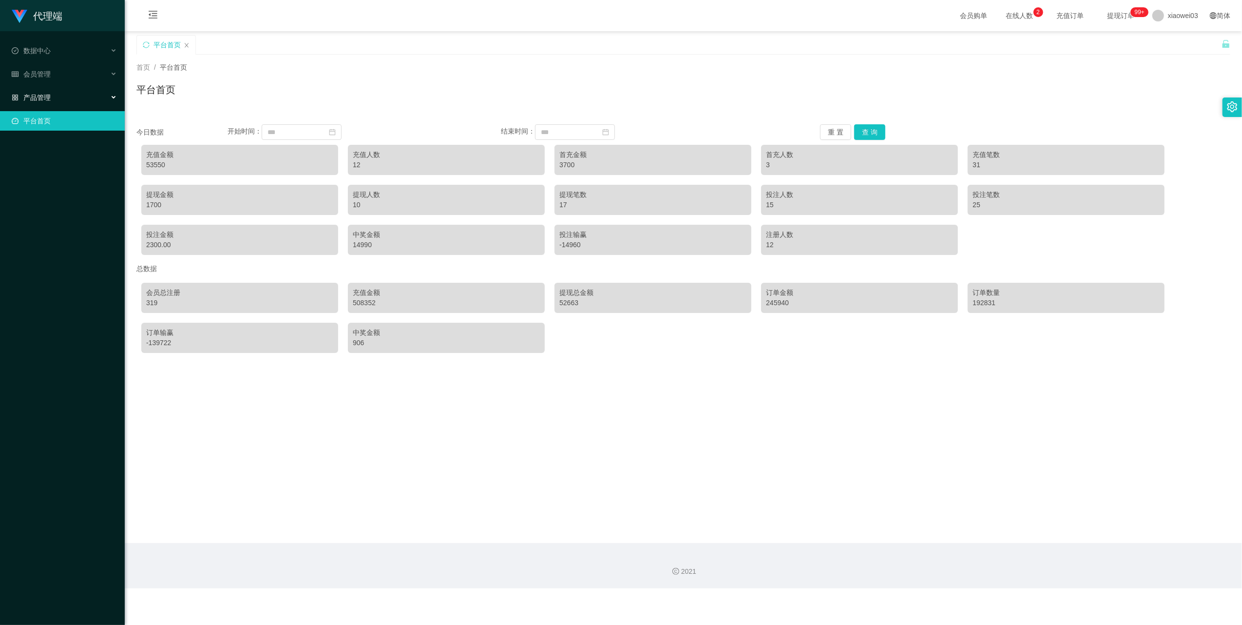
click at [58, 92] on div "产品管理" at bounding box center [62, 97] width 125 height 19
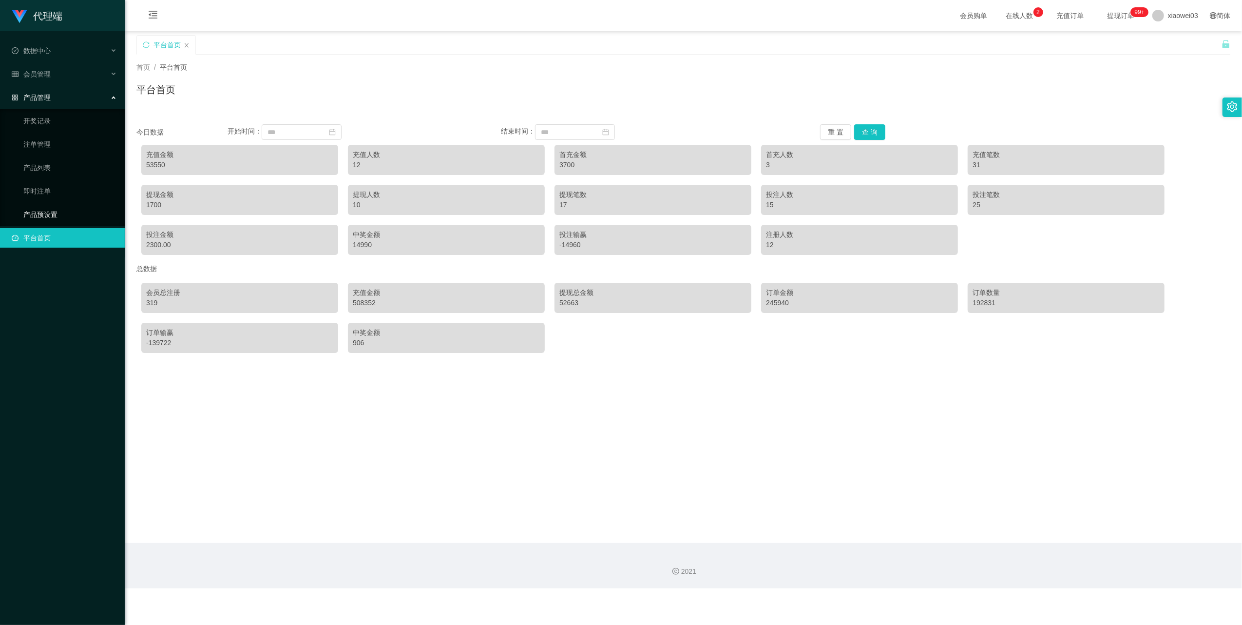
drag, startPoint x: 59, startPoint y: 206, endPoint x: 182, endPoint y: 173, distance: 127.4
click at [59, 206] on link "产品预设置" at bounding box center [70, 214] width 94 height 19
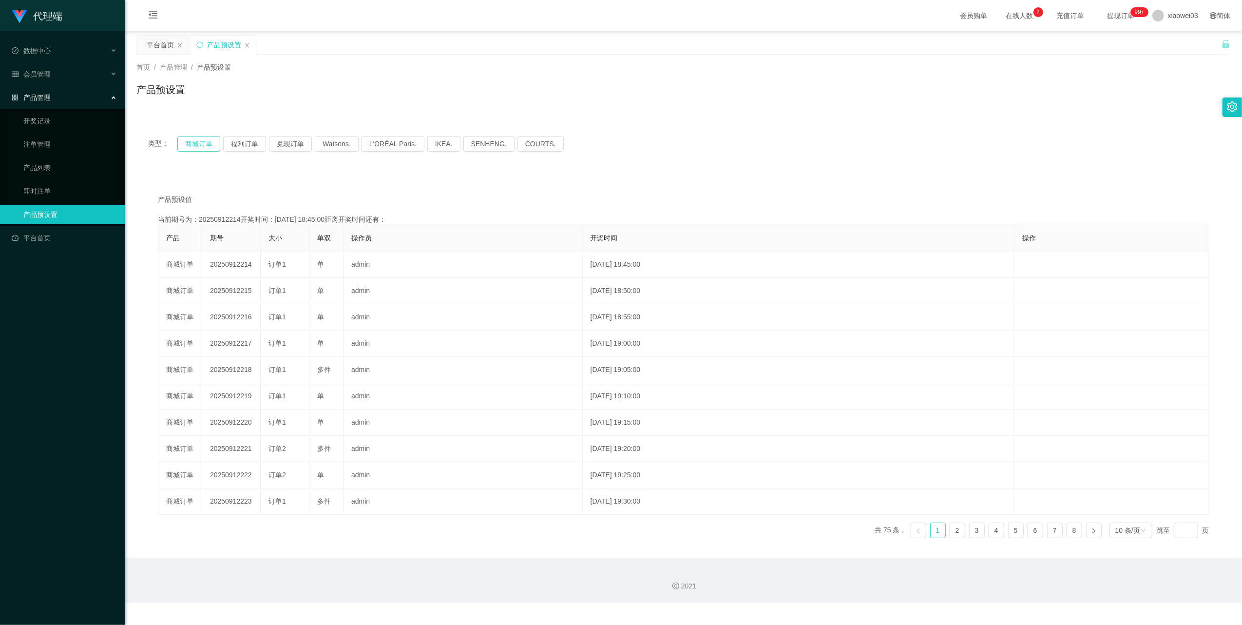
click at [199, 142] on button "商城订单" at bounding box center [198, 144] width 43 height 16
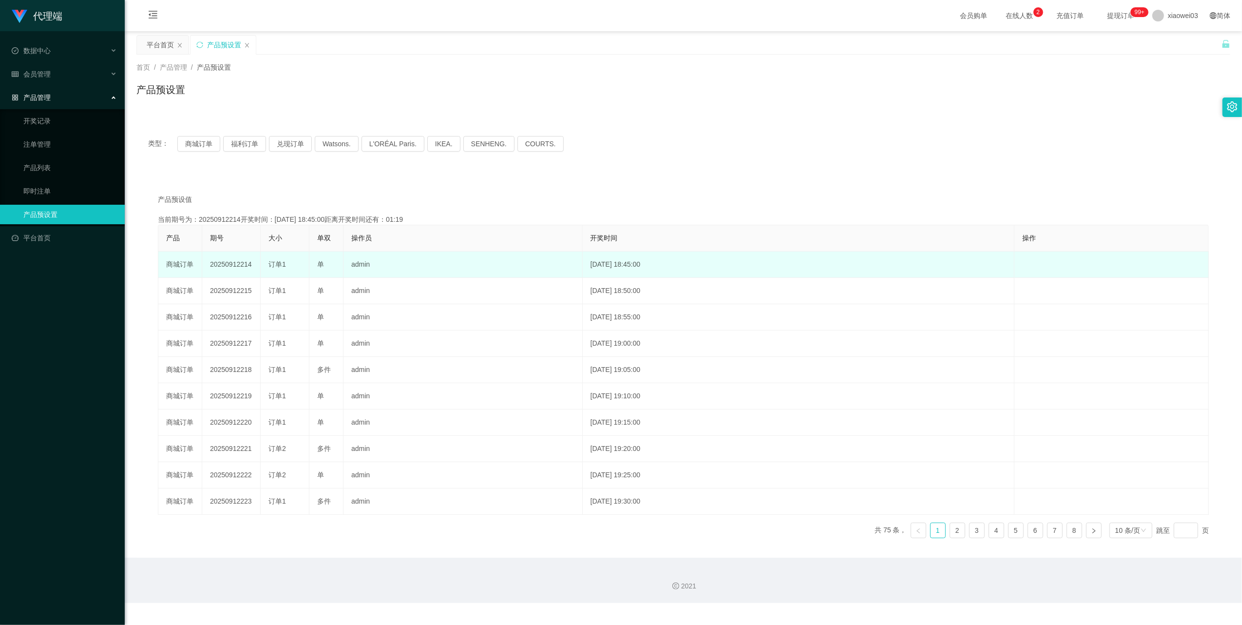
click at [236, 266] on td "20250912214" at bounding box center [231, 264] width 58 height 26
copy td "20250912214"
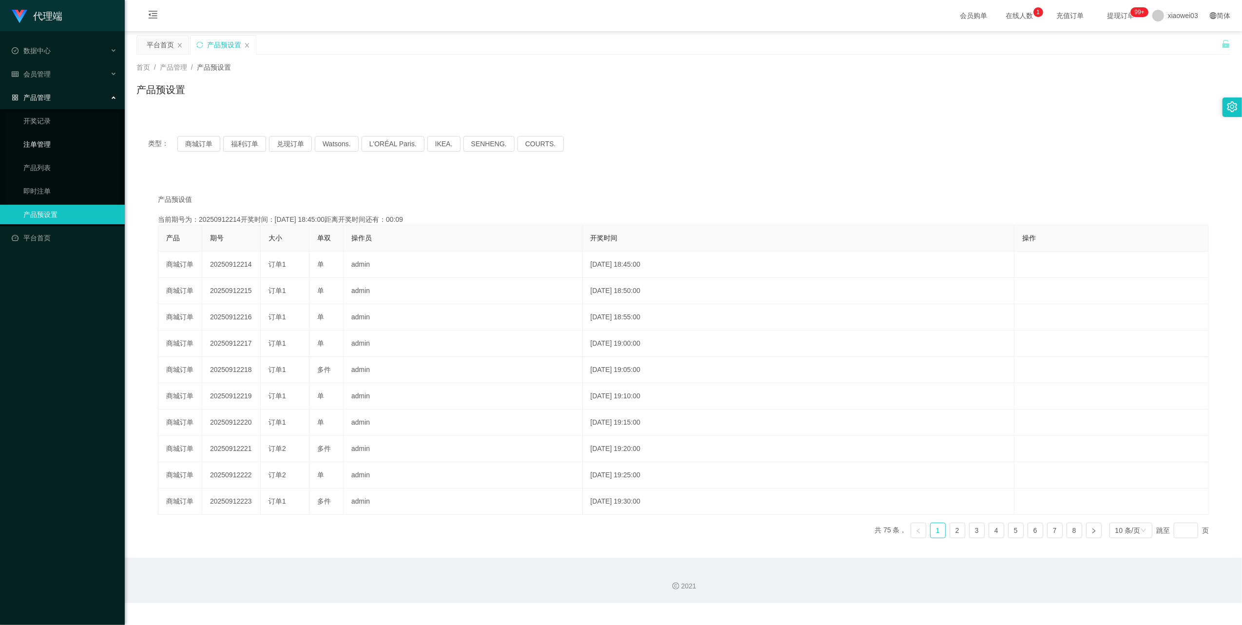
click at [51, 134] on link "注单管理" at bounding box center [70, 143] width 94 height 19
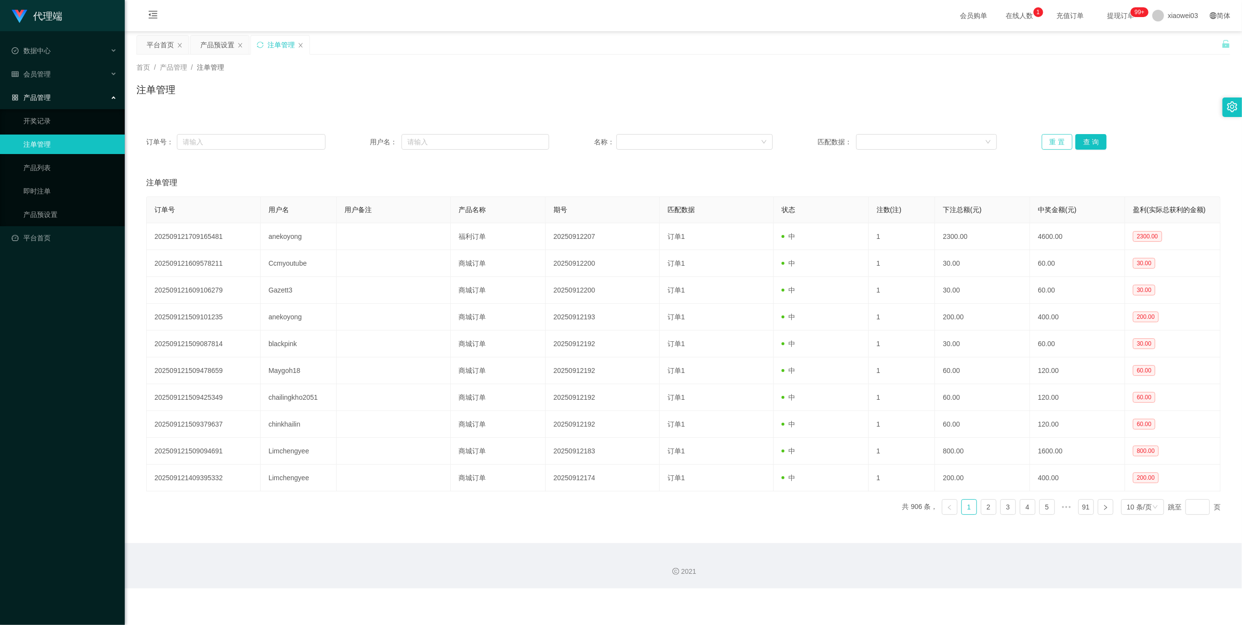
click at [803, 144] on button "重 置" at bounding box center [1057, 142] width 31 height 16
click at [803, 143] on button "重 置" at bounding box center [1057, 142] width 31 height 16
click at [803, 137] on button "重 置" at bounding box center [1057, 142] width 31 height 16
click at [210, 41] on div "产品预设置" at bounding box center [217, 45] width 34 height 19
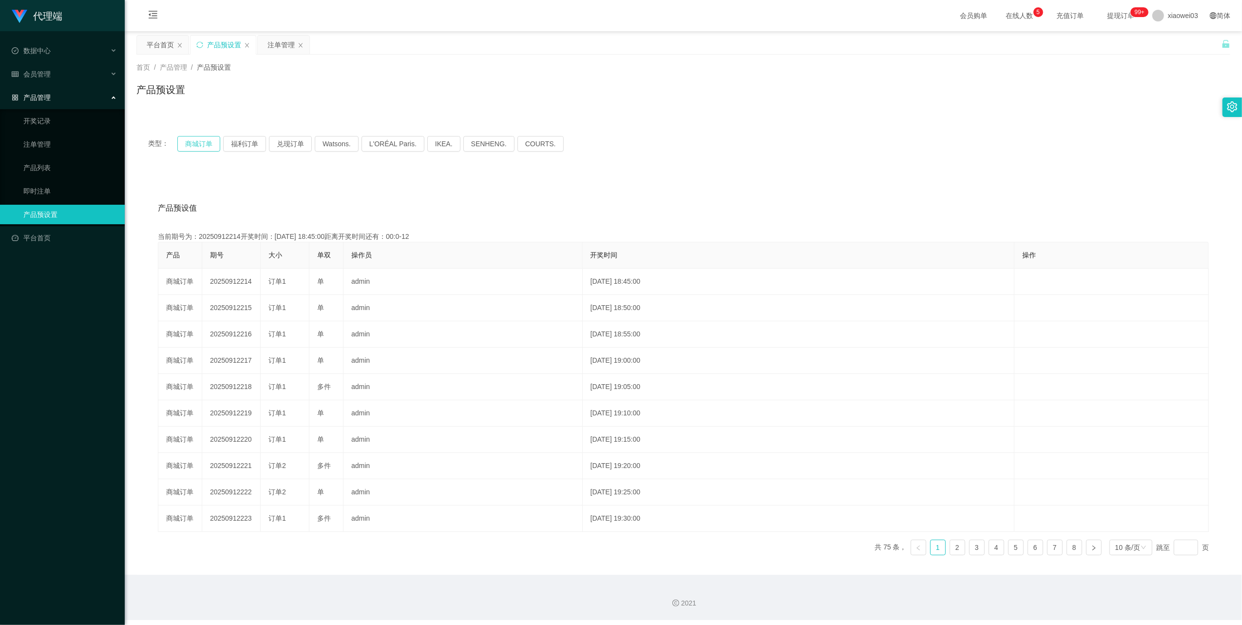
click at [207, 143] on button "商城订单" at bounding box center [198, 144] width 43 height 16
click at [272, 40] on div "注单管理" at bounding box center [281, 45] width 27 height 19
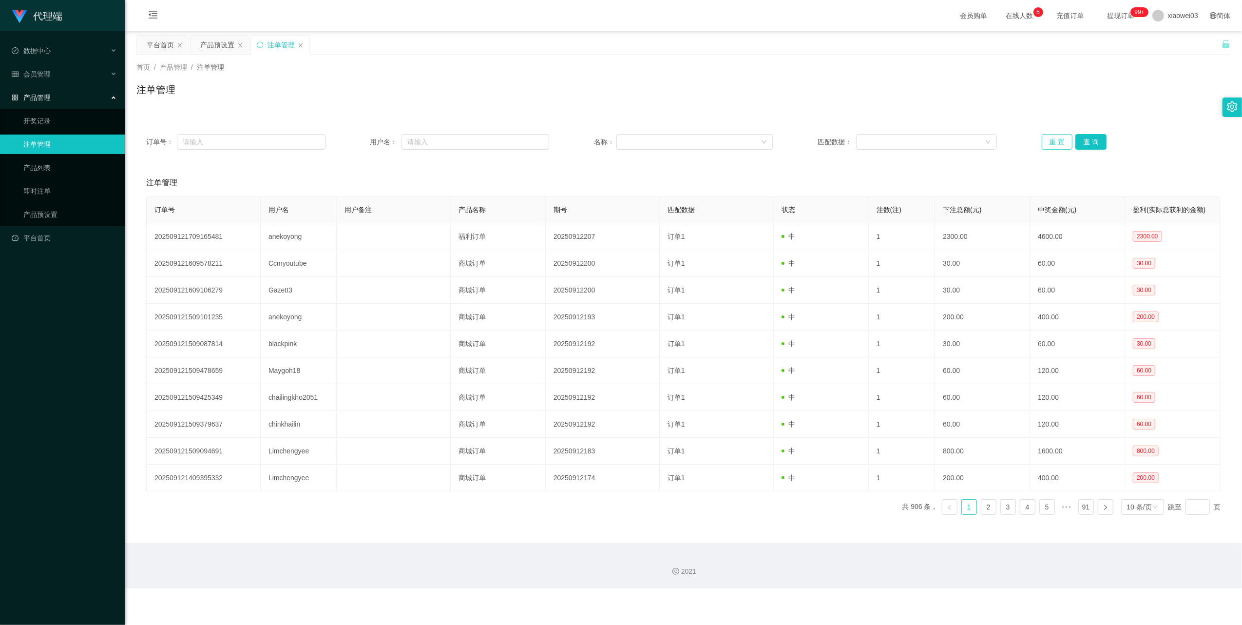
click at [803, 148] on button "重 置" at bounding box center [1057, 142] width 31 height 16
click at [213, 49] on div "产品预设置" at bounding box center [217, 45] width 34 height 19
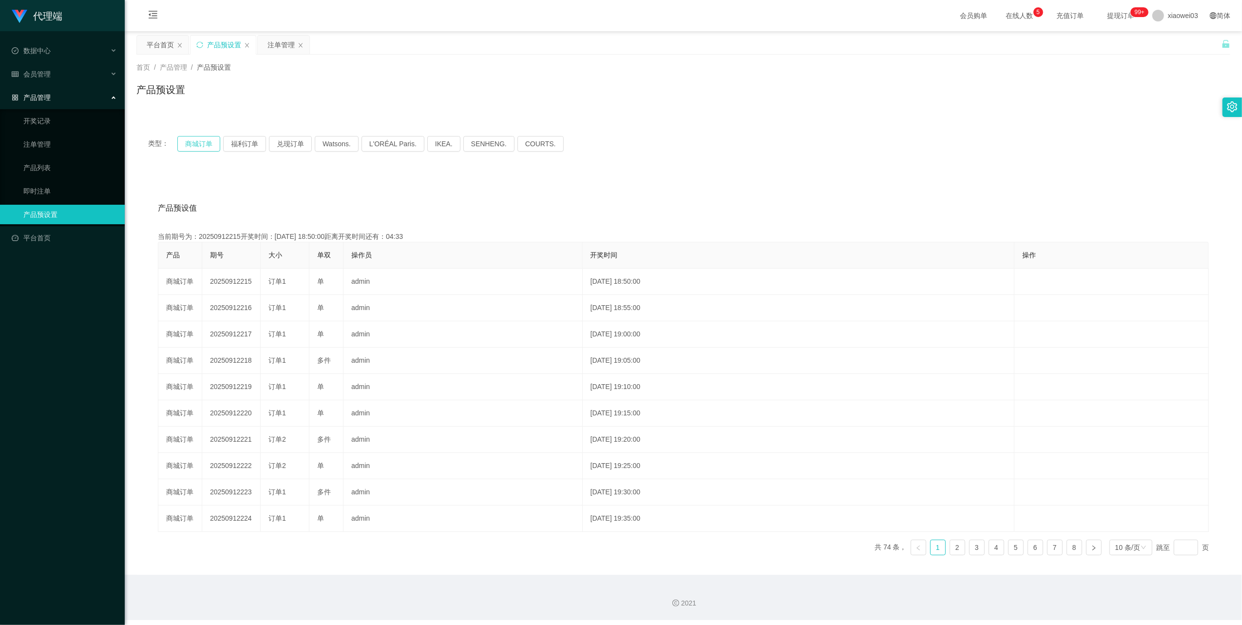
click at [203, 142] on button "商城订单" at bounding box center [198, 144] width 43 height 16
click at [187, 144] on button "商城订单" at bounding box center [198, 144] width 43 height 16
click at [279, 43] on div "注单管理" at bounding box center [281, 45] width 27 height 19
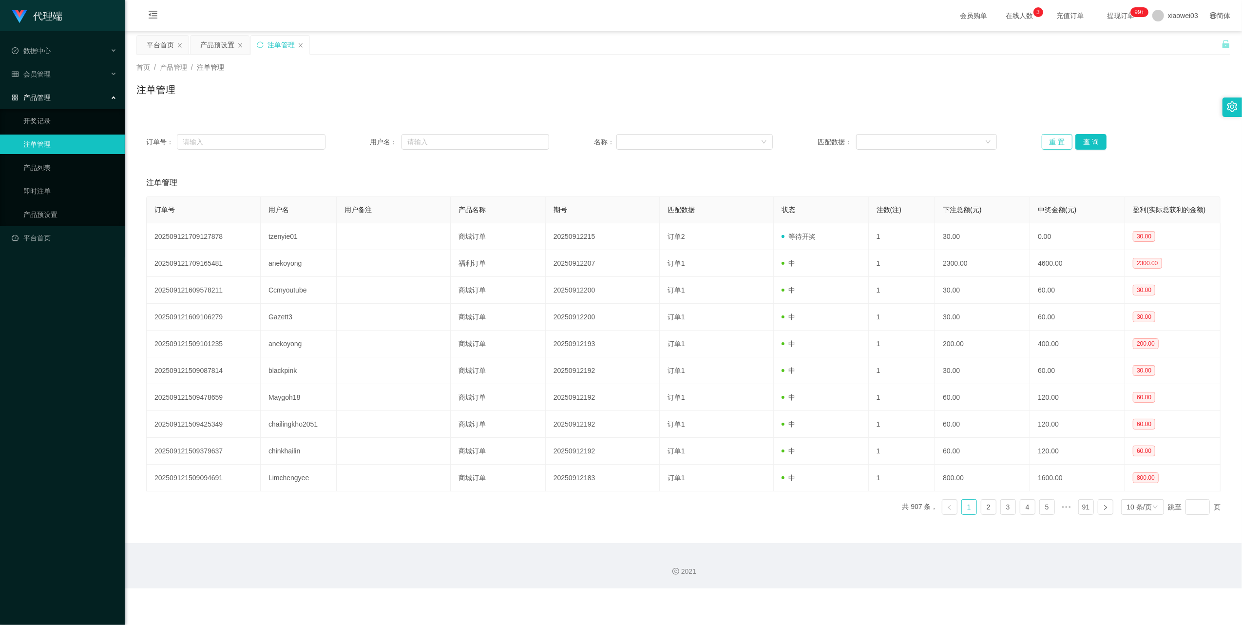
click at [803, 142] on button "重 置" at bounding box center [1057, 142] width 31 height 16
click at [803, 143] on button "重 置" at bounding box center [1057, 142] width 31 height 16
click at [201, 46] on div "产品预设置" at bounding box center [217, 45] width 34 height 19
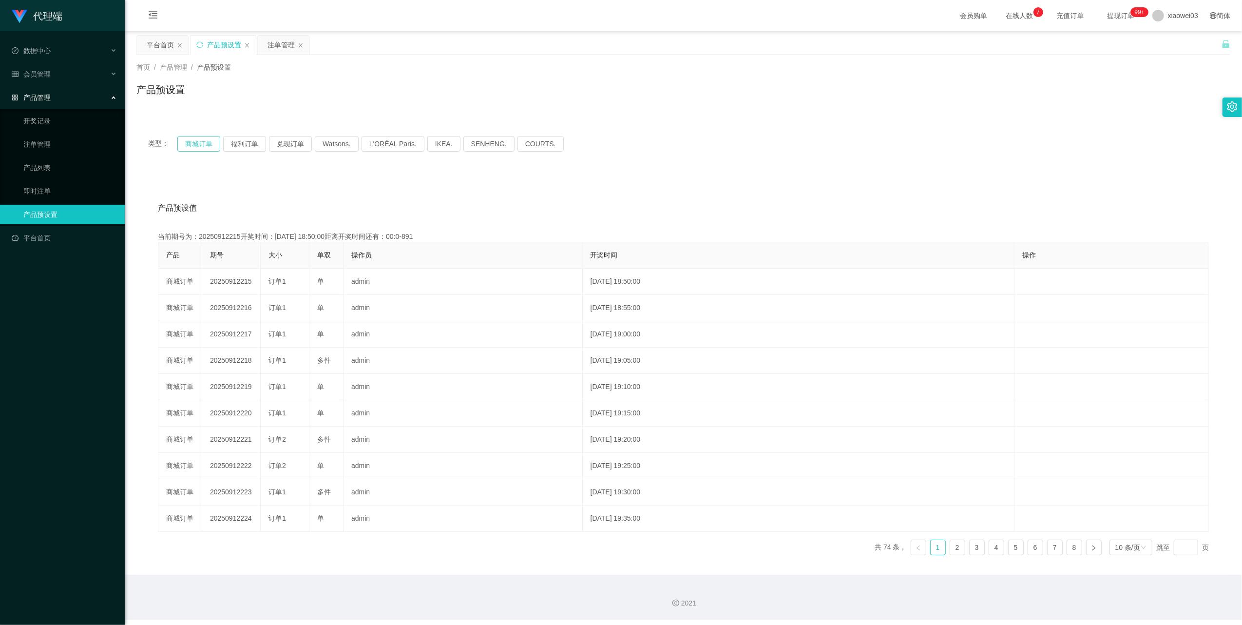
click at [197, 144] on button "商城订单" at bounding box center [198, 144] width 43 height 16
click at [197, 133] on div "类型： 商城订单 福利订单 兑现订单 Watsons. L'ORÉAL Paris. IKEA. [GEOGRAPHIC_DATA]. COURTS." at bounding box center [683, 143] width 1094 height 39
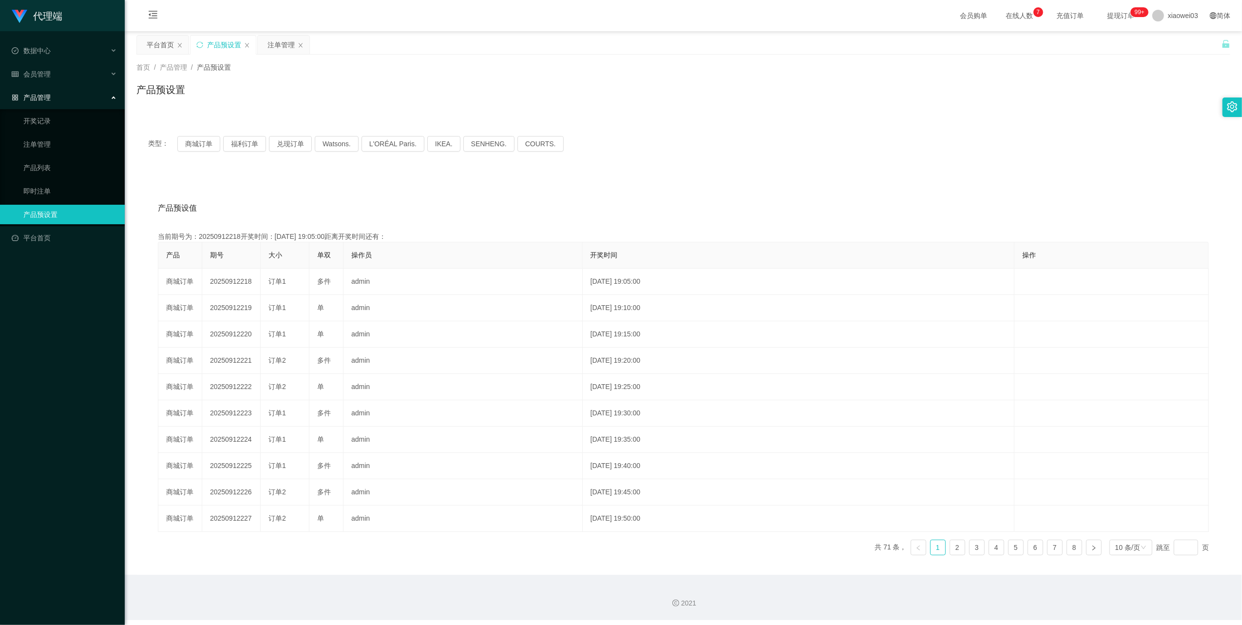
click at [197, 133] on div "类型： 商城订单 福利订单 兑现订单 Watsons. L'ORÉAL Paris. IKEA. [GEOGRAPHIC_DATA]. COURTS." at bounding box center [683, 143] width 1094 height 39
click at [206, 149] on button "商城订单" at bounding box center [198, 144] width 43 height 16
click at [205, 147] on button "商城订单" at bounding box center [198, 144] width 43 height 16
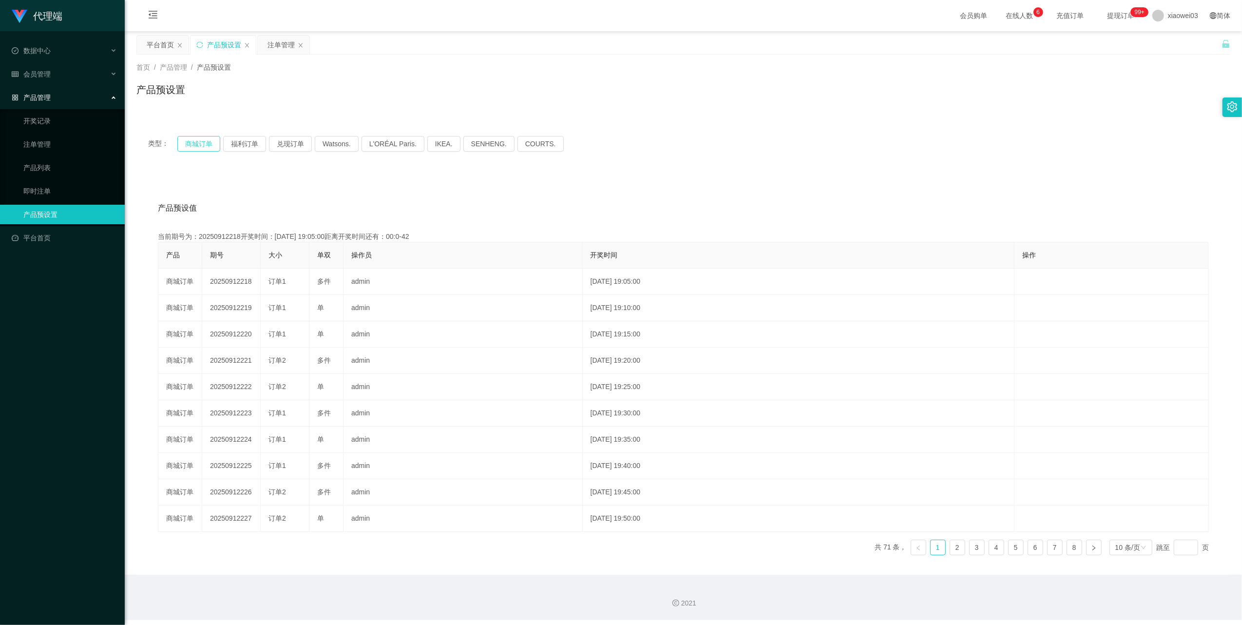
click at [205, 147] on button "商城订单" at bounding box center [198, 144] width 43 height 16
click at [196, 144] on button "商城订单" at bounding box center [198, 144] width 43 height 16
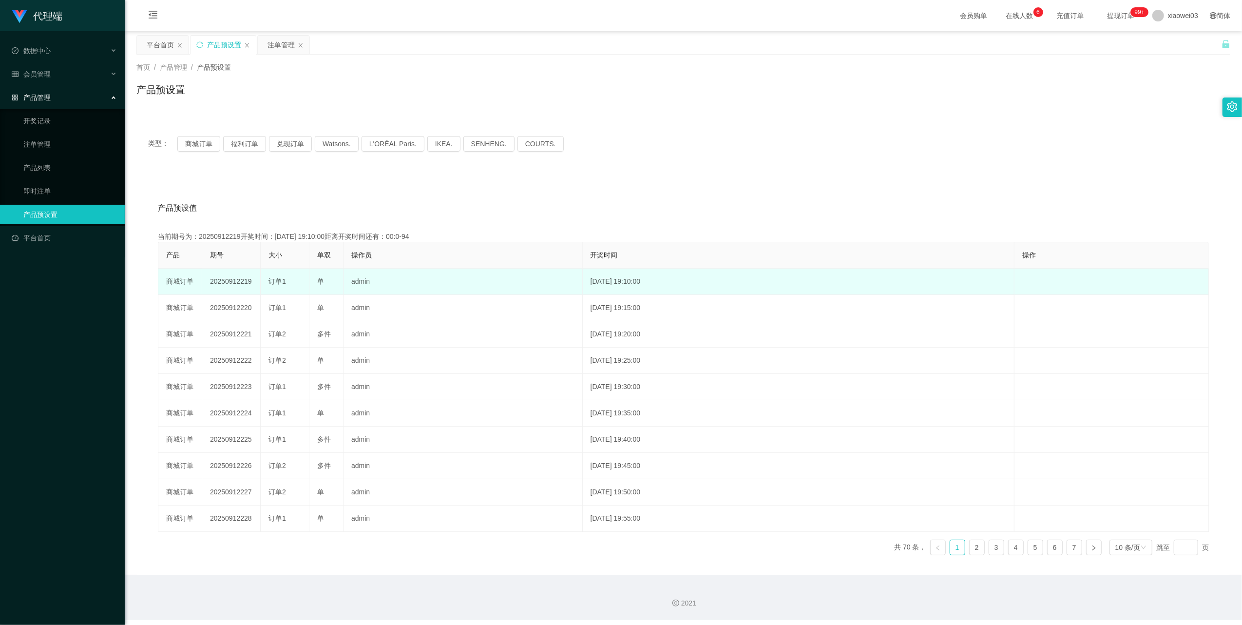
click at [242, 279] on td "20250912219" at bounding box center [231, 282] width 58 height 26
click at [234, 279] on td "20250912219" at bounding box center [231, 282] width 58 height 26
copy td "20250912219"
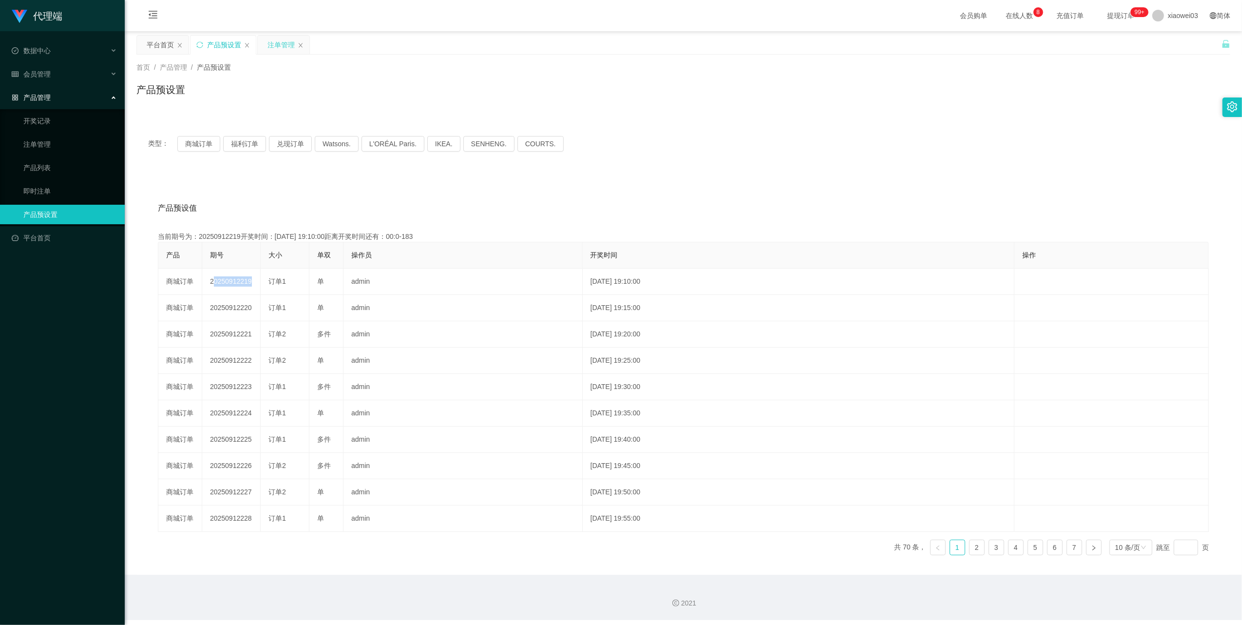
click at [279, 46] on div "注单管理" at bounding box center [281, 45] width 27 height 19
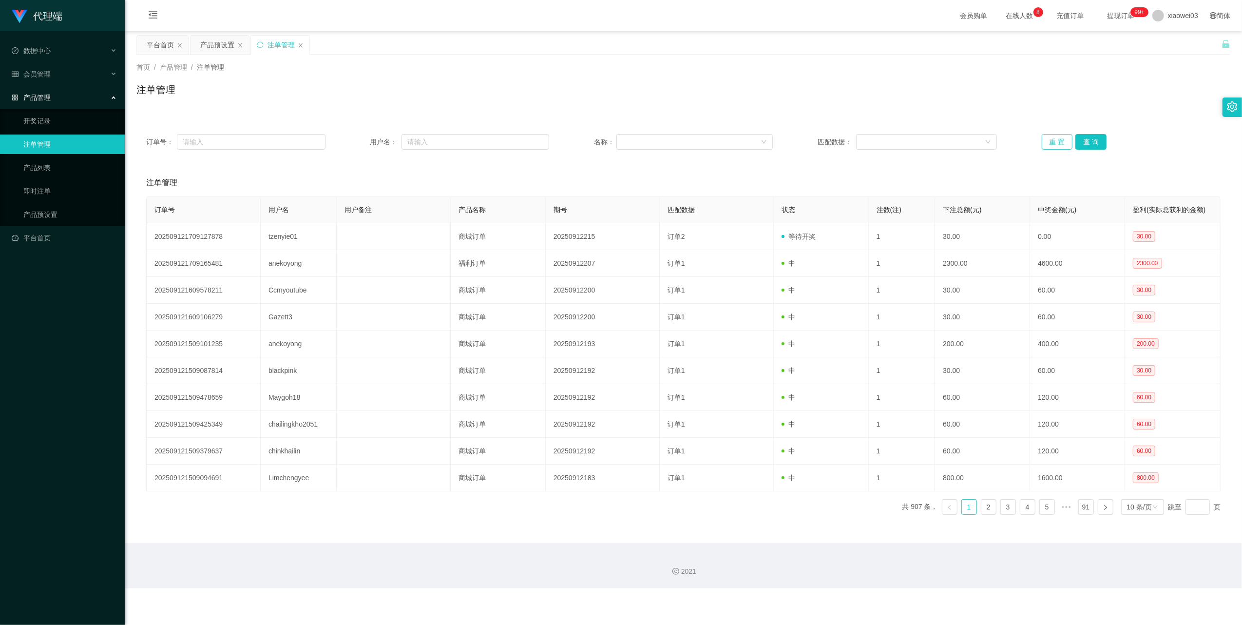
click at [803, 140] on button "重 置" at bounding box center [1057, 142] width 31 height 16
click at [803, 139] on button "重 置" at bounding box center [1057, 142] width 31 height 16
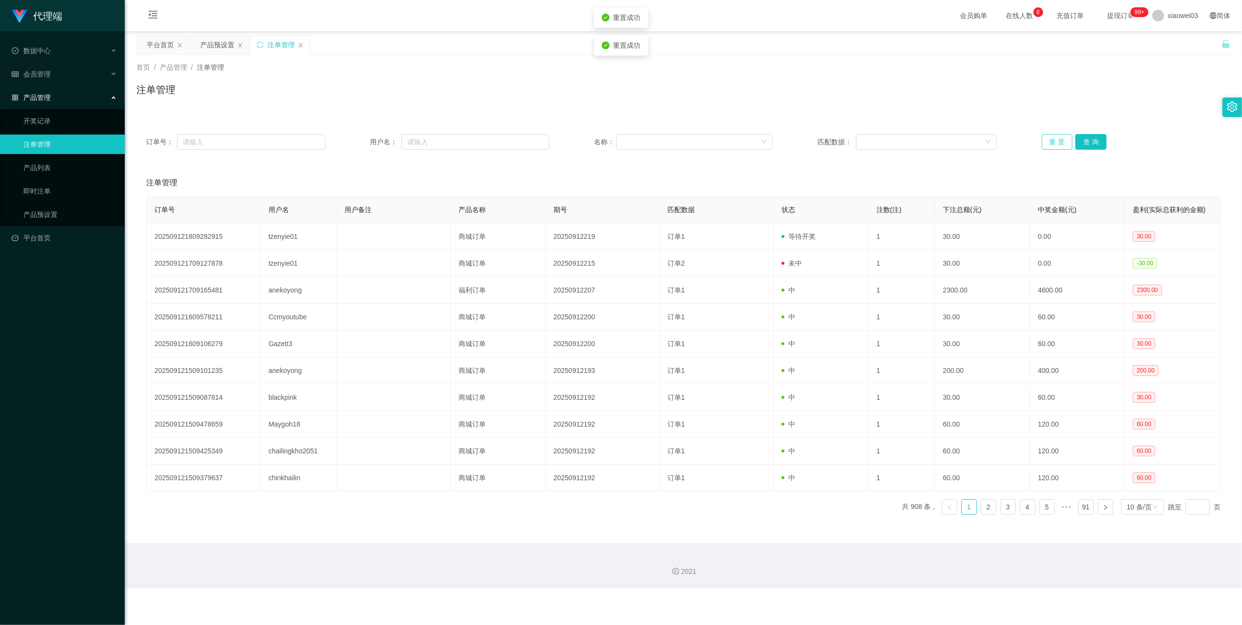
click at [803, 139] on button "重 置" at bounding box center [1057, 142] width 31 height 16
click at [803, 137] on button "重 置" at bounding box center [1057, 142] width 31 height 16
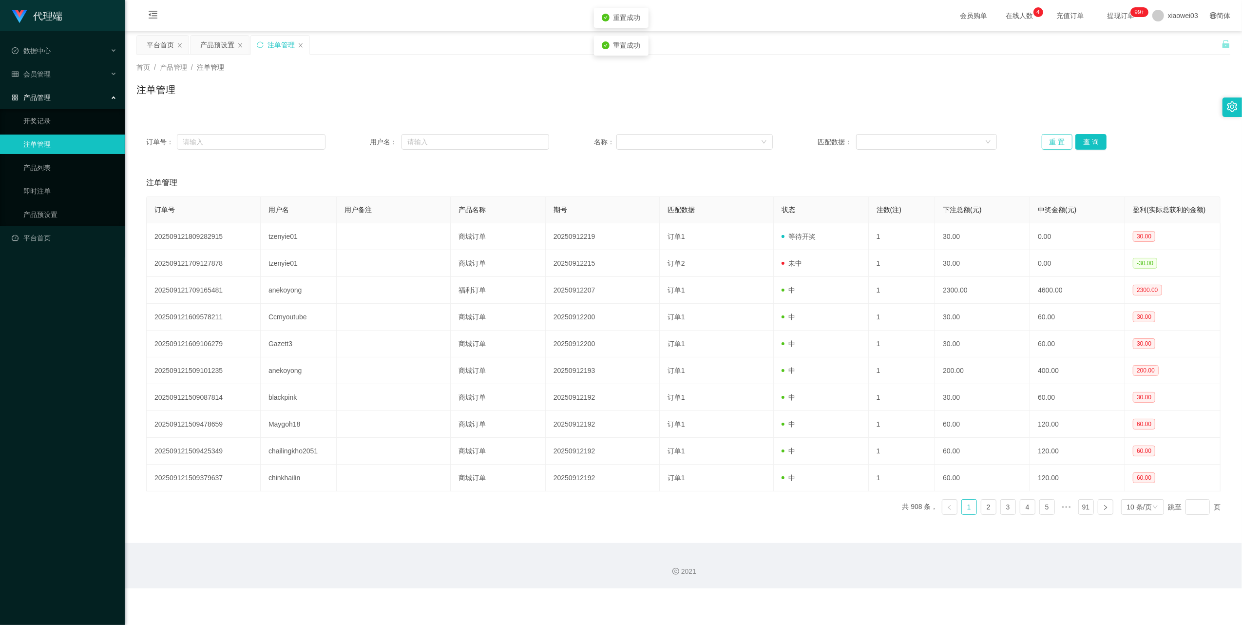
click at [803, 137] on button "重 置" at bounding box center [1057, 142] width 31 height 16
click at [803, 139] on button "重 置" at bounding box center [1057, 142] width 31 height 16
click at [803, 143] on button "重 置" at bounding box center [1057, 142] width 31 height 16
